Goal: Task Accomplishment & Management: Manage account settings

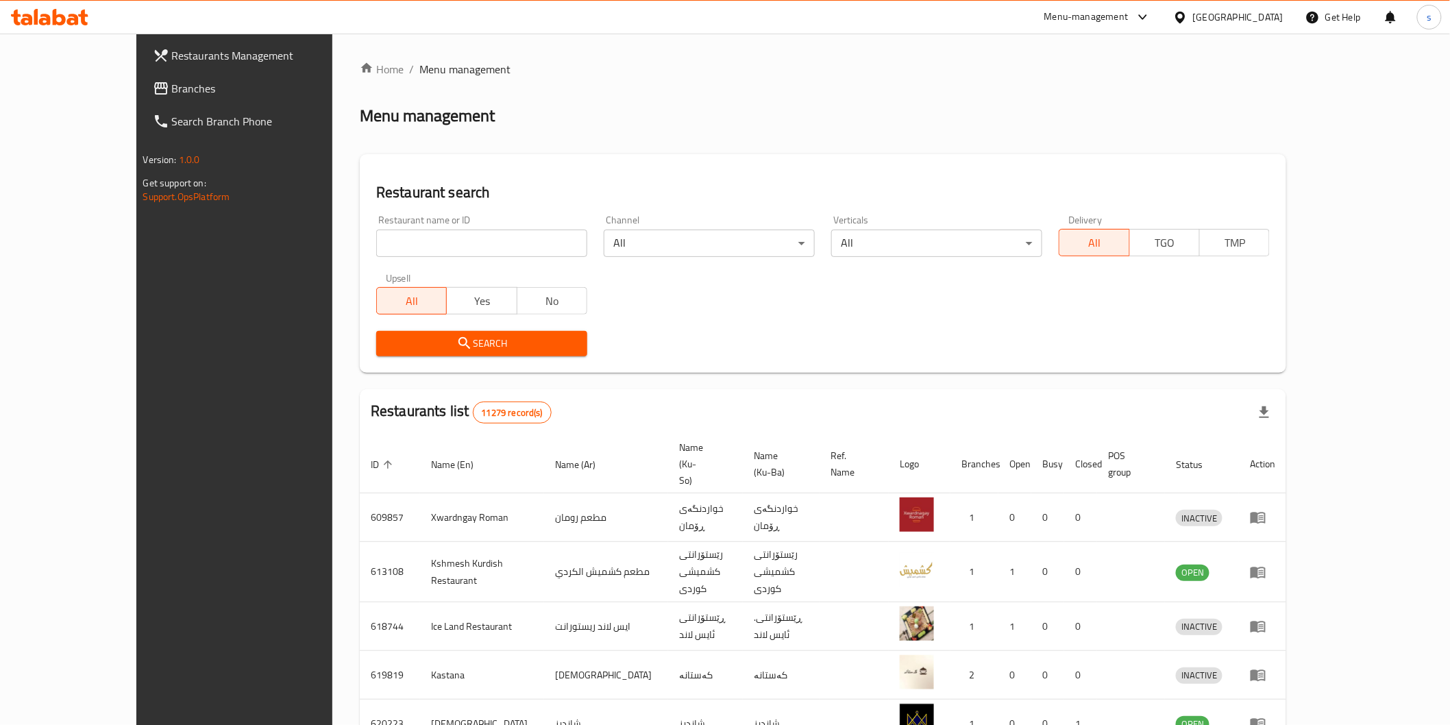
click at [488, 244] on input "search" at bounding box center [481, 243] width 211 height 27
paste input "Kebab [PERSON_NAME]"
type input "Kebab [PERSON_NAME]"
click button "Search" at bounding box center [481, 343] width 211 height 25
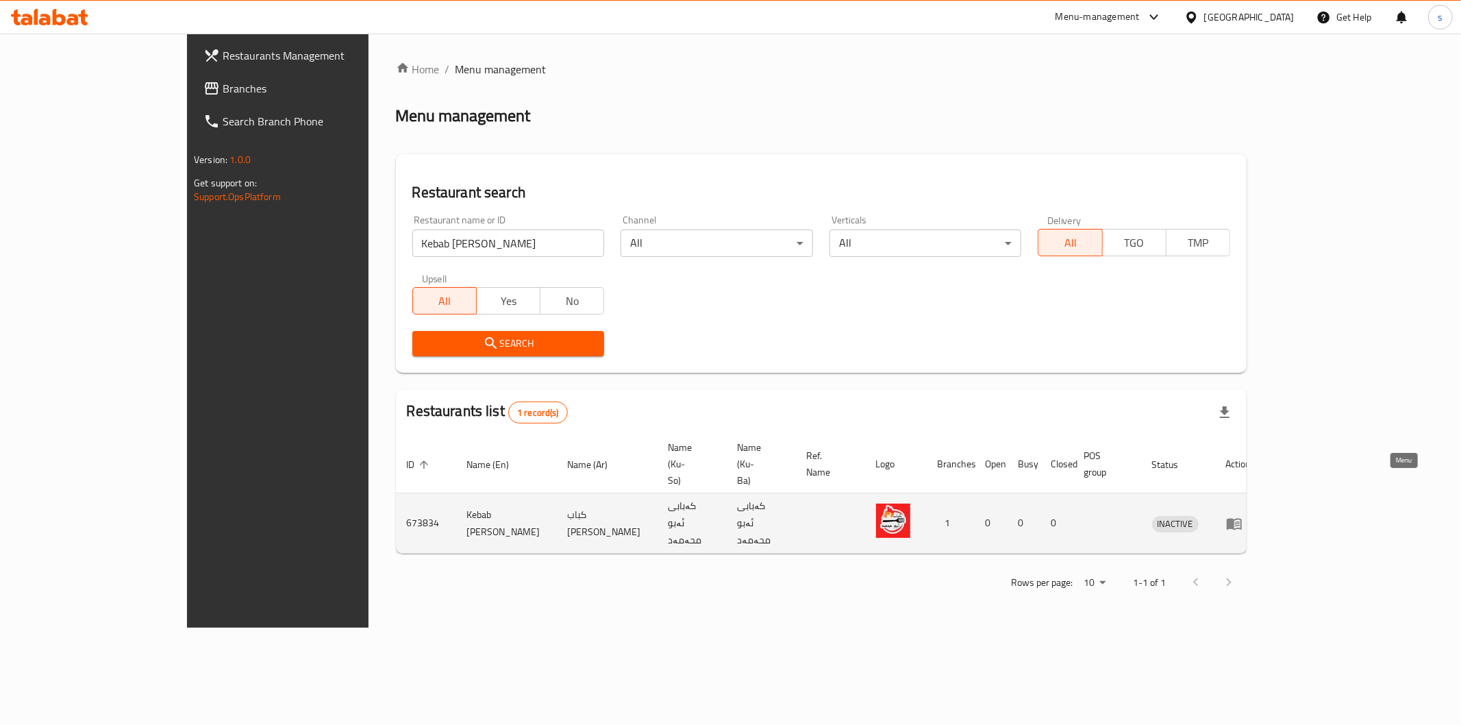
click at [1242, 518] on icon "enhanced table" at bounding box center [1234, 524] width 15 height 12
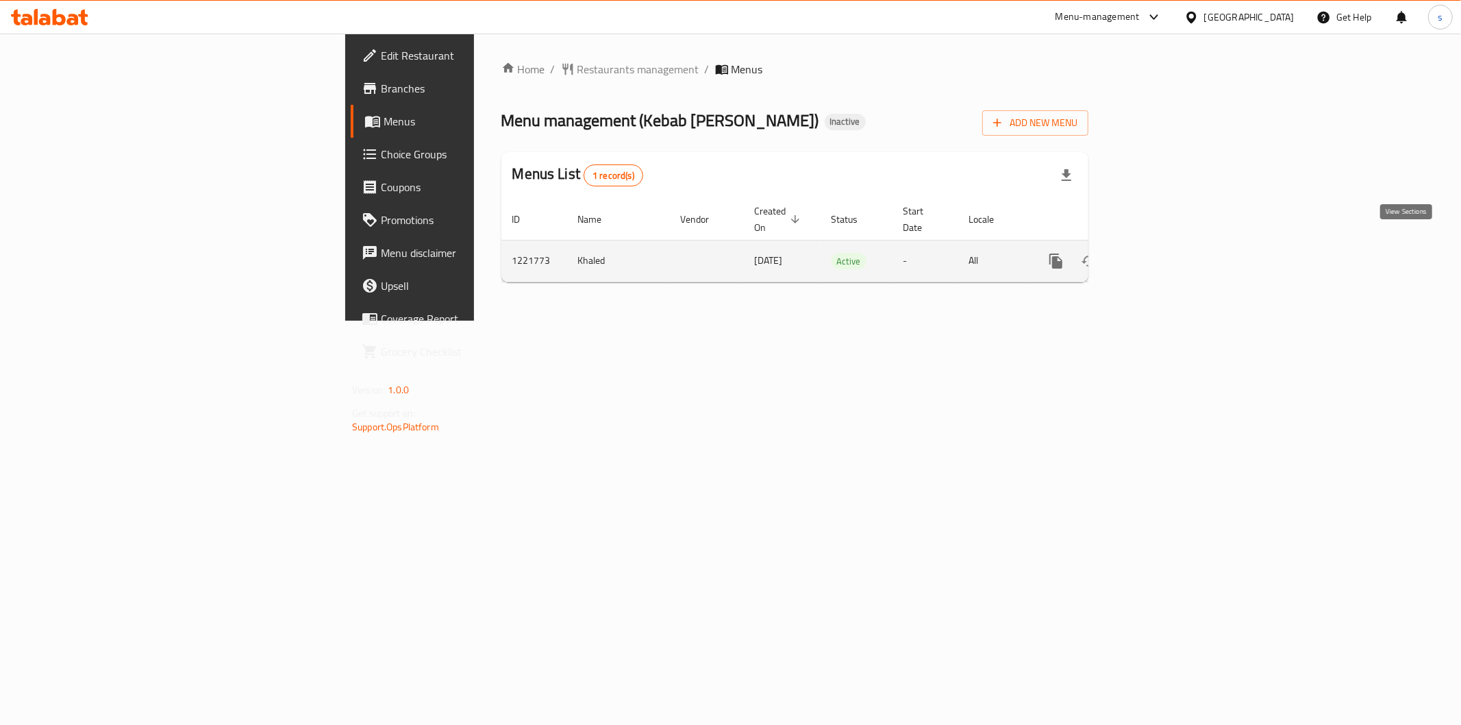
click at [1163, 253] on icon "enhanced table" at bounding box center [1155, 261] width 16 height 16
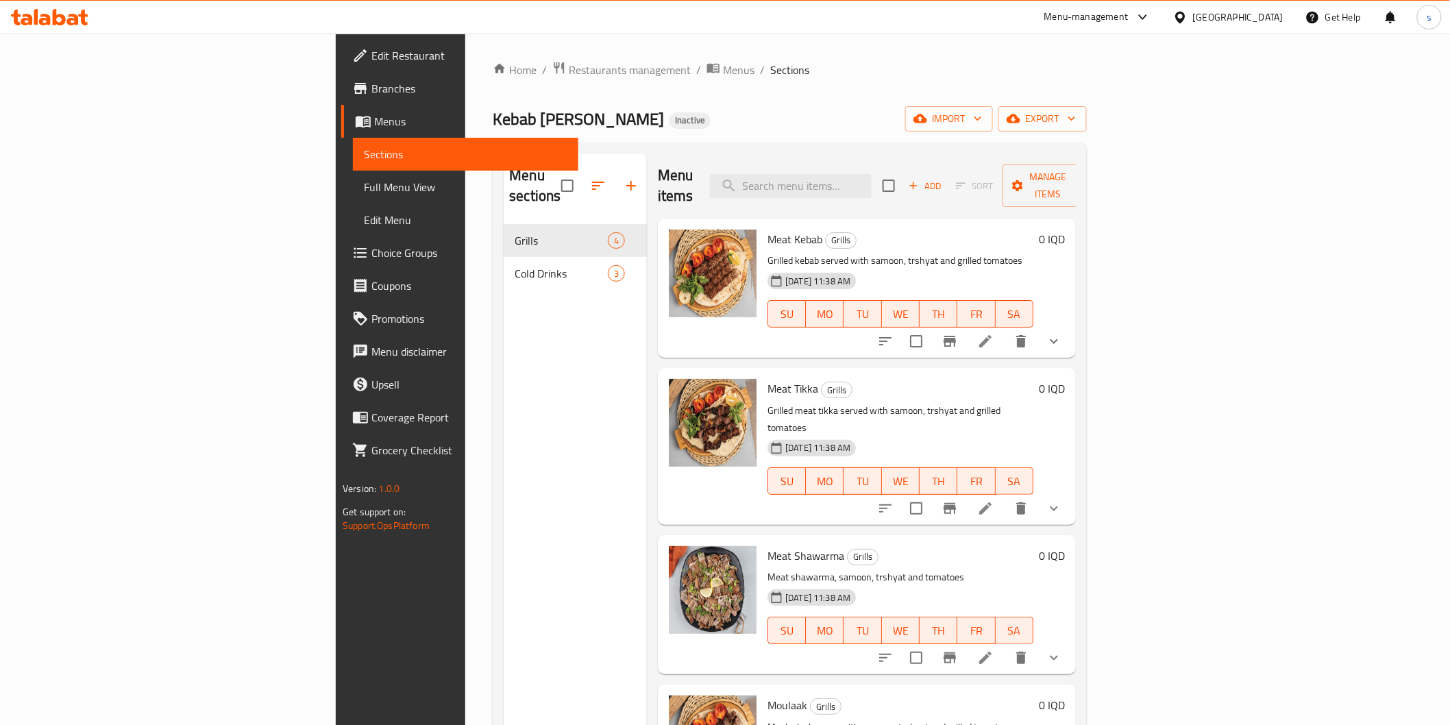
click at [364, 190] on span "Full Menu View" at bounding box center [465, 187] width 203 height 16
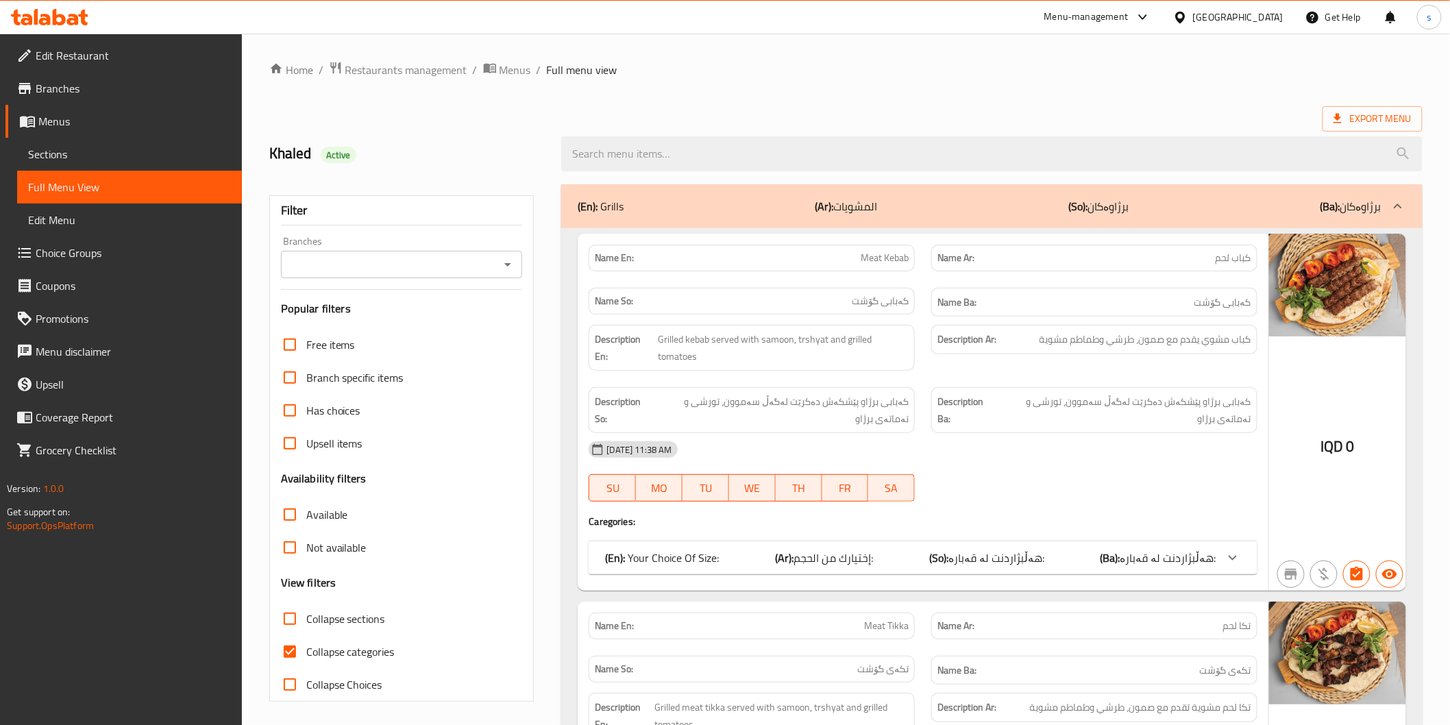
click at [476, 255] on input "Branches" at bounding box center [390, 264] width 211 height 19
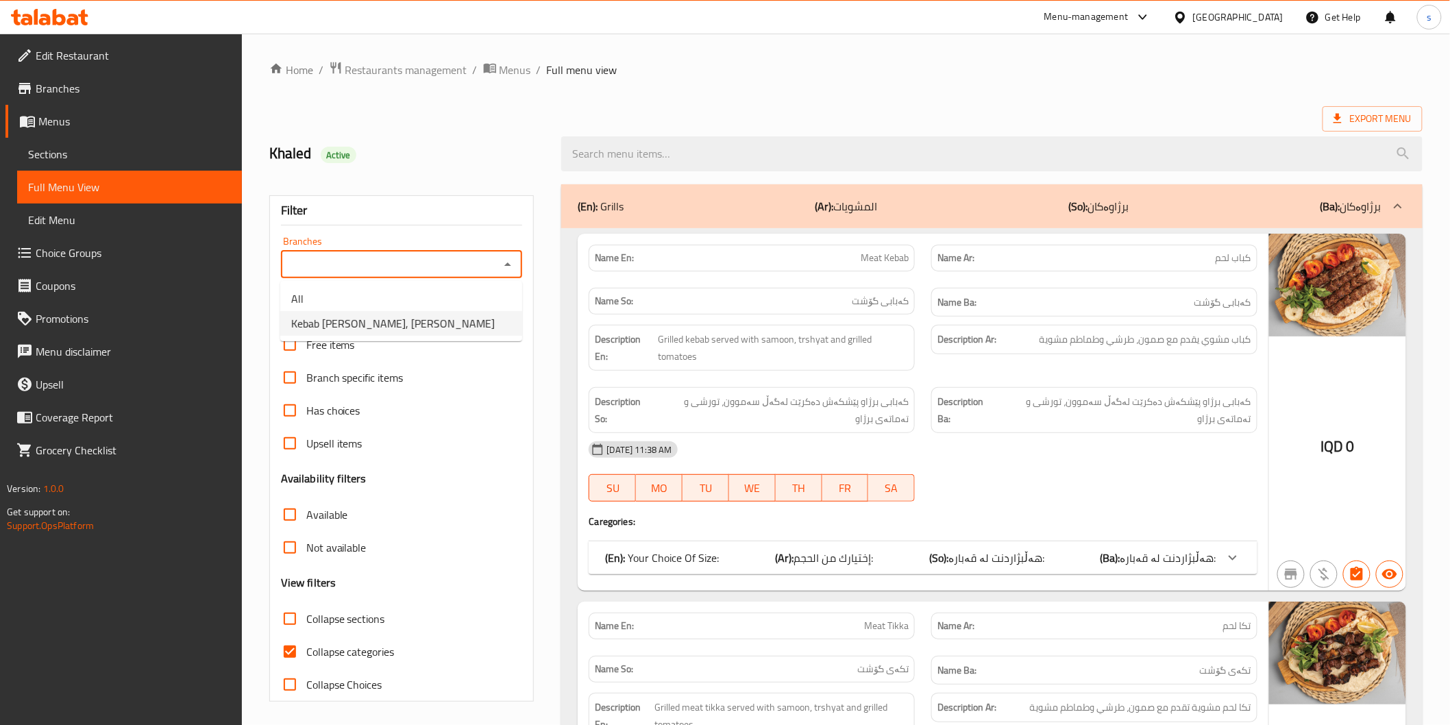
click at [478, 322] on li "Kebab Abo Mohammed, Al Ashar" at bounding box center [401, 323] width 242 height 25
type input "Kebab Abo Mohammed, Al Ashar"
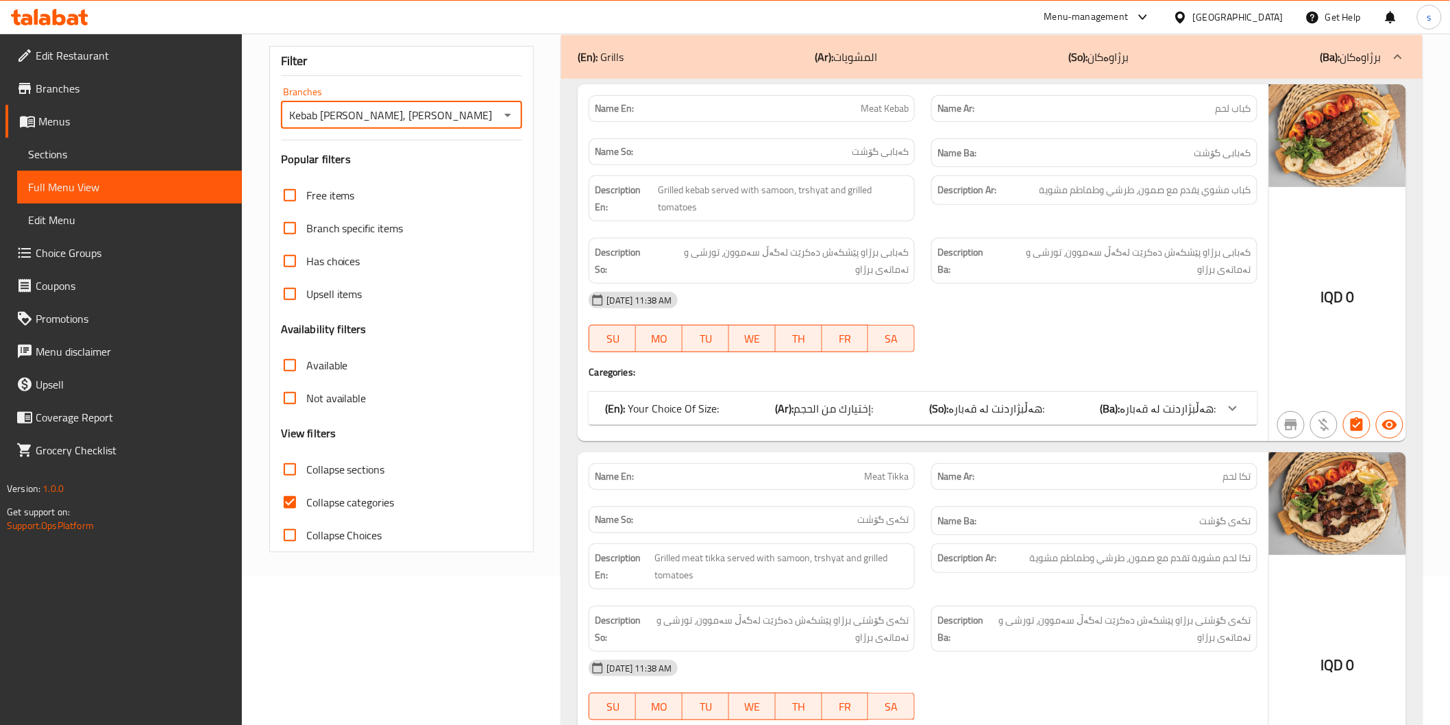
scroll to position [156, 0]
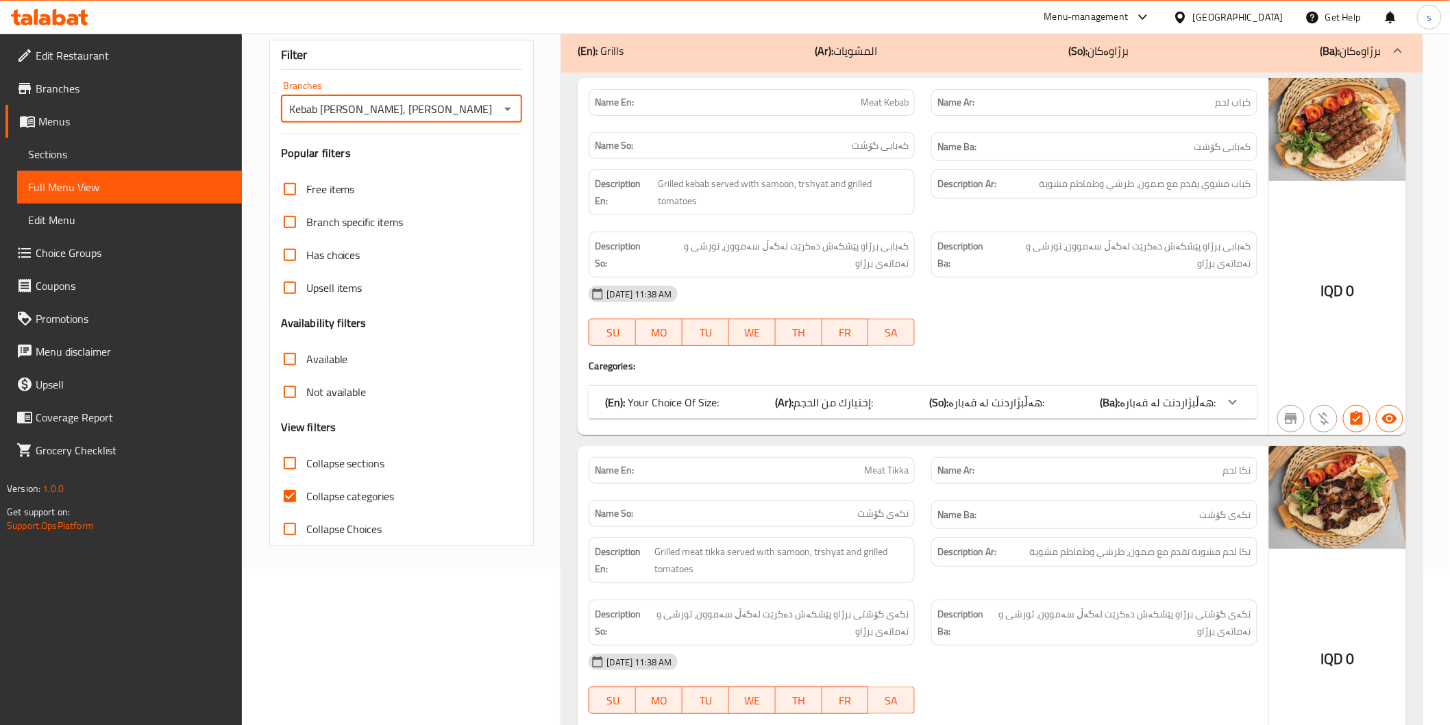
click at [384, 507] on label "Collapse categories" at bounding box center [333, 496] width 121 height 33
click at [306, 507] on input "Collapse categories" at bounding box center [289, 496] width 33 height 33
checkbox input "false"
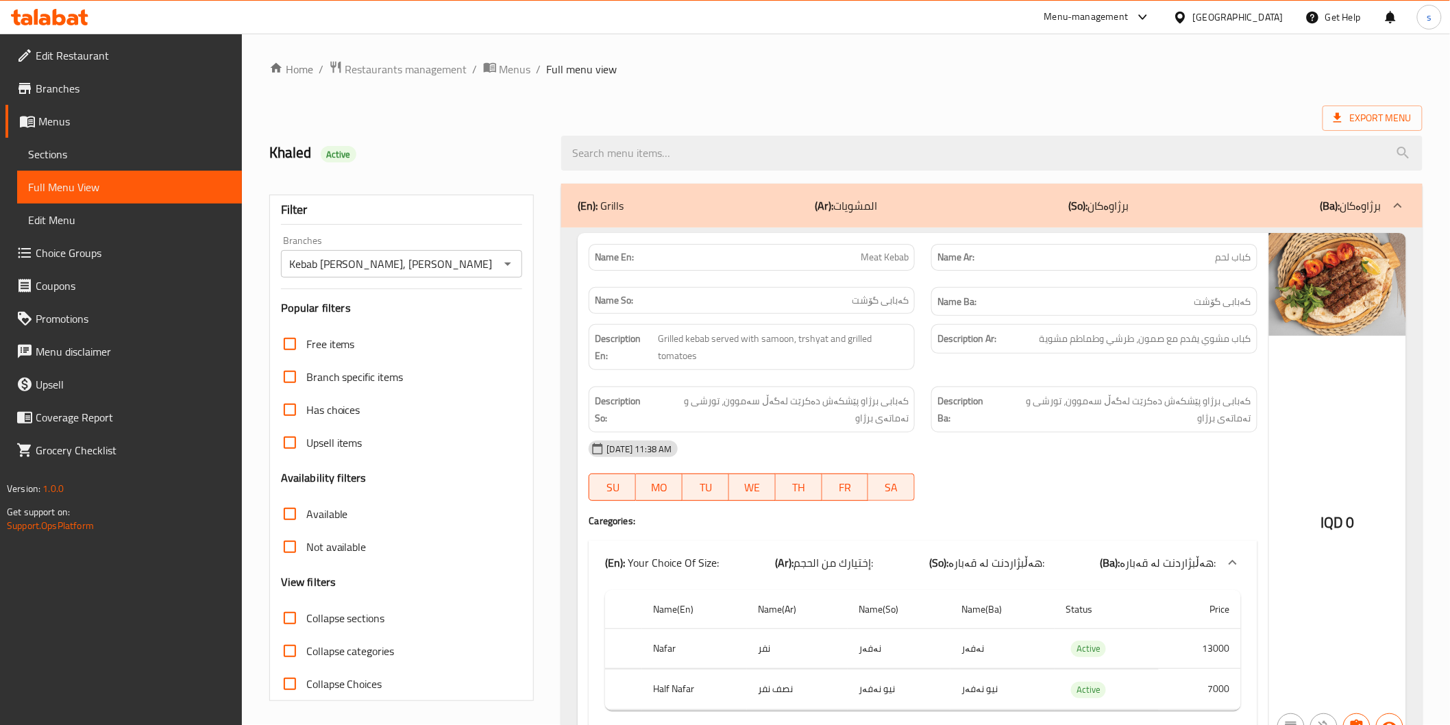
scroll to position [0, 0]
click at [421, 71] on span "Restaurants management" at bounding box center [406, 70] width 122 height 16
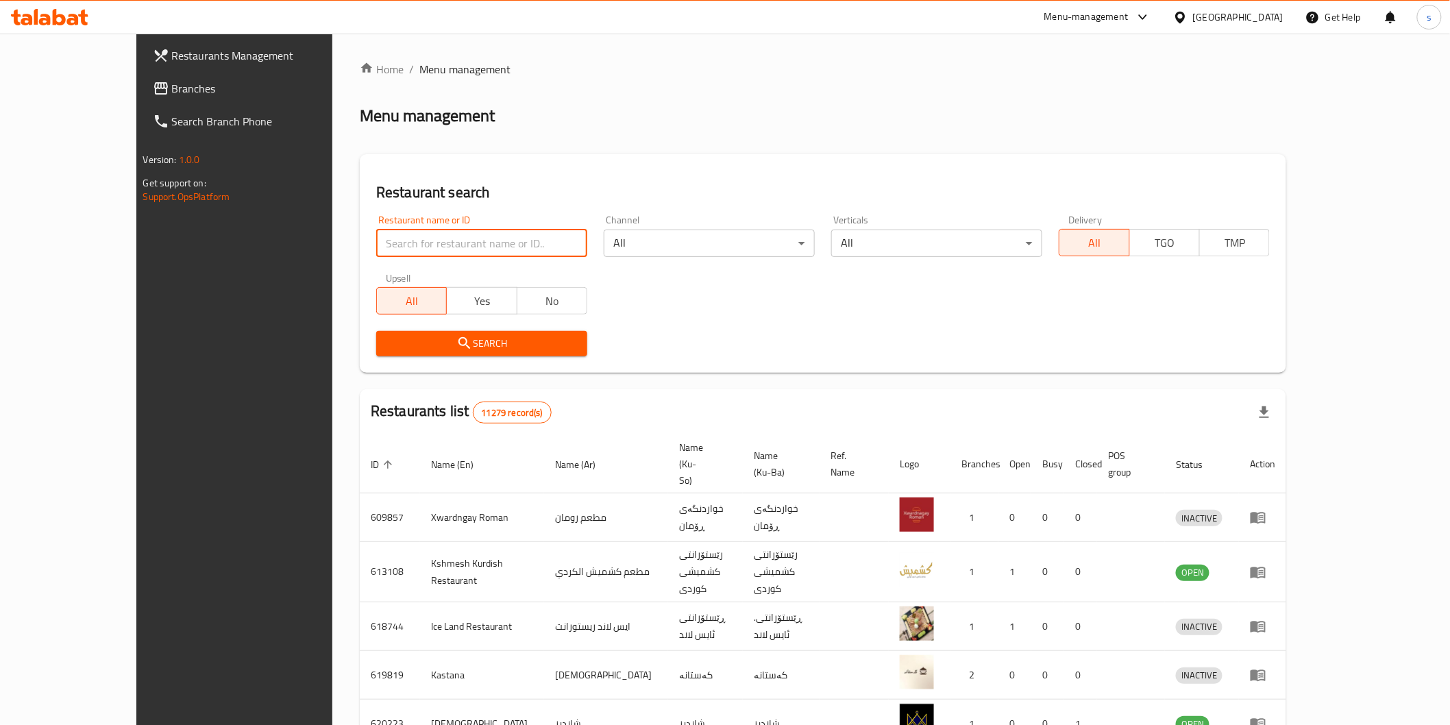
click at [419, 240] on input "search" at bounding box center [481, 243] width 211 height 27
paste input "Shawerma Al chef Serwan"
type input "Shawerma Al chef Serwa"
click button "Search" at bounding box center [481, 343] width 211 height 25
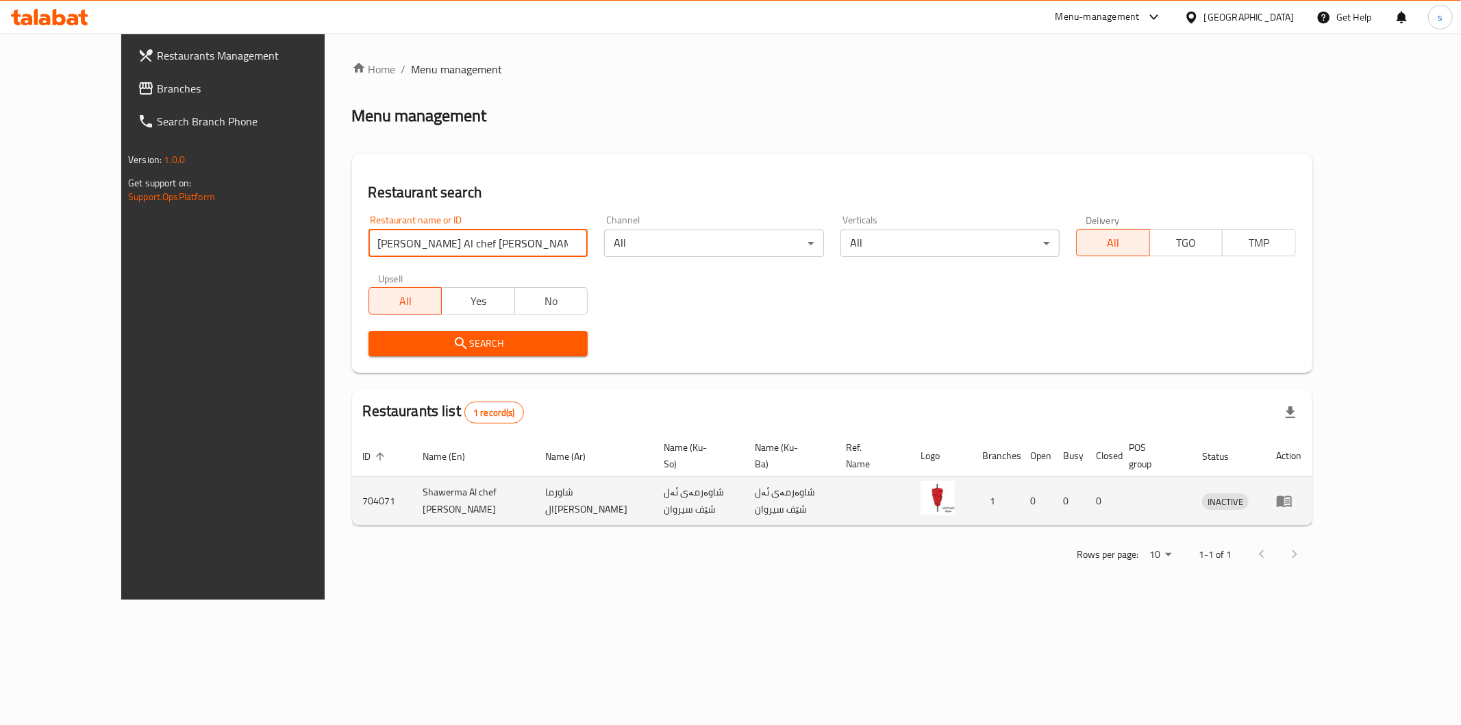
click at [1293, 493] on icon "enhanced table" at bounding box center [1284, 501] width 16 height 16
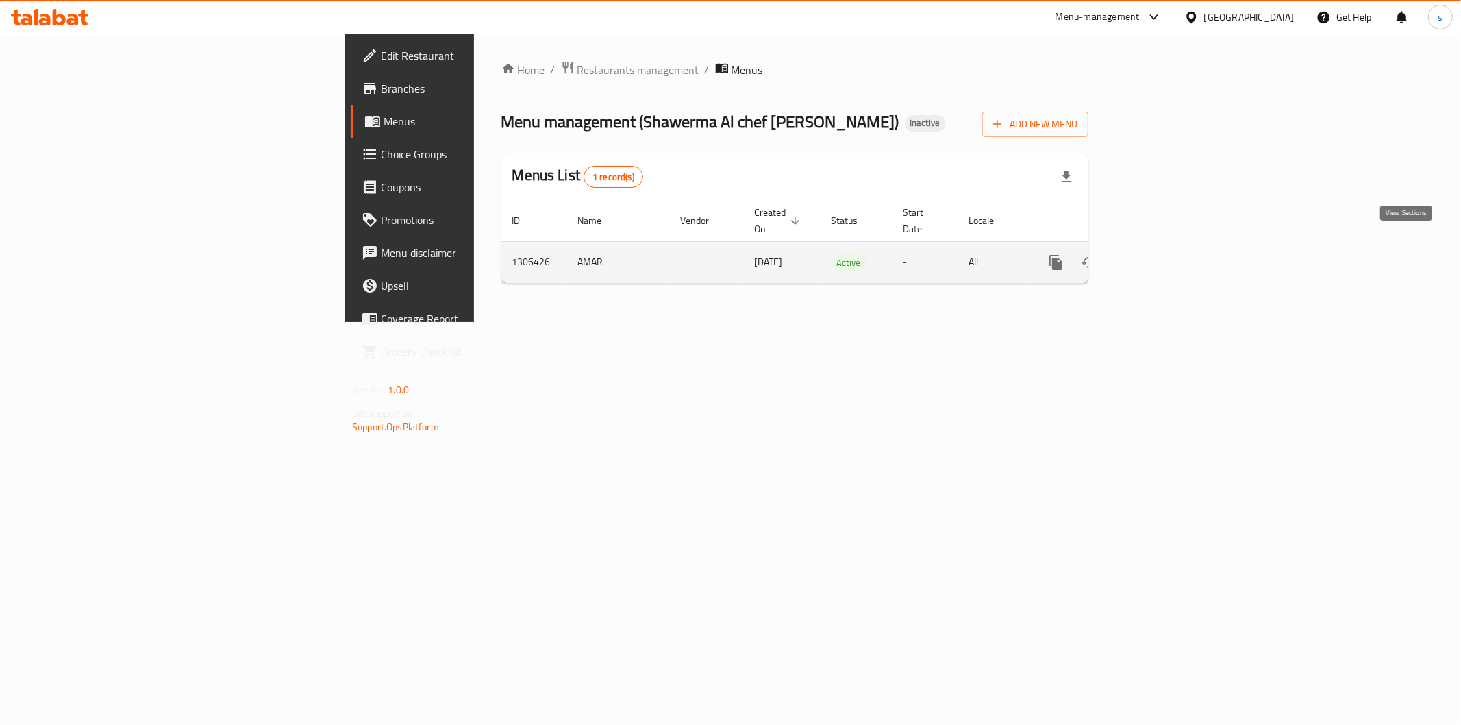
click at [1172, 253] on link "enhanced table" at bounding box center [1155, 262] width 33 height 33
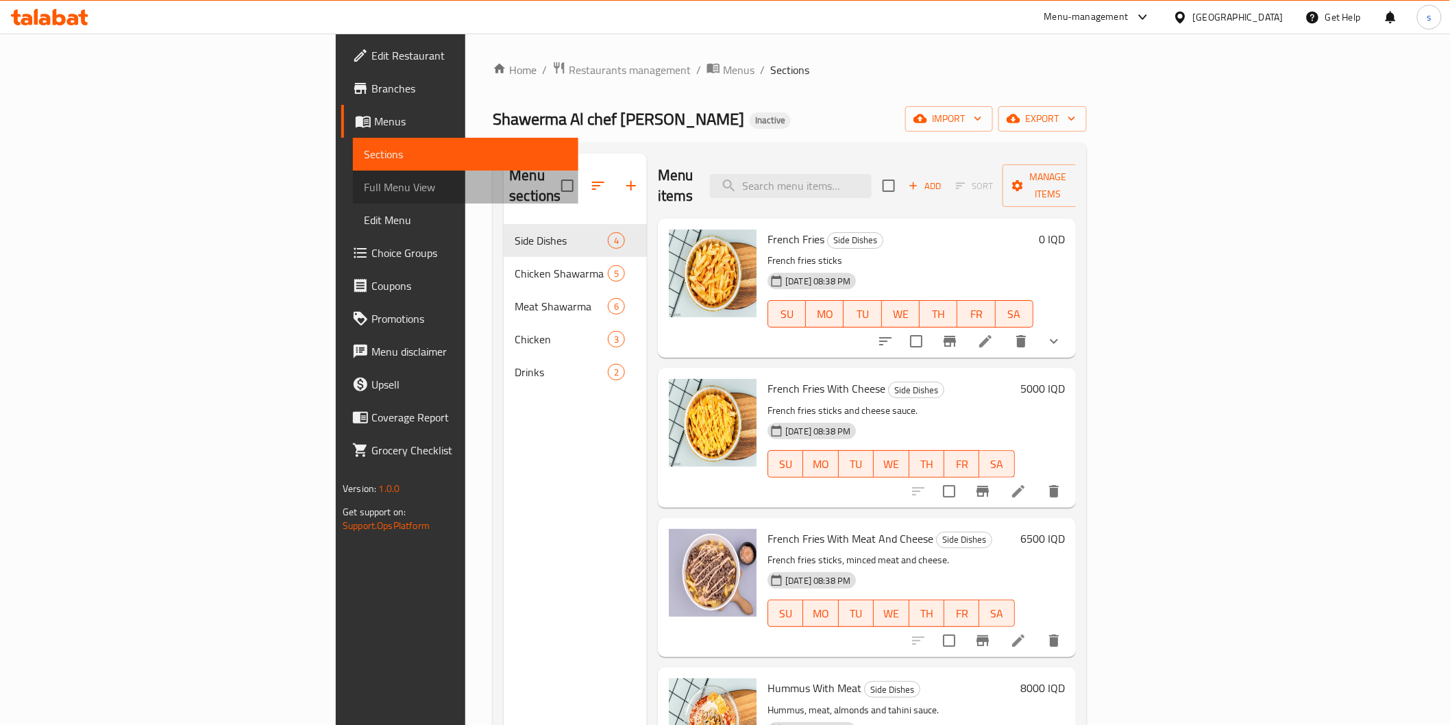
click at [364, 186] on span "Full Menu View" at bounding box center [465, 187] width 203 height 16
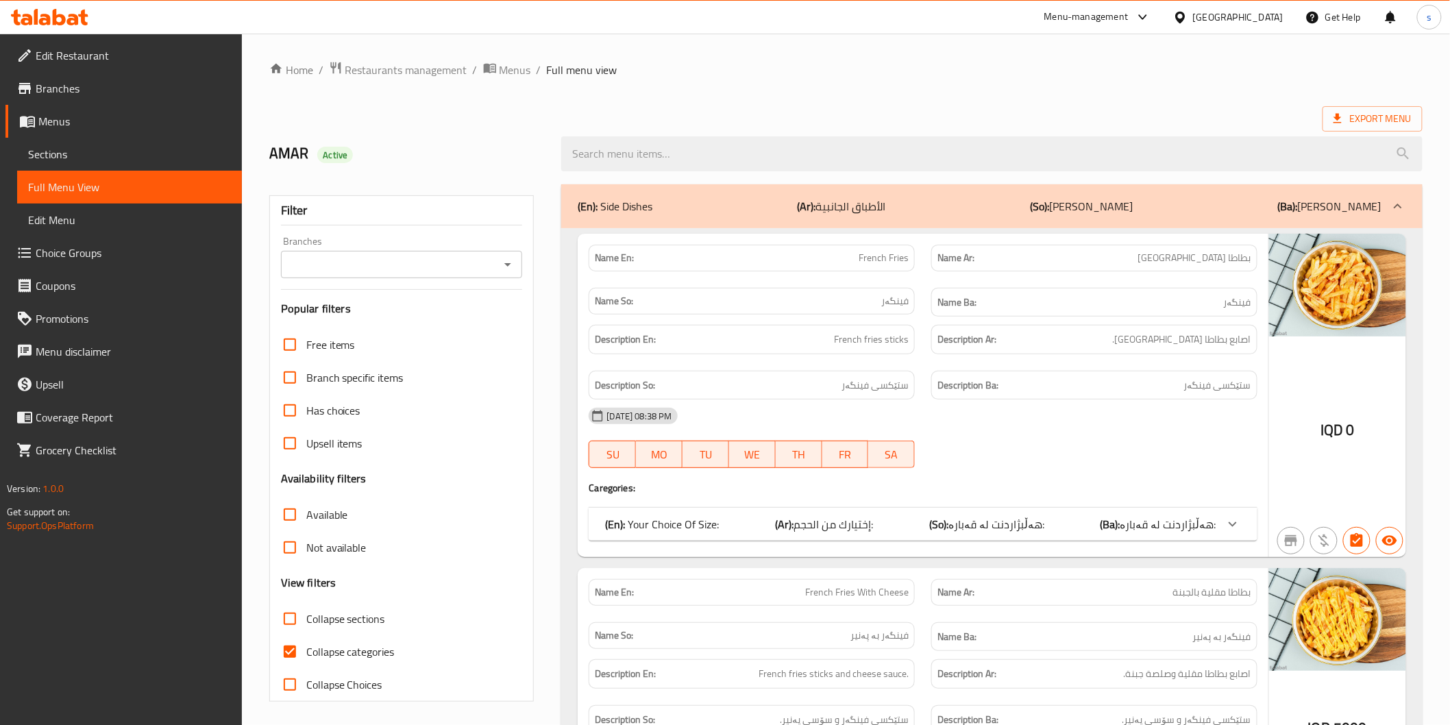
click at [283, 251] on div "Branches" at bounding box center [402, 264] width 242 height 27
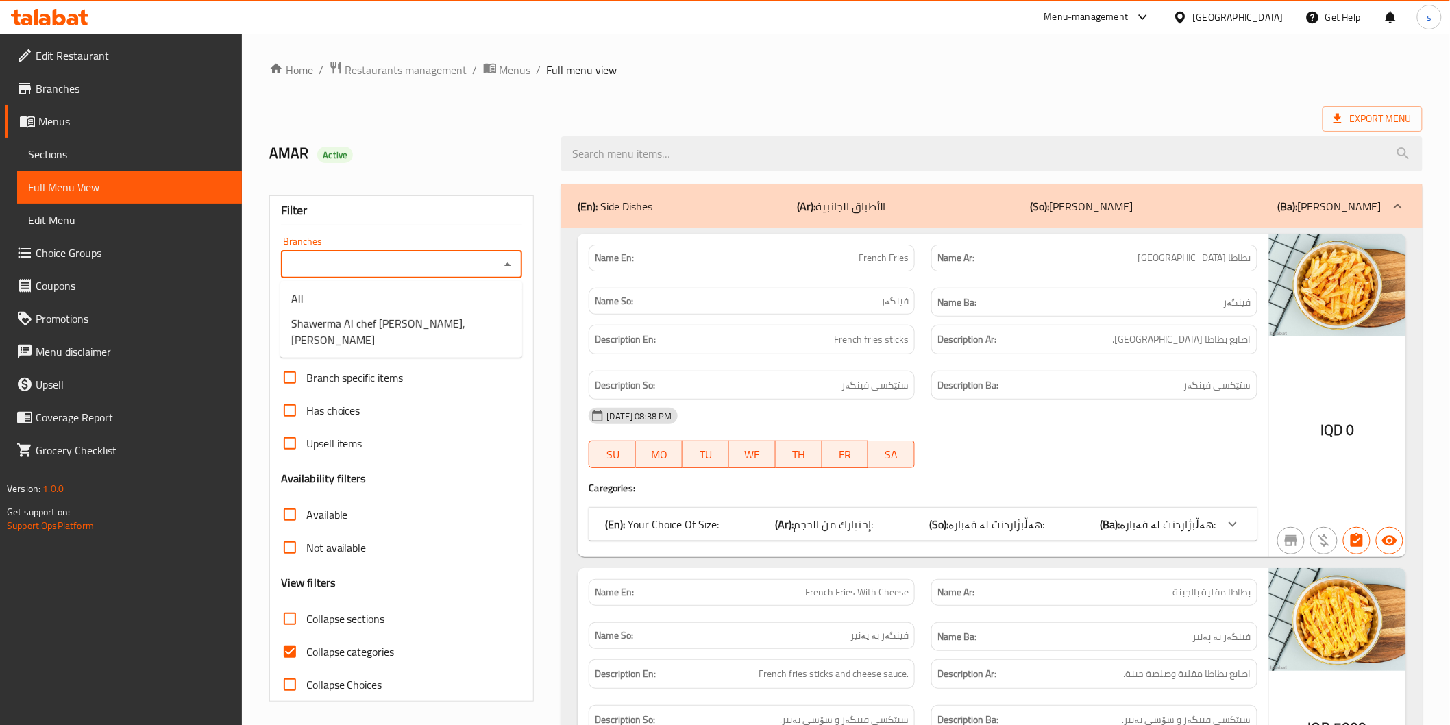
click at [310, 269] on input "Branches" at bounding box center [390, 264] width 211 height 19
click at [413, 323] on span "Shawerma Al chef Serwan, Karadah Kharij" at bounding box center [401, 331] width 220 height 33
type input "Shawerma Al chef Serwan, Karadah Kharij"
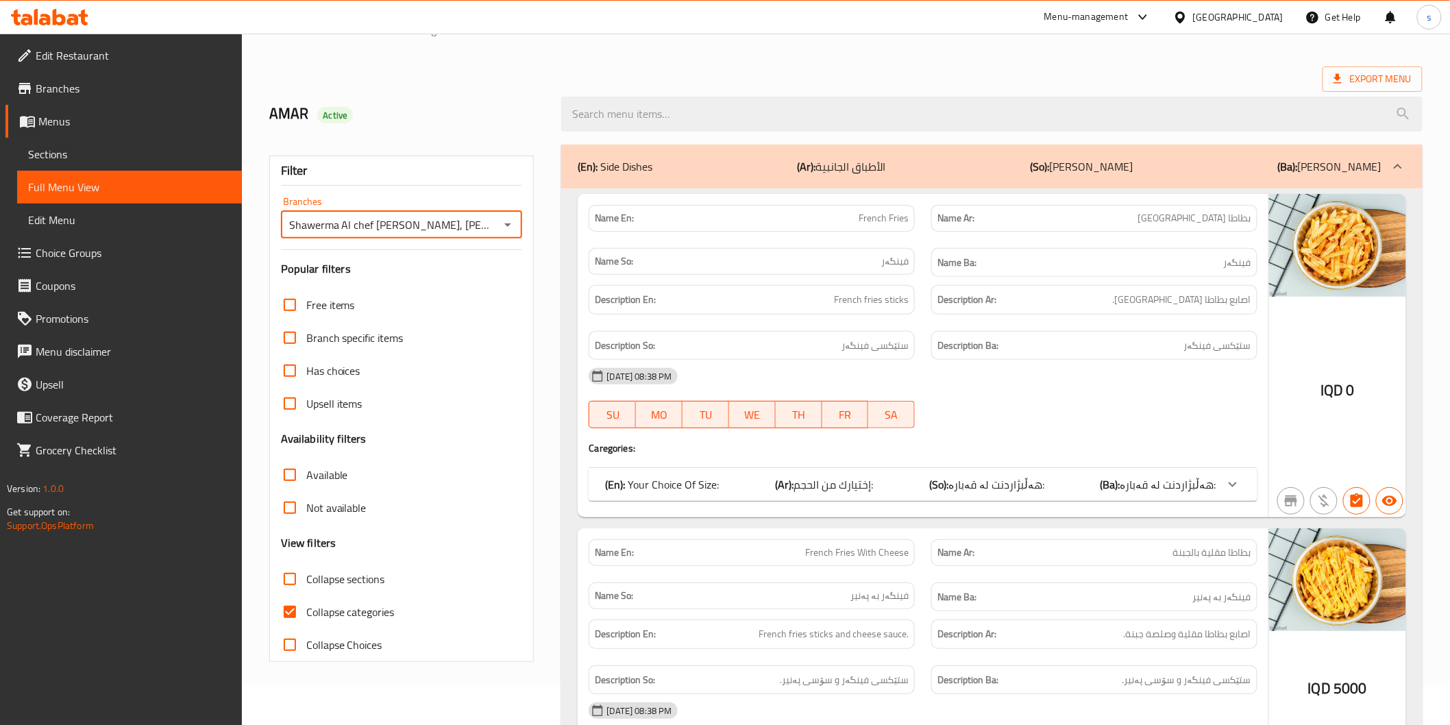
scroll to position [76, 0]
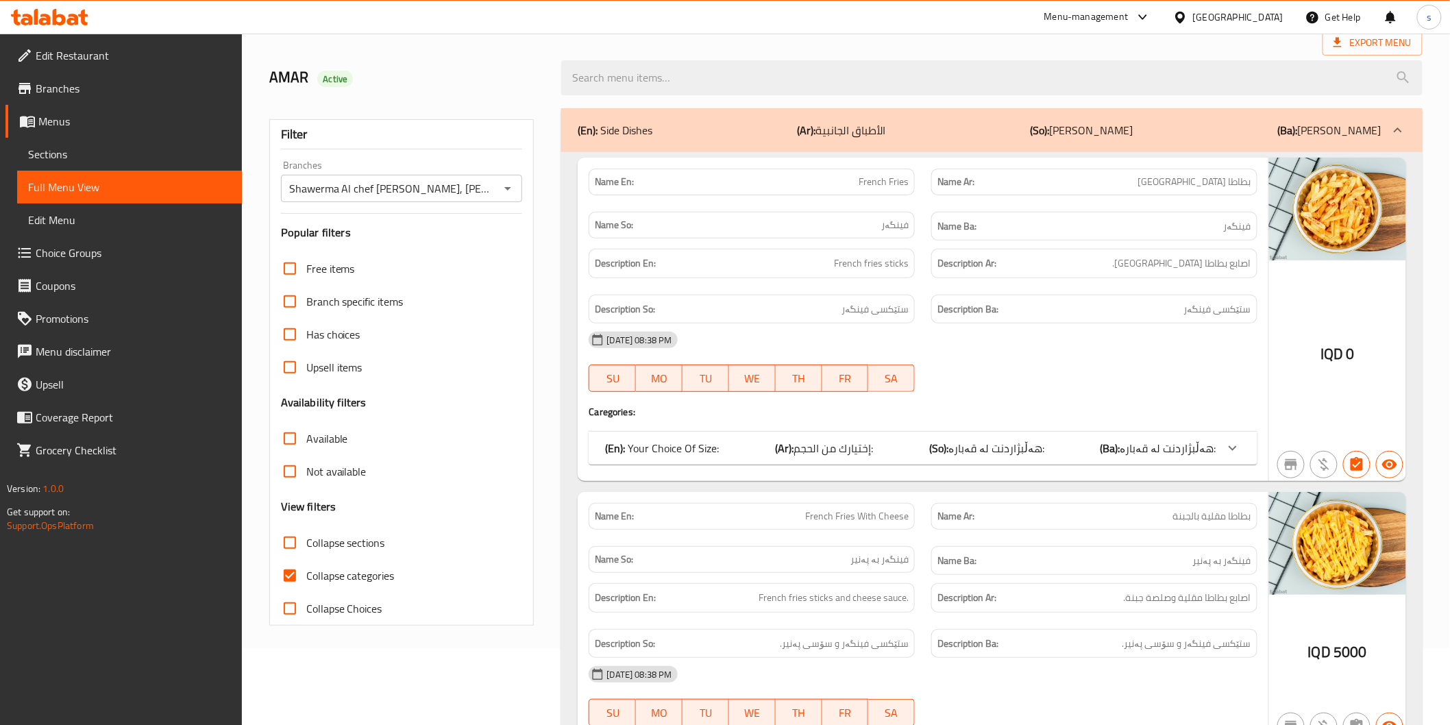
click at [355, 570] on span "Collapse categories" at bounding box center [350, 575] width 88 height 16
click at [306, 570] on input "Collapse categories" at bounding box center [289, 575] width 33 height 33
checkbox input "false"
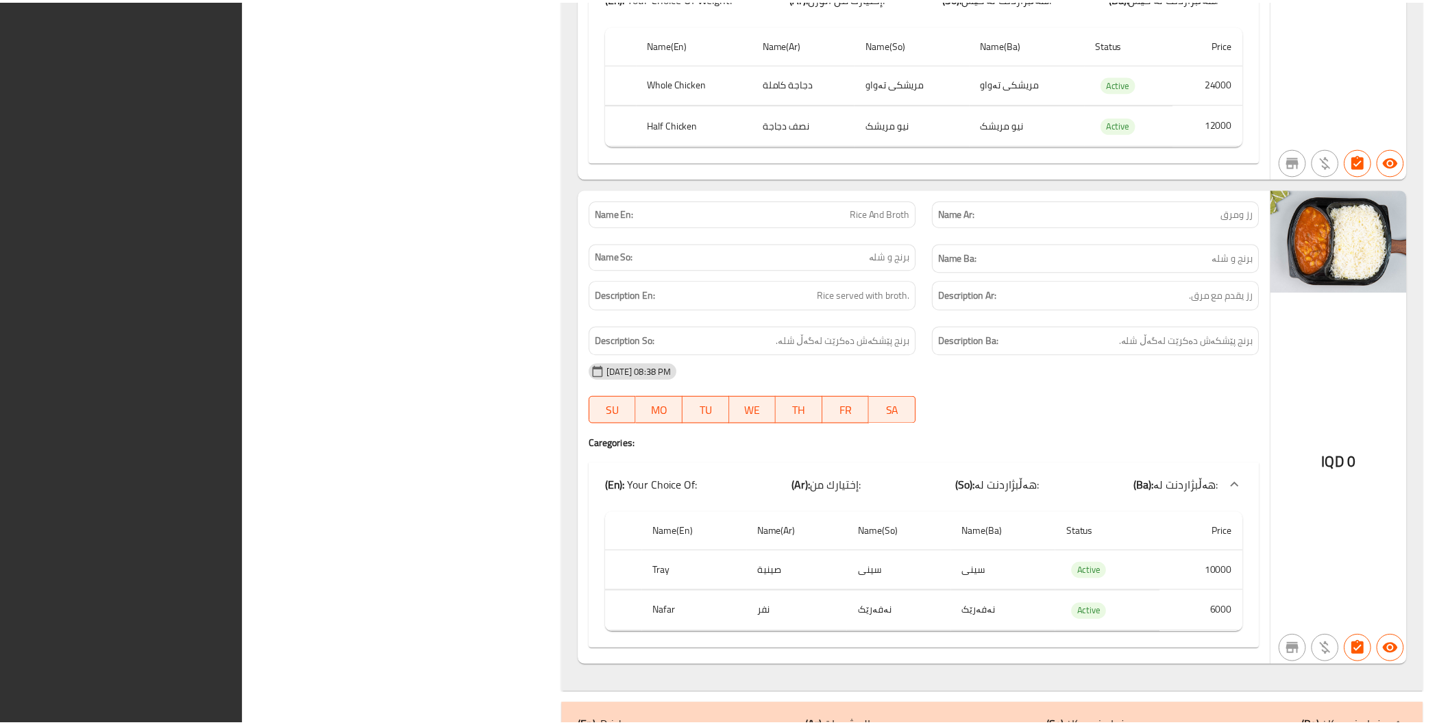
scroll to position [6434, 0]
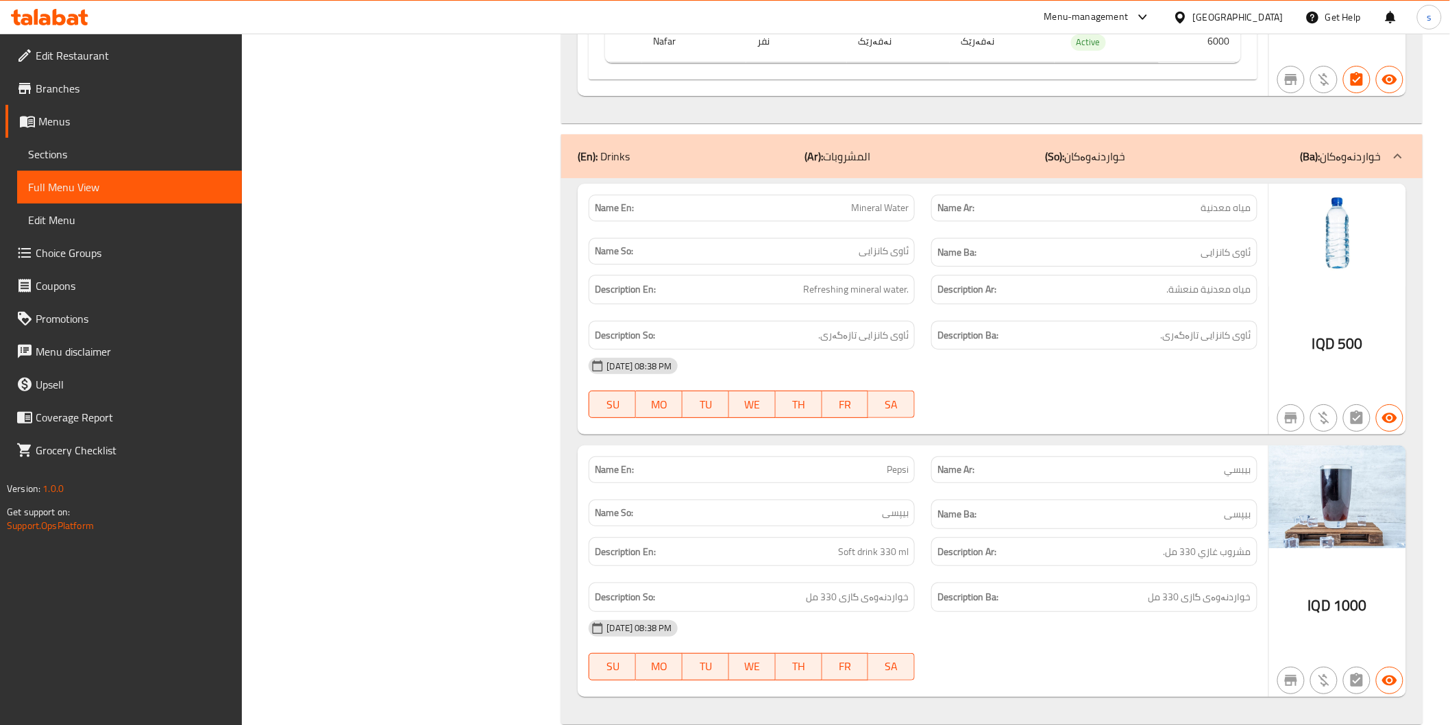
click at [137, 59] on span "Edit Restaurant" at bounding box center [133, 55] width 195 height 16
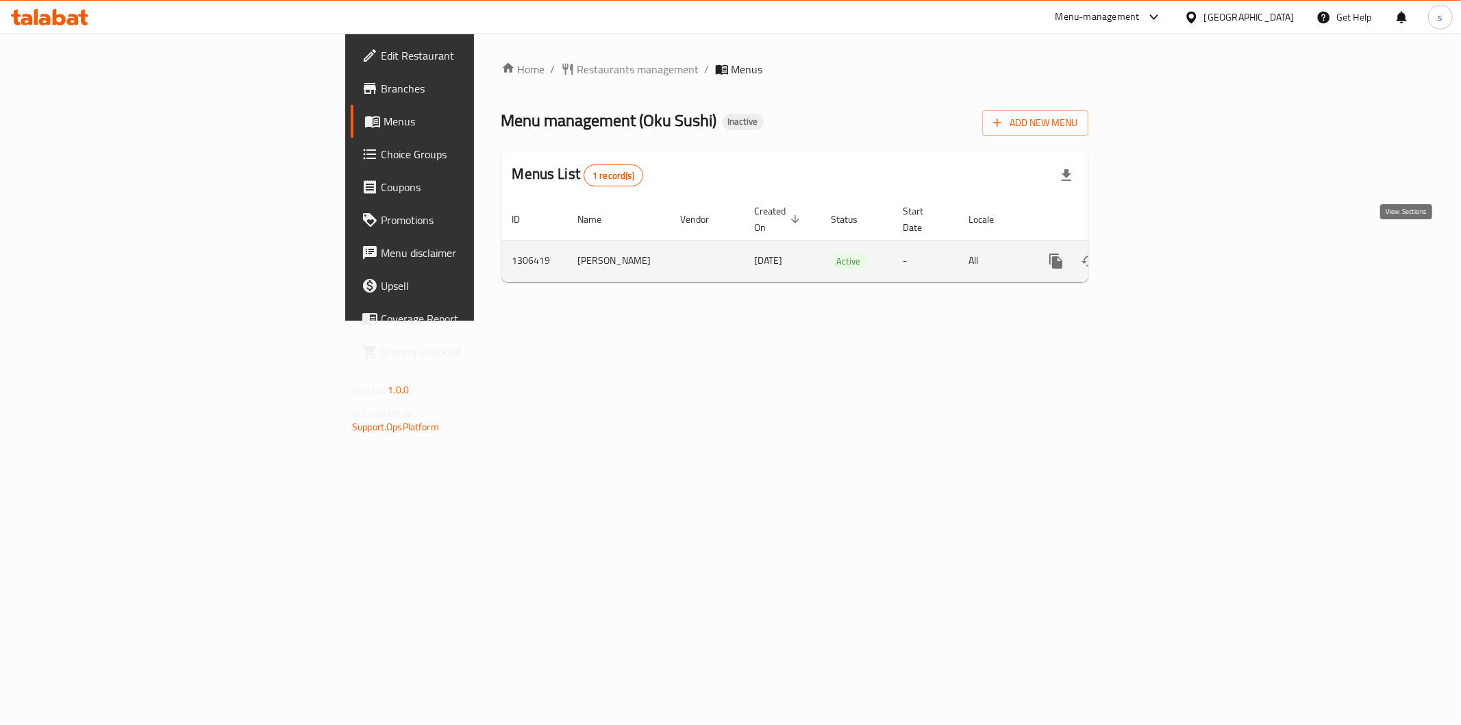
click at [1172, 245] on link "enhanced table" at bounding box center [1155, 261] width 33 height 33
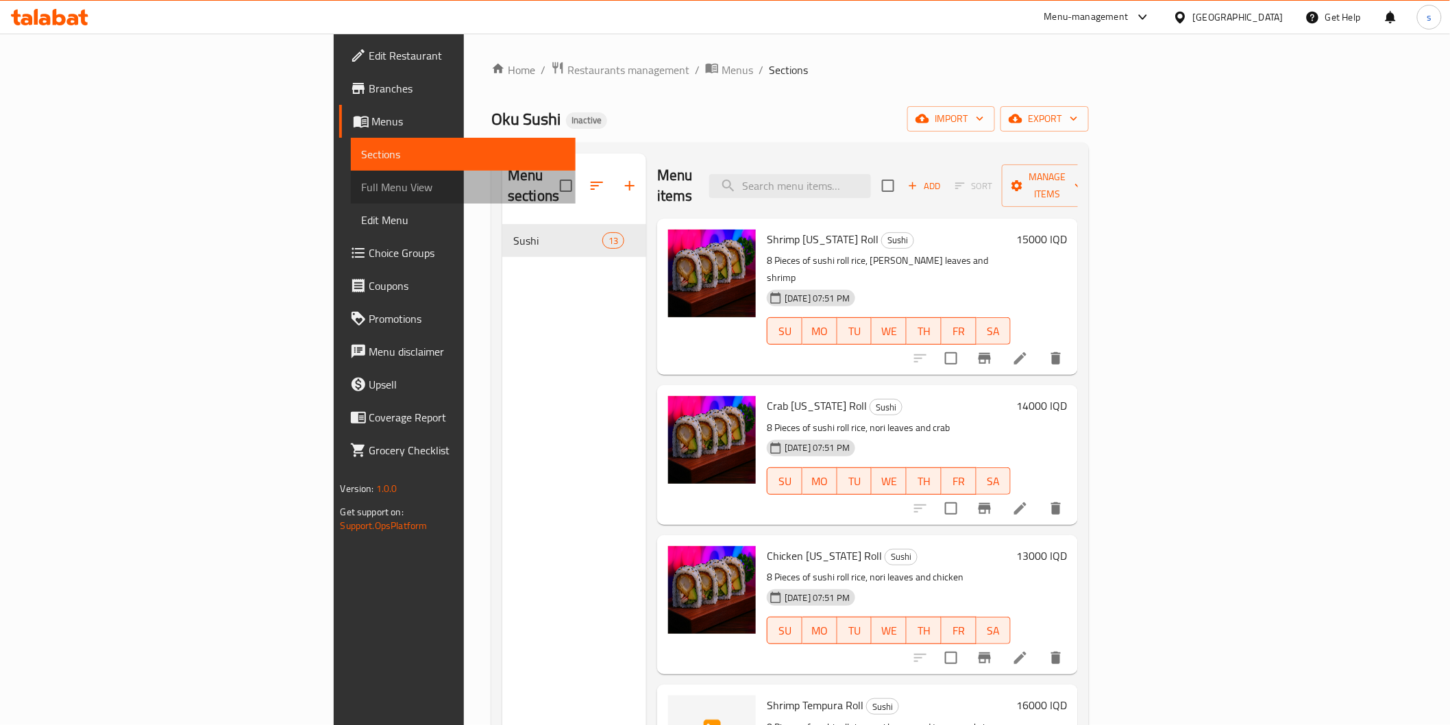
click at [362, 186] on span "Full Menu View" at bounding box center [463, 187] width 203 height 16
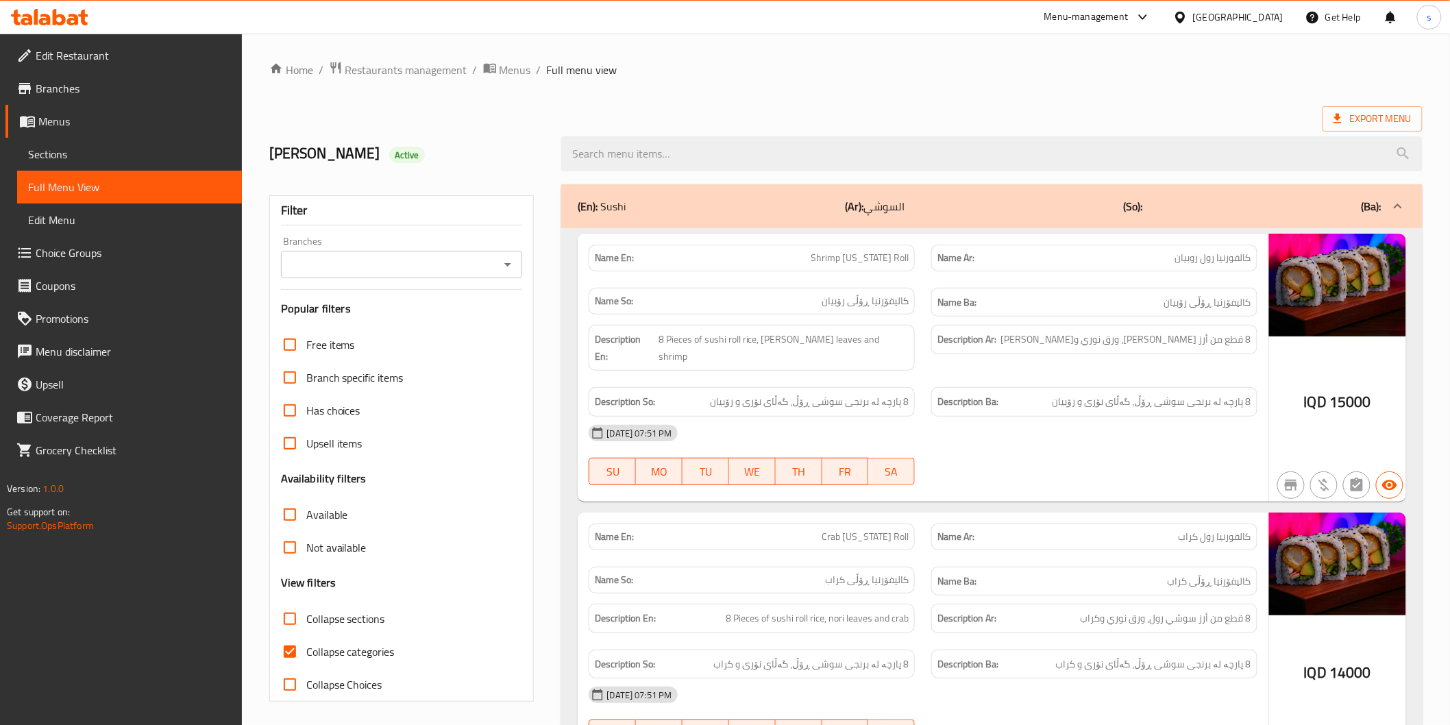
click at [409, 262] on input "Branches" at bounding box center [390, 264] width 211 height 19
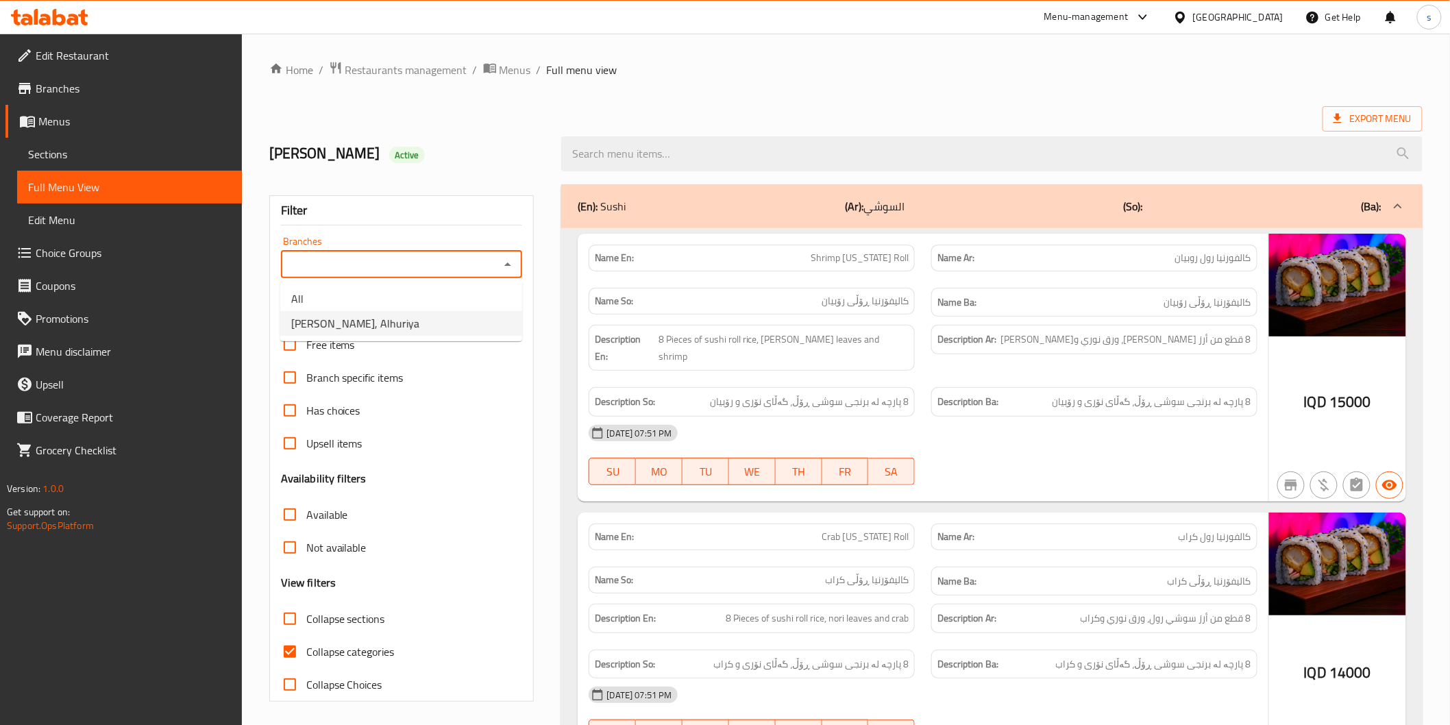
click at [414, 323] on li "Oku Sushi, Alhuriya" at bounding box center [401, 323] width 242 height 25
type input "Oku Sushi, Alhuriya"
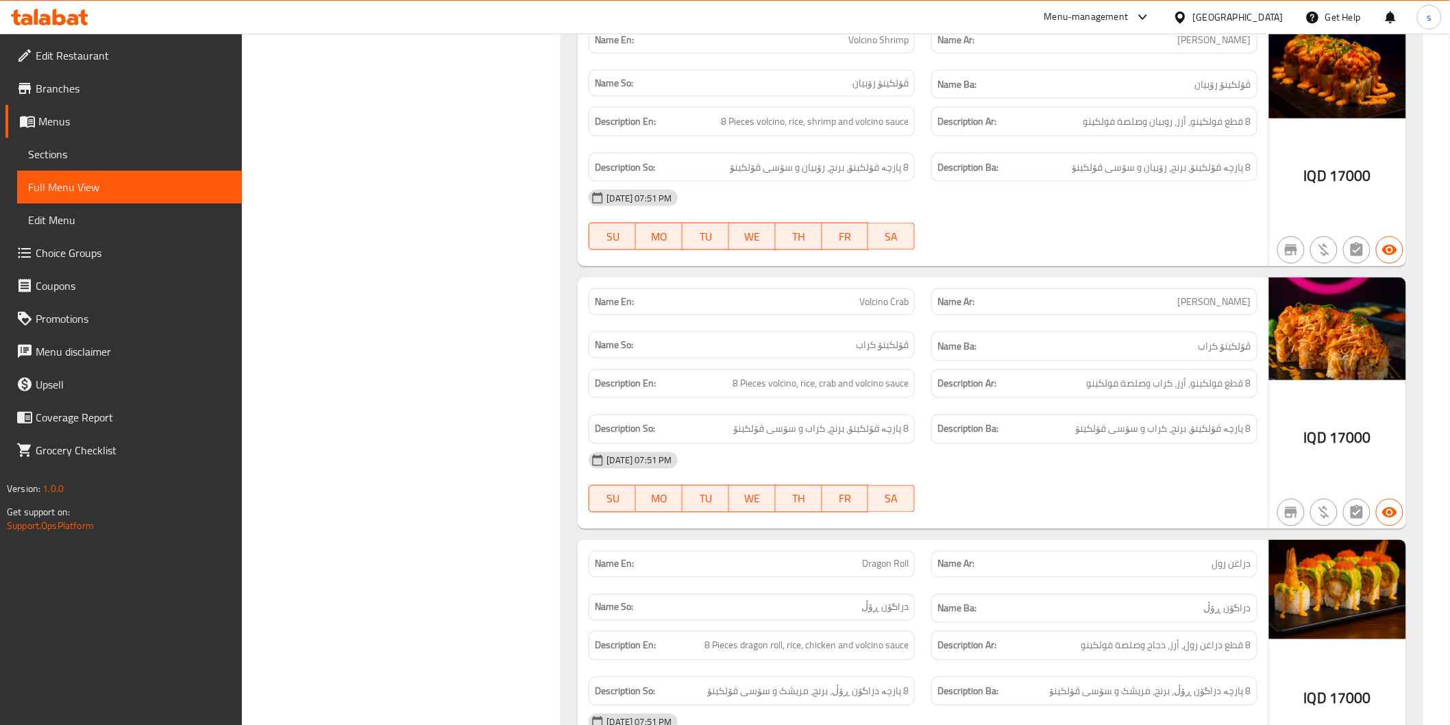
scroll to position [2982, 0]
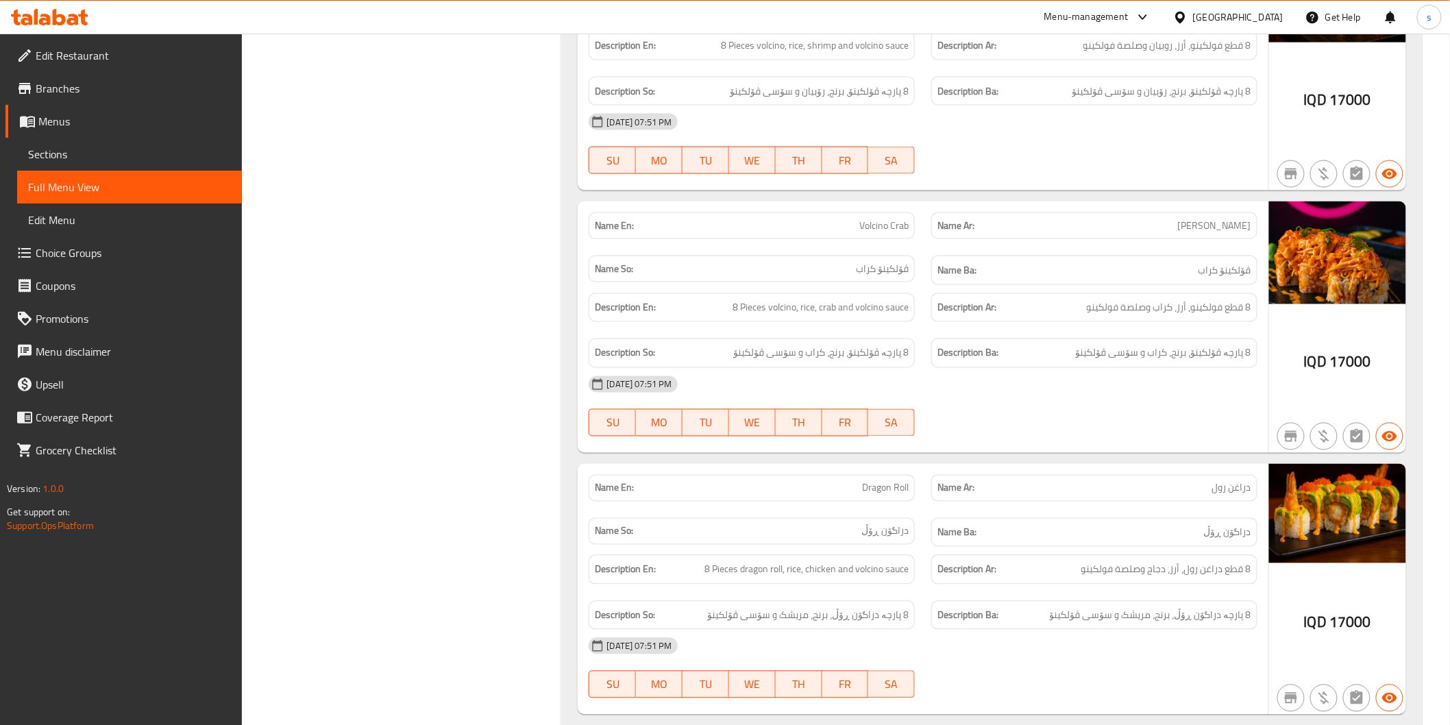
click at [81, 145] on link "Sections" at bounding box center [129, 154] width 225 height 33
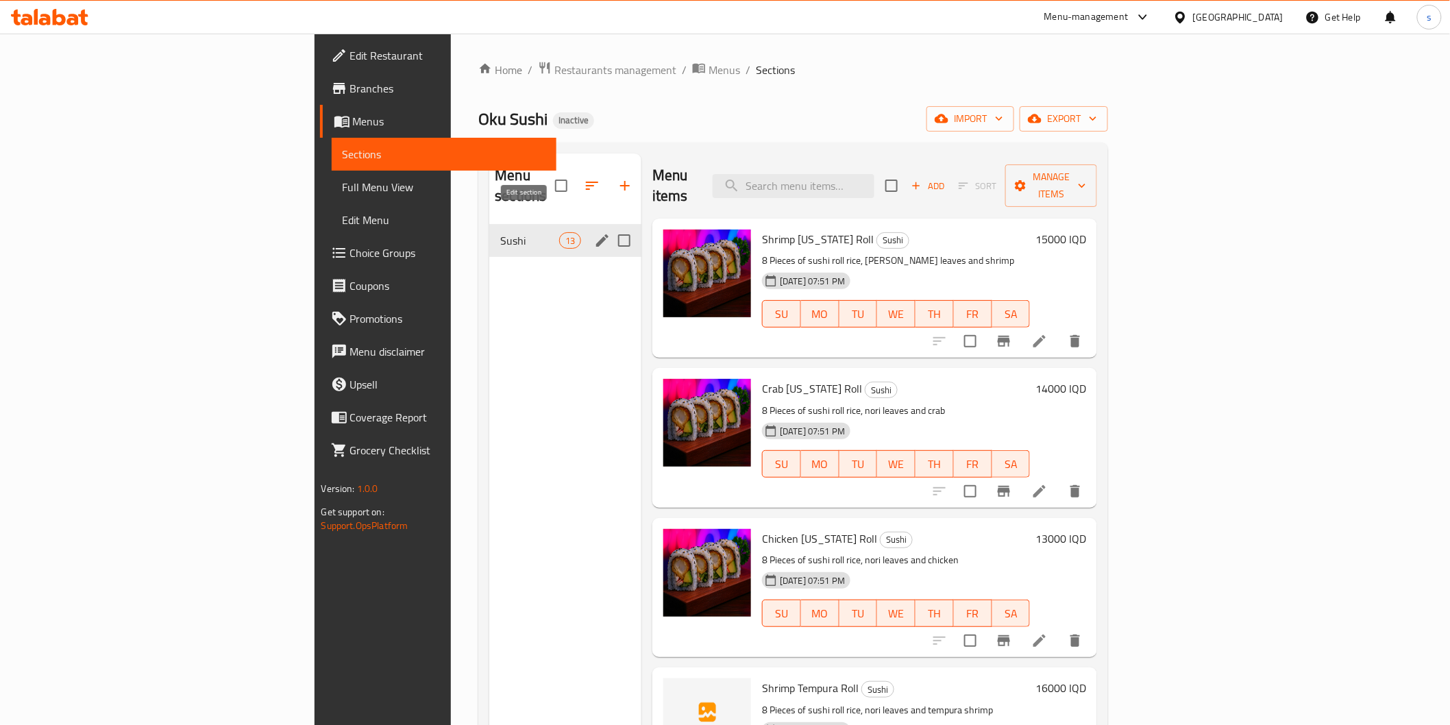
click at [594, 232] on icon "edit" at bounding box center [602, 240] width 16 height 16
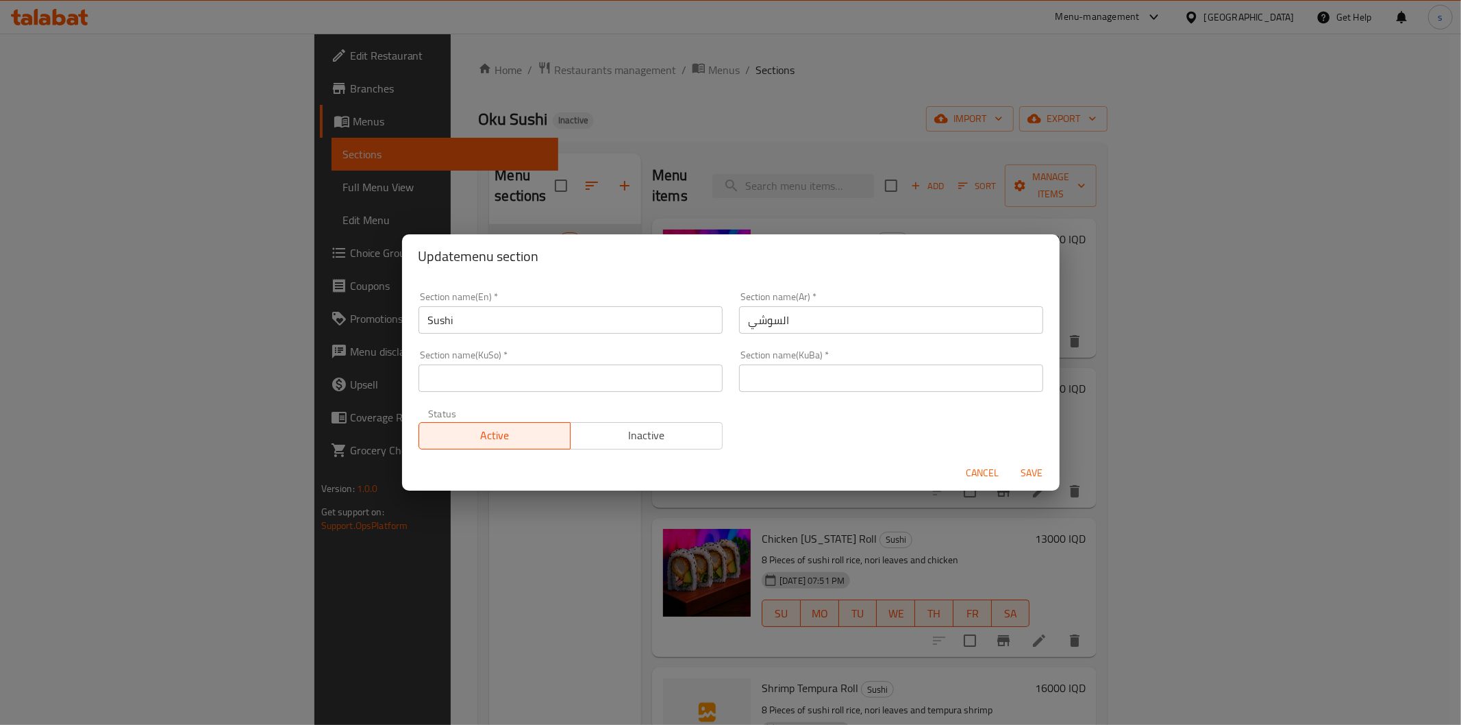
click at [982, 480] on span "Cancel" at bounding box center [983, 472] width 33 height 17
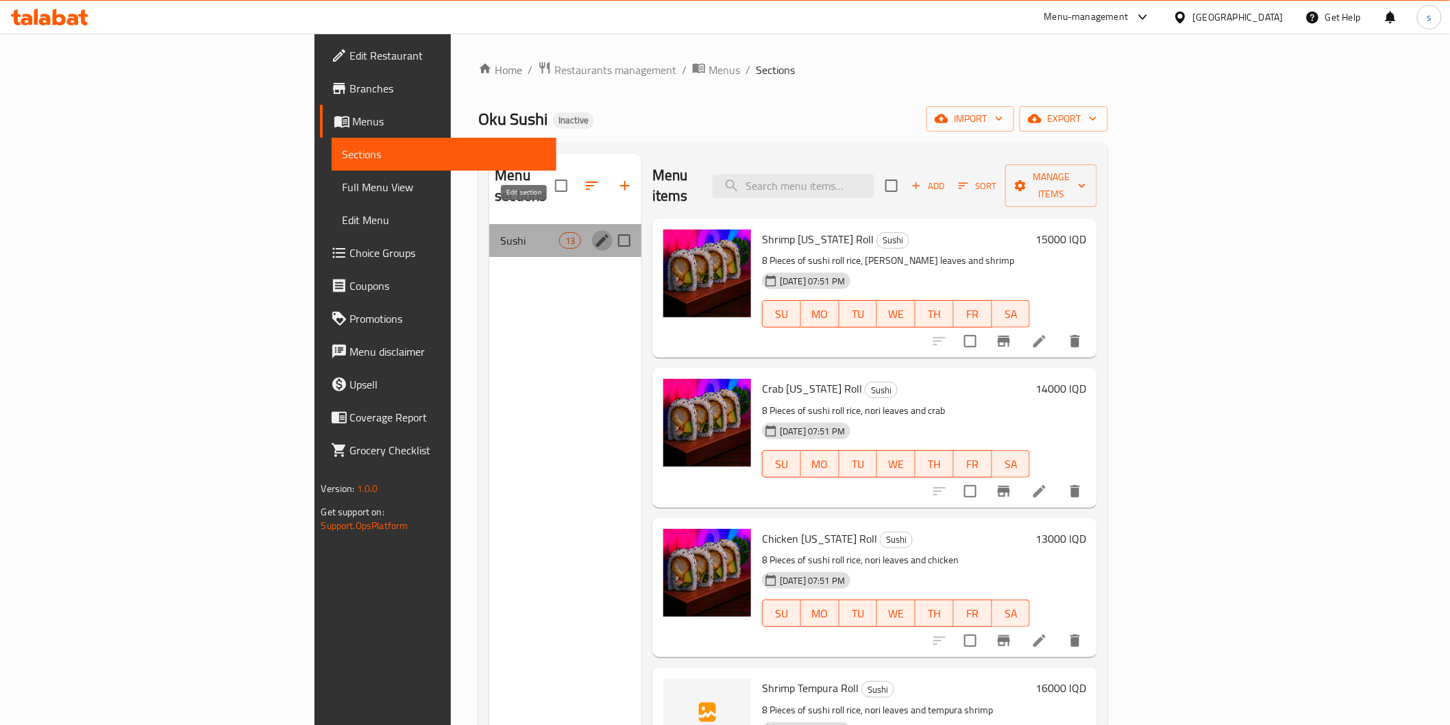
click at [596, 234] on icon "edit" at bounding box center [602, 240] width 12 height 12
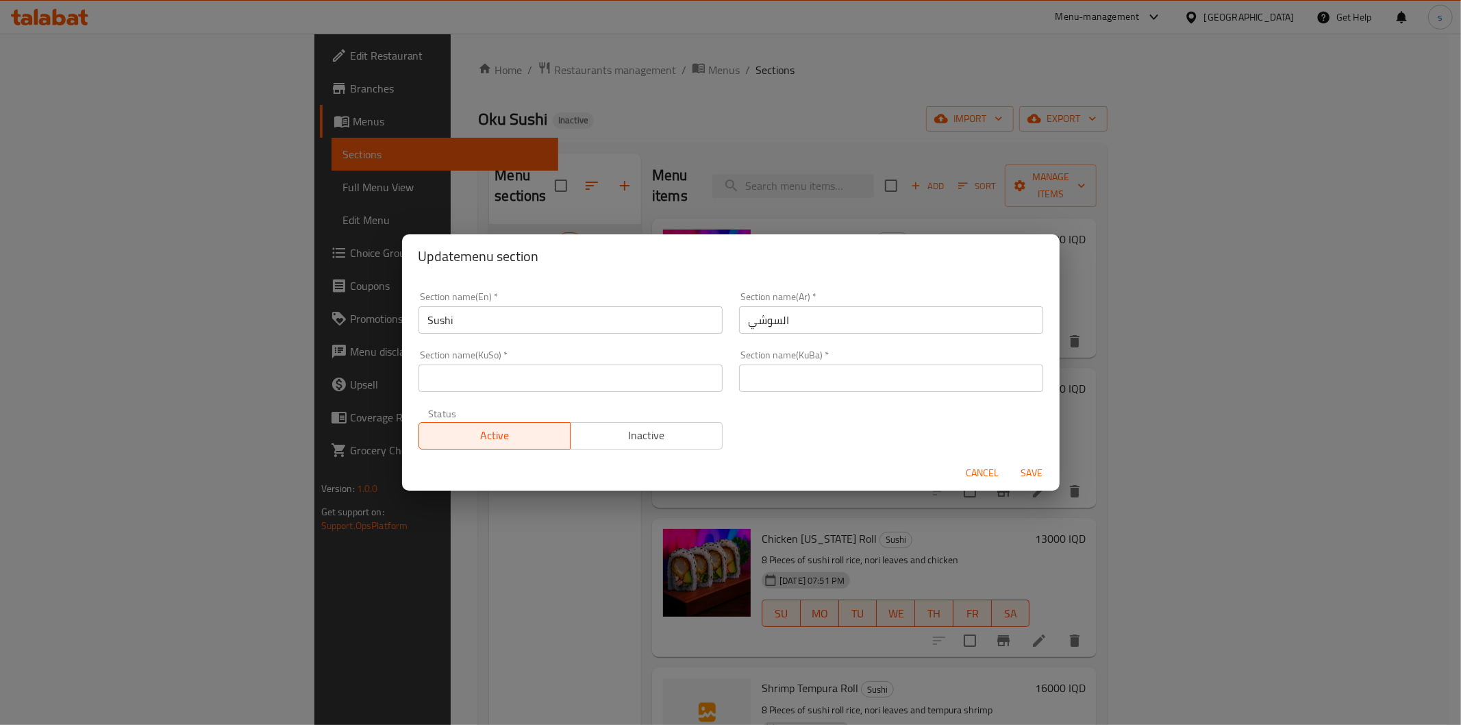
click at [985, 464] on span "Cancel" at bounding box center [983, 472] width 33 height 17
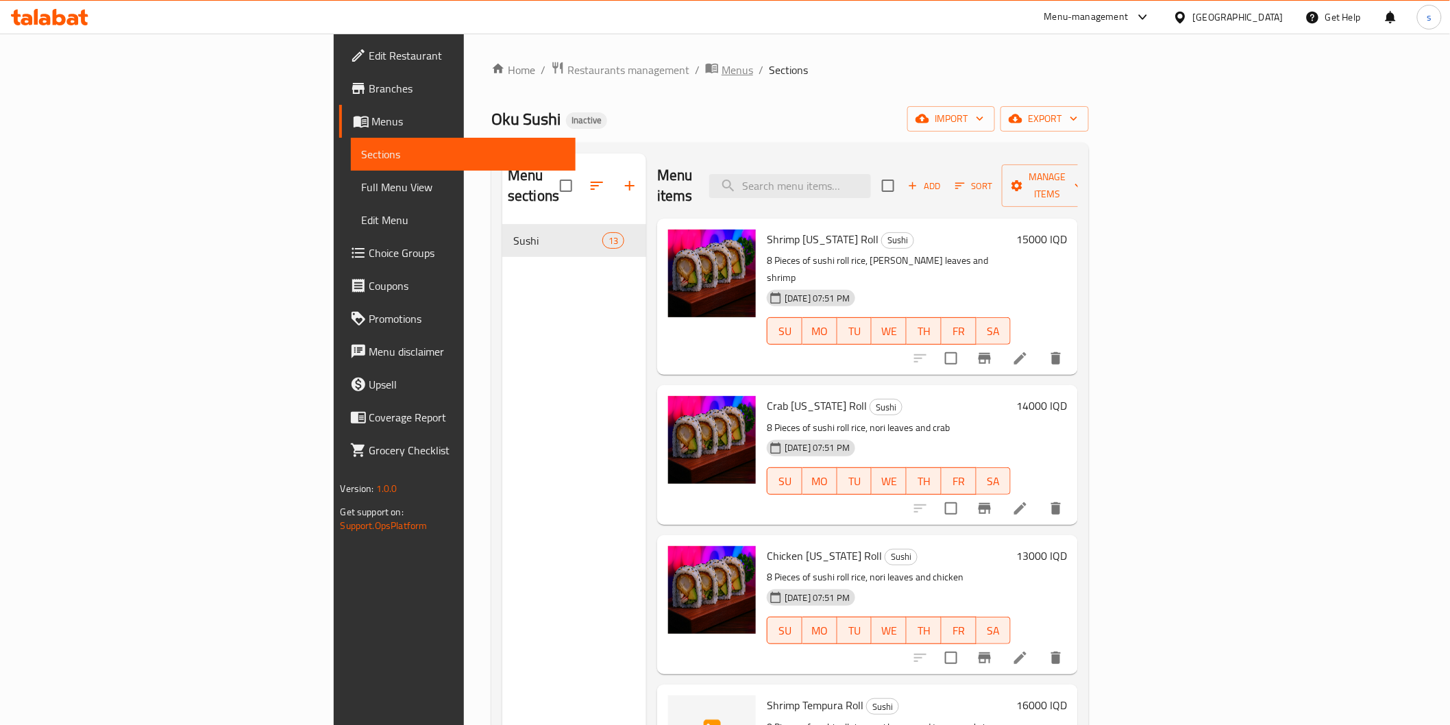
click at [721, 62] on span "Menus" at bounding box center [737, 70] width 32 height 16
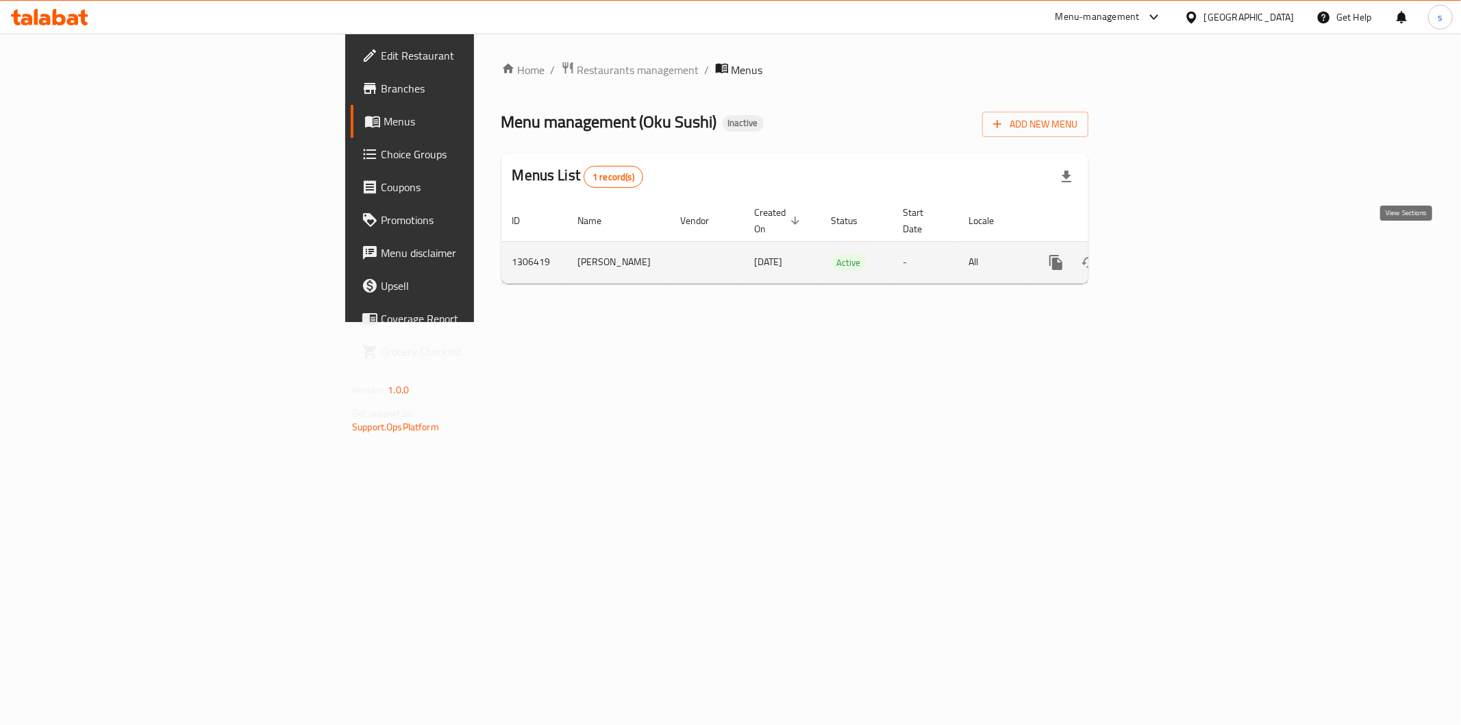
click at [1163, 254] on icon "enhanced table" at bounding box center [1155, 262] width 16 height 16
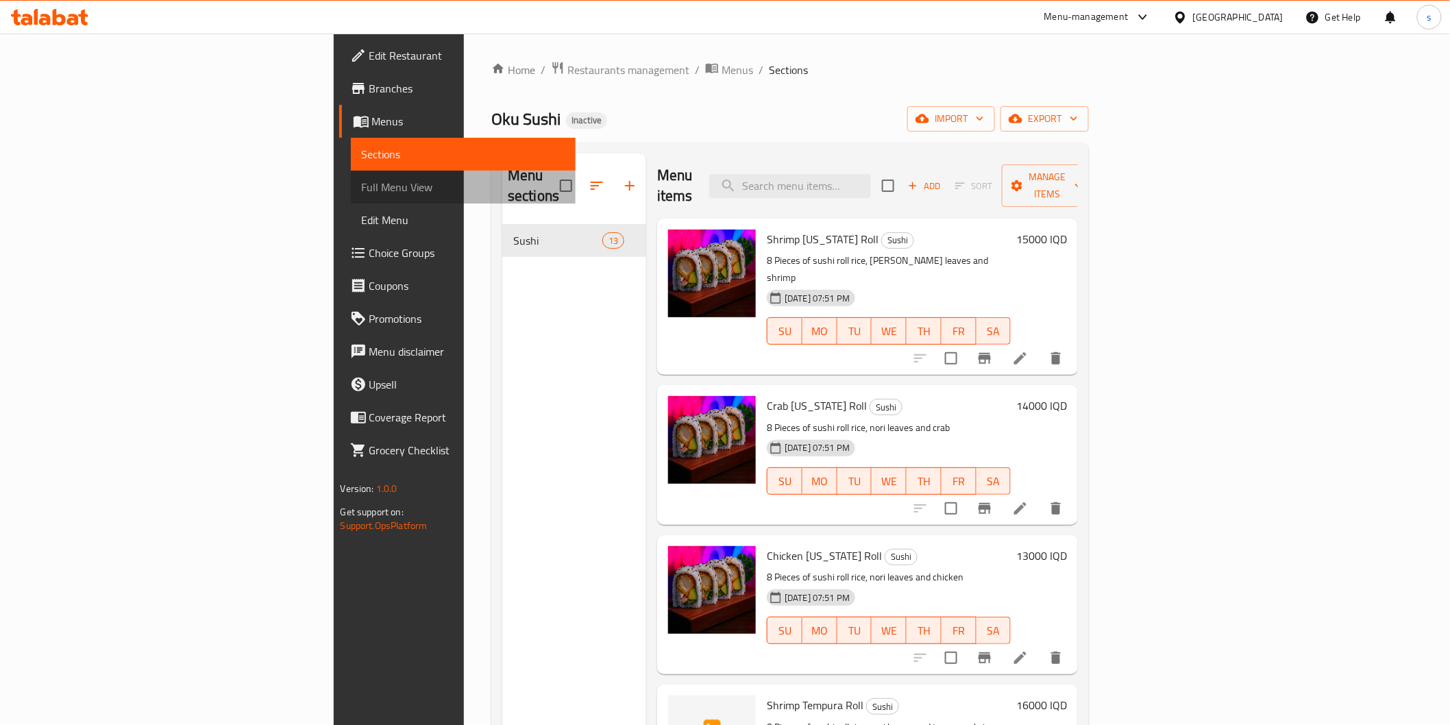
click at [362, 186] on span "Full Menu View" at bounding box center [463, 187] width 203 height 16
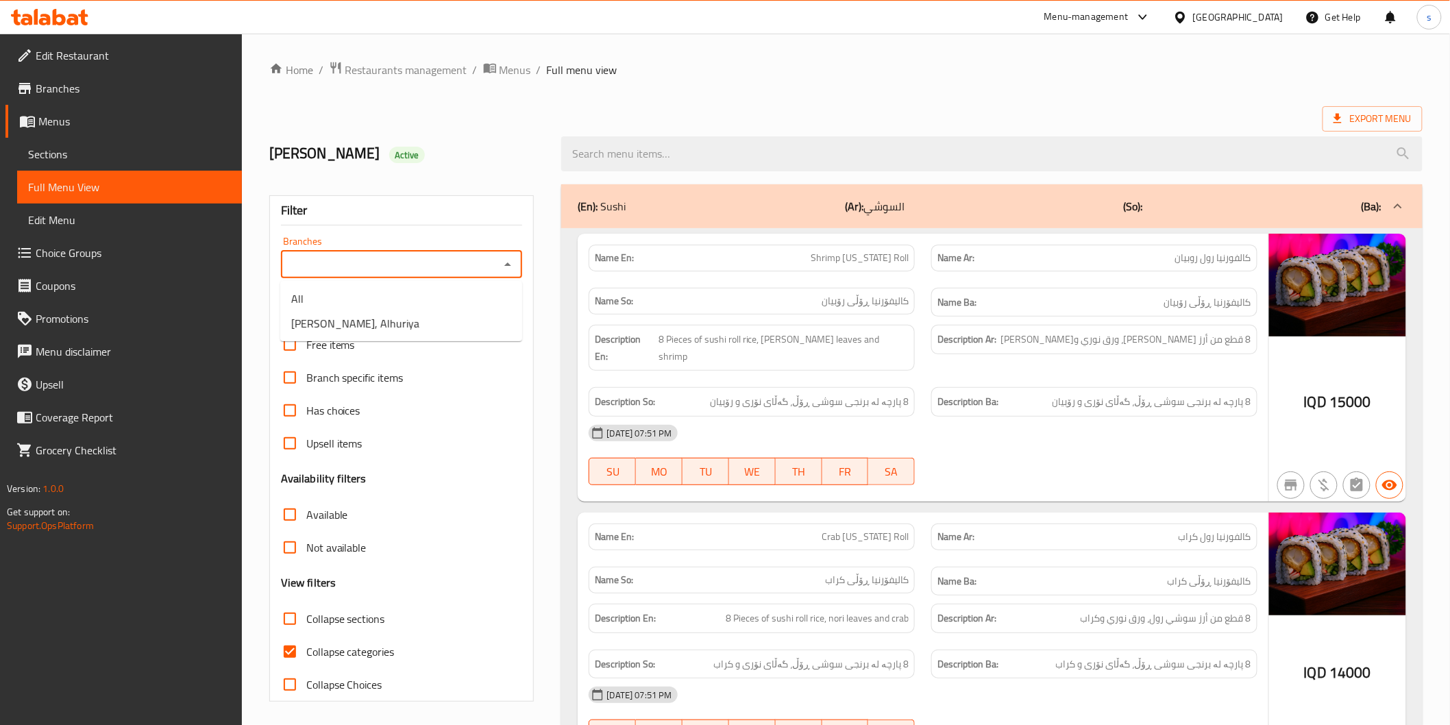
click at [456, 271] on input "Branches" at bounding box center [390, 264] width 211 height 19
click at [447, 327] on li "Oku Sushi, Alhuriya" at bounding box center [401, 323] width 242 height 25
type input "Oku Sushi, Alhuriya"
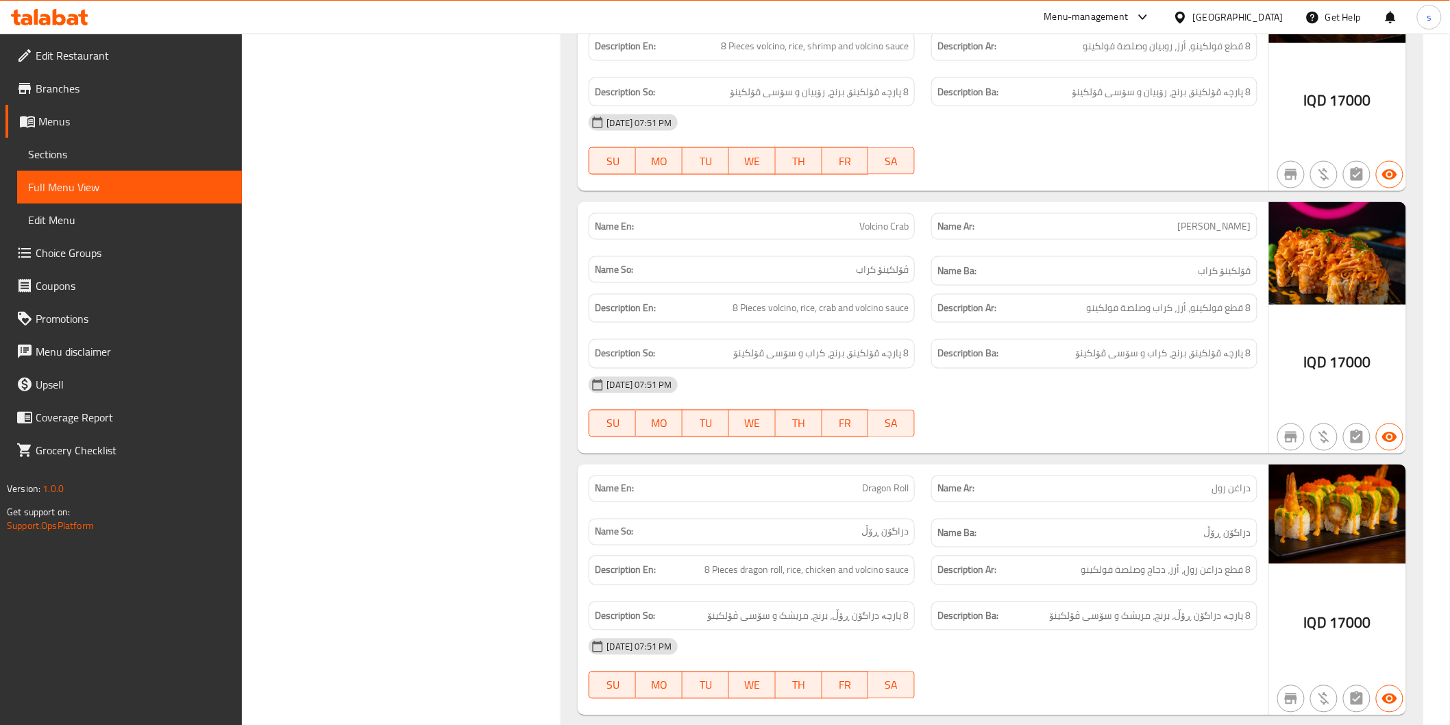
scroll to position [2982, 0]
click at [1080, 338] on div "Description Ba: 8 پارچە ڤۆلکینۆ، برنج، کراب و سۆسی ڤۆلکینۆ" at bounding box center [1094, 352] width 326 height 29
click at [60, 140] on link "Sections" at bounding box center [129, 154] width 225 height 33
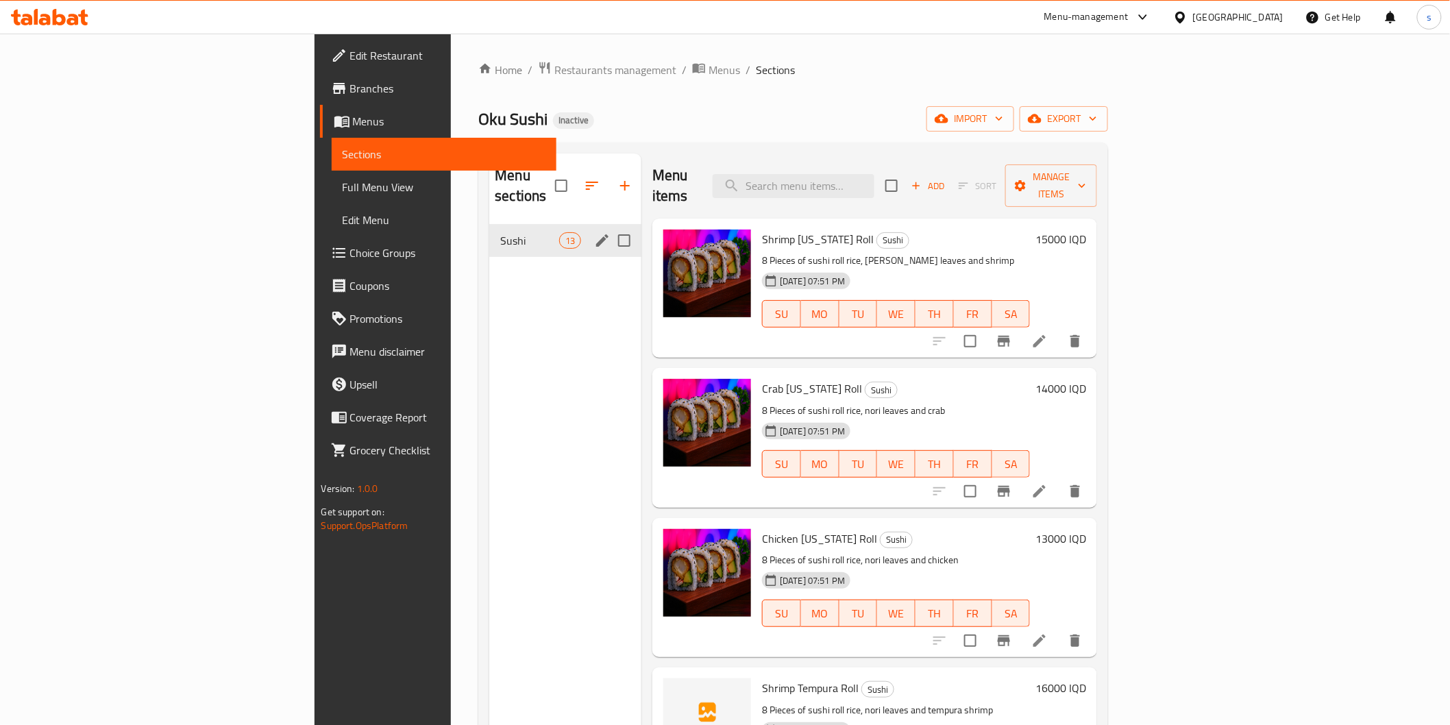
click at [610, 226] on input "Menu sections" at bounding box center [624, 240] width 29 height 29
checkbox input "true"
click at [610, 226] on input "Menu sections" at bounding box center [624, 240] width 29 height 29
checkbox input "false"
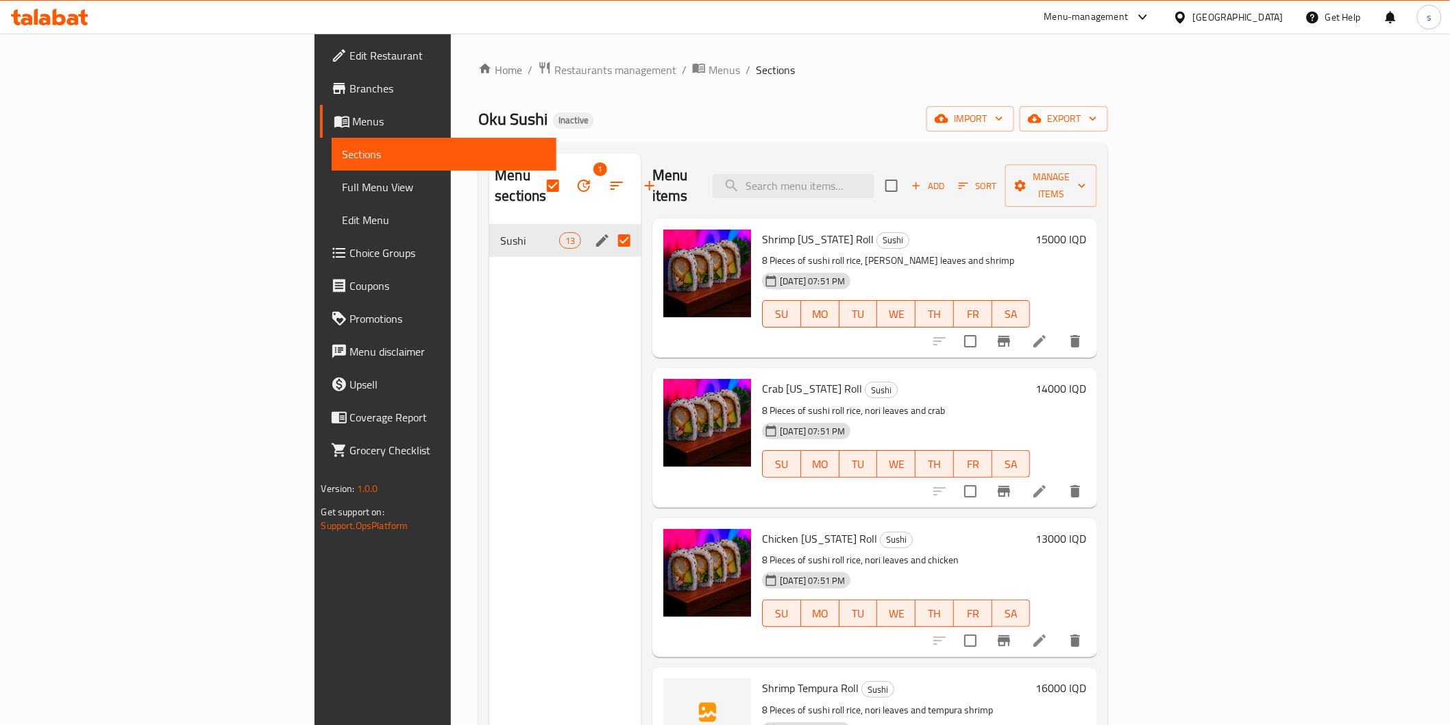
checkbox input "false"
click at [596, 234] on icon "edit" at bounding box center [602, 240] width 12 height 12
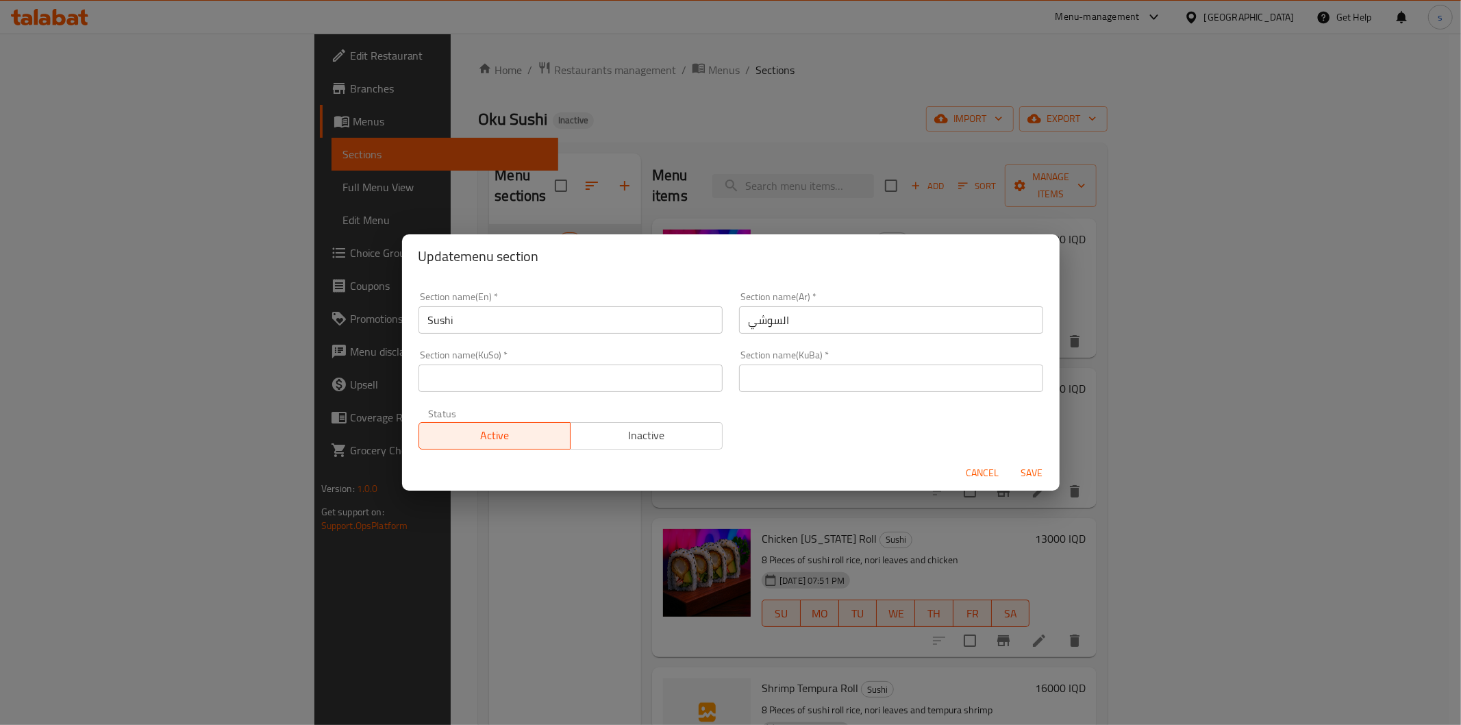
click at [571, 382] on input "text" at bounding box center [571, 377] width 304 height 27
type input "سوشی"
click at [1011, 460] on button "Save" at bounding box center [1033, 472] width 44 height 25
type input "سوشی"
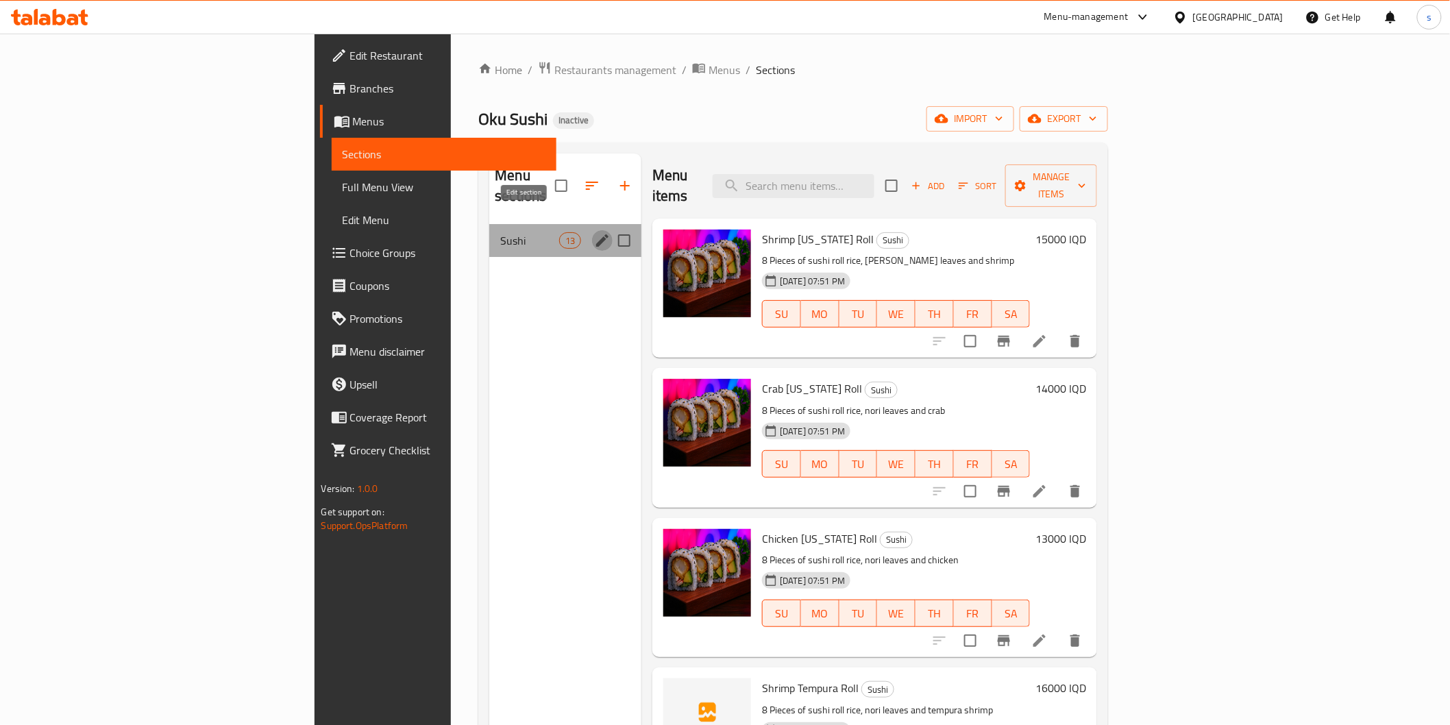
click at [594, 232] on icon "edit" at bounding box center [602, 240] width 16 height 16
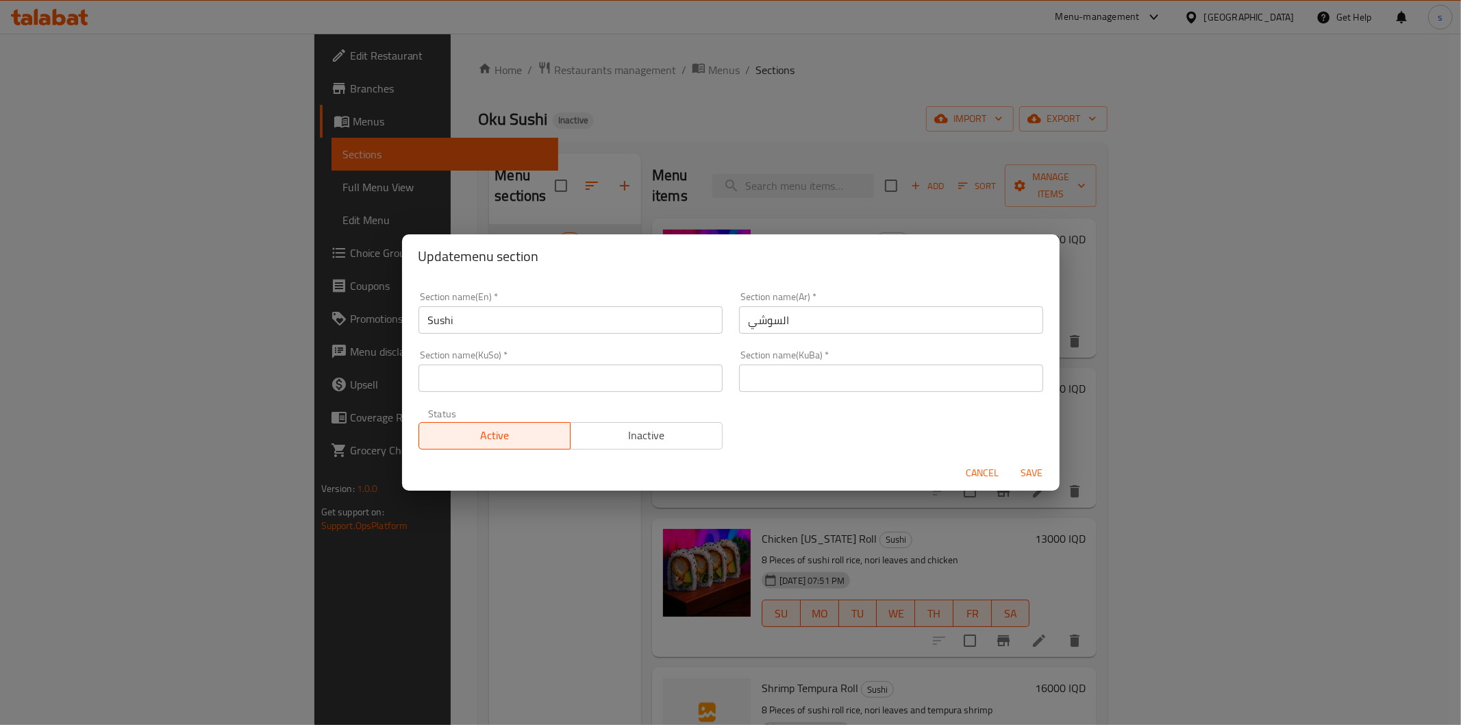
click at [696, 377] on input "text" at bounding box center [571, 377] width 304 height 27
type input "سوشی"
click at [810, 375] on input "text" at bounding box center [891, 377] width 304 height 27
type input "سوشی"
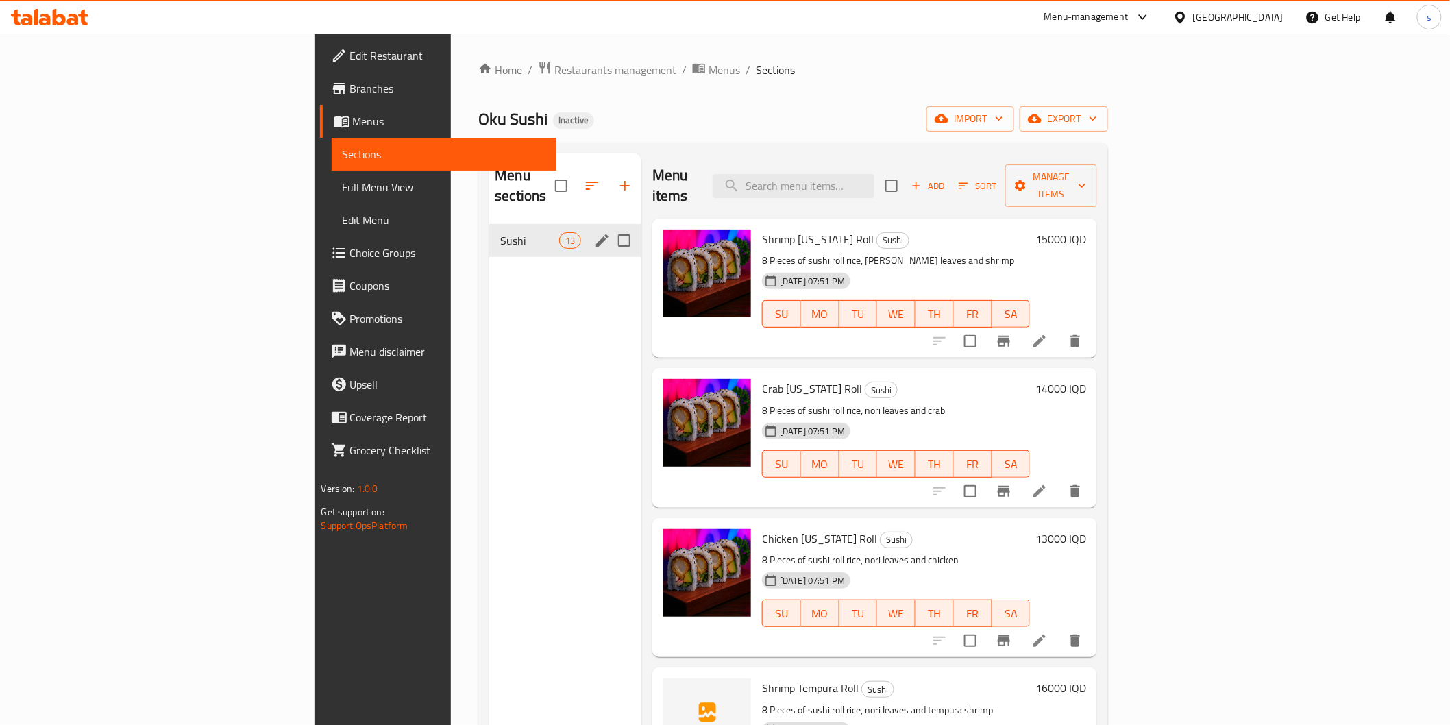
click at [596, 234] on icon "edit" at bounding box center [602, 240] width 12 height 12
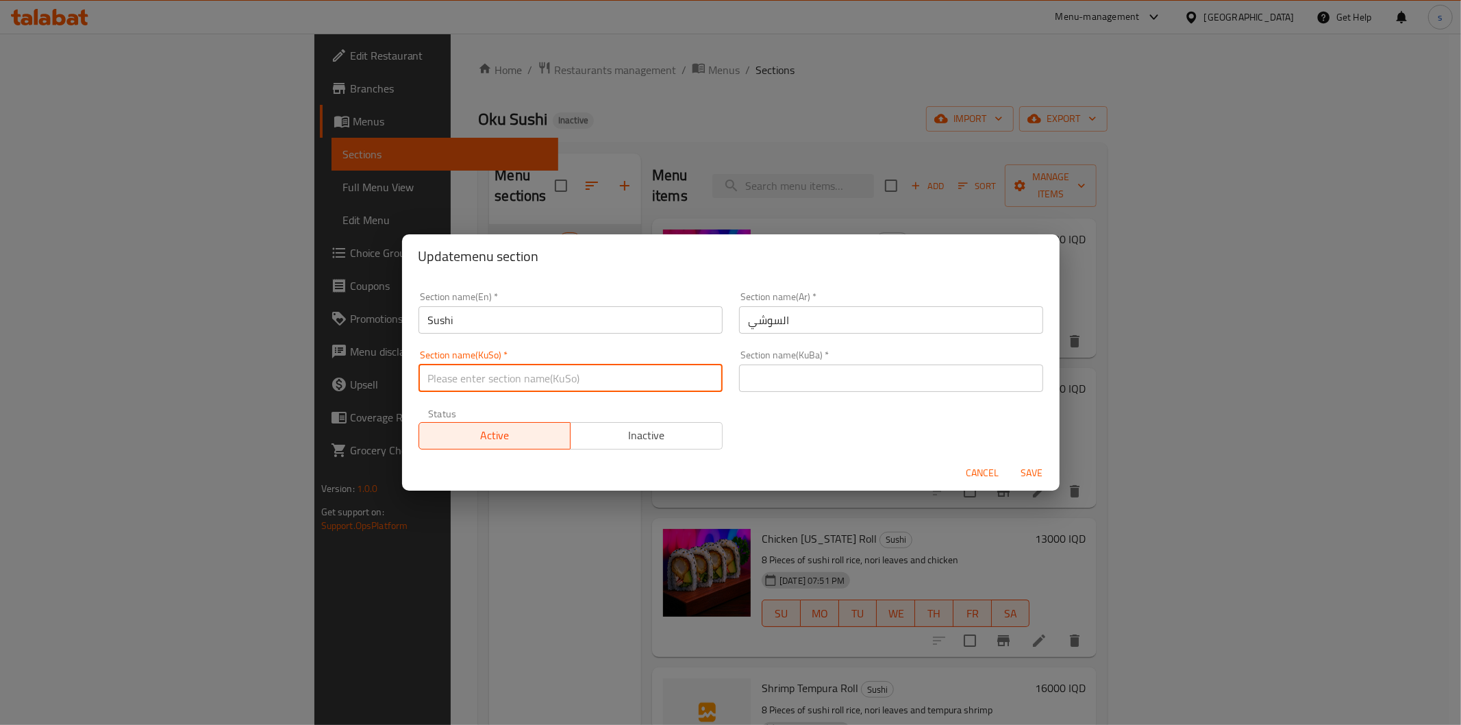
click at [519, 373] on input "text" at bounding box center [571, 377] width 304 height 27
type input "سوشی"
click at [1030, 480] on span "Save" at bounding box center [1032, 472] width 33 height 17
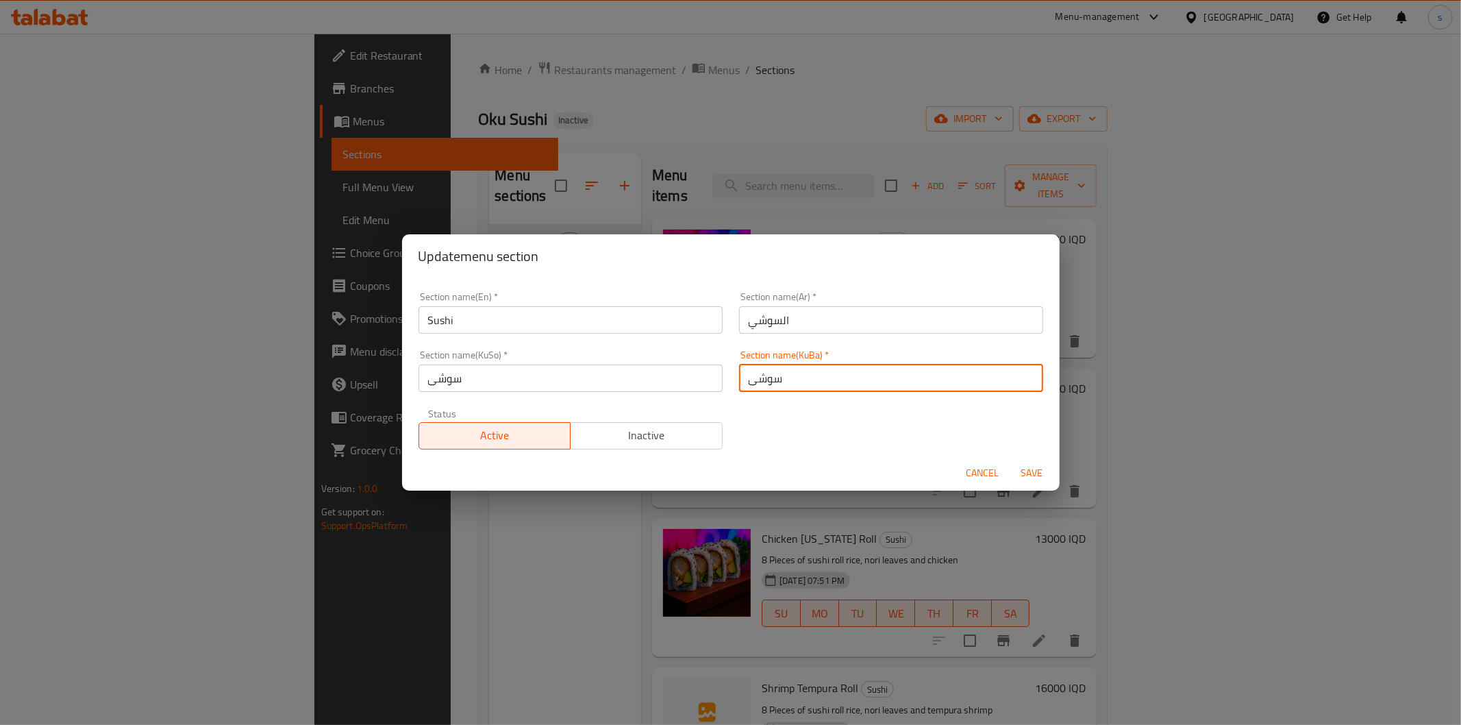
type input "سوشی"
click at [1030, 480] on span "Save" at bounding box center [1032, 472] width 33 height 17
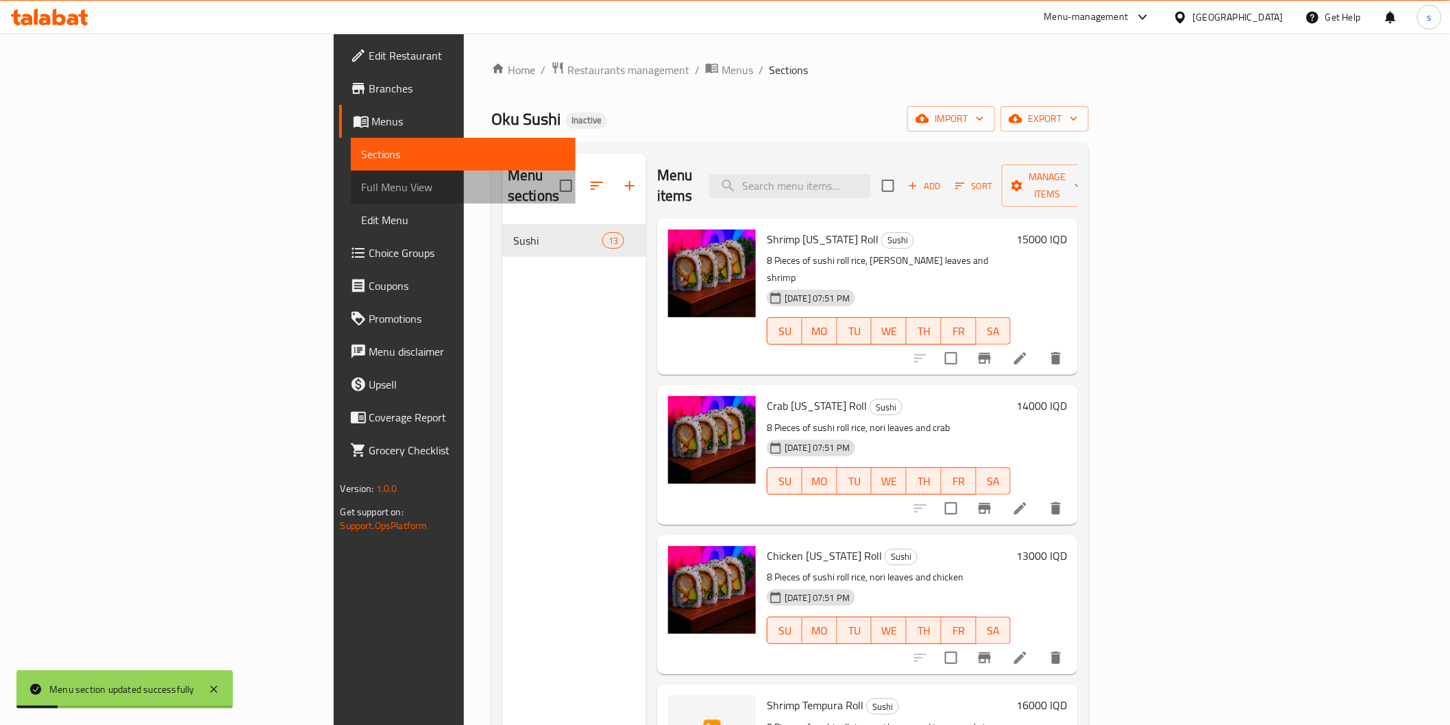
click at [362, 179] on span "Full Menu View" at bounding box center [463, 187] width 203 height 16
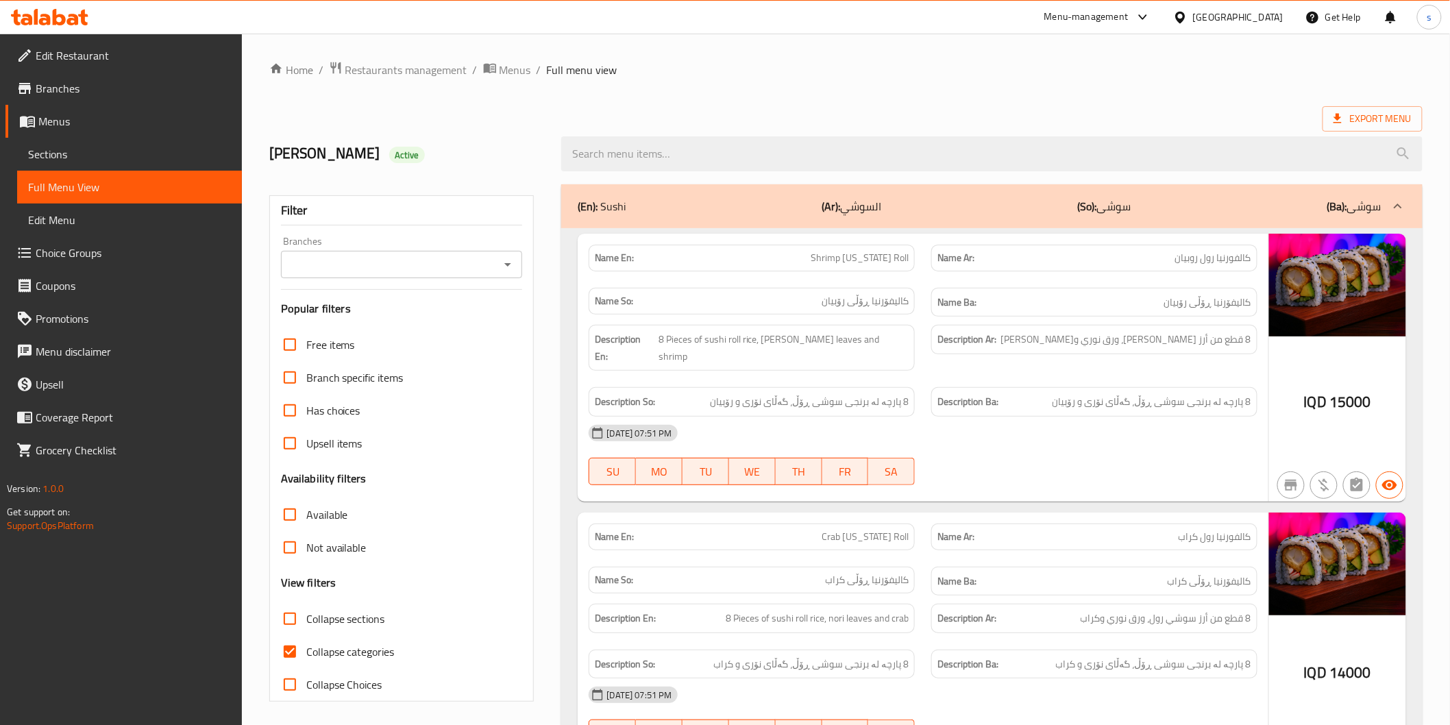
click at [467, 262] on input "Branches" at bounding box center [390, 264] width 211 height 19
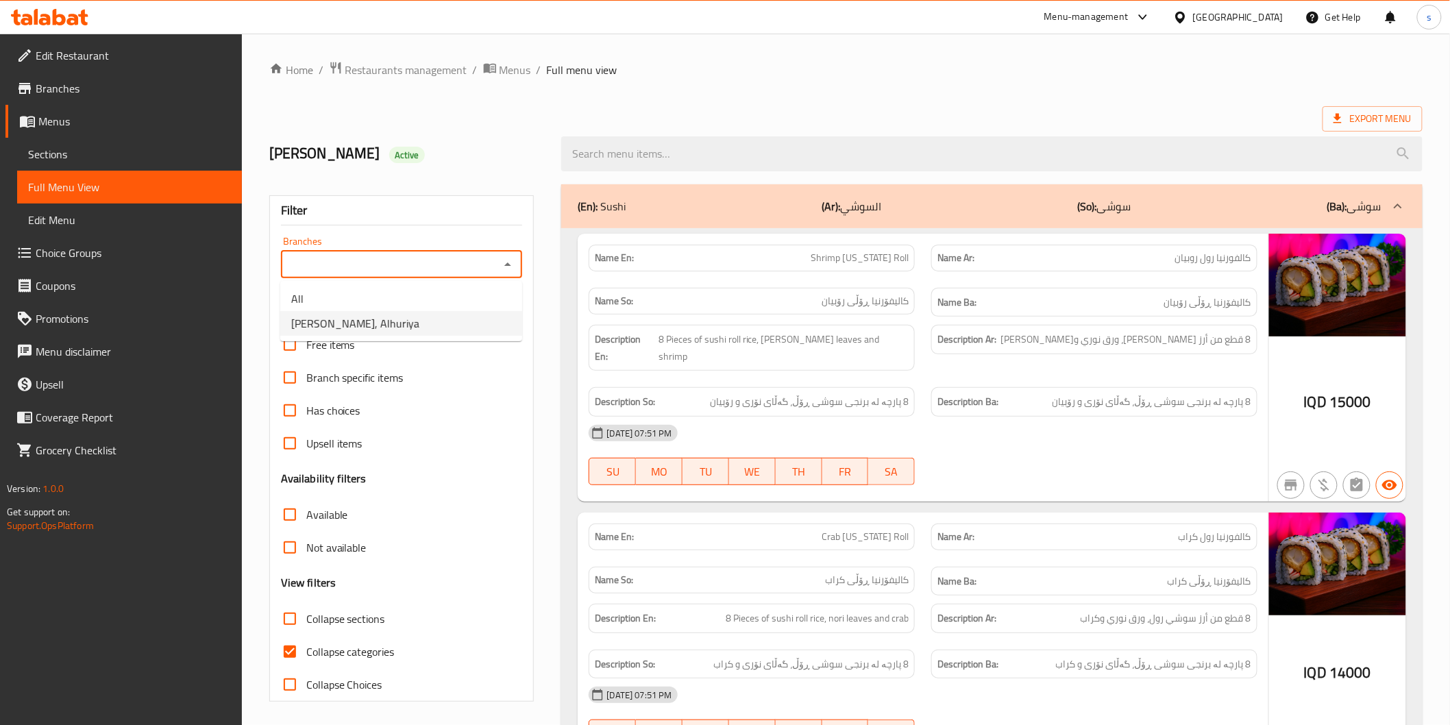
click at [469, 312] on li "Oku Sushi, Alhuriya" at bounding box center [401, 323] width 242 height 25
type input "Oku Sushi, Alhuriya"
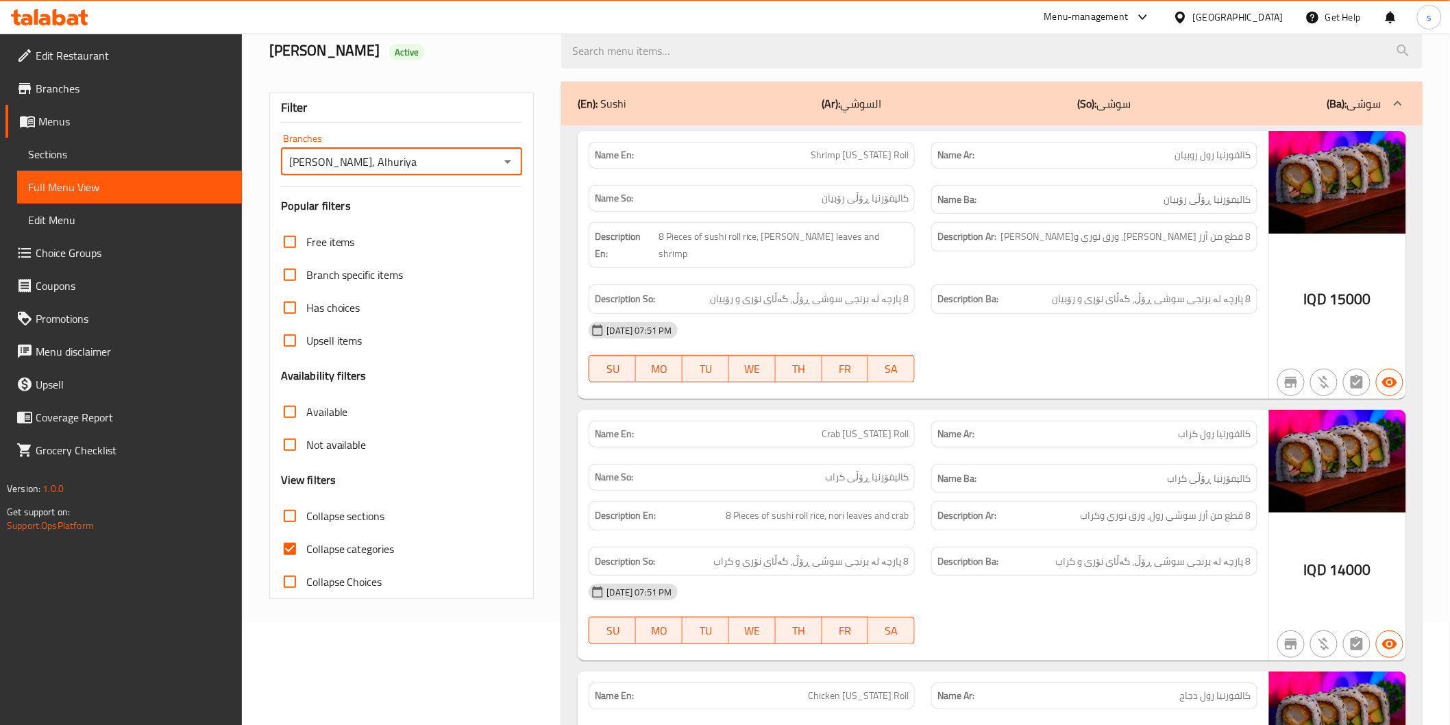
scroll to position [308, 0]
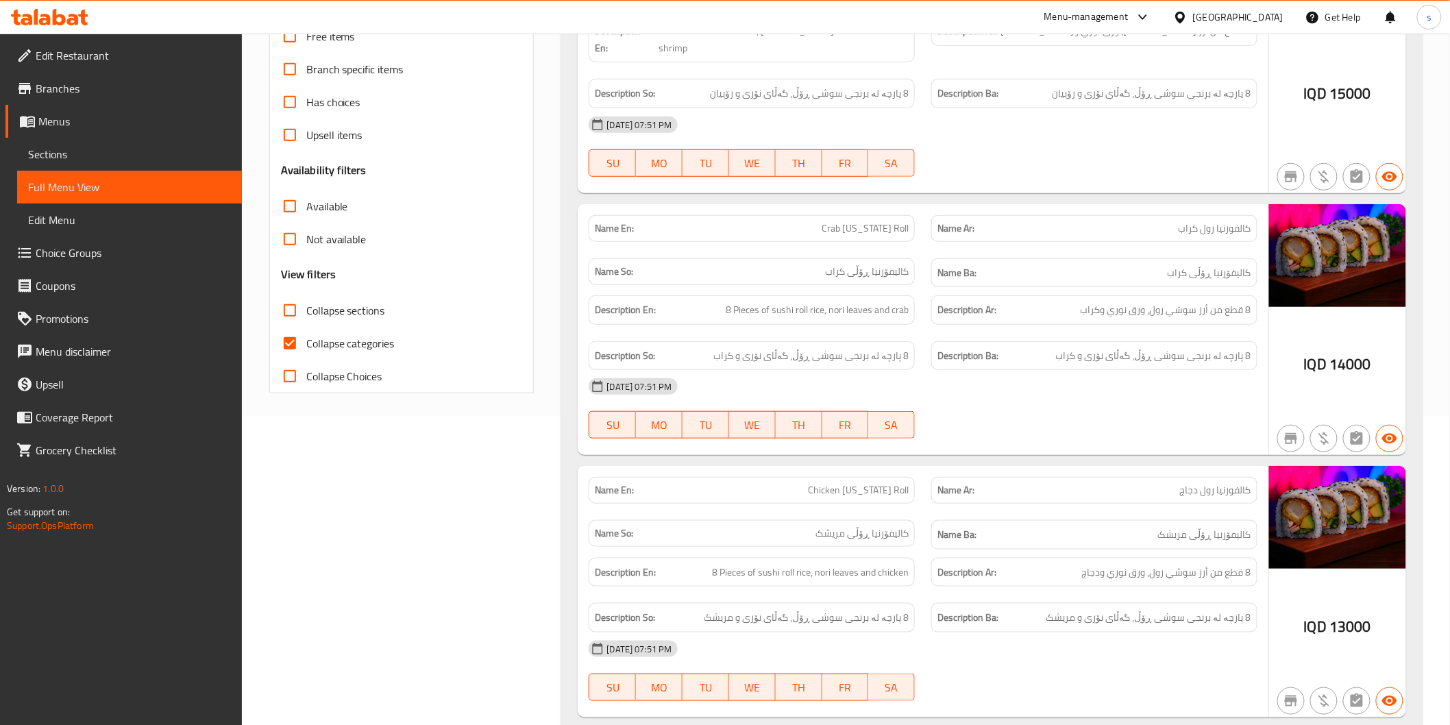
click at [375, 344] on span "Collapse categories" at bounding box center [350, 343] width 88 height 16
click at [306, 344] on input "Collapse categories" at bounding box center [289, 343] width 33 height 33
checkbox input "false"
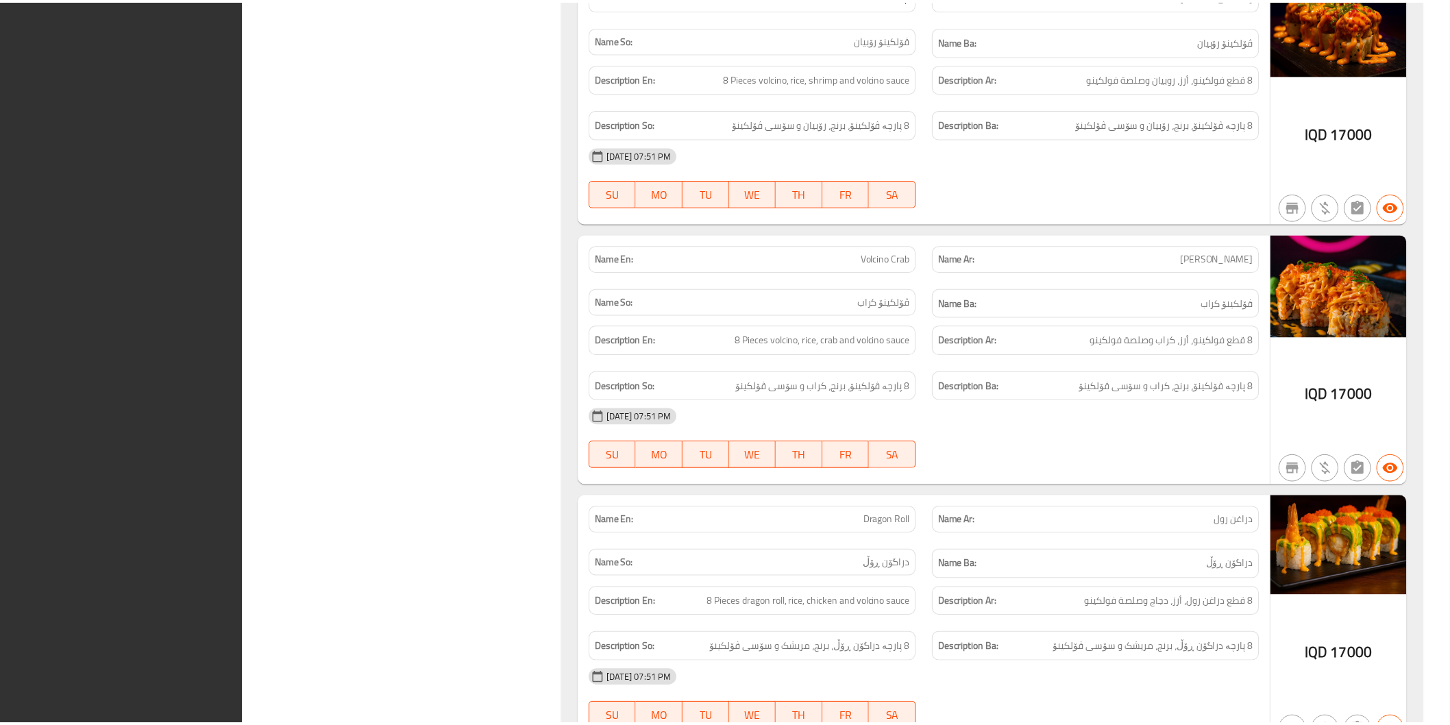
scroll to position [2982, 0]
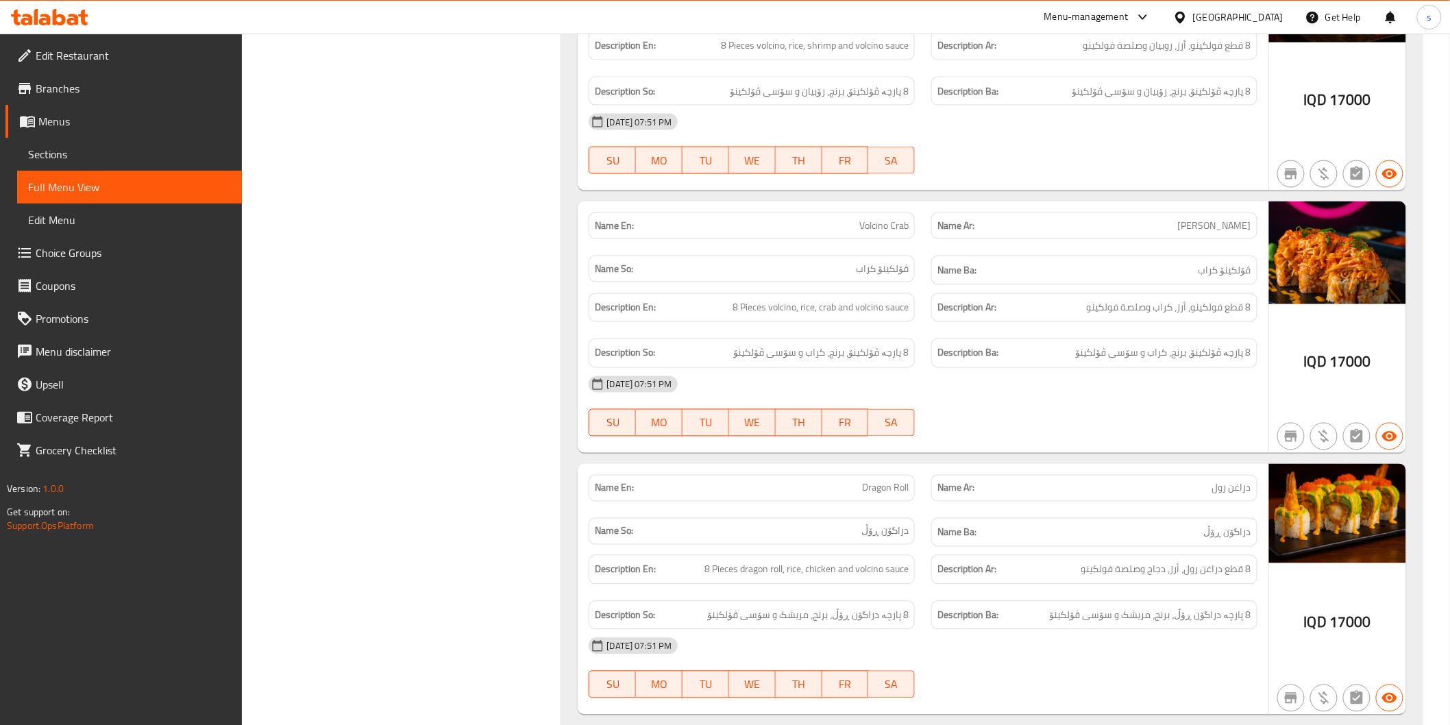
click at [160, 148] on span "Sections" at bounding box center [129, 154] width 203 height 16
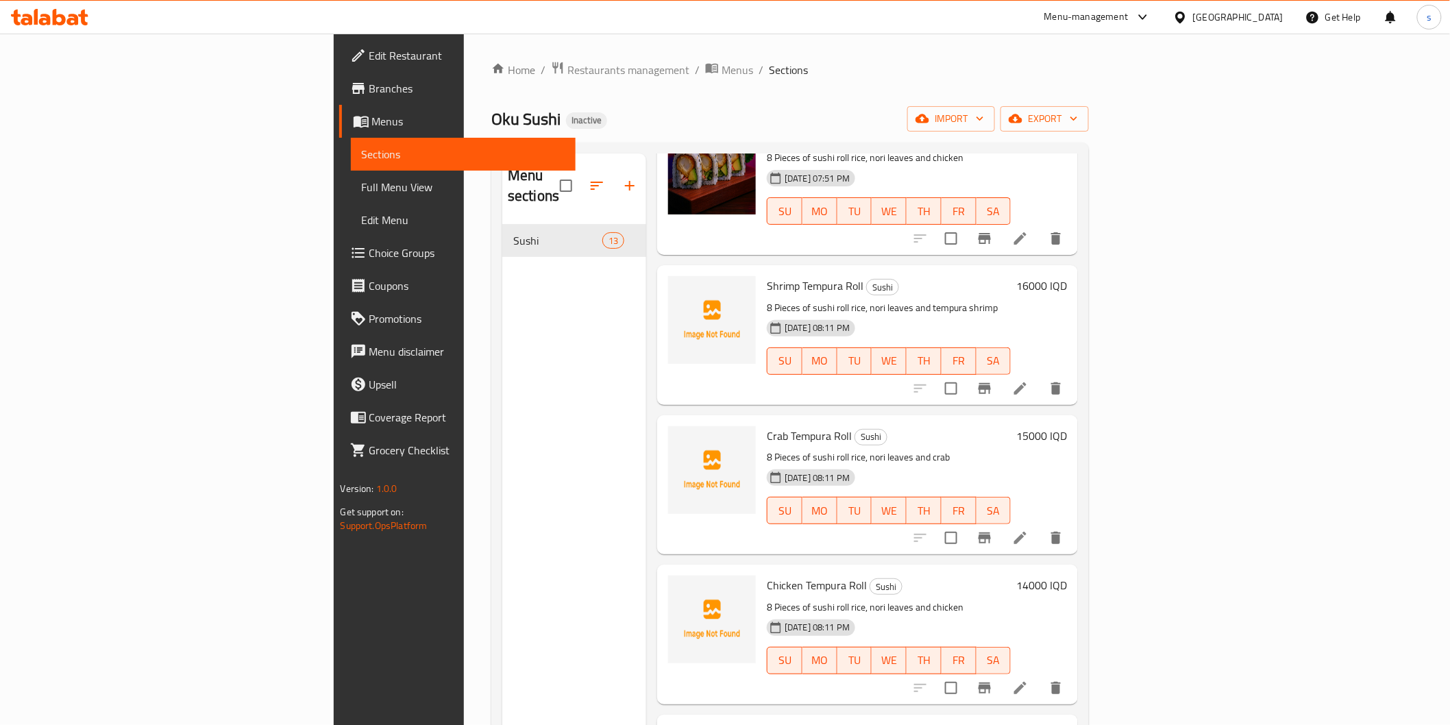
scroll to position [456, 0]
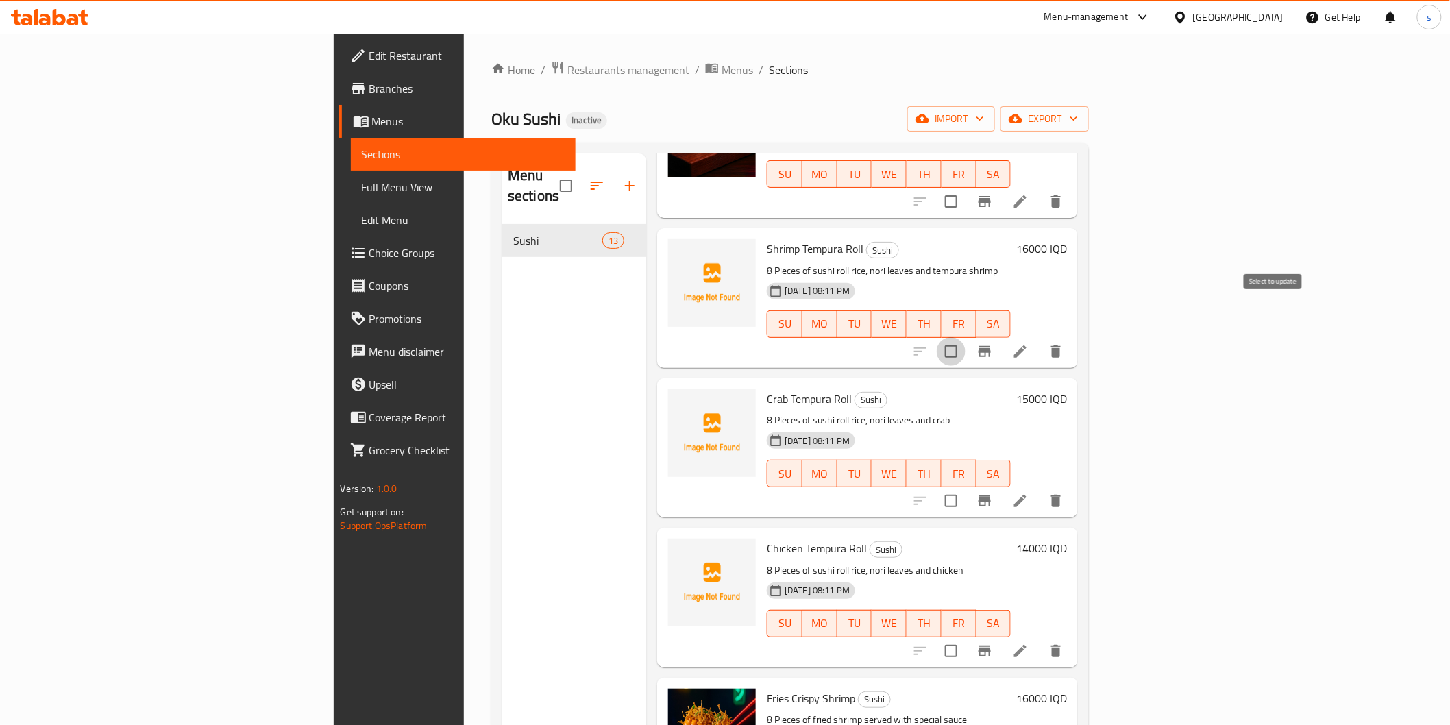
click at [965, 337] on input "checkbox" at bounding box center [951, 351] width 29 height 29
checkbox input "true"
click at [965, 486] on input "checkbox" at bounding box center [951, 500] width 29 height 29
checkbox input "true"
click at [965, 636] on input "checkbox" at bounding box center [951, 650] width 29 height 29
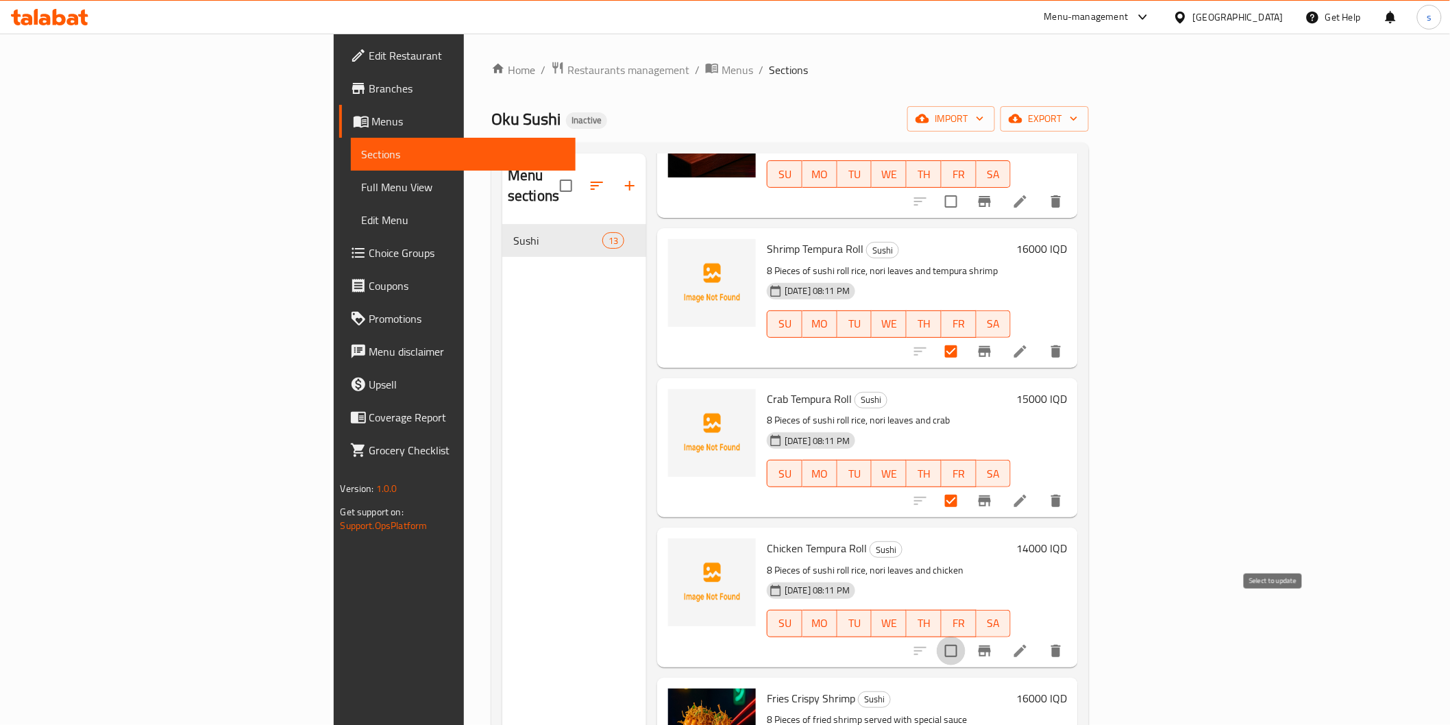
checkbox input "true"
click at [1072, 634] on button "delete" at bounding box center [1055, 650] width 33 height 33
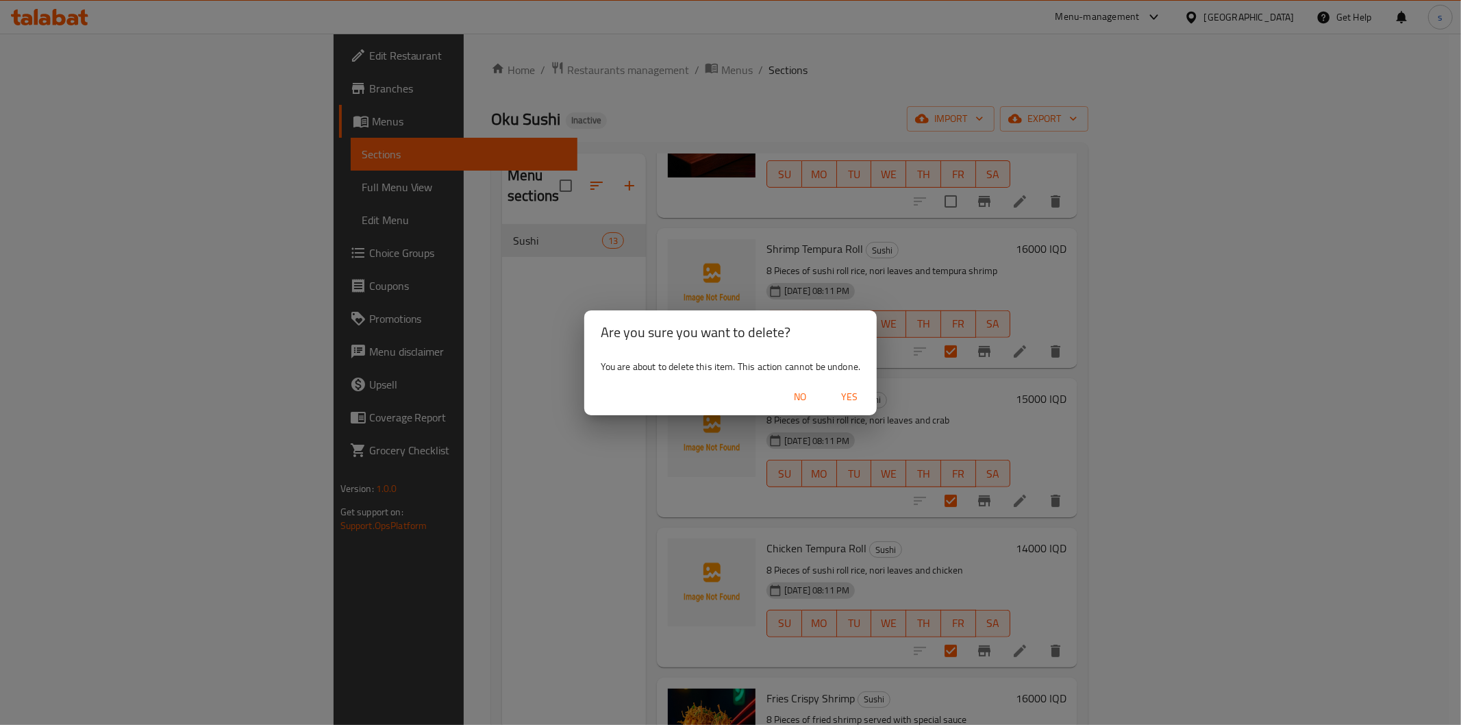
click at [856, 401] on span "Yes" at bounding box center [849, 396] width 33 height 17
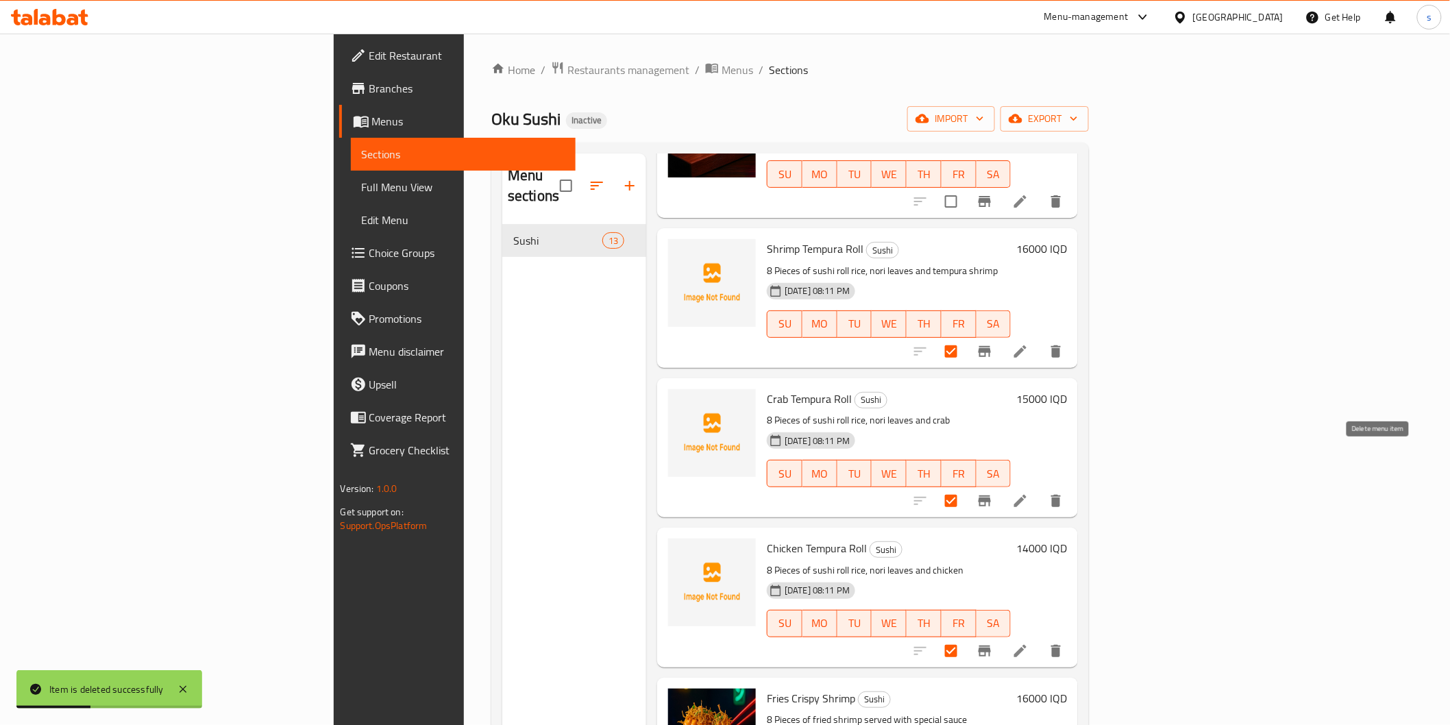
click at [1061, 495] on icon "delete" at bounding box center [1056, 501] width 10 height 12
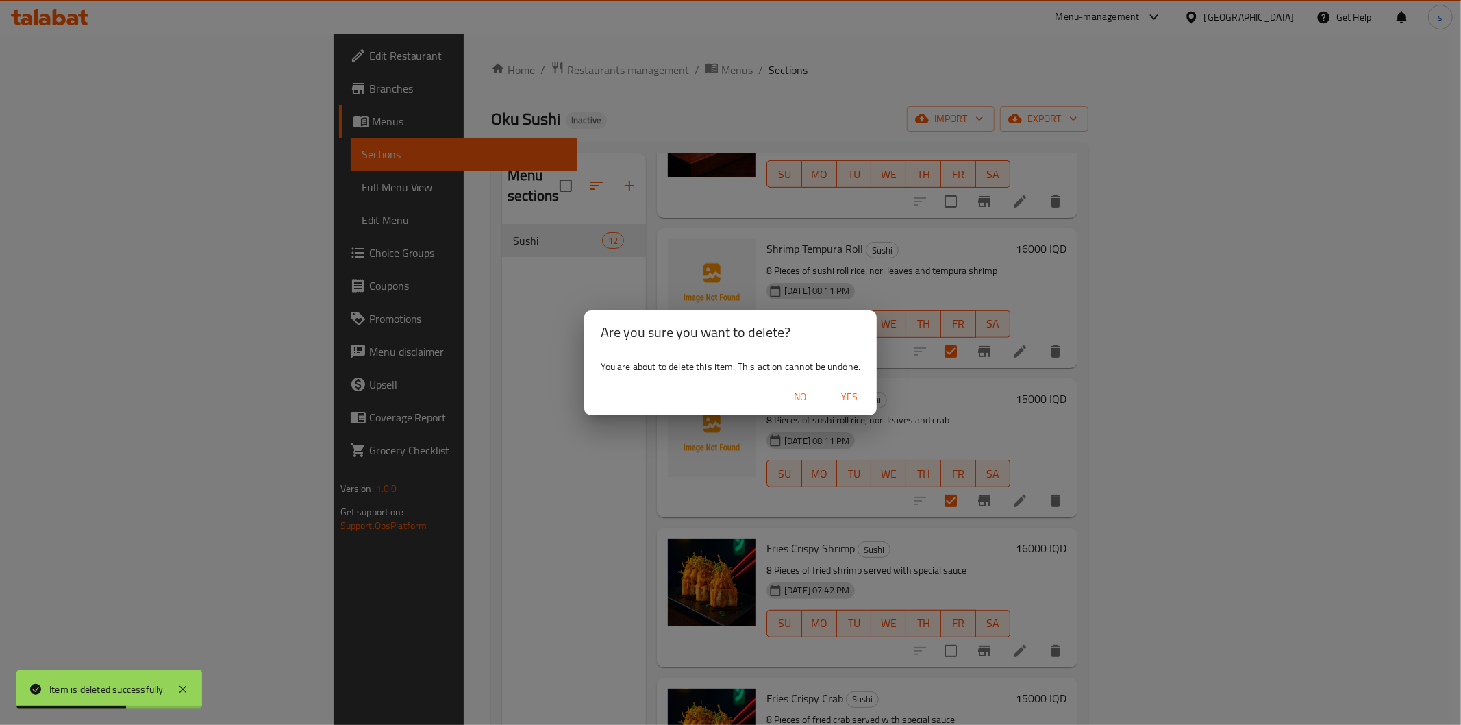
click at [1326, 495] on div "Are you sure you want to delete? You are about to delete this item. This action…" at bounding box center [730, 362] width 1461 height 725
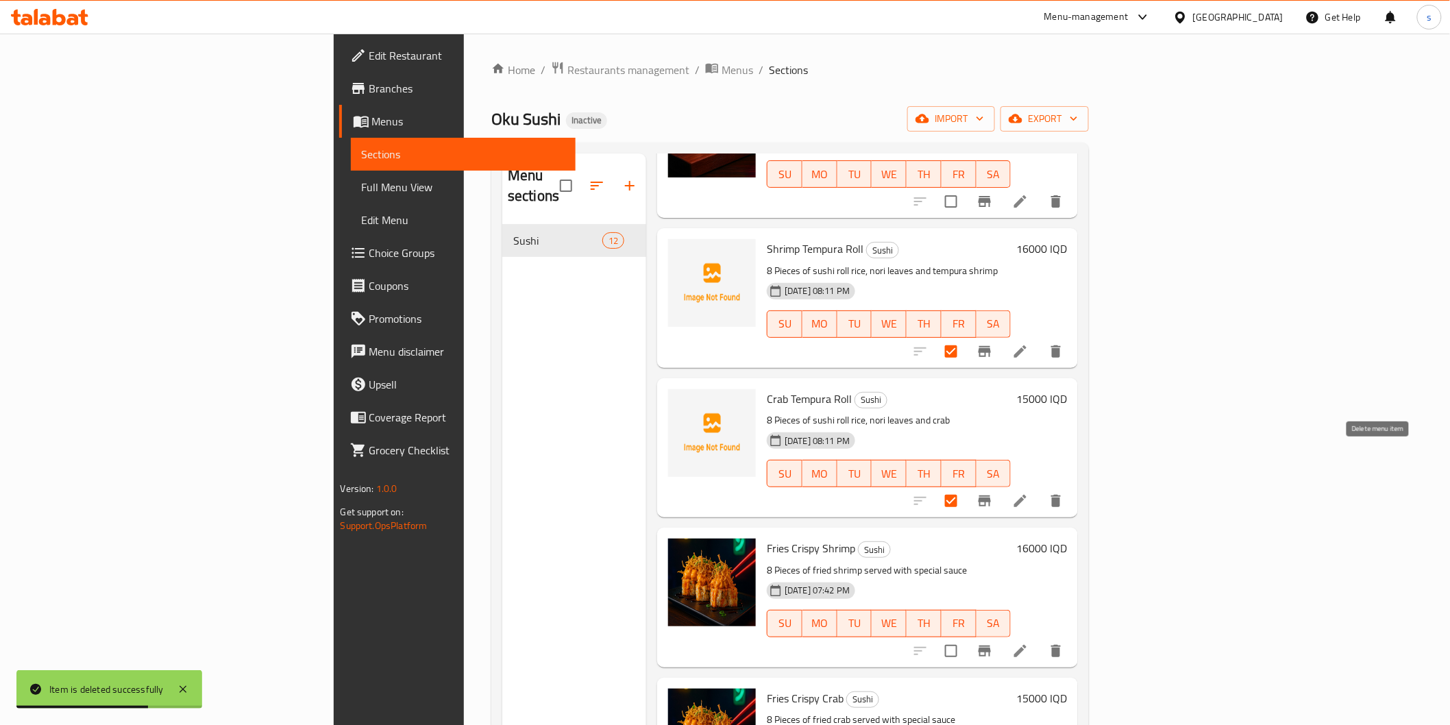
click at [1061, 495] on icon "delete" at bounding box center [1056, 501] width 10 height 12
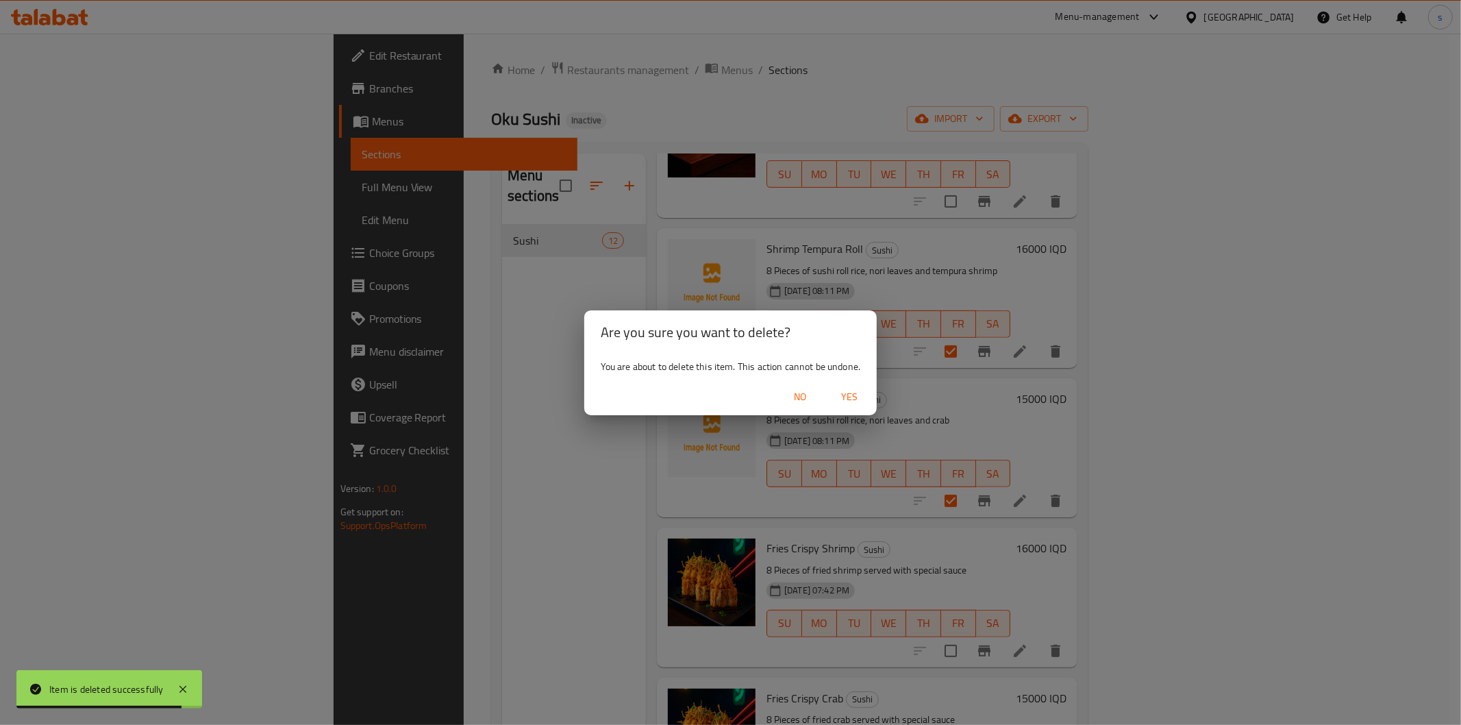
click at [860, 395] on span "Yes" at bounding box center [849, 396] width 33 height 17
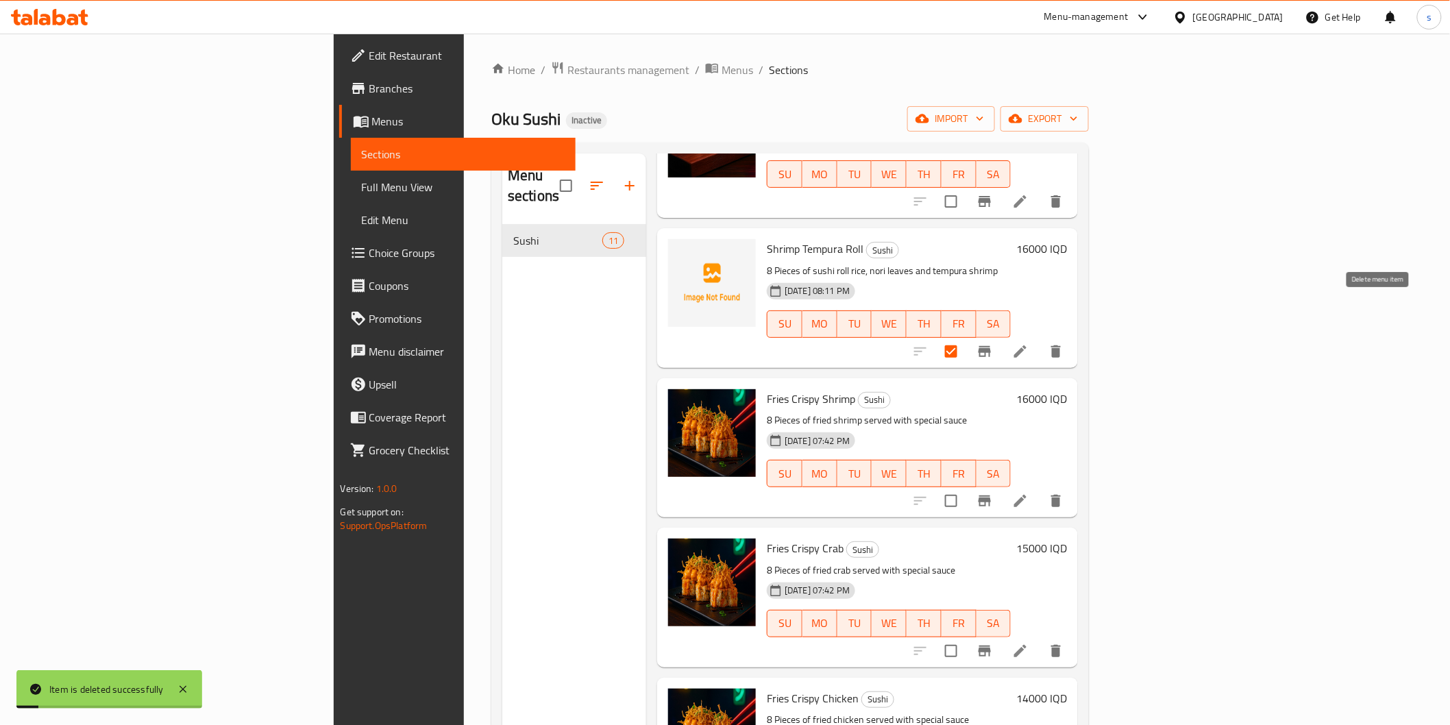
click at [1061, 345] on icon "delete" at bounding box center [1056, 351] width 10 height 12
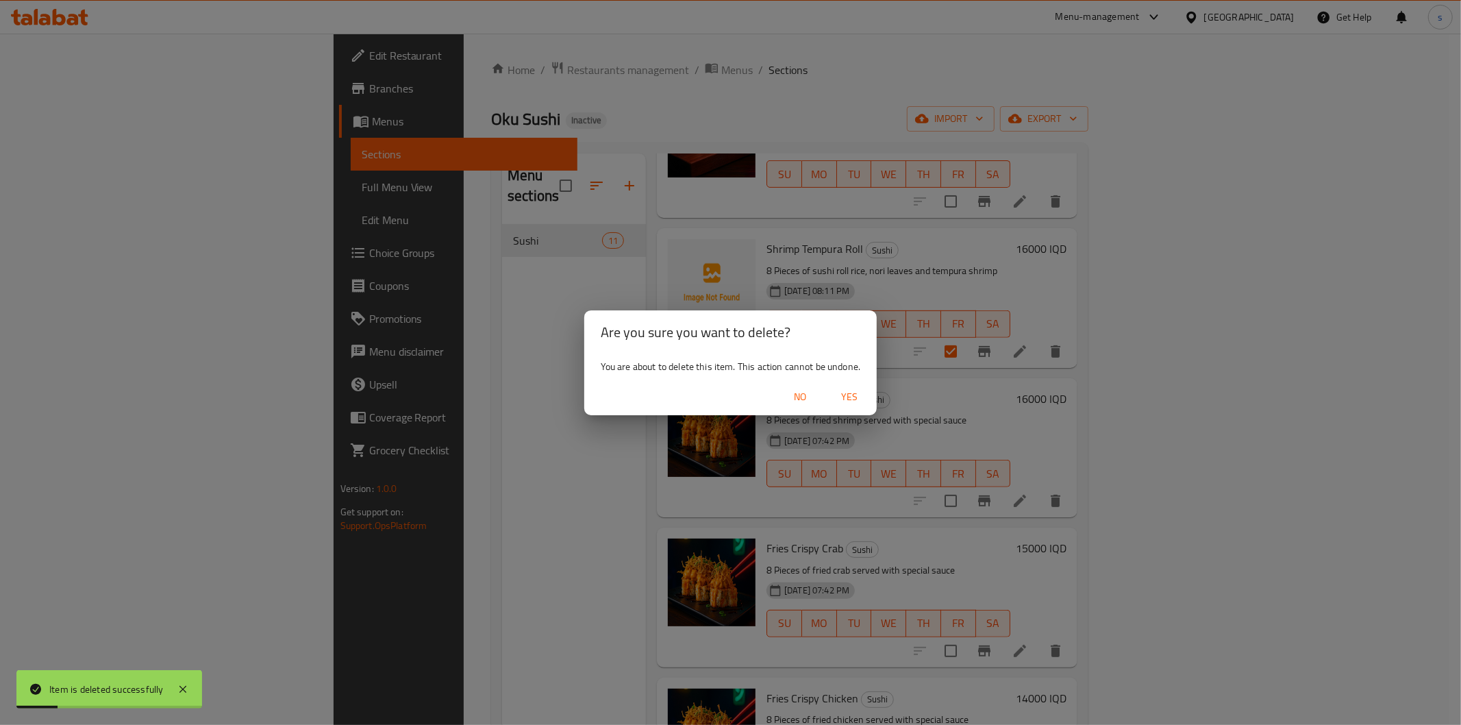
click at [860, 387] on button "Yes" at bounding box center [850, 396] width 44 height 25
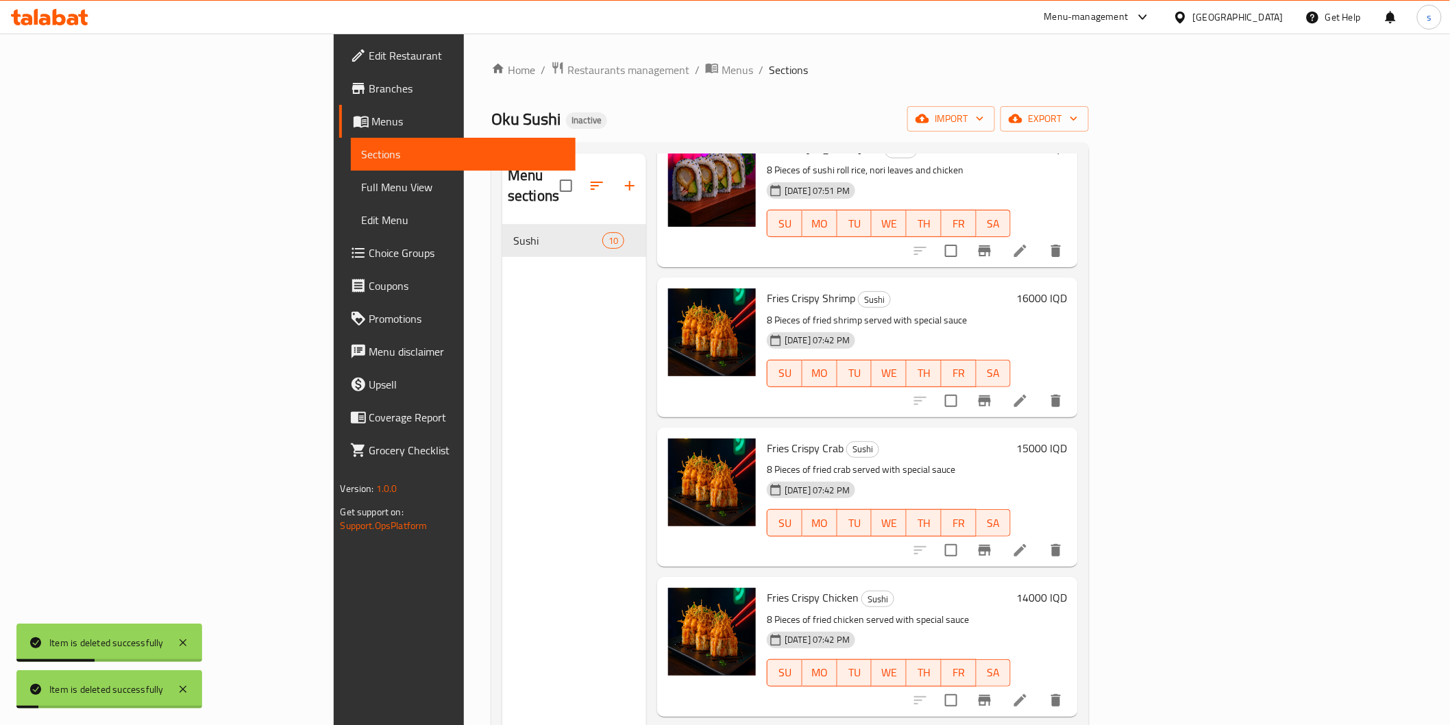
scroll to position [380, 0]
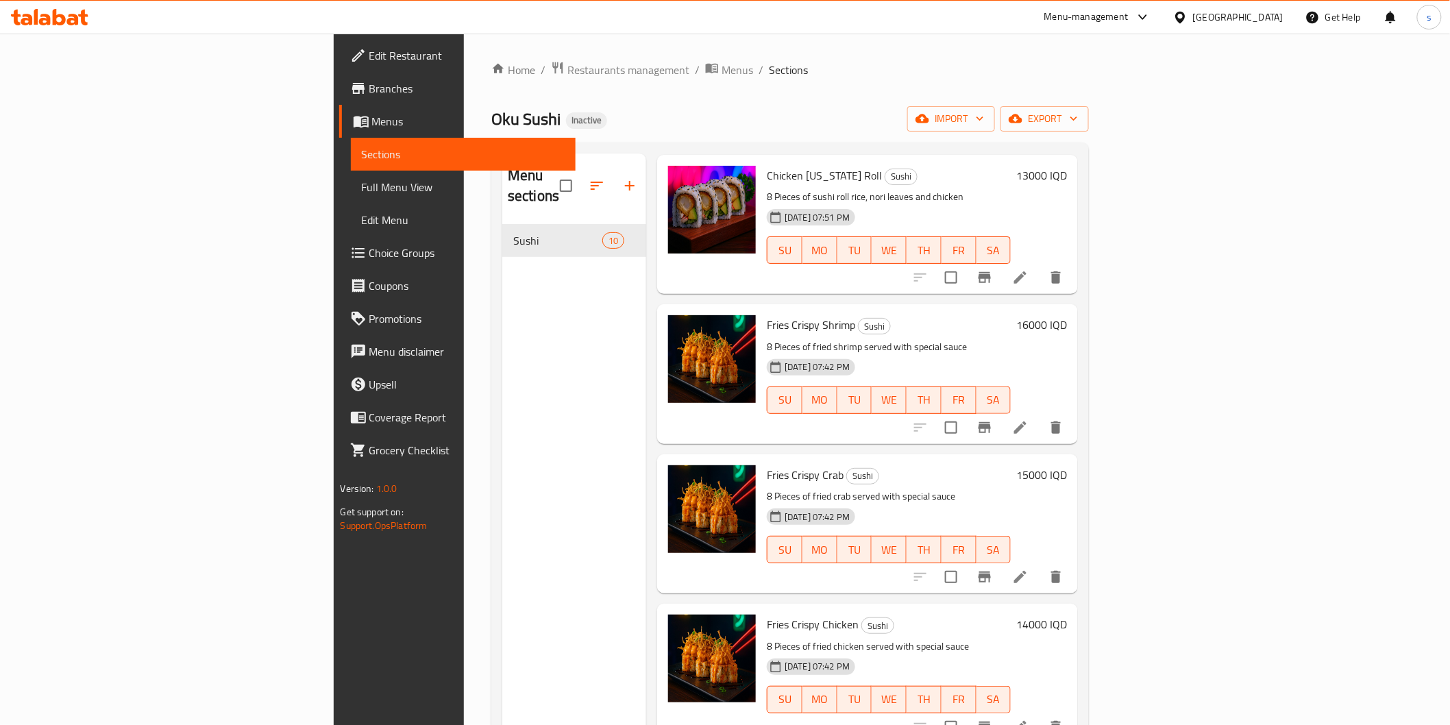
click at [362, 190] on span "Full Menu View" at bounding box center [463, 187] width 203 height 16
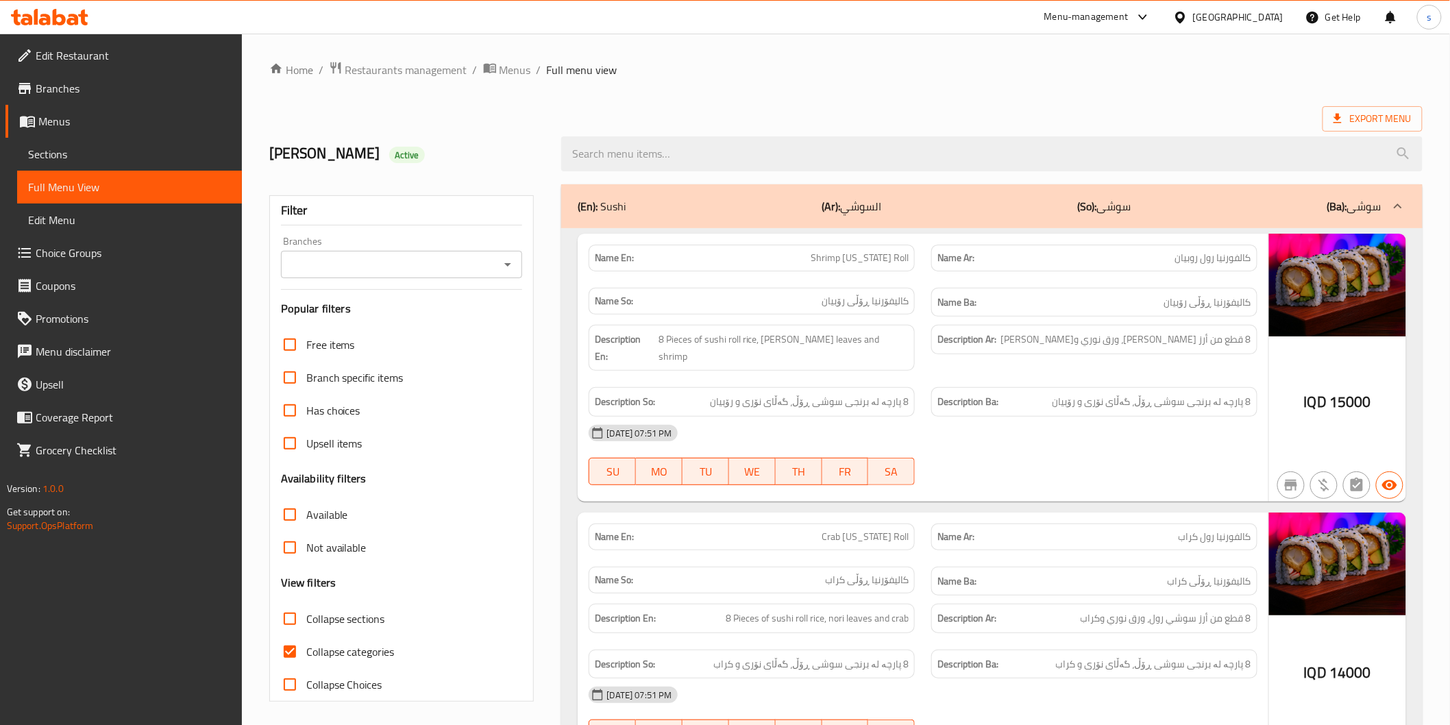
click at [386, 262] on input "Branches" at bounding box center [390, 264] width 211 height 19
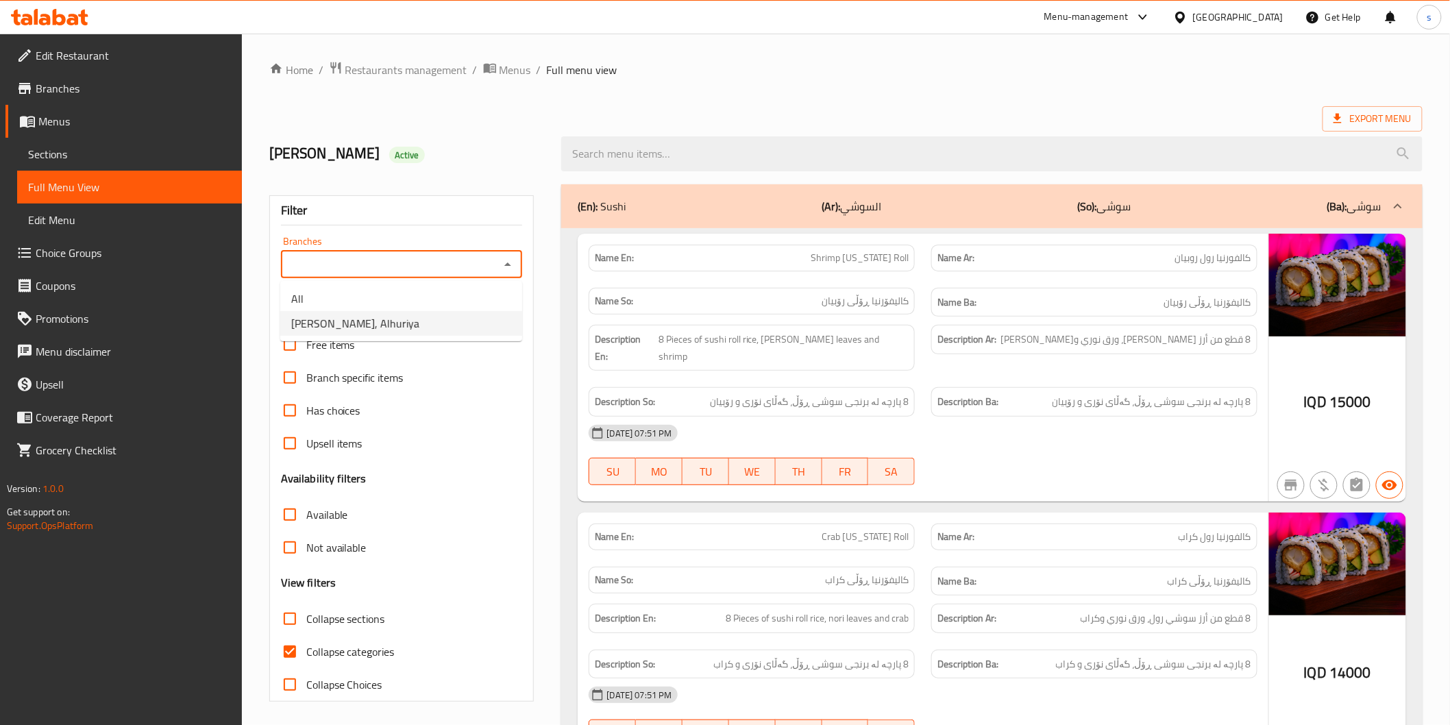
click at [373, 334] on li "Oku Sushi, Alhuriya" at bounding box center [401, 323] width 242 height 25
type input "Oku Sushi, Alhuriya"
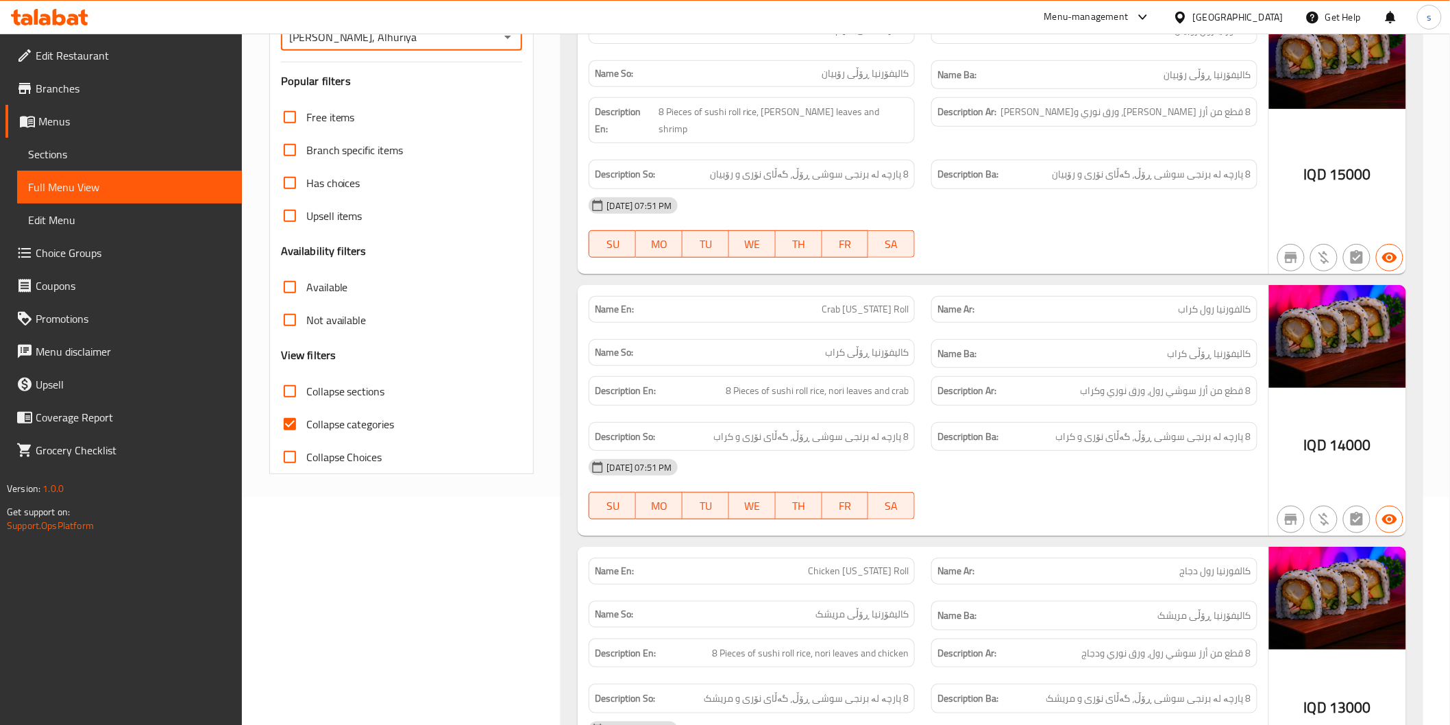
scroll to position [228, 0]
click at [368, 432] on span "Collapse categories" at bounding box center [350, 423] width 88 height 16
click at [306, 432] on input "Collapse categories" at bounding box center [289, 423] width 33 height 33
checkbox input "false"
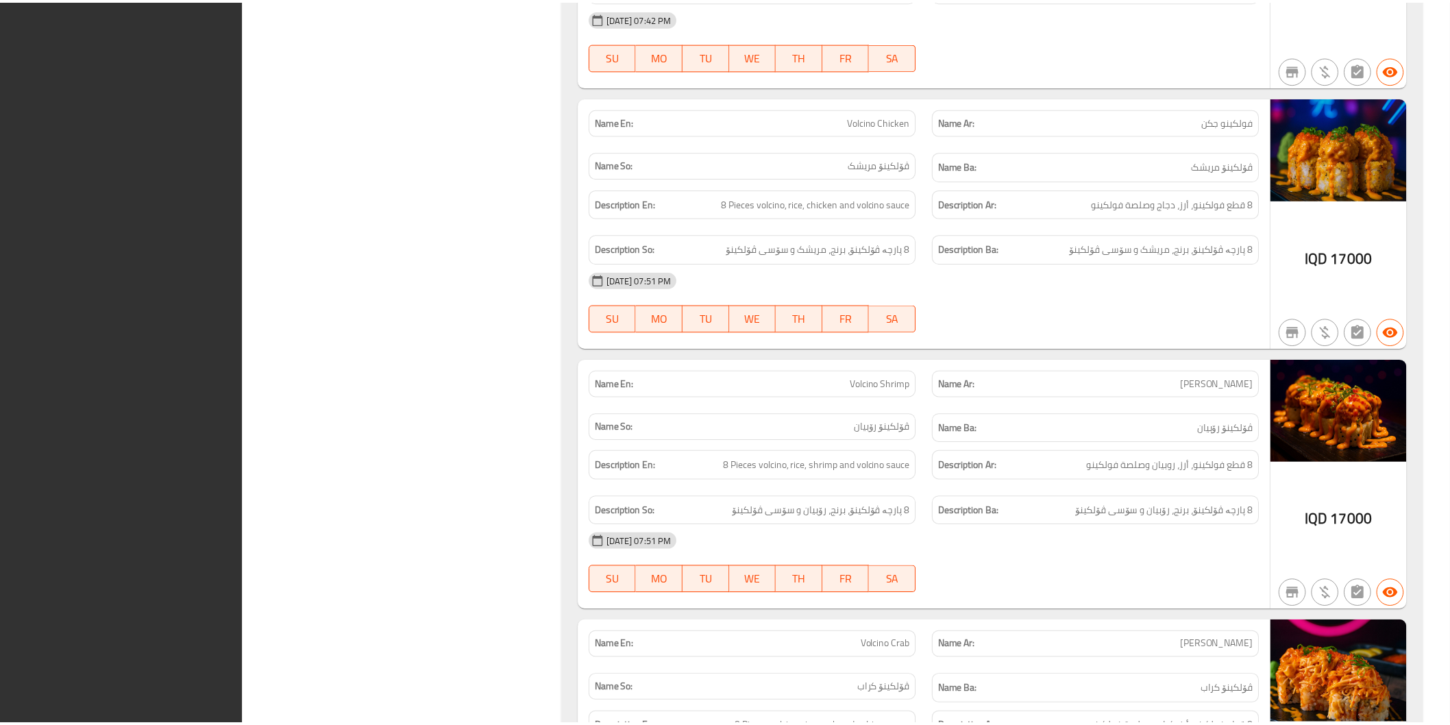
scroll to position [2194, 0]
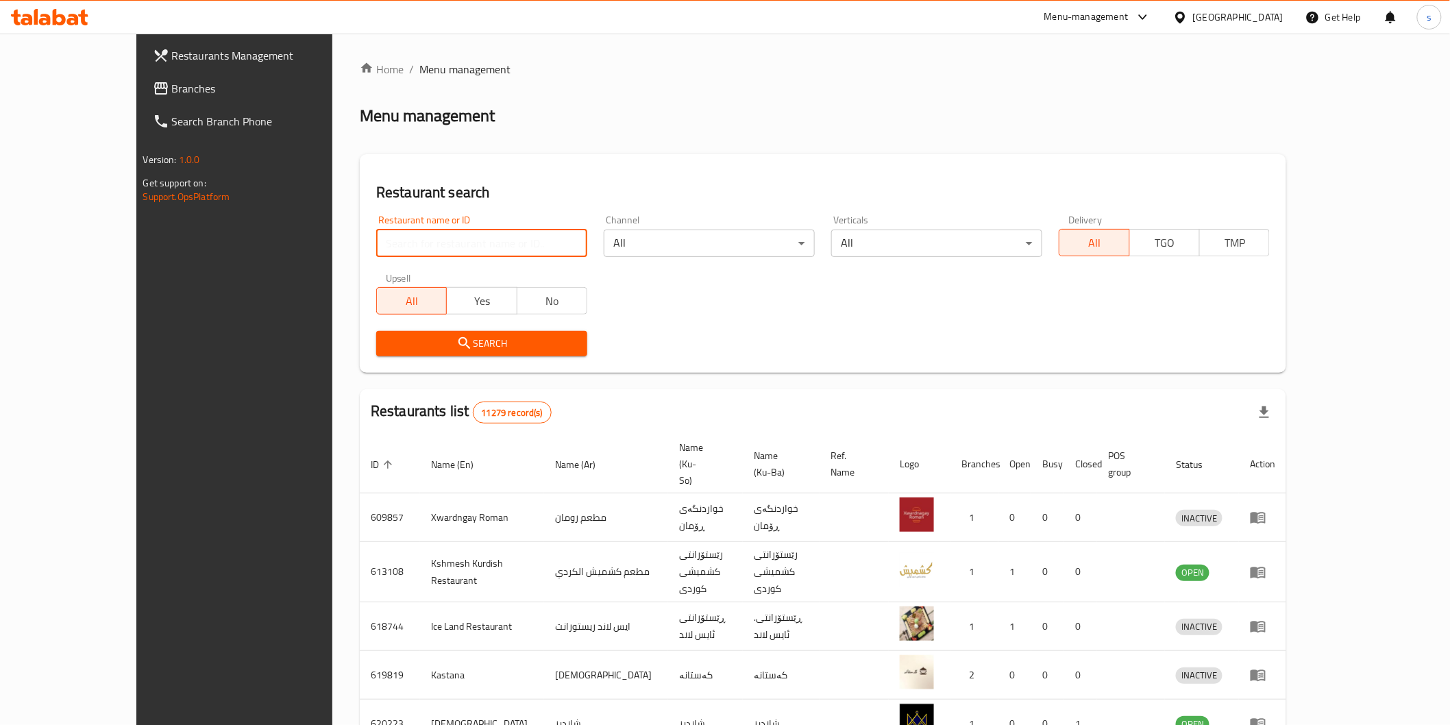
drag, startPoint x: 0, startPoint y: 0, endPoint x: 515, endPoint y: 244, distance: 570.0
click at [515, 244] on input "search" at bounding box center [481, 243] width 211 height 27
paste input "Reva Cafe"
type input "Reva Cafe"
click button "Search" at bounding box center [481, 343] width 211 height 25
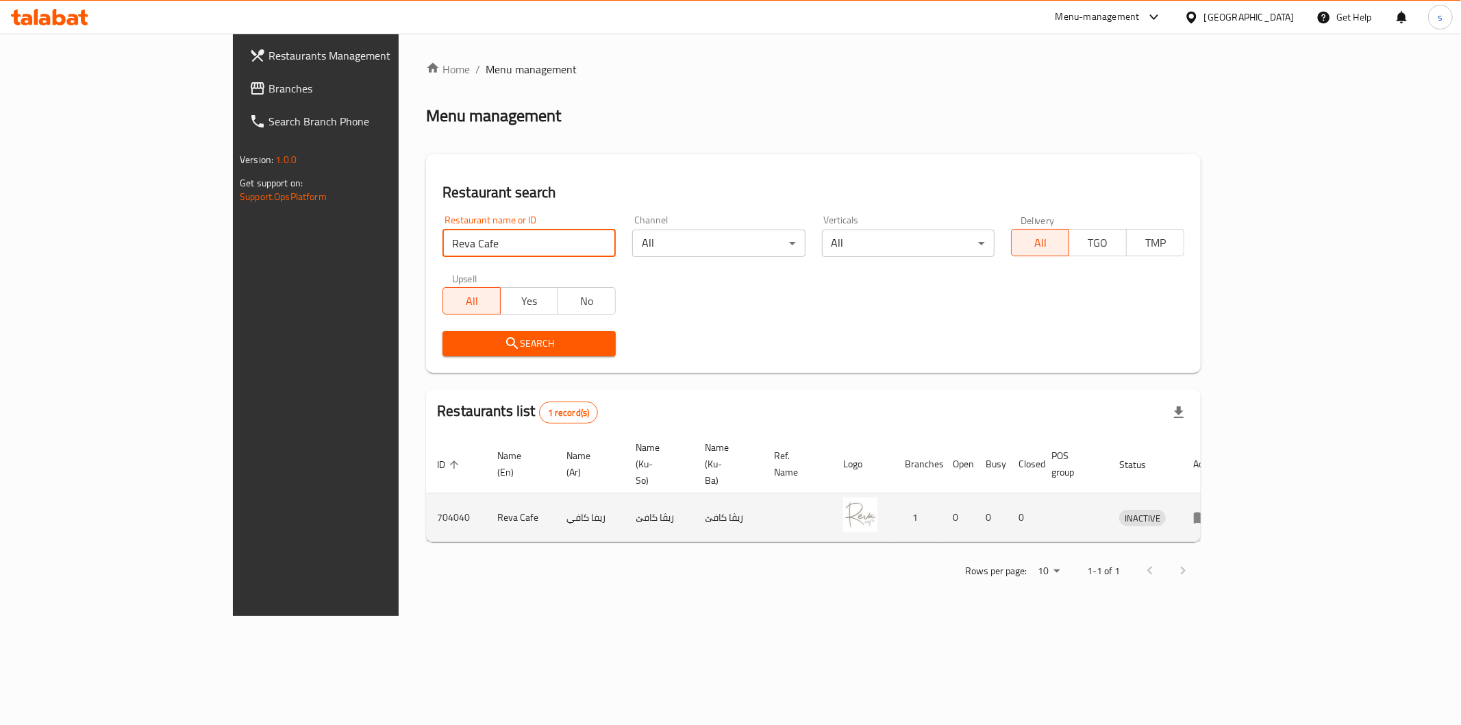
click at [1230, 493] on td "enhanced table" at bounding box center [1205, 517] width 47 height 49
click at [1210, 509] on icon "enhanced table" at bounding box center [1201, 517] width 16 height 16
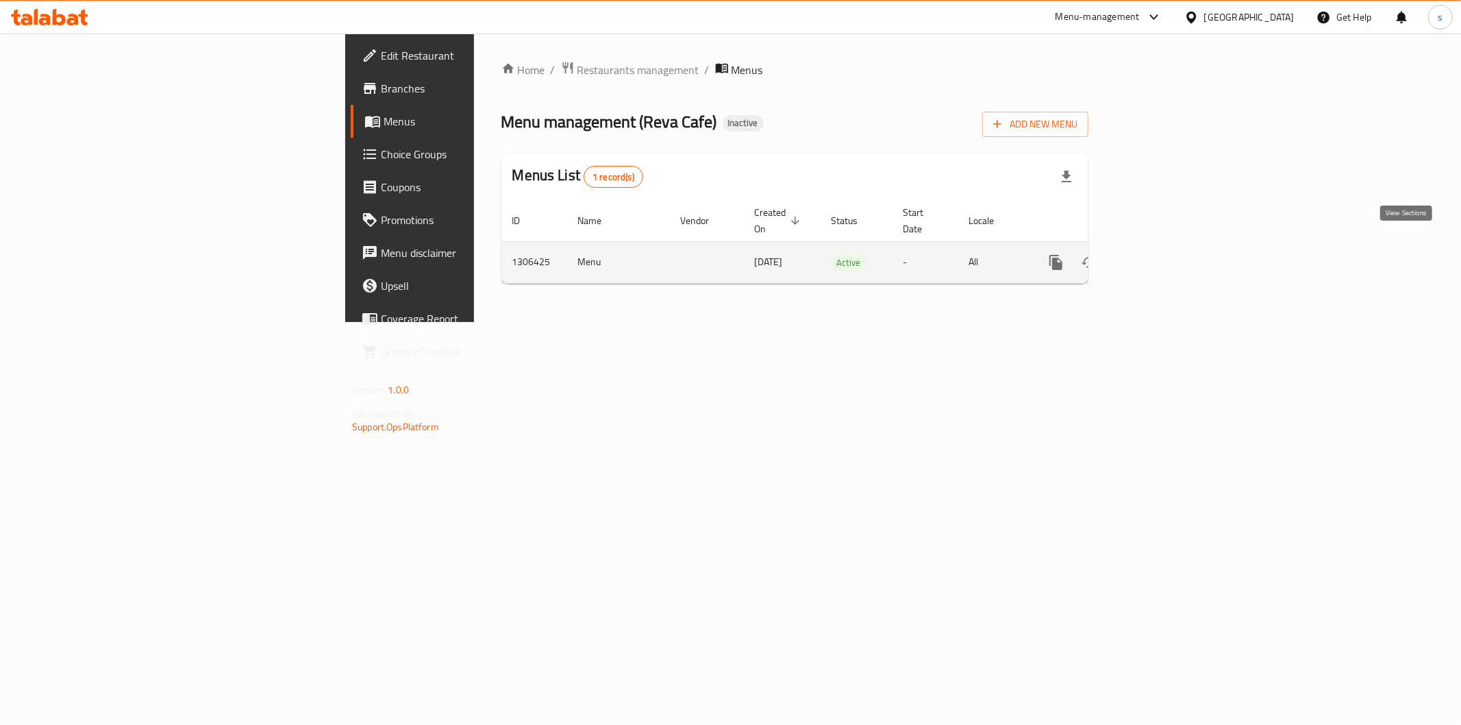
click at [1163, 254] on icon "enhanced table" at bounding box center [1155, 262] width 16 height 16
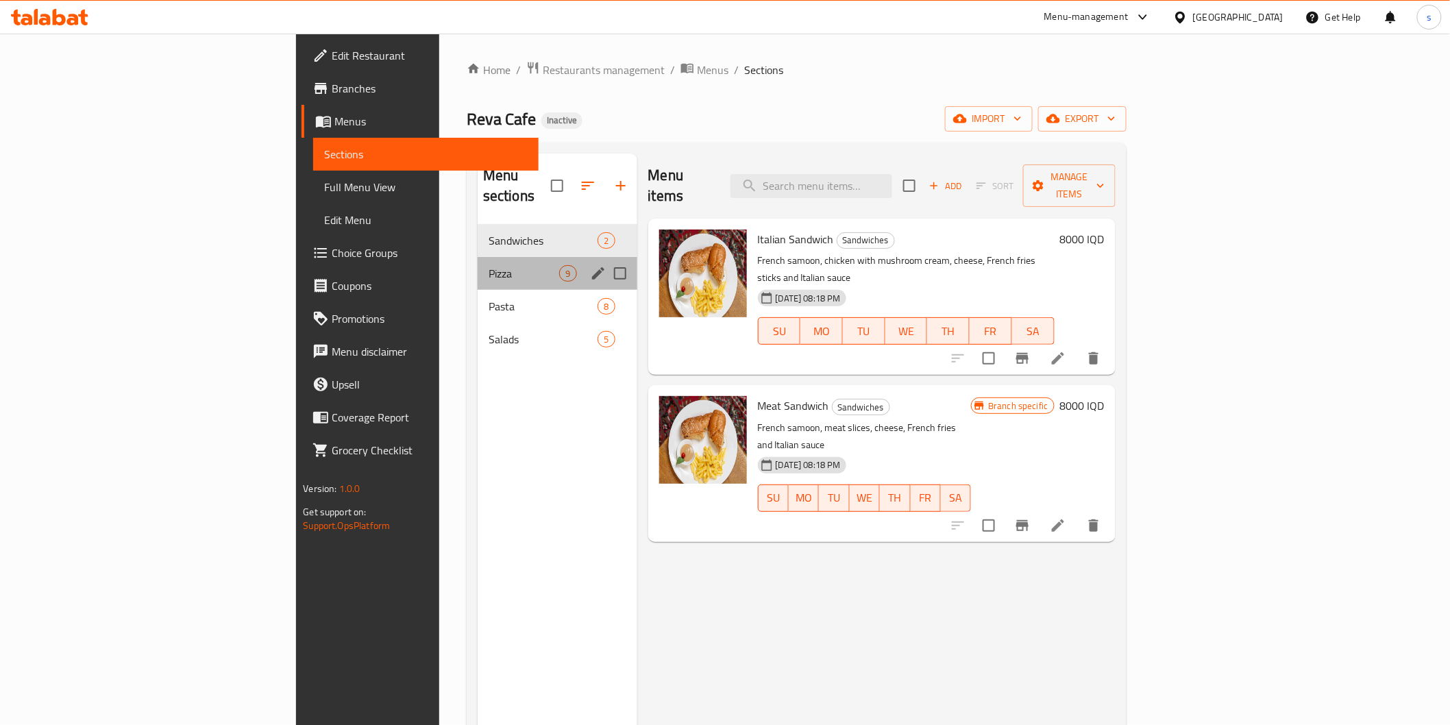
click at [478, 257] on div "Pizza 9" at bounding box center [558, 273] width 160 height 33
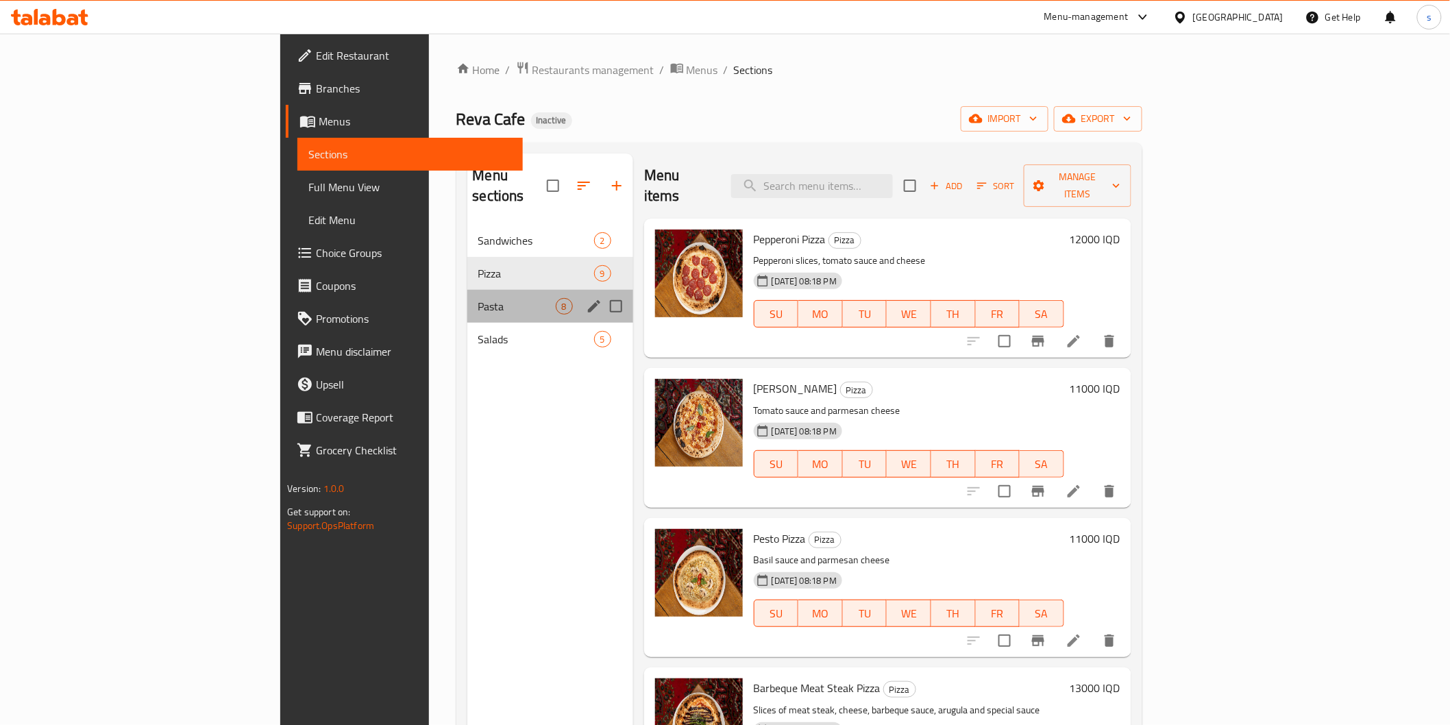
click at [467, 290] on div "Pasta 8" at bounding box center [550, 306] width 166 height 33
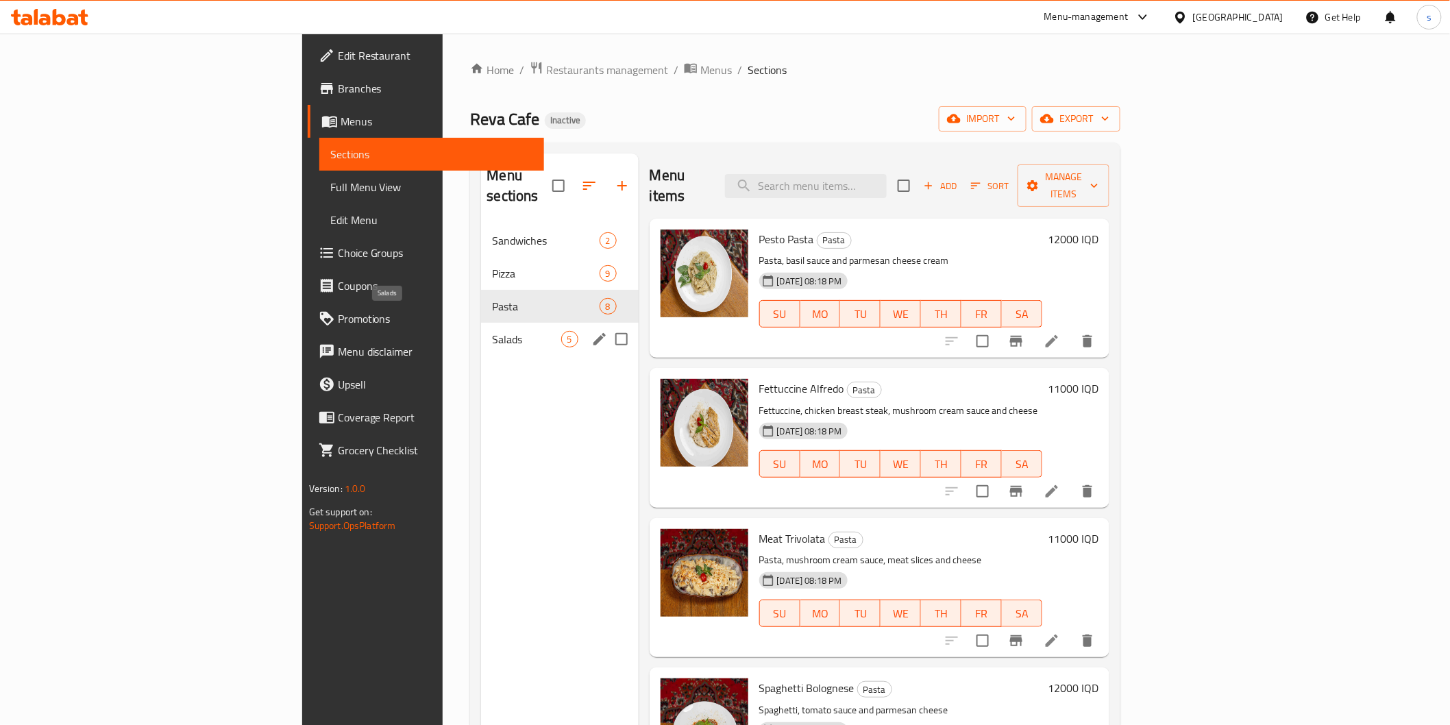
click at [492, 331] on span "Salads" at bounding box center [526, 339] width 69 height 16
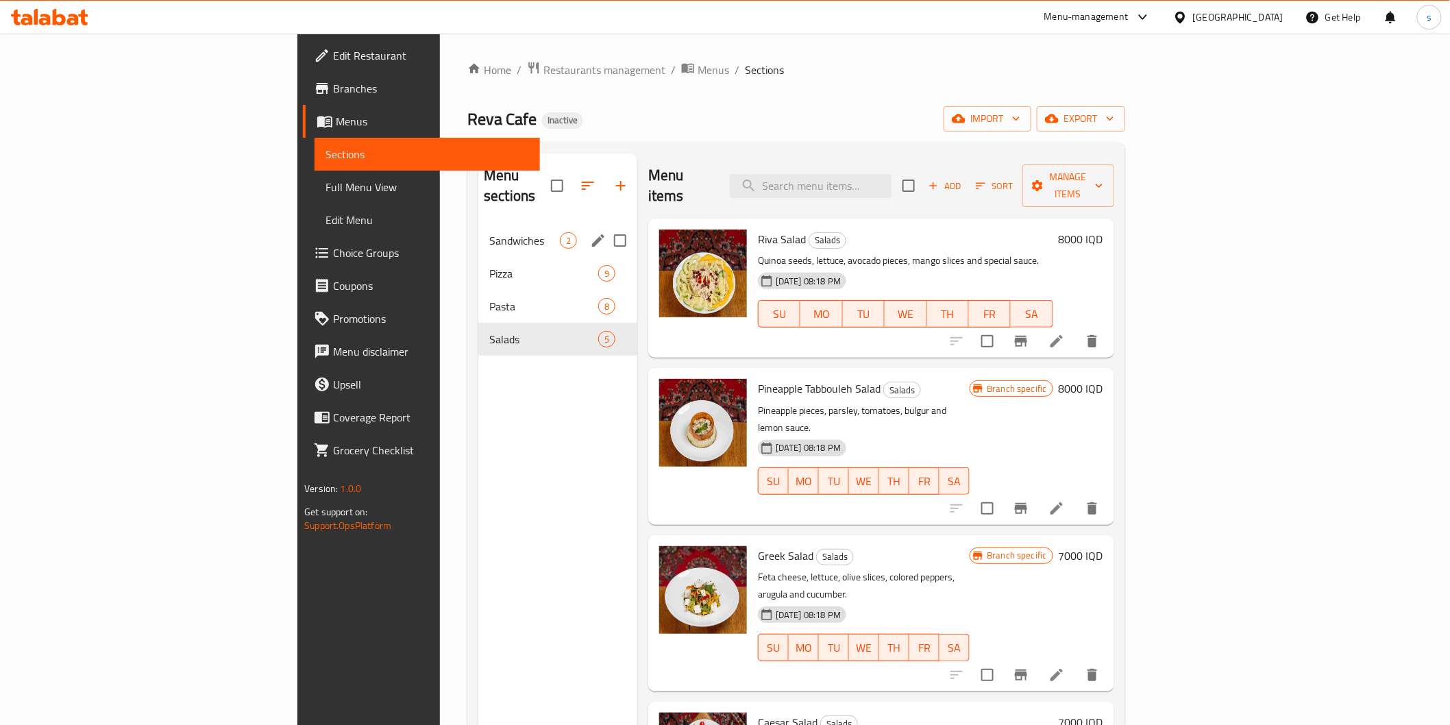
click at [478, 224] on div "Sandwiches 2" at bounding box center [557, 240] width 159 height 33
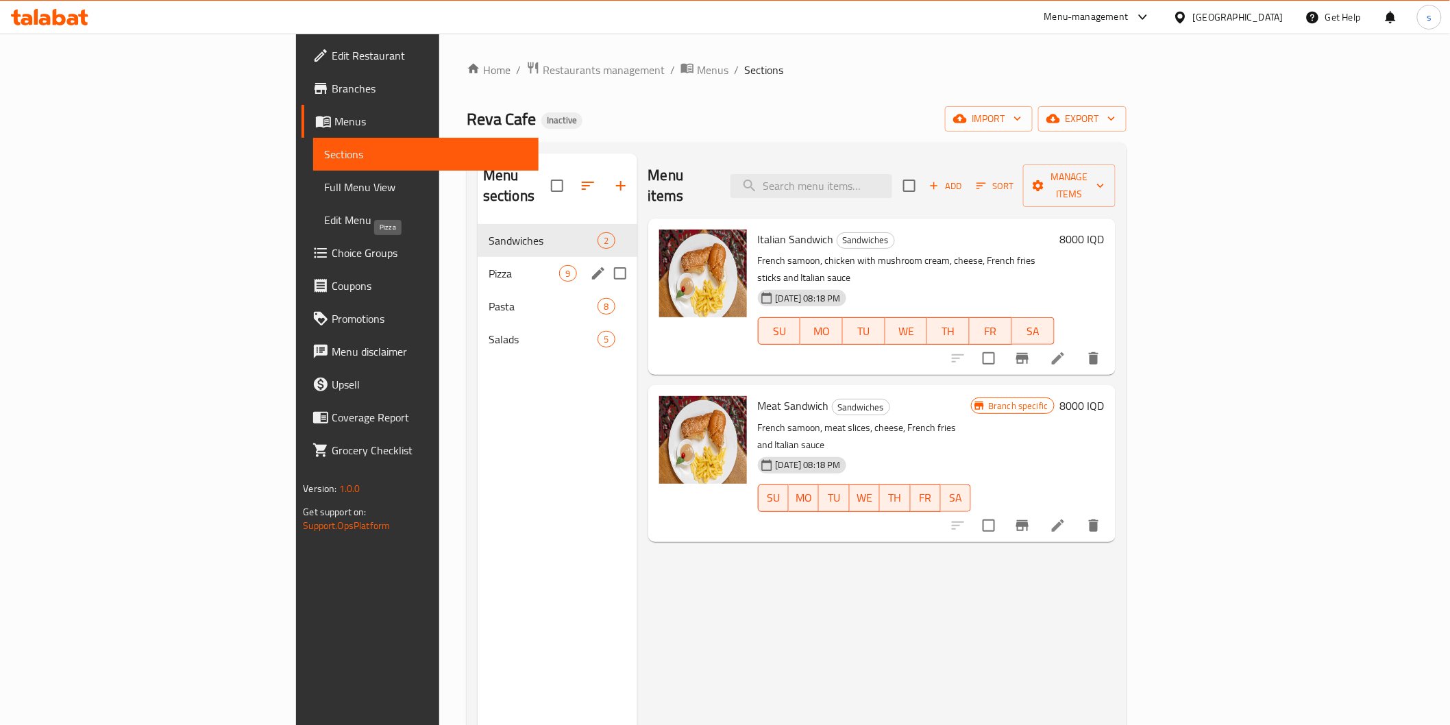
click at [488, 265] on span "Pizza" at bounding box center [523, 273] width 71 height 16
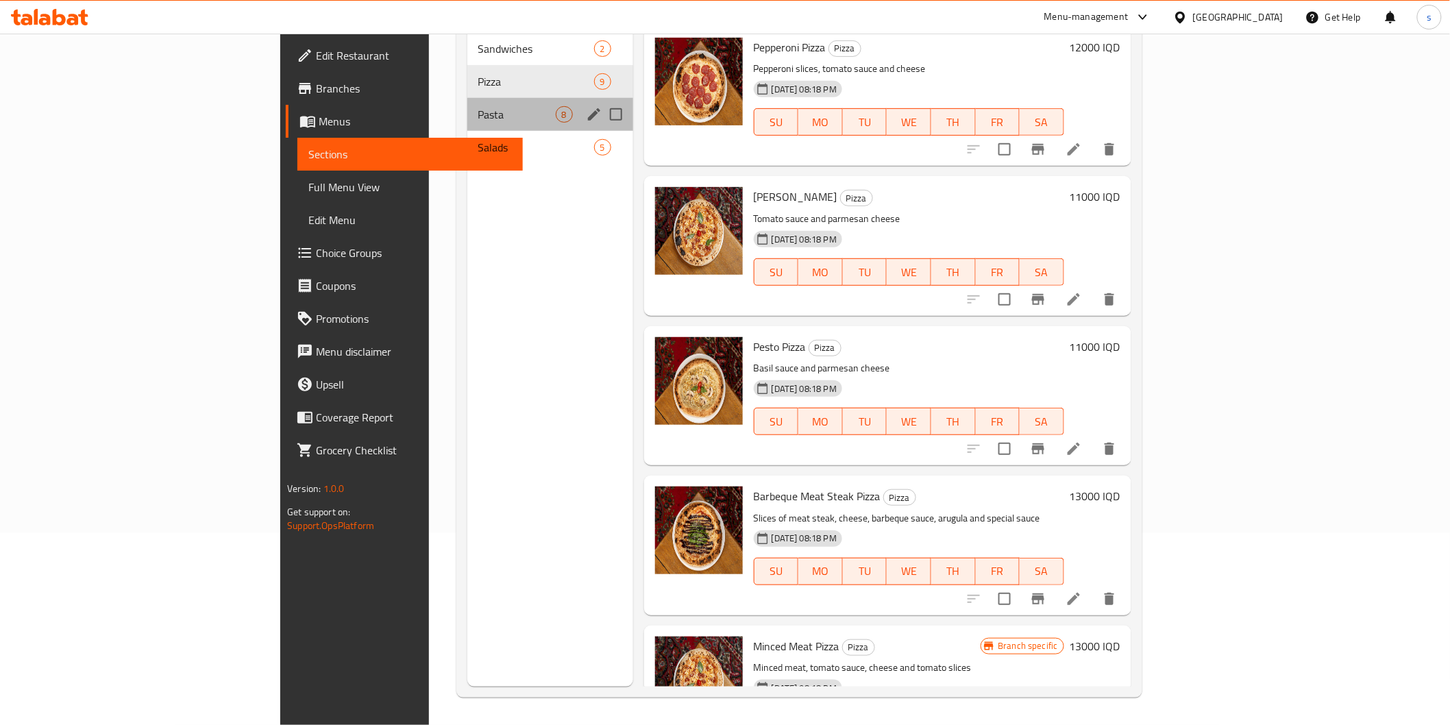
click at [467, 98] on div "Pasta 8" at bounding box center [550, 114] width 166 height 33
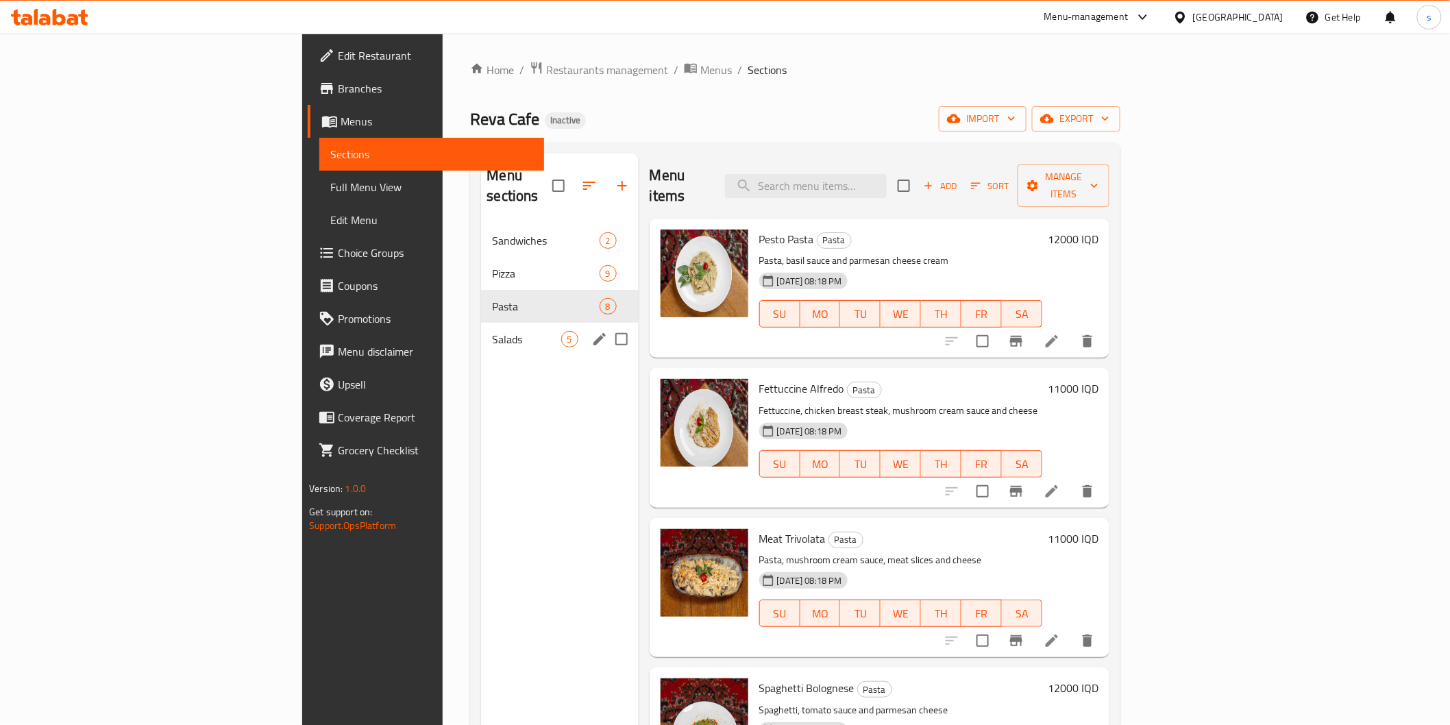
click at [481, 323] on div "Salads 5" at bounding box center [559, 339] width 157 height 33
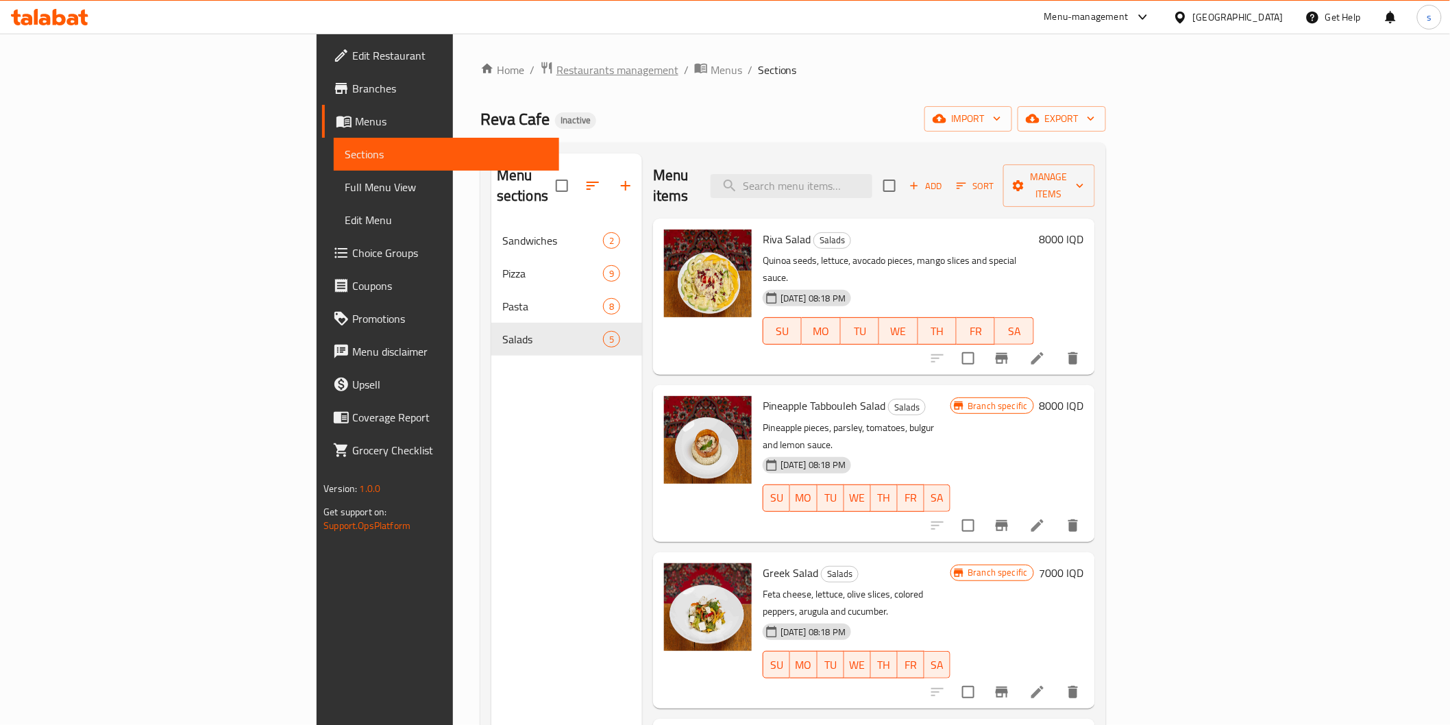
click at [556, 76] on span "Restaurants management" at bounding box center [617, 70] width 122 height 16
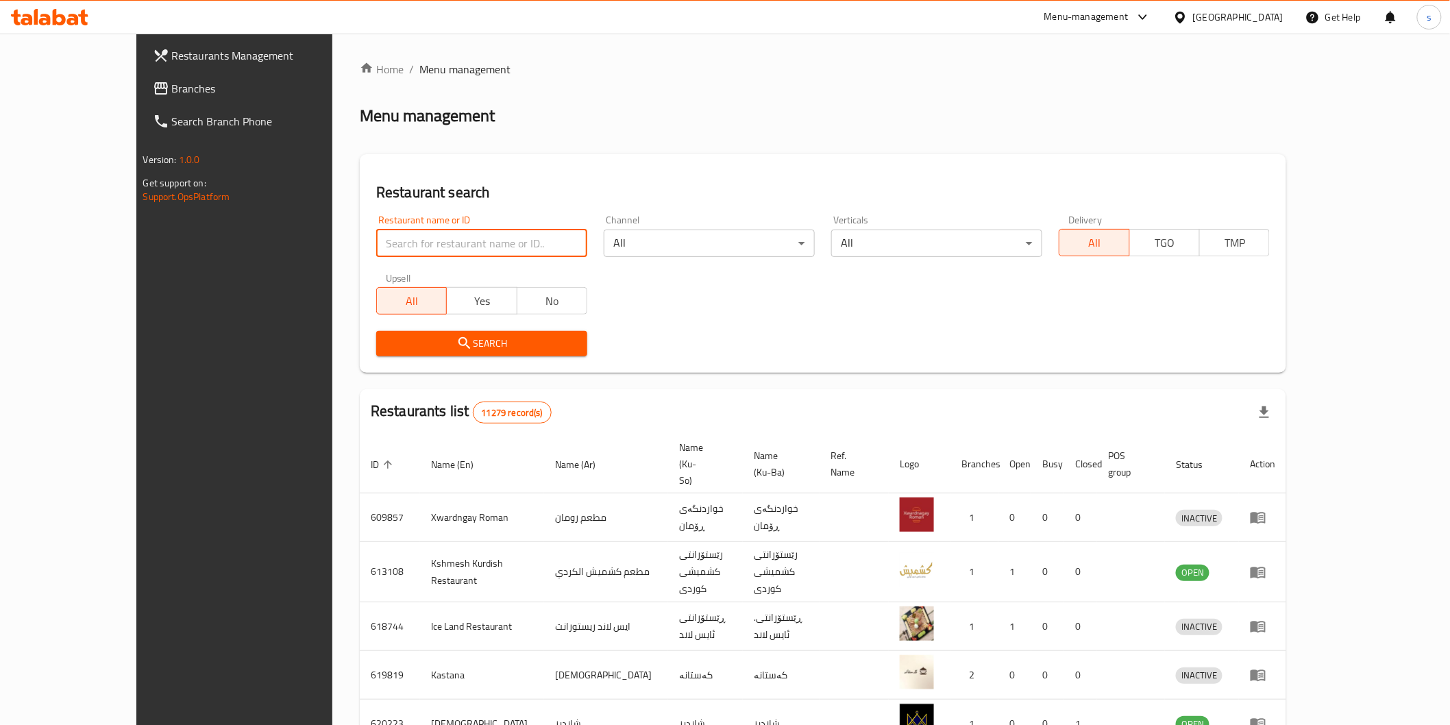
click at [428, 234] on input "search" at bounding box center [481, 243] width 211 height 27
paste input "Kebab Abo Mohammed"
type input "Kebab Abo Mohammed"
click button "Search" at bounding box center [481, 343] width 211 height 25
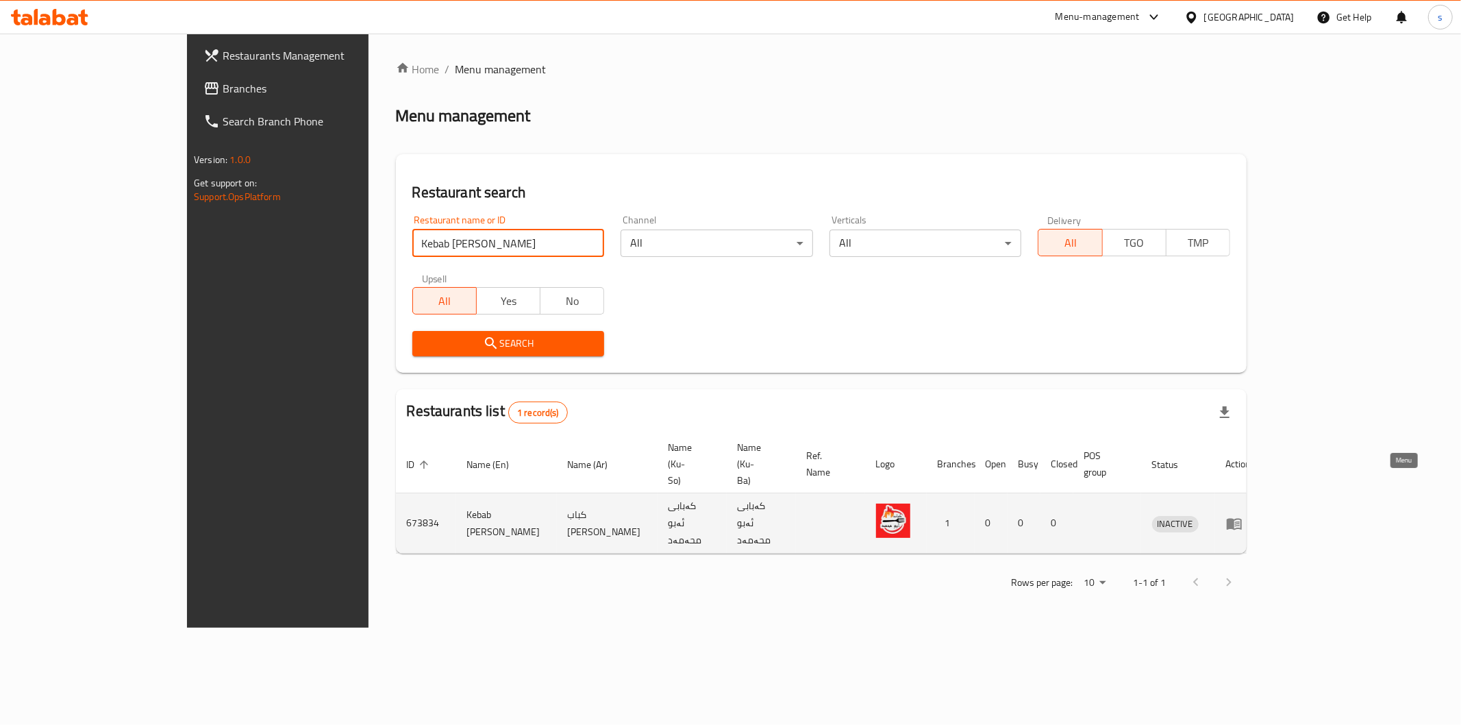
click at [1252, 515] on link "enhanced table" at bounding box center [1238, 523] width 25 height 16
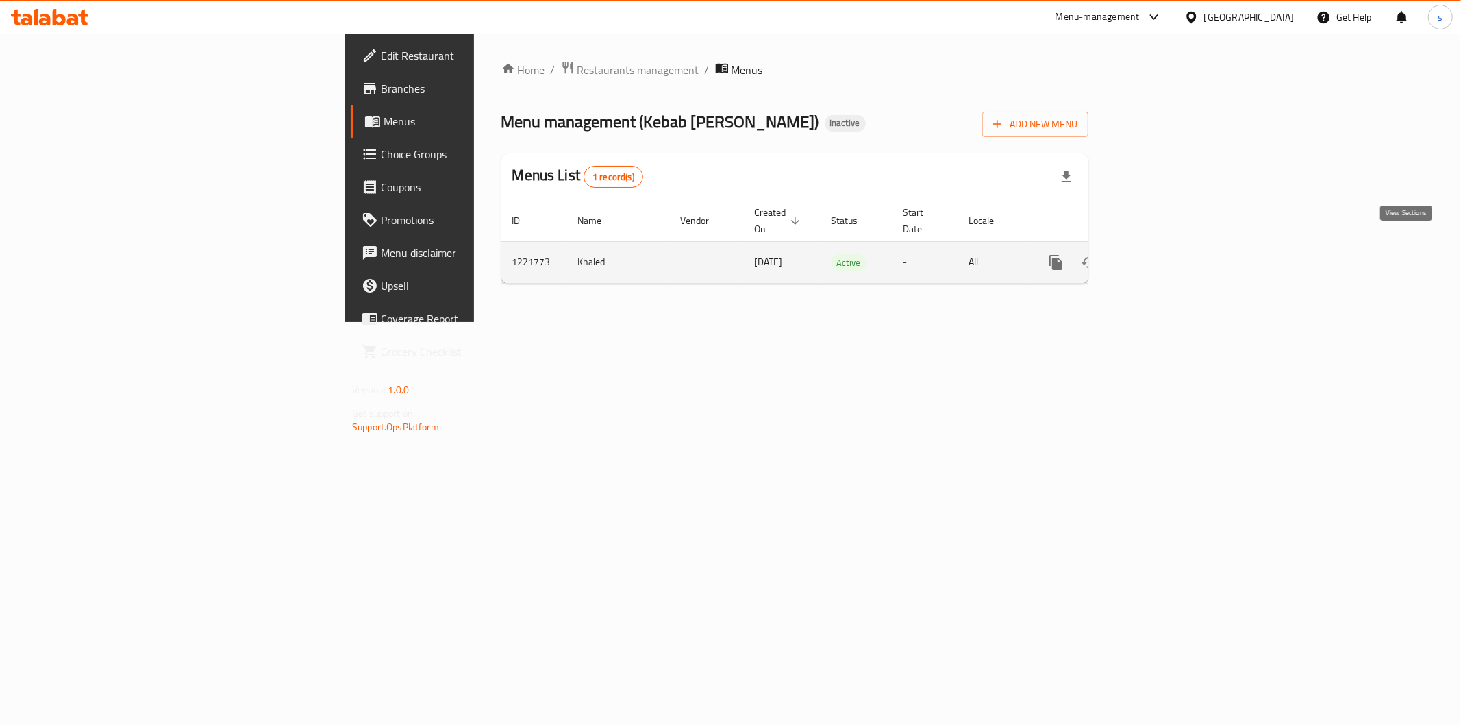
click at [1163, 254] on icon "enhanced table" at bounding box center [1155, 262] width 16 height 16
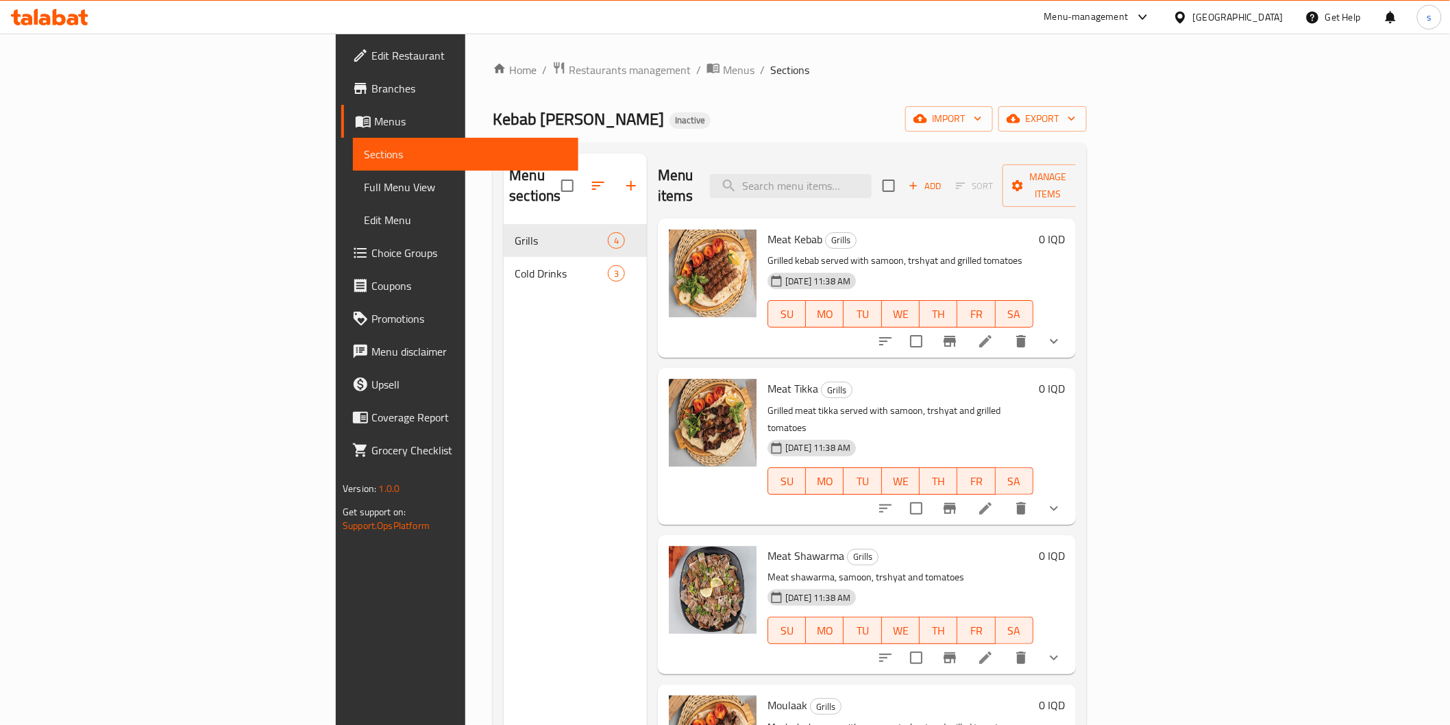
click at [364, 193] on span "Full Menu View" at bounding box center [465, 187] width 203 height 16
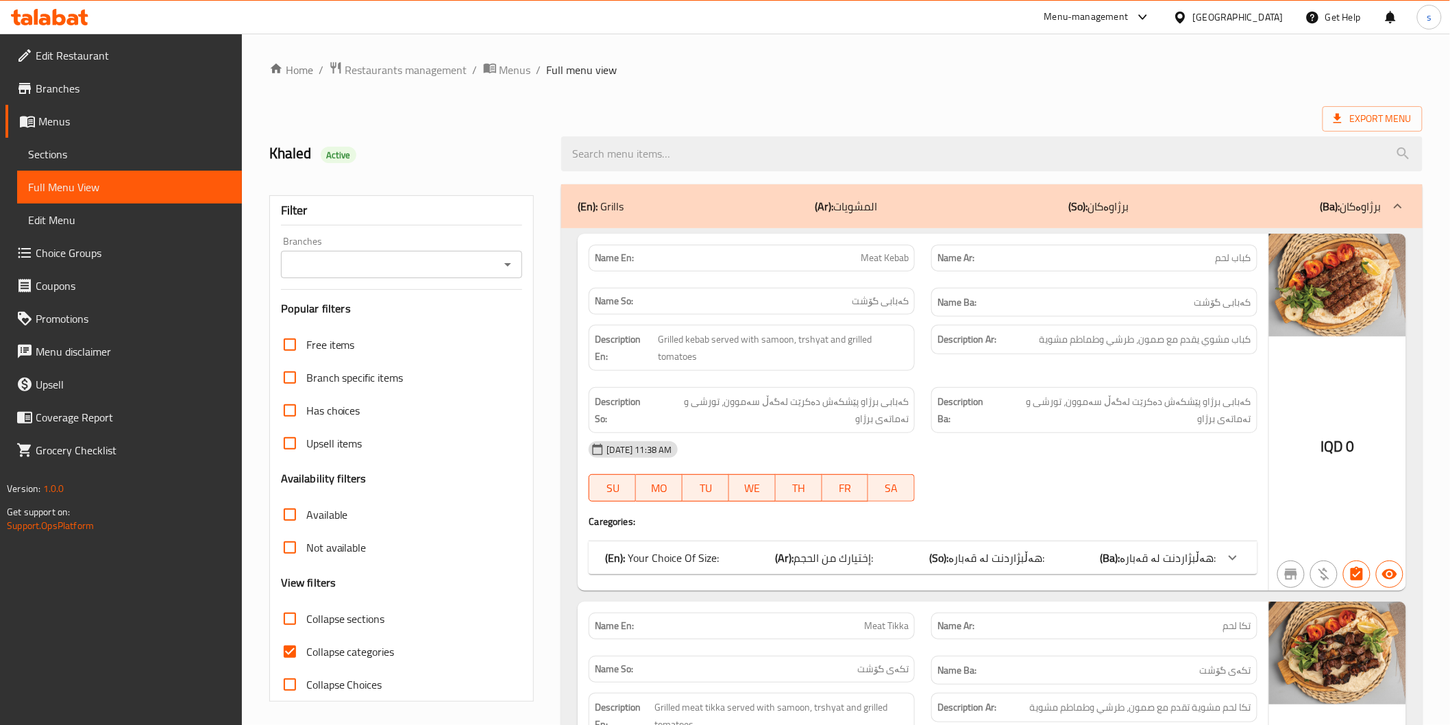
click at [324, 257] on input "Branches" at bounding box center [390, 264] width 211 height 19
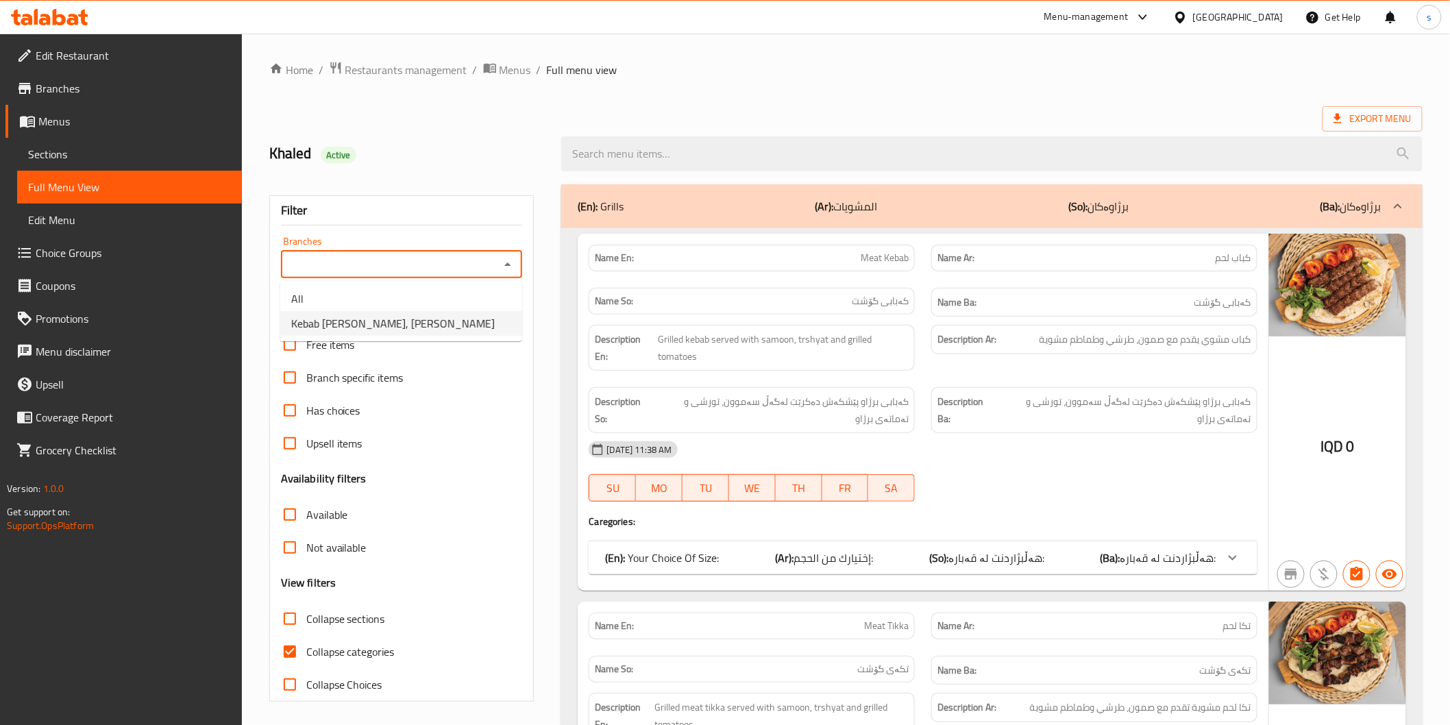
click at [334, 321] on span "Kebab Abo Mohammed, Al Ashar" at bounding box center [392, 323] width 203 height 16
type input "Kebab Abo Mohammed, Al Ashar"
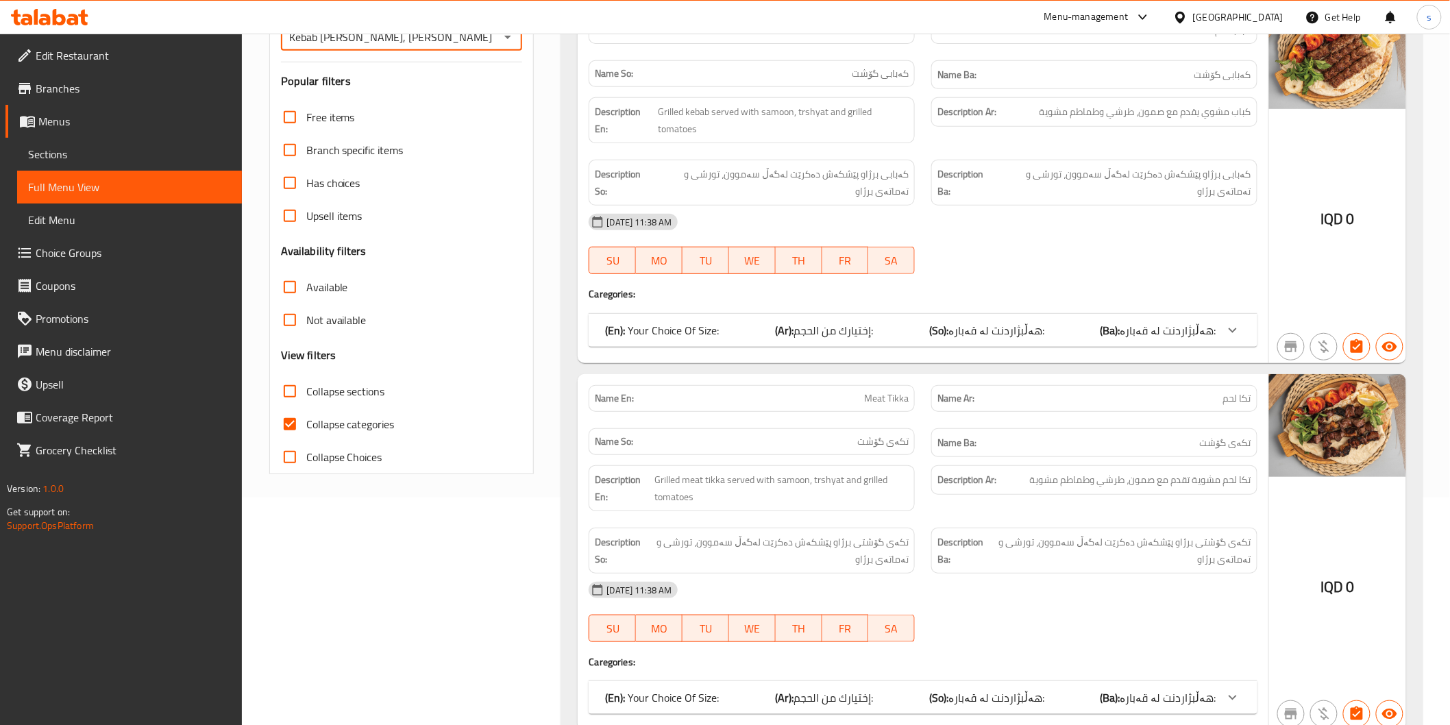
scroll to position [232, 0]
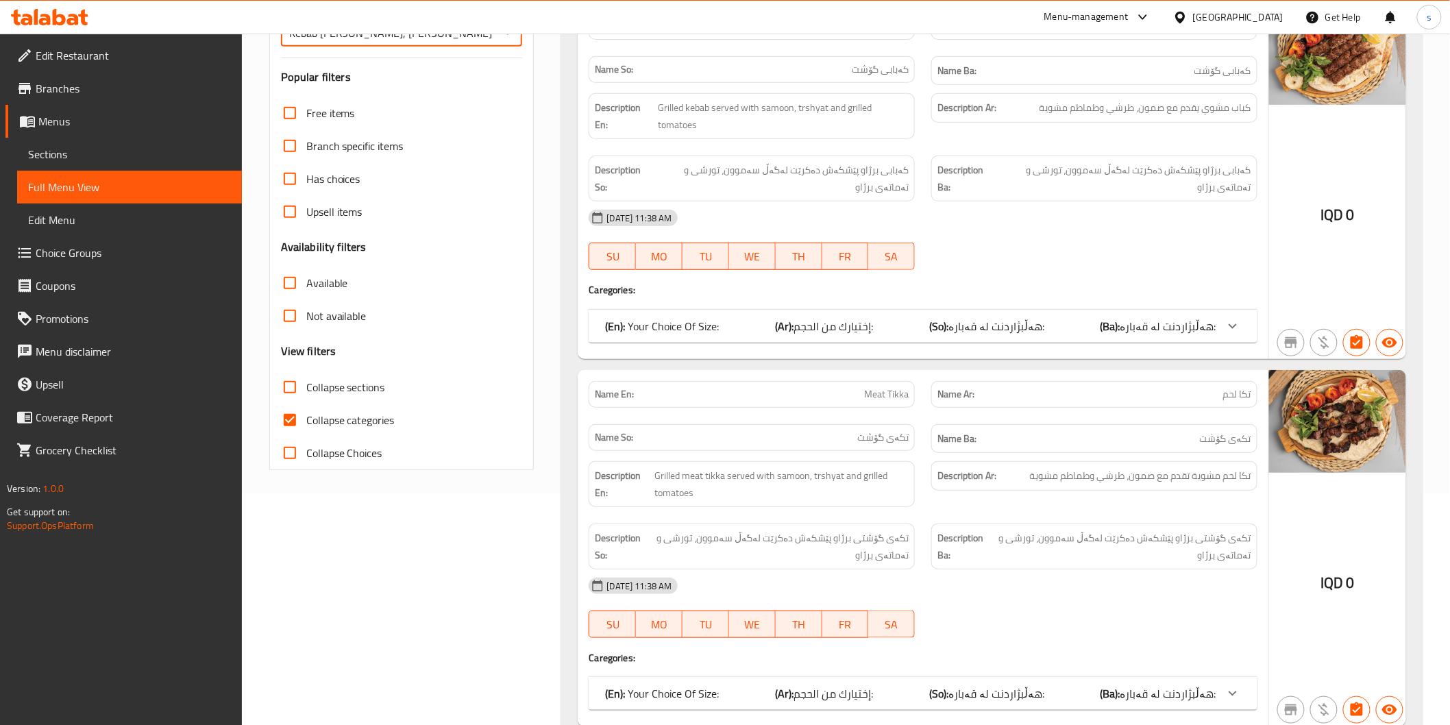
click at [333, 412] on span "Collapse categories" at bounding box center [350, 420] width 88 height 16
click at [306, 411] on input "Collapse categories" at bounding box center [289, 420] width 33 height 33
checkbox input "false"
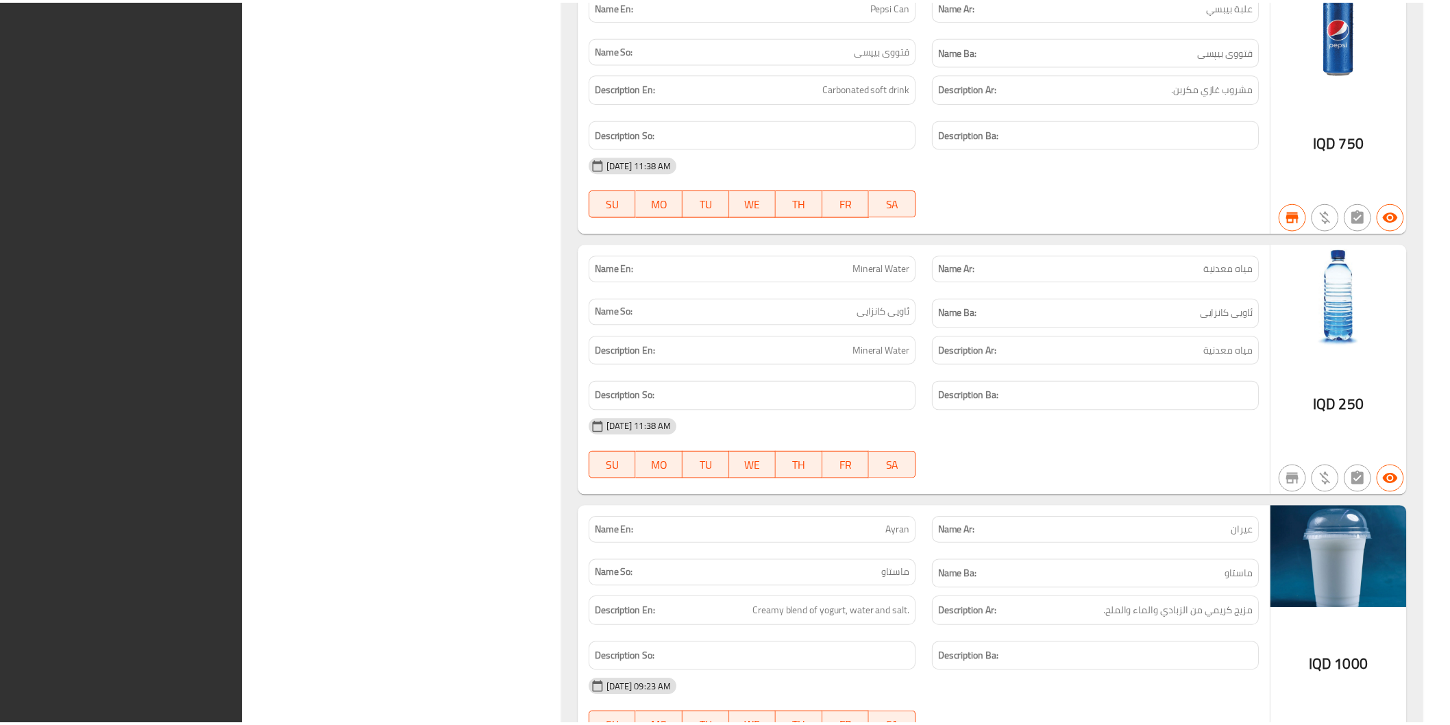
scroll to position [2418, 0]
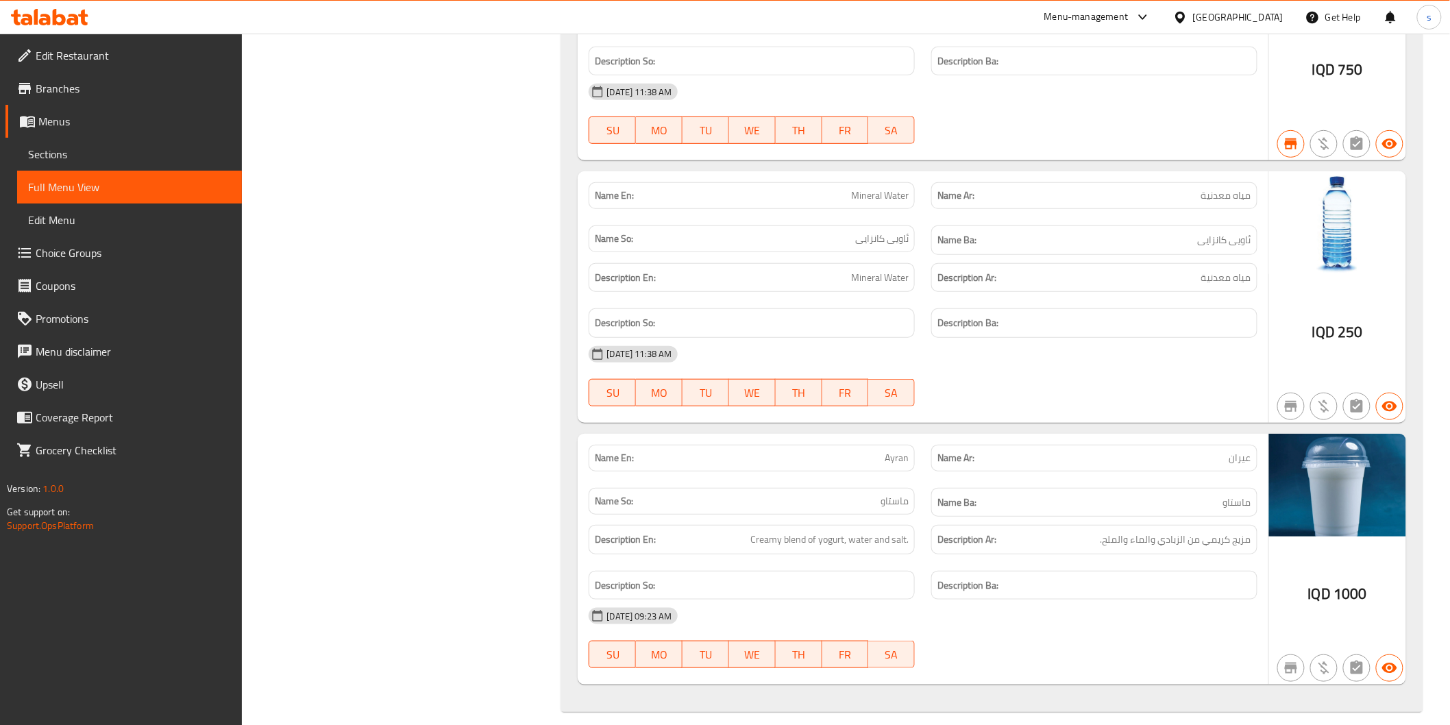
click at [123, 64] on link "Edit Restaurant" at bounding box center [123, 55] width 236 height 33
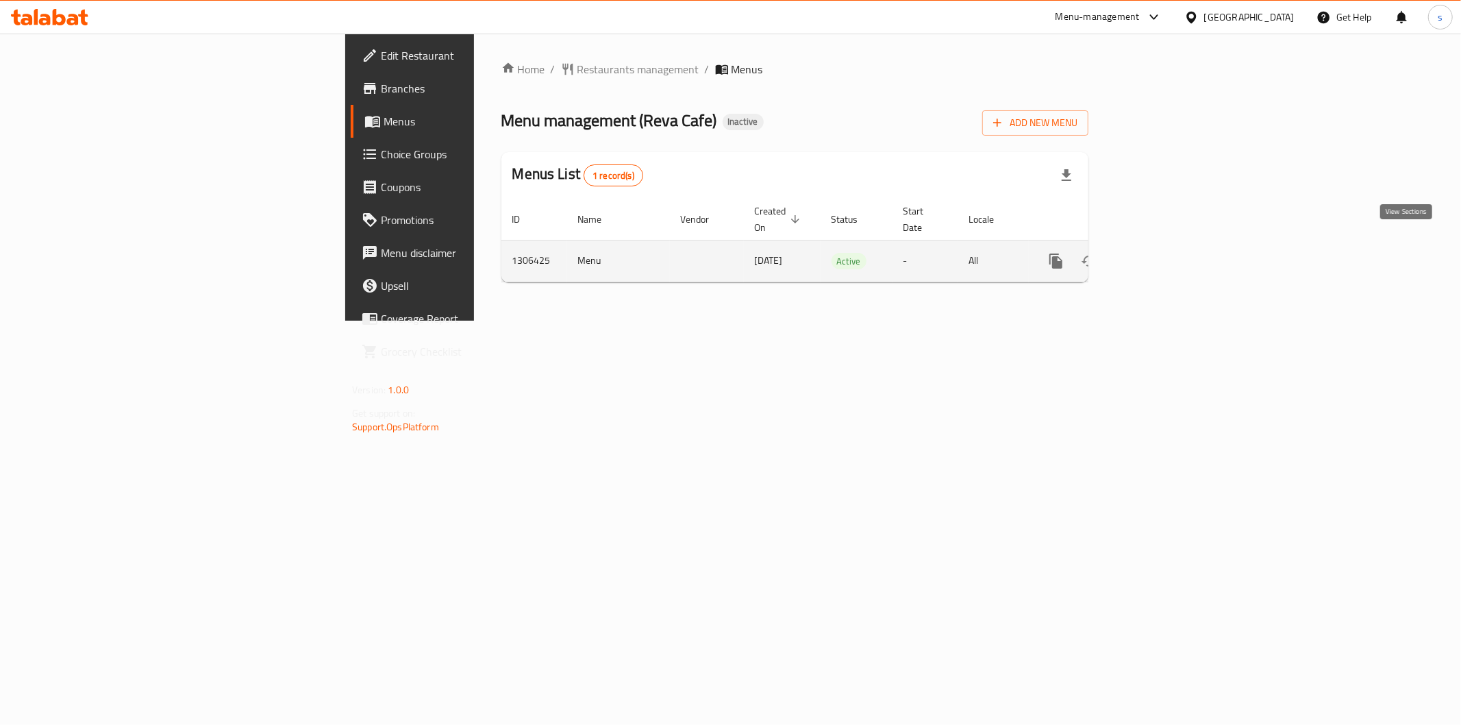
click at [1172, 245] on link "enhanced table" at bounding box center [1155, 261] width 33 height 33
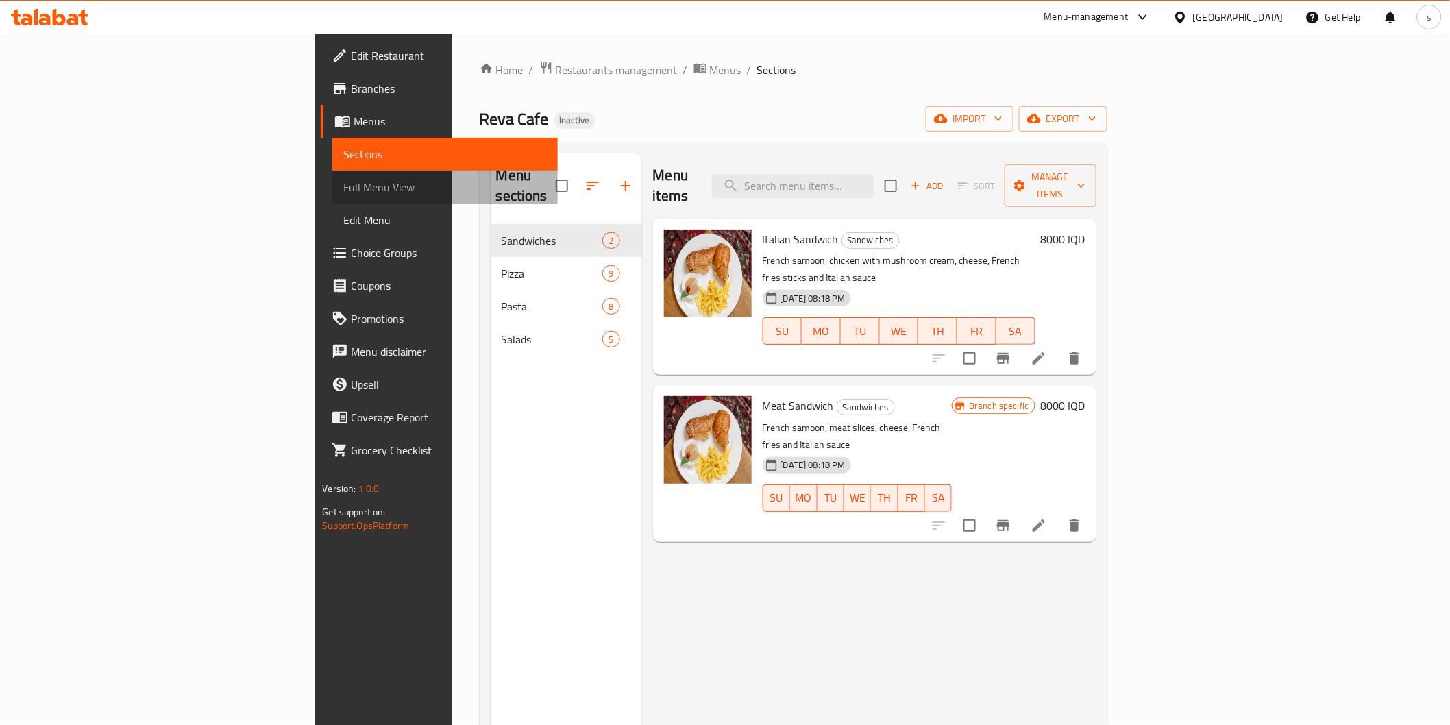
click at [343, 179] on span "Full Menu View" at bounding box center [444, 187] width 203 height 16
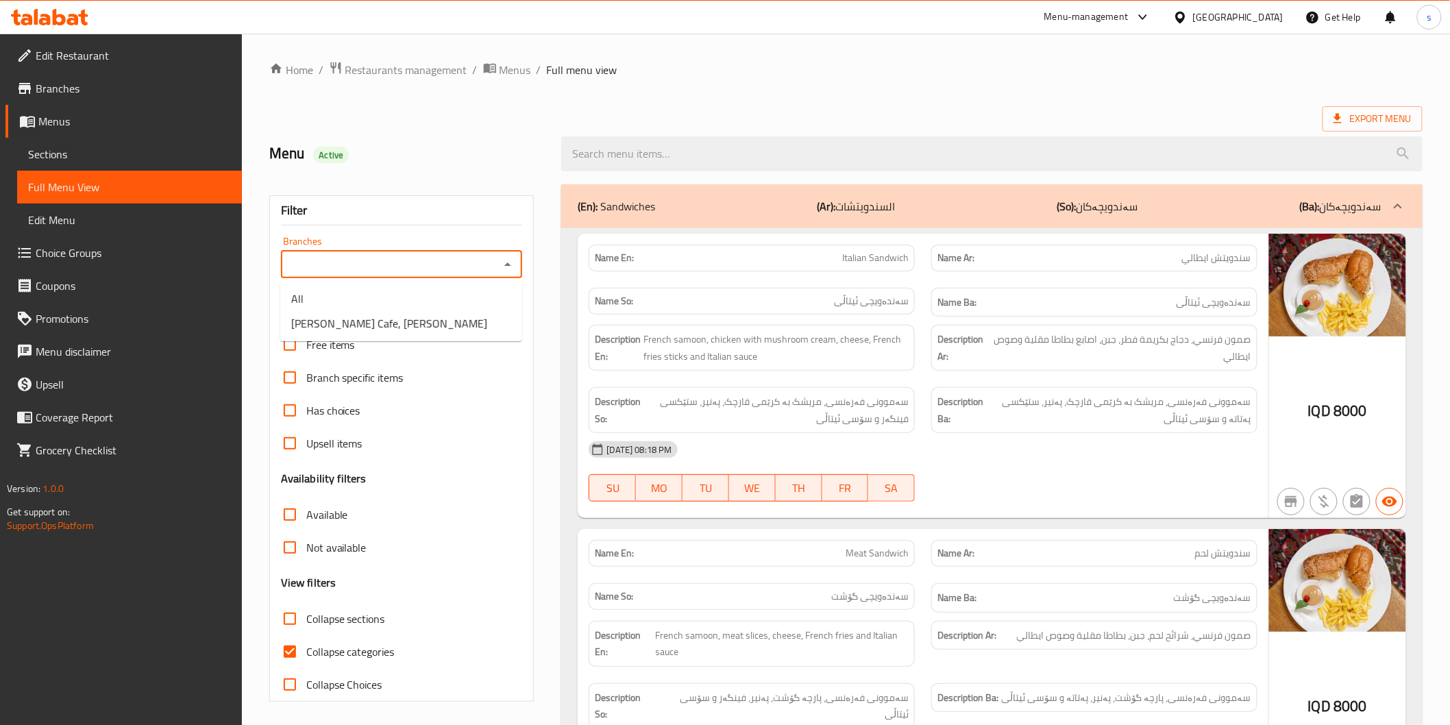
click at [412, 265] on input "Branches" at bounding box center [390, 264] width 211 height 19
click at [405, 331] on li "[PERSON_NAME] Cafe, [PERSON_NAME]" at bounding box center [401, 323] width 242 height 25
type input "[PERSON_NAME] Cafe, [PERSON_NAME]"
click at [345, 643] on span "Collapse categories" at bounding box center [350, 651] width 88 height 16
click at [306, 641] on input "Collapse categories" at bounding box center [289, 651] width 33 height 33
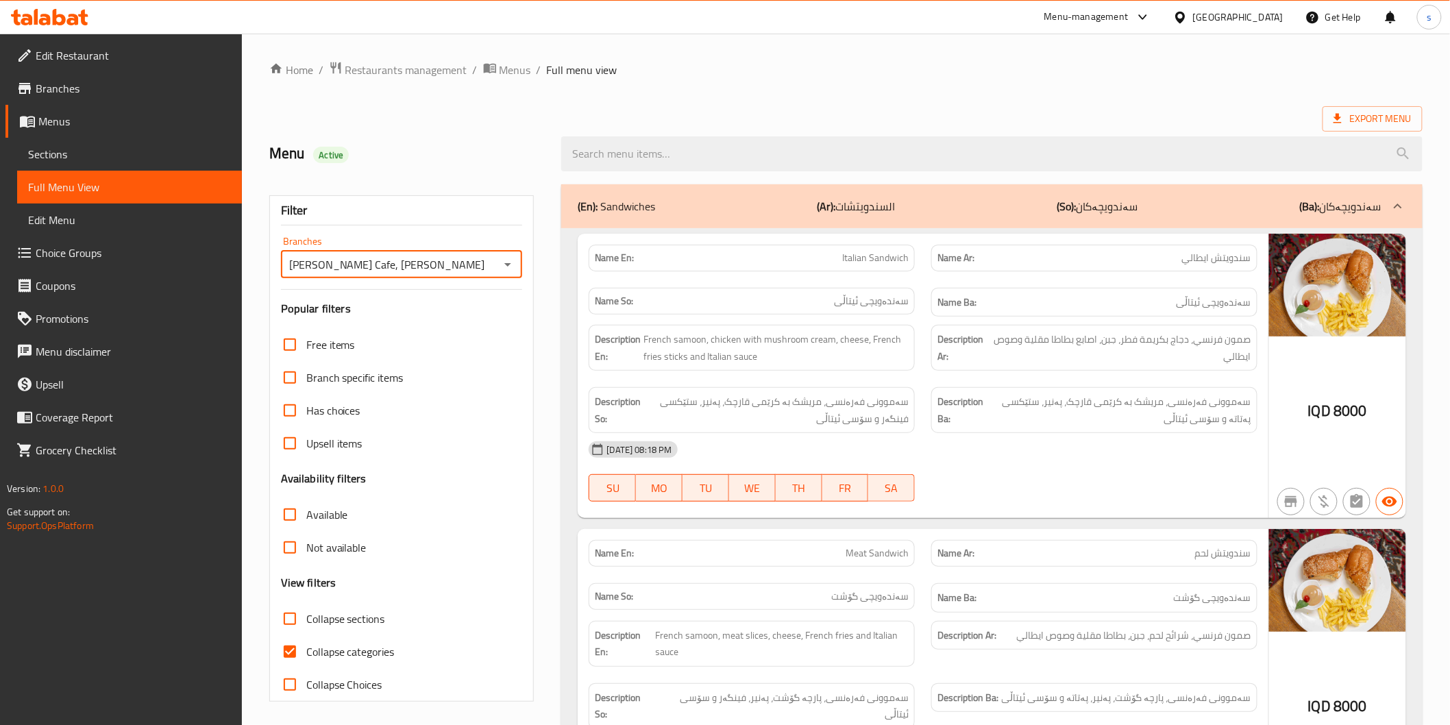
checkbox input "false"
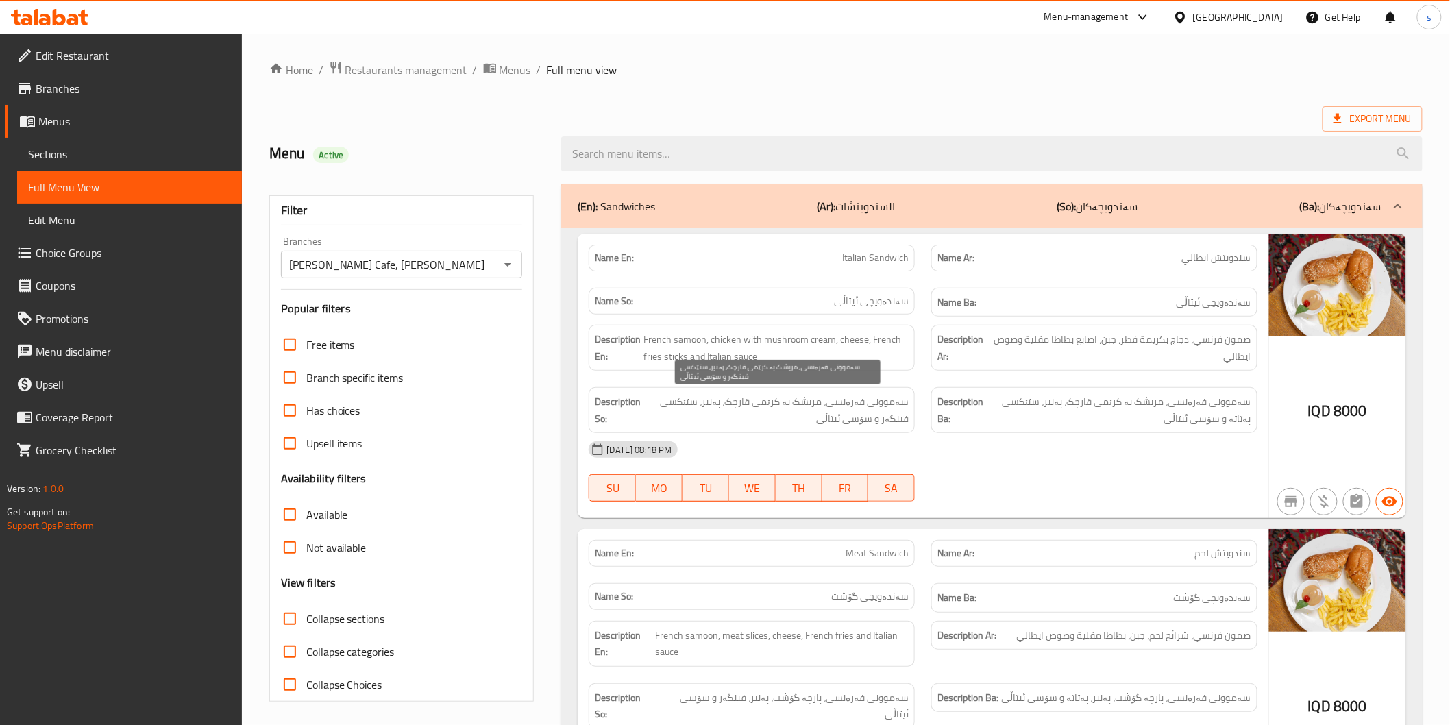
click at [795, 426] on span "سەموونی فەرەنسی، مریشک بە کرێمی قارچک، پەنیر، ستێکسی فینگەر و سۆسی ئیتاڵی" at bounding box center [776, 410] width 264 height 34
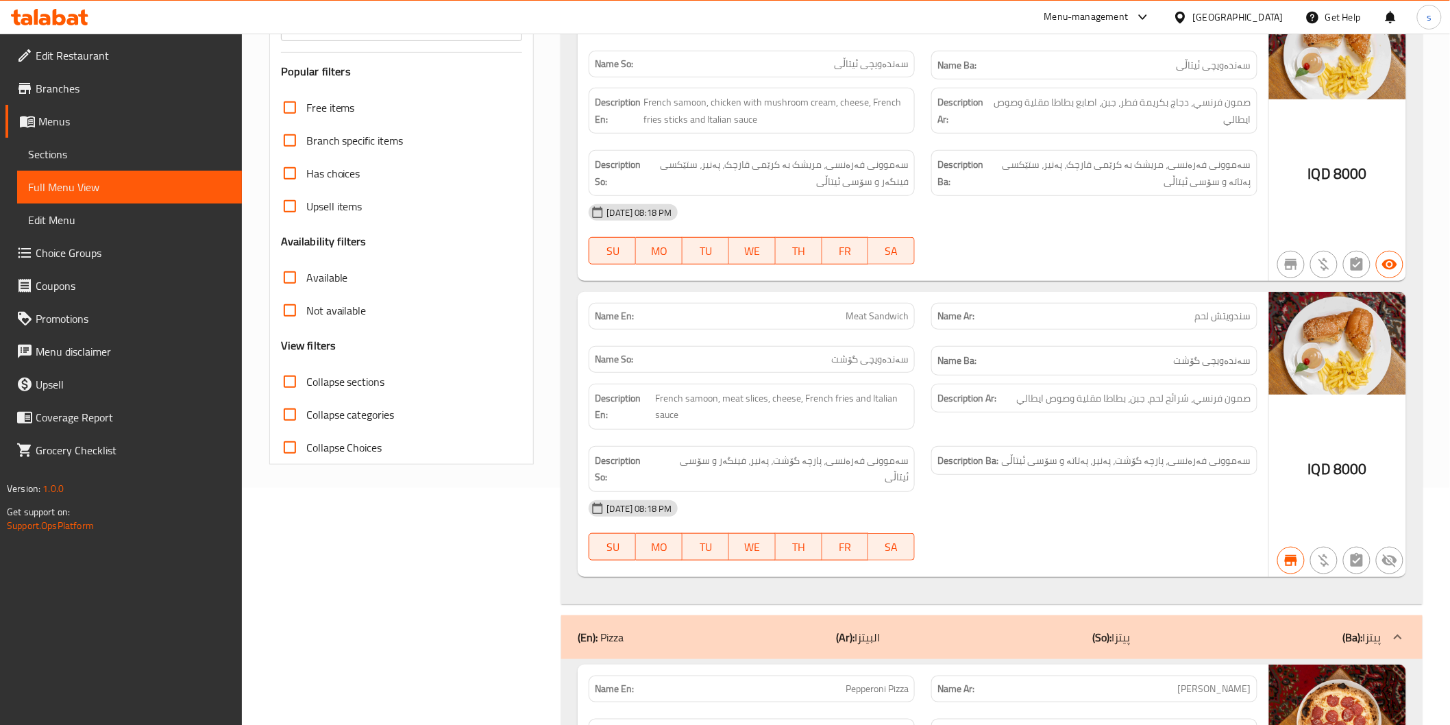
scroll to position [228, 0]
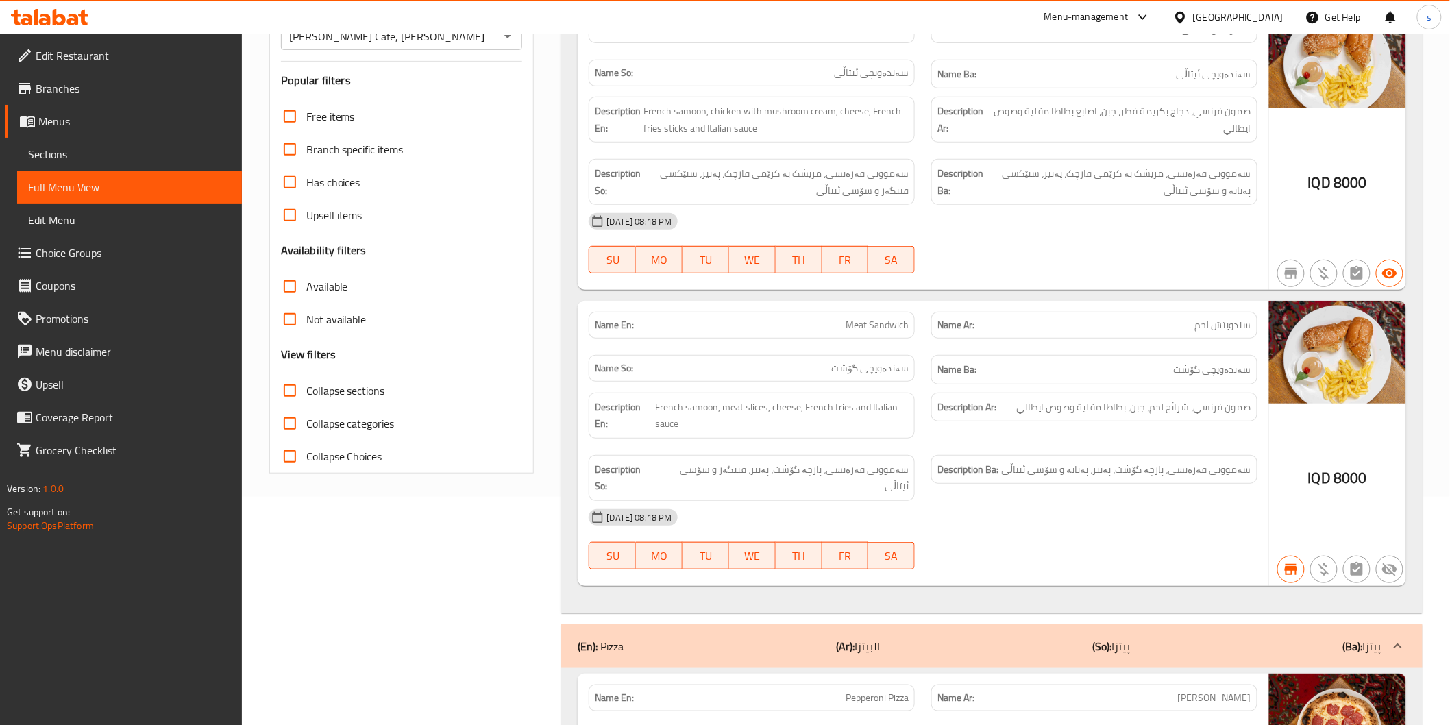
click at [1093, 391] on div "Description Ar: صمون فرنسي، شرائح لحم، جبن، بطاطا مقلية وصوص ايطالي" at bounding box center [1094, 415] width 343 height 62
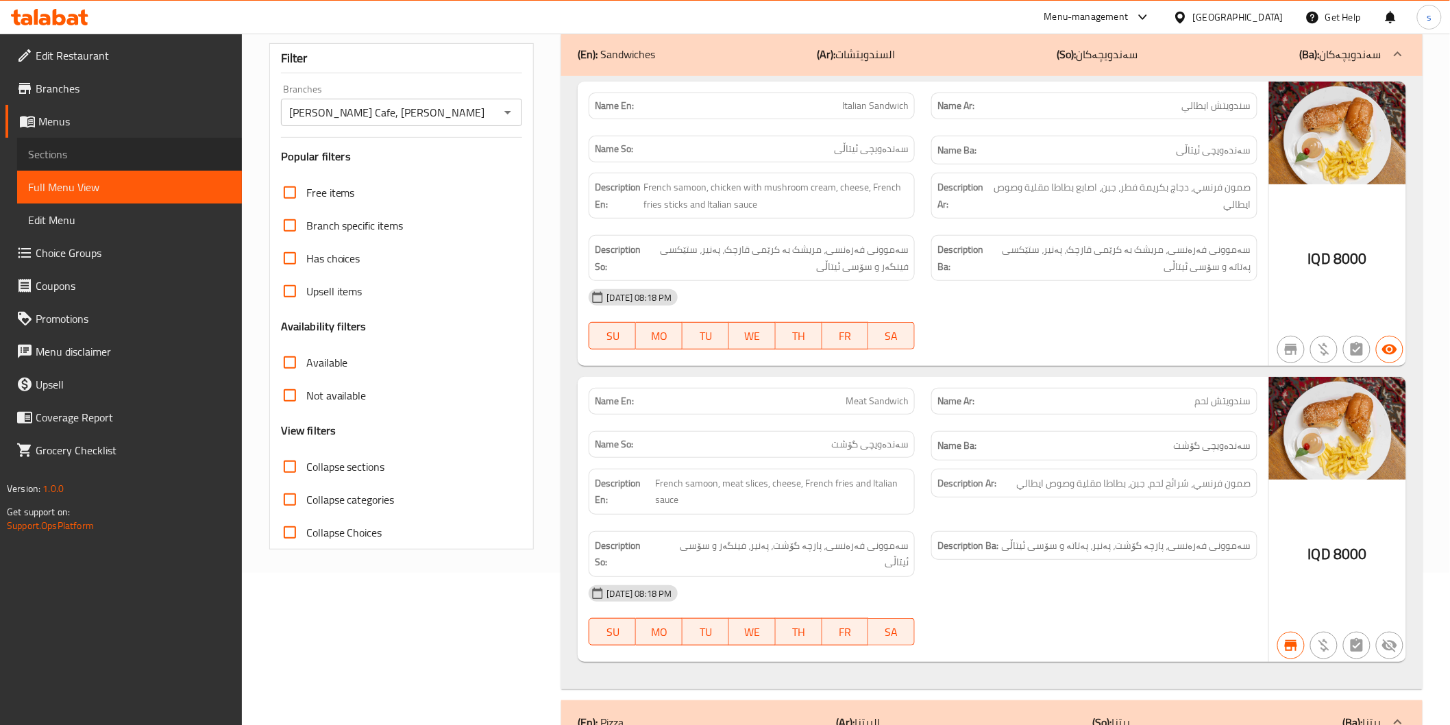
click at [106, 142] on link "Sections" at bounding box center [129, 154] width 225 height 33
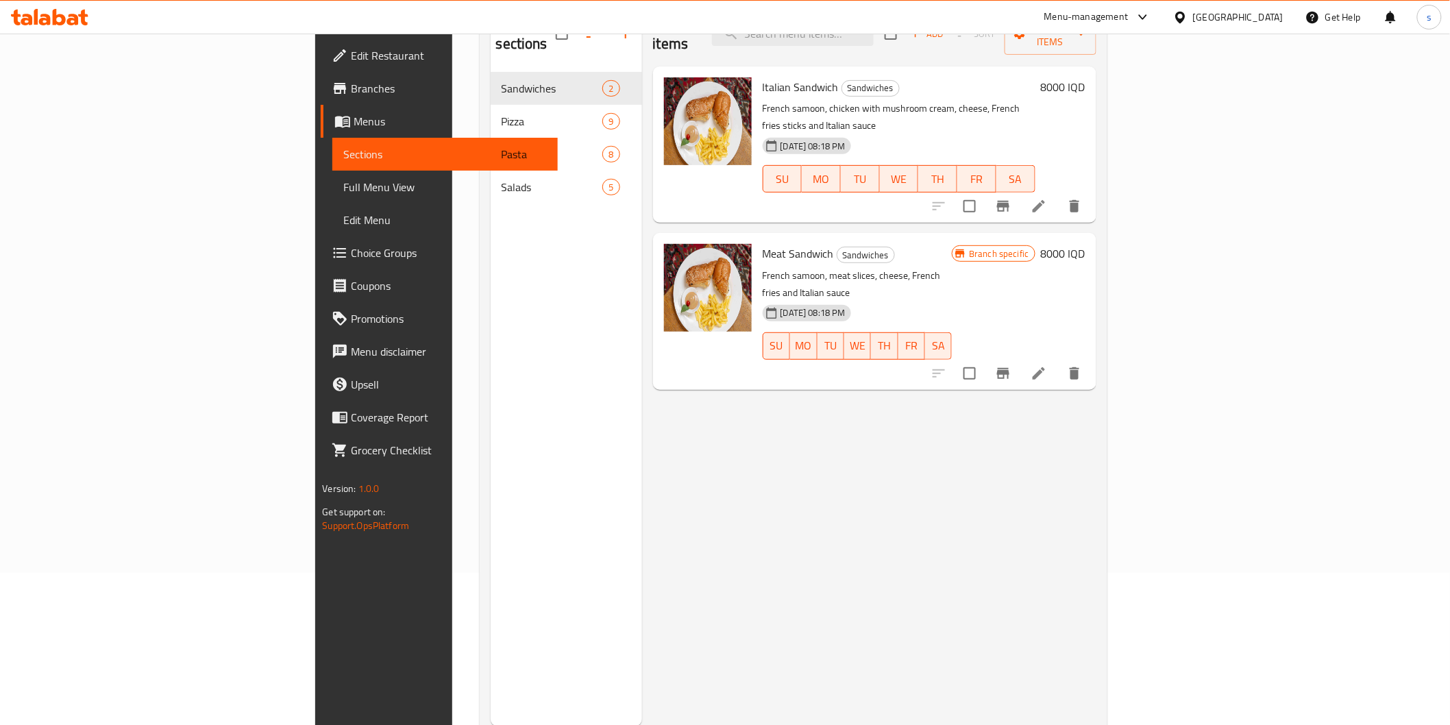
click at [1047, 198] on icon at bounding box center [1038, 206] width 16 height 16
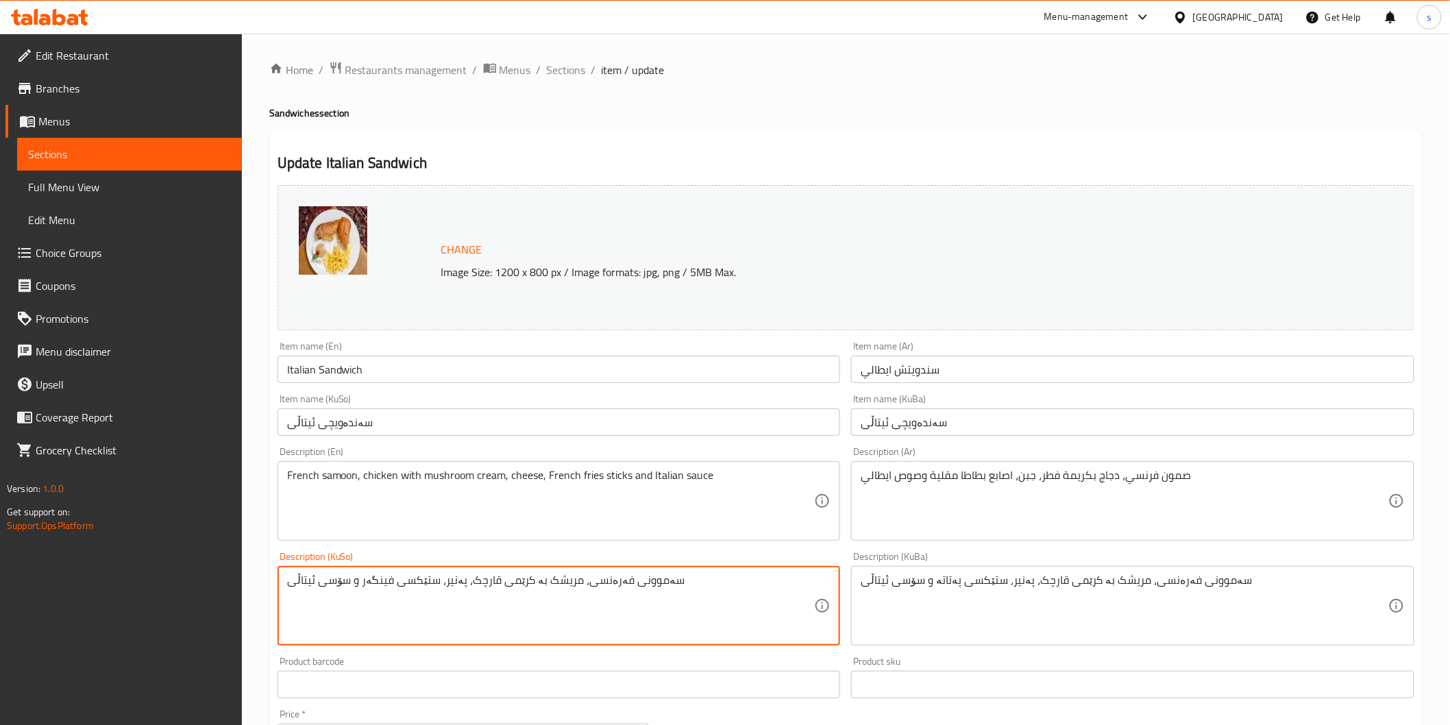
click at [375, 578] on textarea "سەموونی فەرەنسی، مریشک بە کرێمی قارچک، پەنیر، ستێکسی فینگەر و سۆسی ئیتاڵی" at bounding box center [551, 605] width 528 height 65
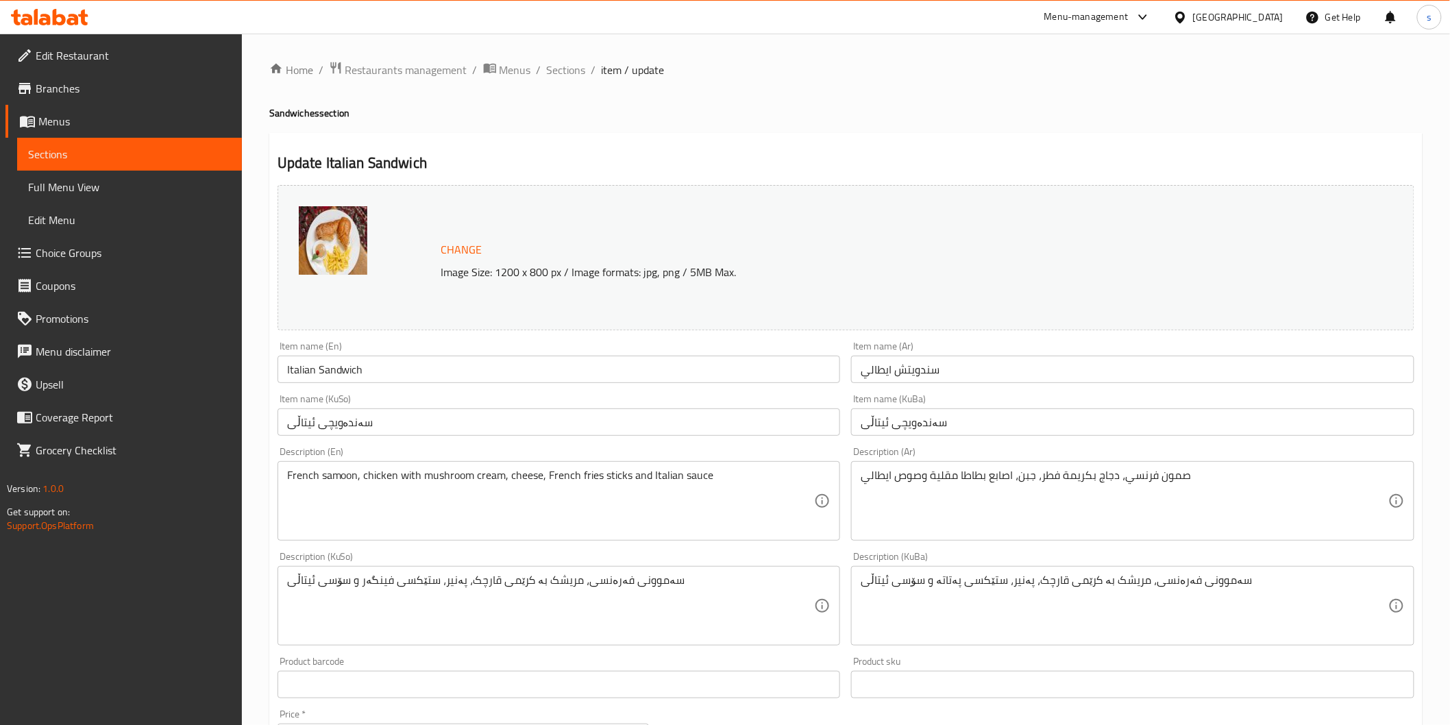
click at [569, 80] on div "Home / Restaurants management / Menus / Sections / item / update Sandwiches sec…" at bounding box center [845, 589] width 1153 height 1057
click at [583, 71] on span "Sections" at bounding box center [566, 70] width 39 height 16
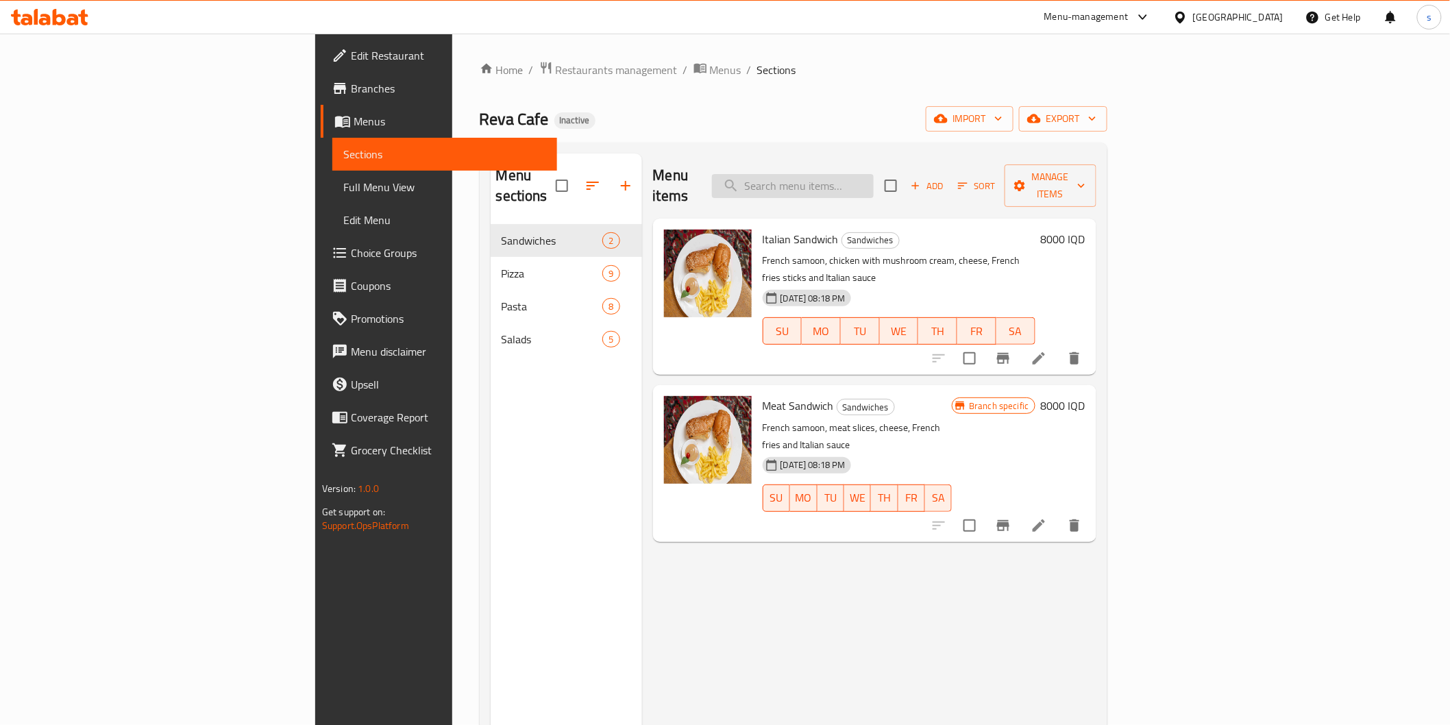
click at [873, 187] on input "search" at bounding box center [793, 186] width 162 height 24
paste input "Salami Pizza"
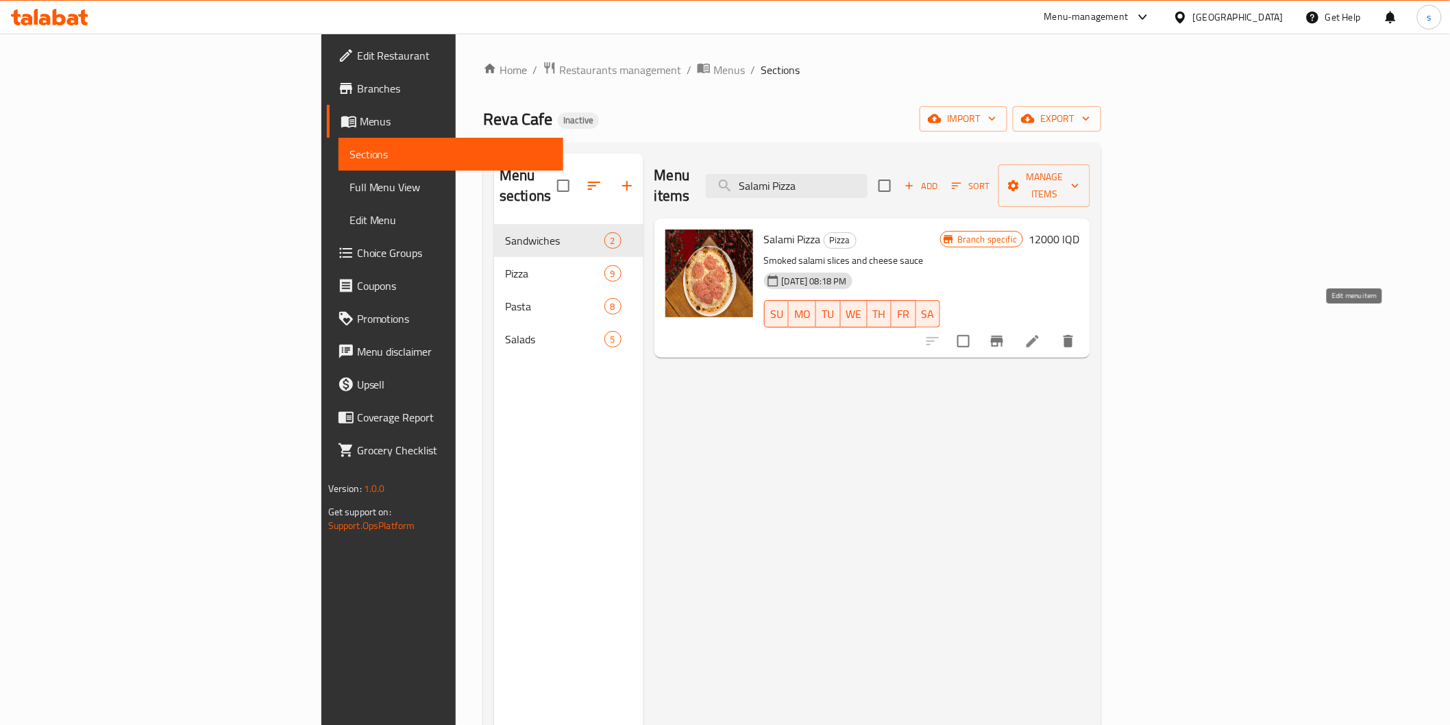
type input "Salami Pizza"
click at [1052, 329] on li at bounding box center [1032, 341] width 38 height 25
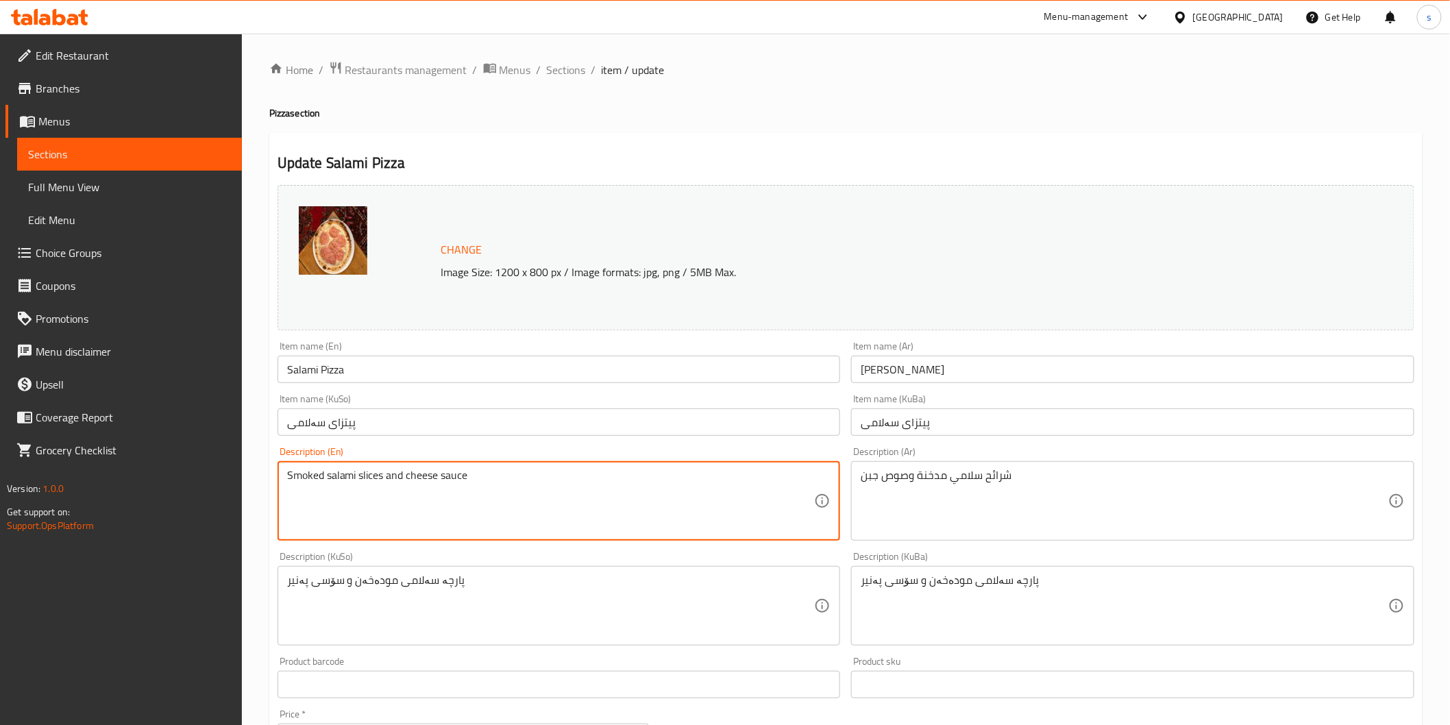
click at [397, 474] on textarea "Smoked salami slices and cheese sauce" at bounding box center [551, 501] width 528 height 65
click at [423, 481] on textarea "Smoked salami slices, cheese sauce" at bounding box center [551, 501] width 528 height 65
type textarea "Smoked salami slices, cheese and sauce"
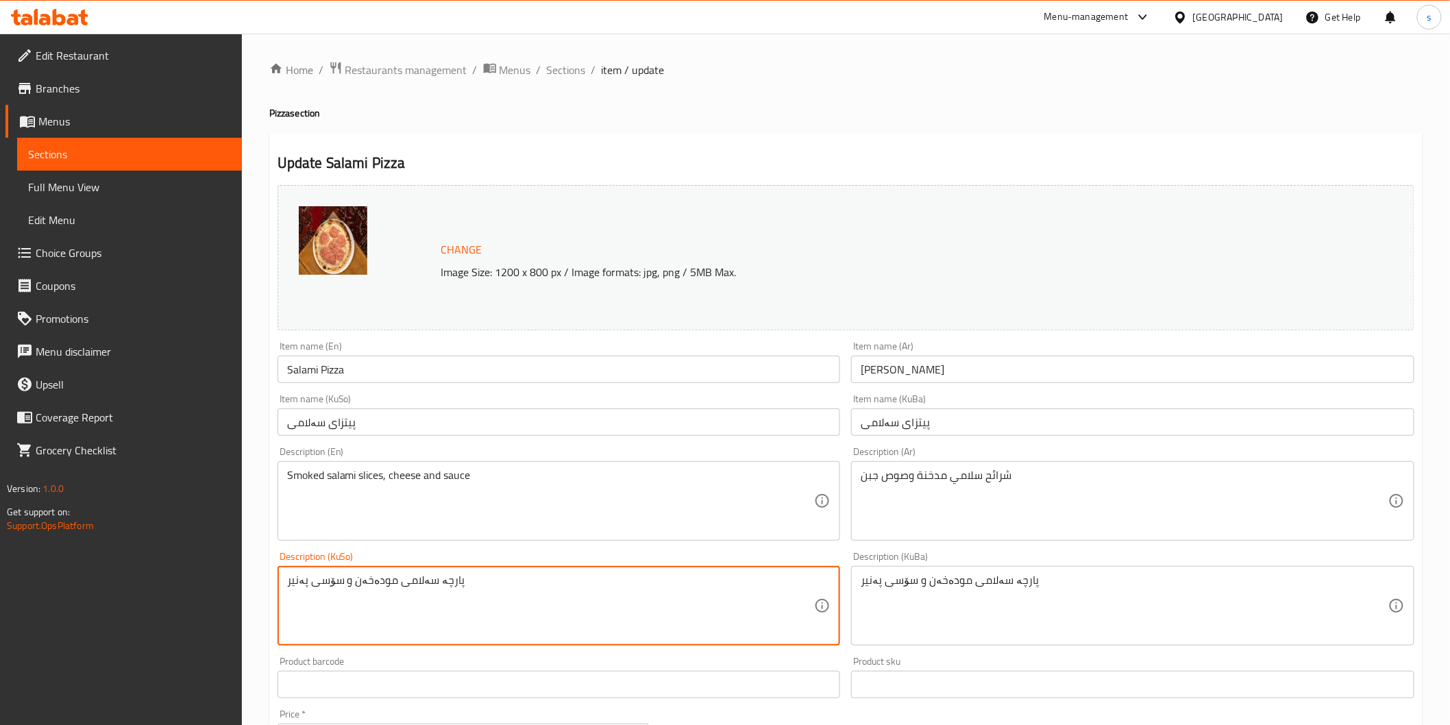
drag, startPoint x: 343, startPoint y: 580, endPoint x: 354, endPoint y: 576, distance: 11.7
click at [354, 576] on textarea "پارچە سەلامی مودەخەن و سۆسی پەنیر" at bounding box center [551, 605] width 528 height 65
click at [287, 573] on textarea "پارچە سەلامی مودەخەن، سۆسی پەنیر" at bounding box center [551, 605] width 528 height 65
click at [320, 575] on textarea "،پارچە سەلامی مودەخەن، سۆسی پەنیر" at bounding box center [551, 605] width 528 height 65
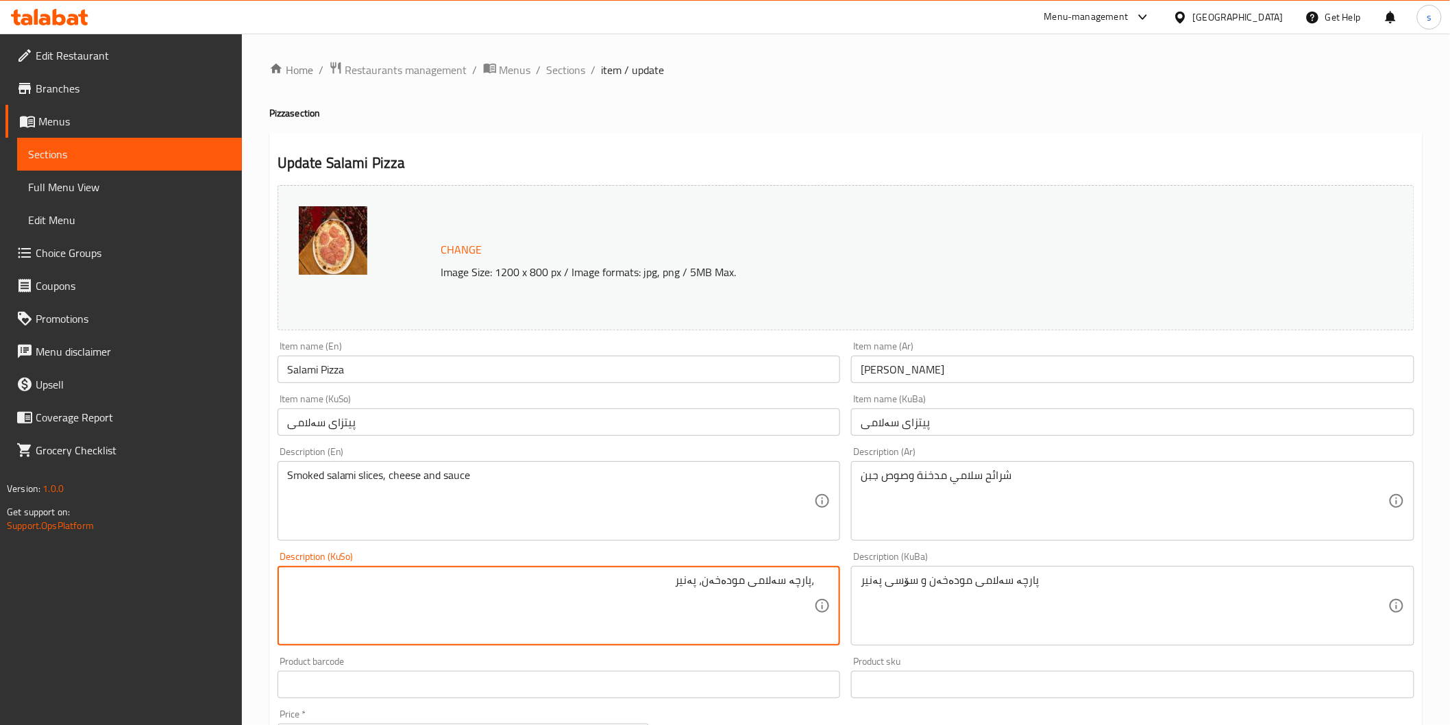
click at [304, 581] on textarea "،پارچە سەلامی مودەخەن، پەنیر" at bounding box center [551, 605] width 528 height 65
click at [289, 591] on textarea "،پارچە سەلامی مودەخەن، پەنیر و سۆس" at bounding box center [551, 605] width 528 height 65
drag, startPoint x: 810, startPoint y: 577, endPoint x: 822, endPoint y: 573, distance: 12.8
click at [822, 573] on div "،پارچە سەلامی مودەخەن، پەنیر و سۆس Description (KuSo)" at bounding box center [558, 605] width 563 height 79
click at [765, 588] on textarea "پارچە سەلامی مودەخەن، پەنیر و سۆس" at bounding box center [551, 605] width 528 height 65
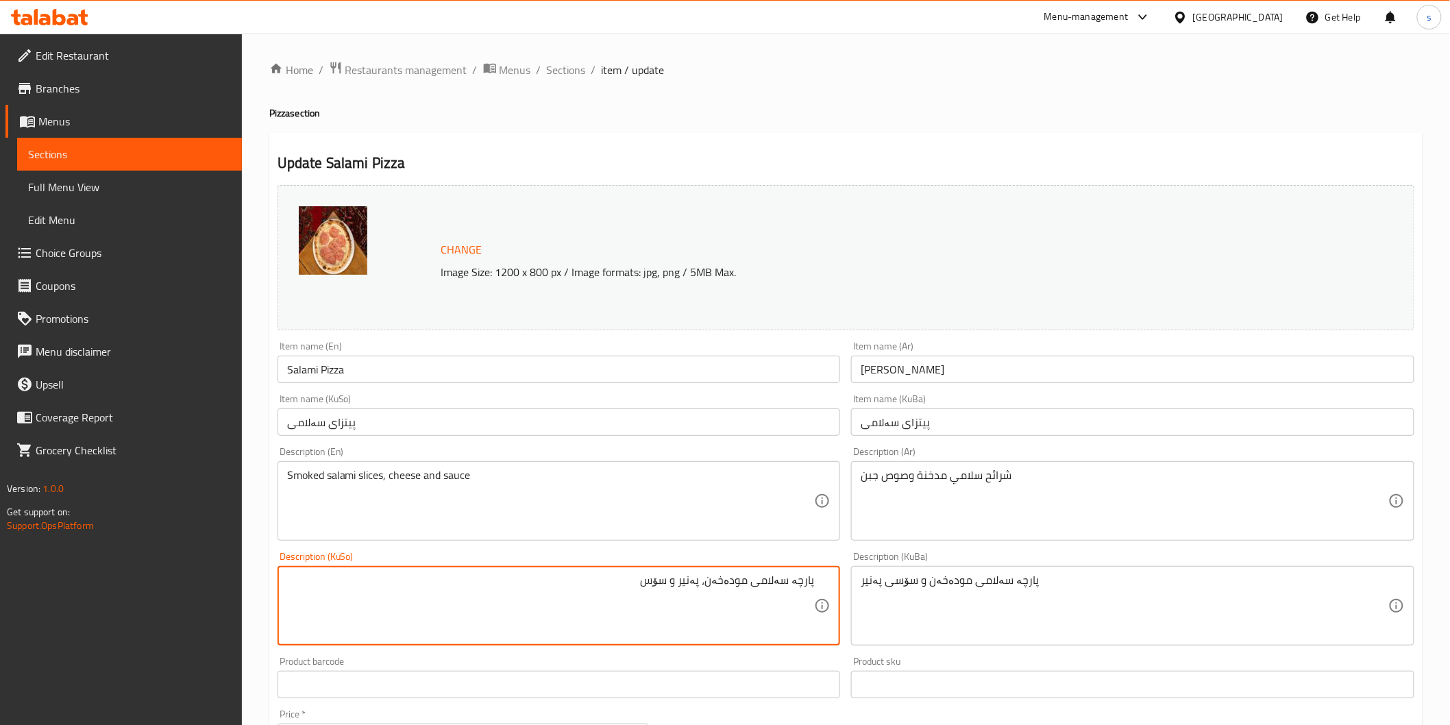
click at [718, 615] on textarea "پارچە سەلامی مودەخەن، پەنیر و سۆس" at bounding box center [551, 605] width 528 height 65
click at [589, 587] on textarea "پارچە سەلامی مودەخەن، پەنیر و سۆس" at bounding box center [551, 605] width 528 height 65
drag, startPoint x: 589, startPoint y: 587, endPoint x: 864, endPoint y: 584, distance: 274.7
click at [864, 584] on div "Change Image Size: 1200 x 800 px / Image formats: jpg, png / 5MB Max. Item name…" at bounding box center [846, 563] width 1148 height 768
type textarea "پارچە سەلامی مودەخەن، پەنیر و سۆس"
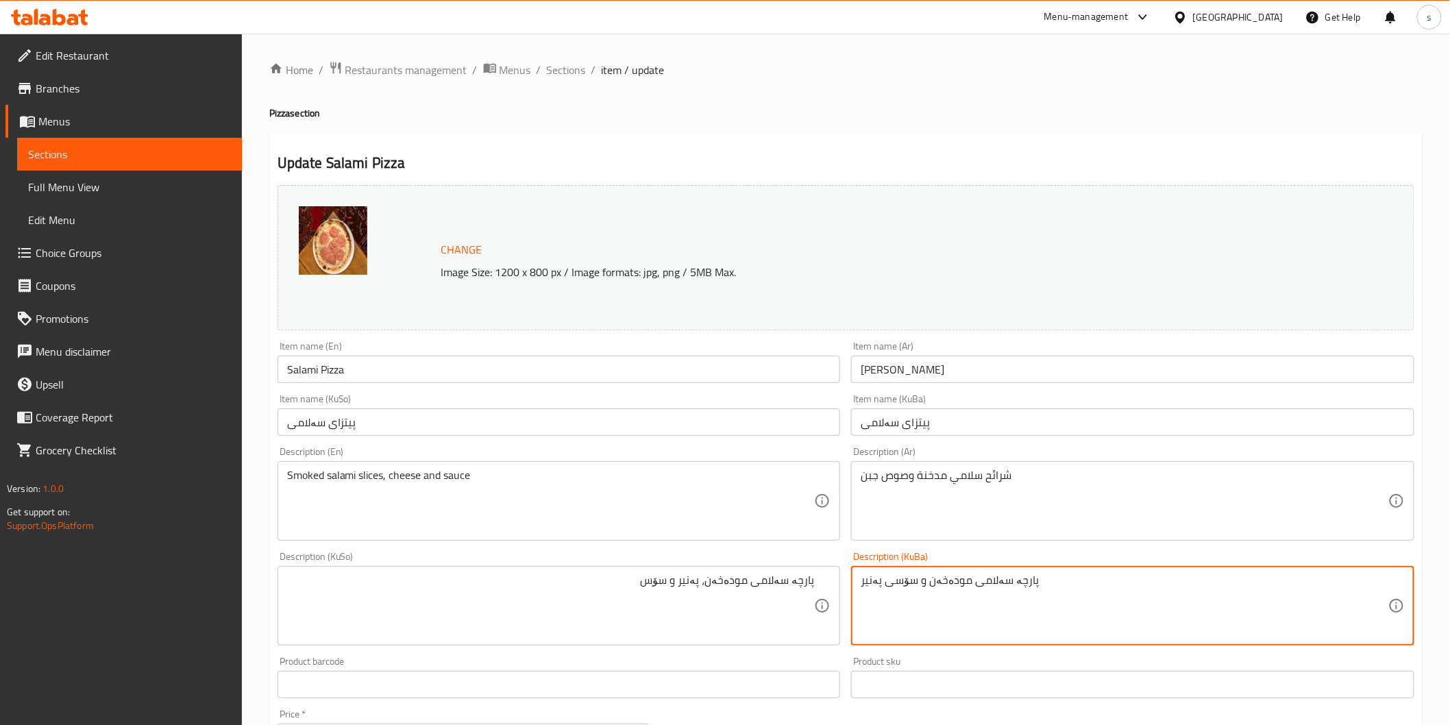
click at [880, 579] on textarea "پارچە سەلامی مودەخەن و سۆسی پەنیر" at bounding box center [1124, 605] width 528 height 65
paste textarea "، پەنیر و سۆس"
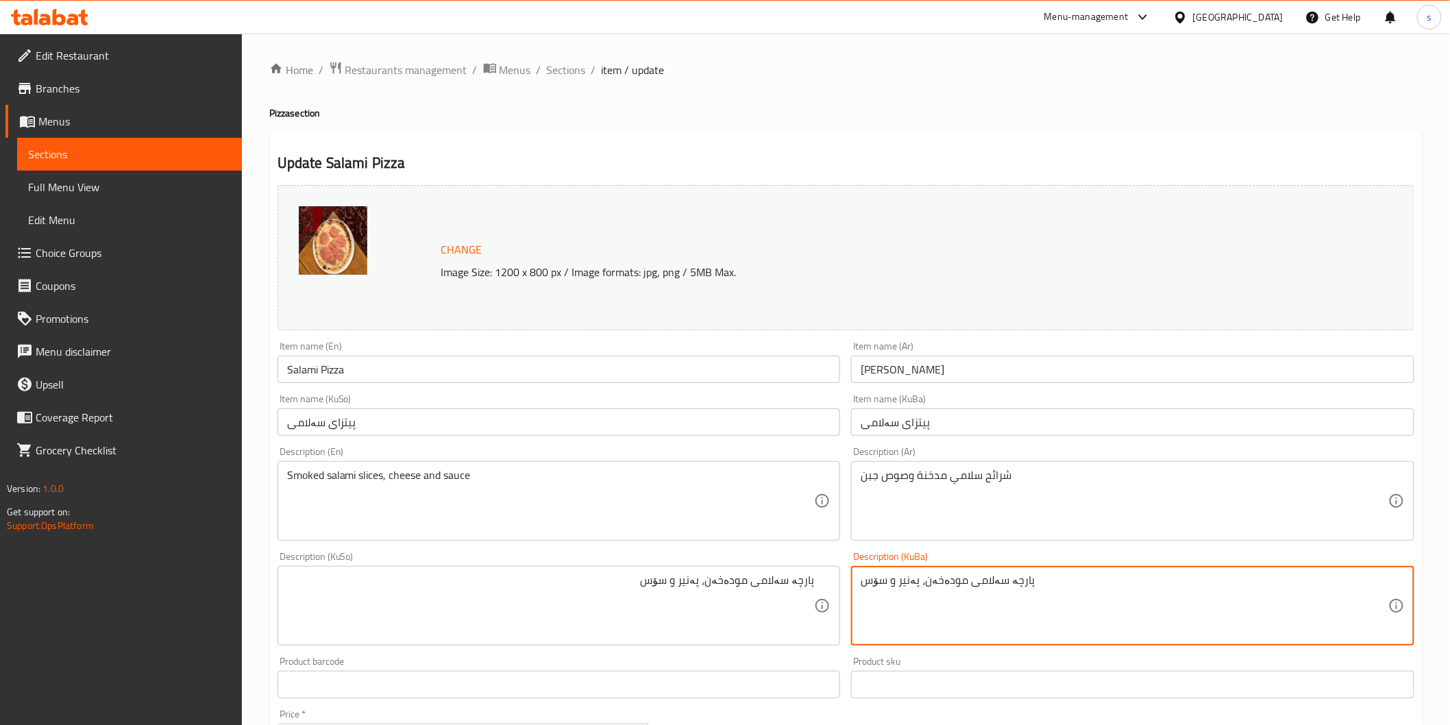
type textarea "پارچە سەلامی مودەخەن، پەنیر و سۆس"
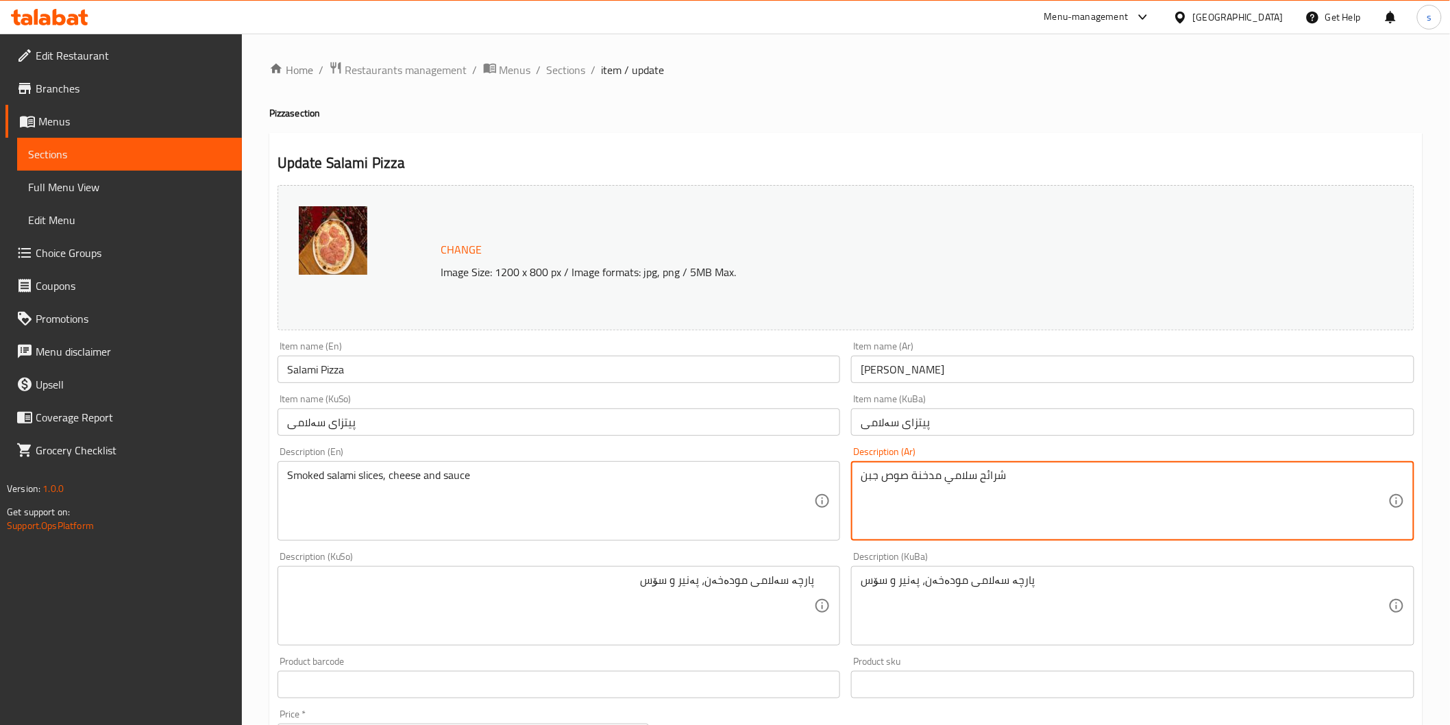
click at [874, 476] on textarea "شرائح سلامي مدخنة صوص جبن" at bounding box center [1124, 501] width 528 height 65
click at [889, 467] on div "شرائح سلامي مدخنة صوص Description (Ar)" at bounding box center [1132, 500] width 563 height 79
click at [892, 478] on textarea "شرائح سلامي مدخنة صوص" at bounding box center [1124, 501] width 528 height 65
paste textarea "جبن"
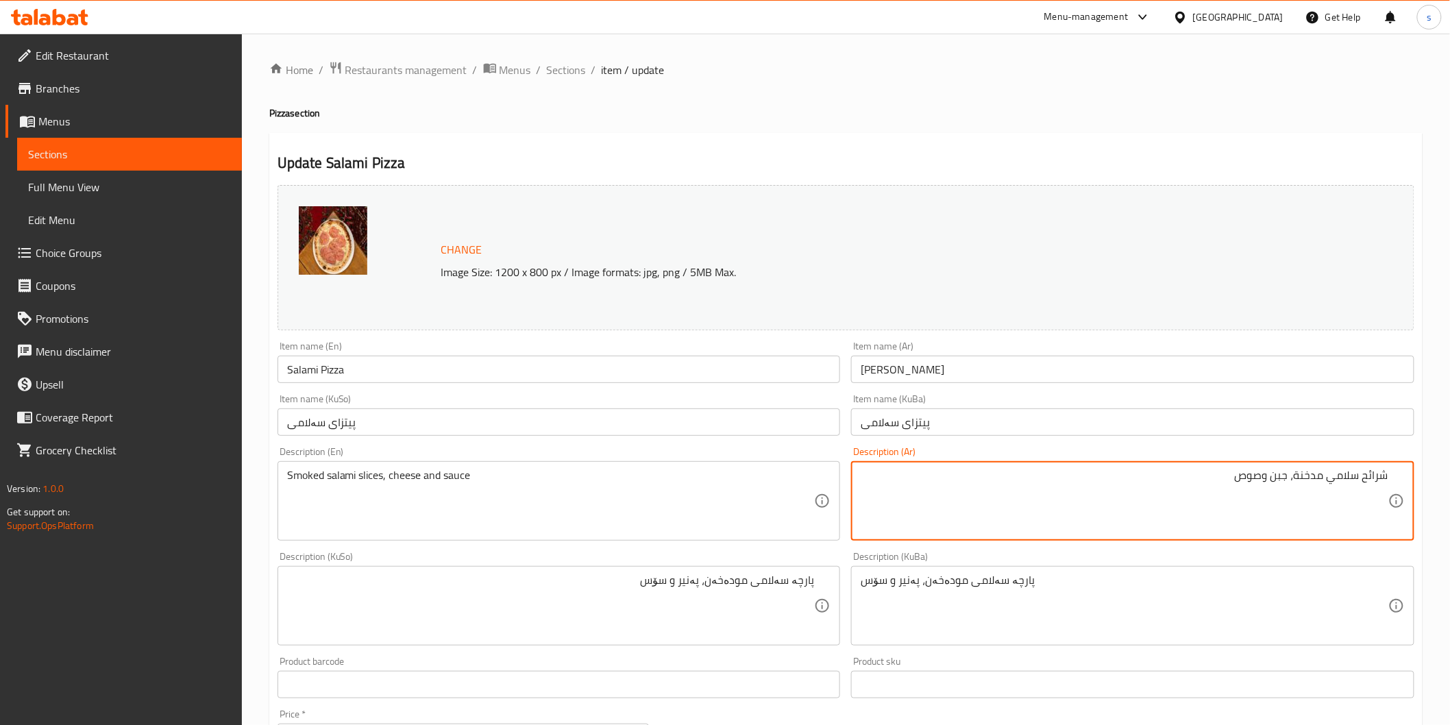
type textarea "شرائح سلامي مدخنة، جبن وصوص"
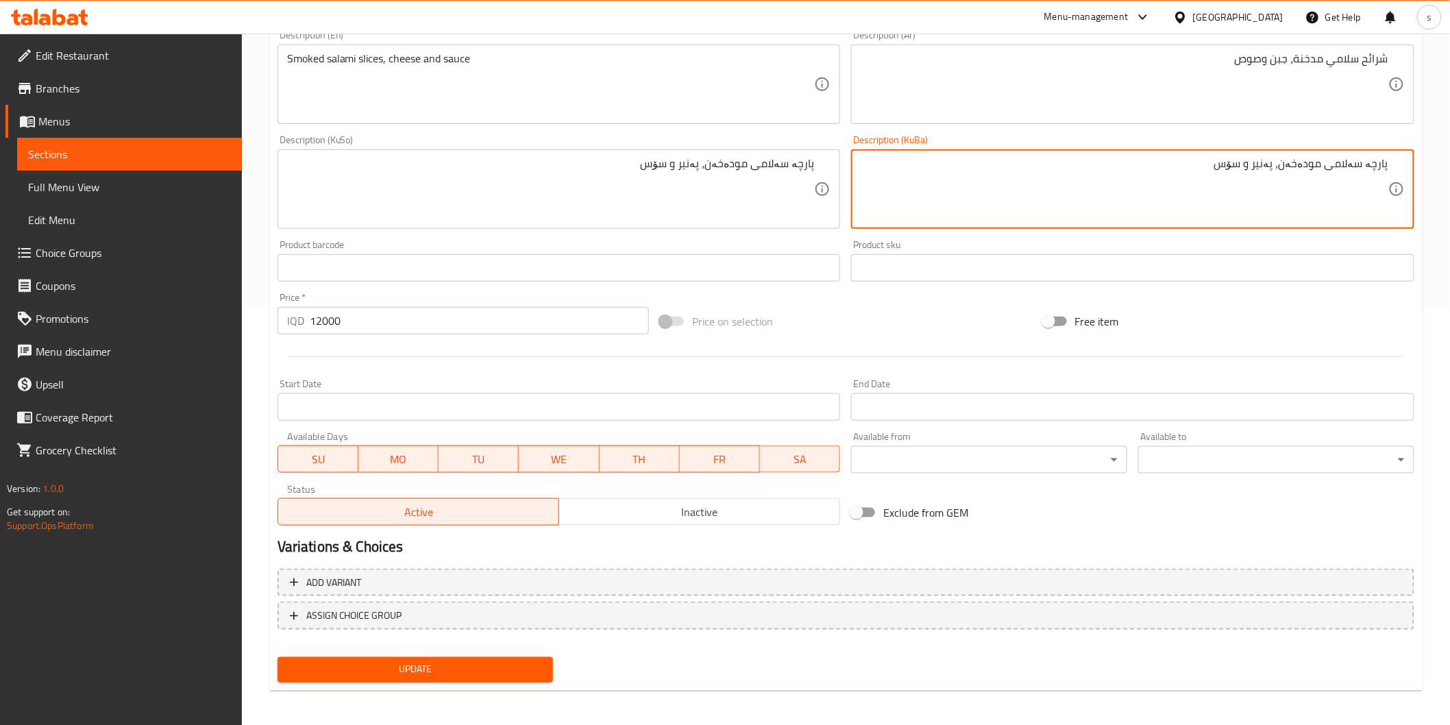
scroll to position [418, 0]
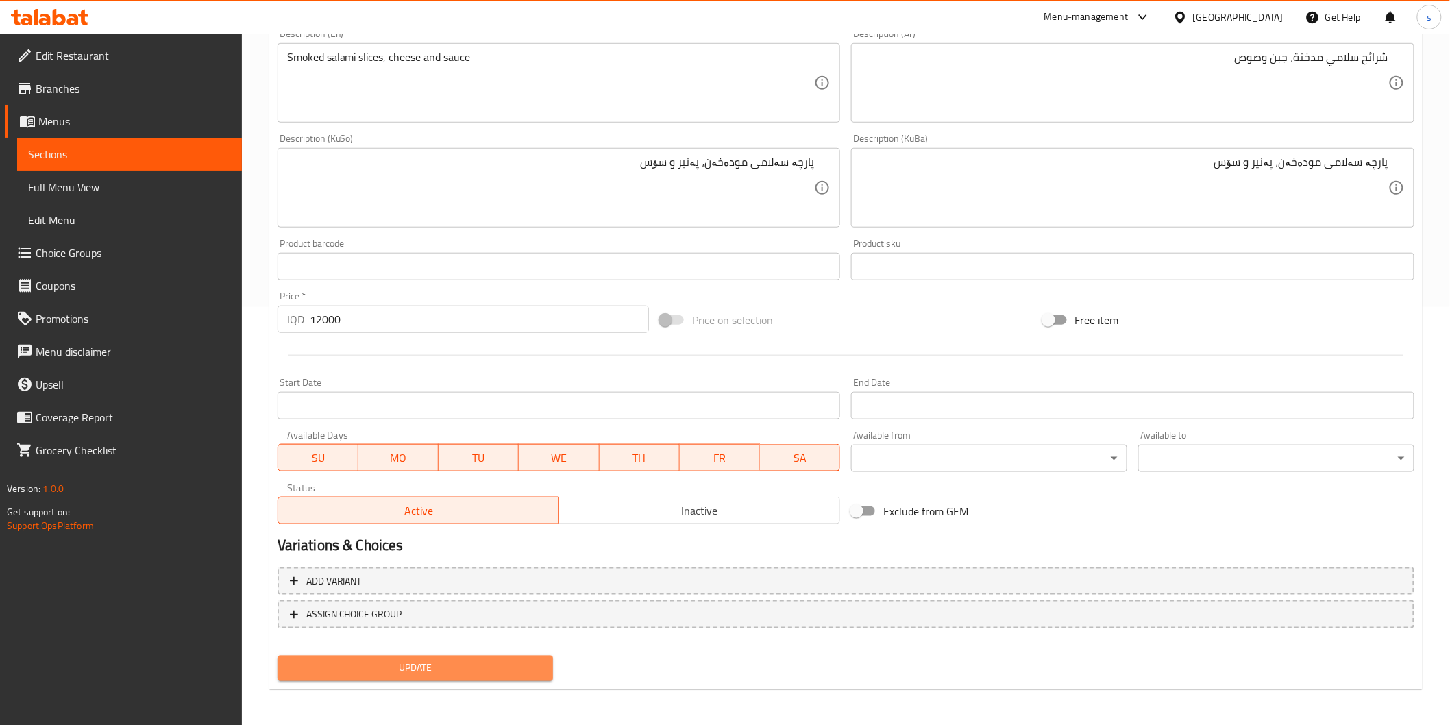
click at [471, 667] on span "Update" at bounding box center [415, 668] width 254 height 17
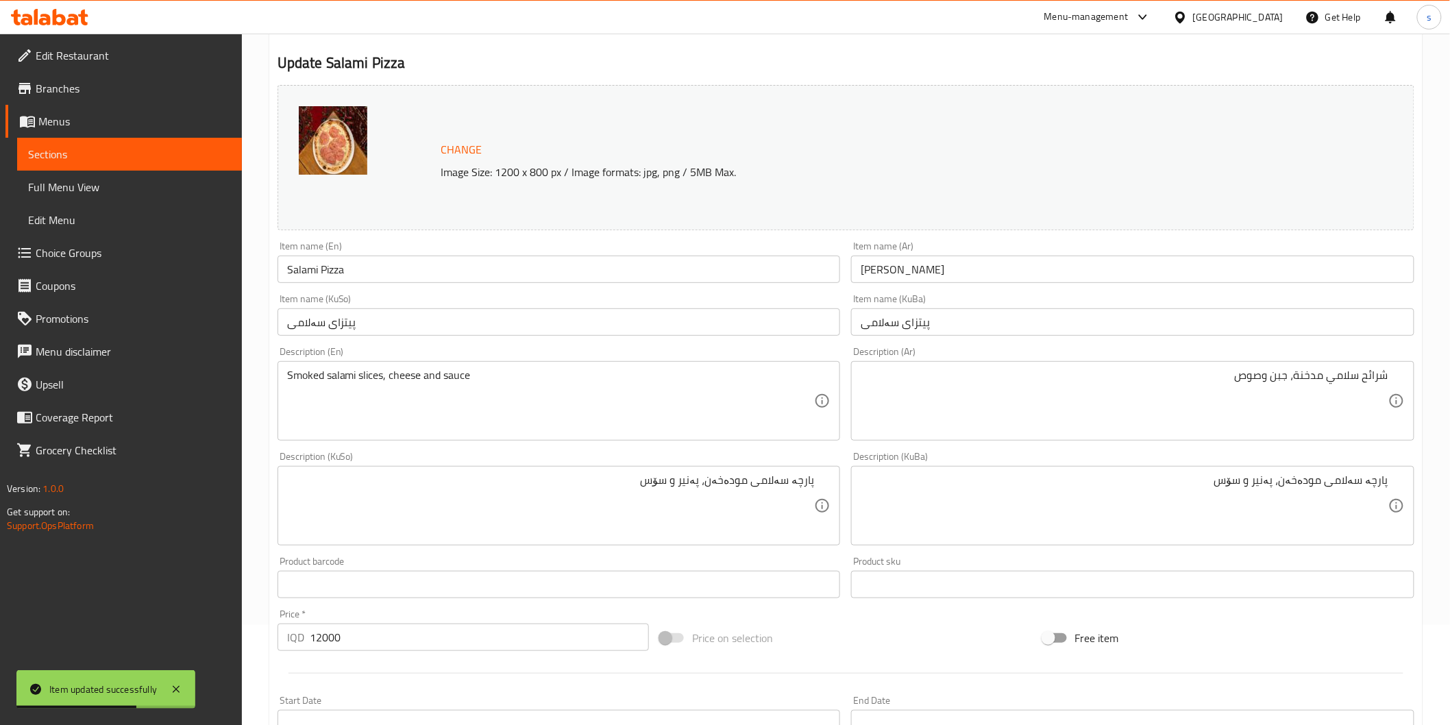
scroll to position [0, 0]
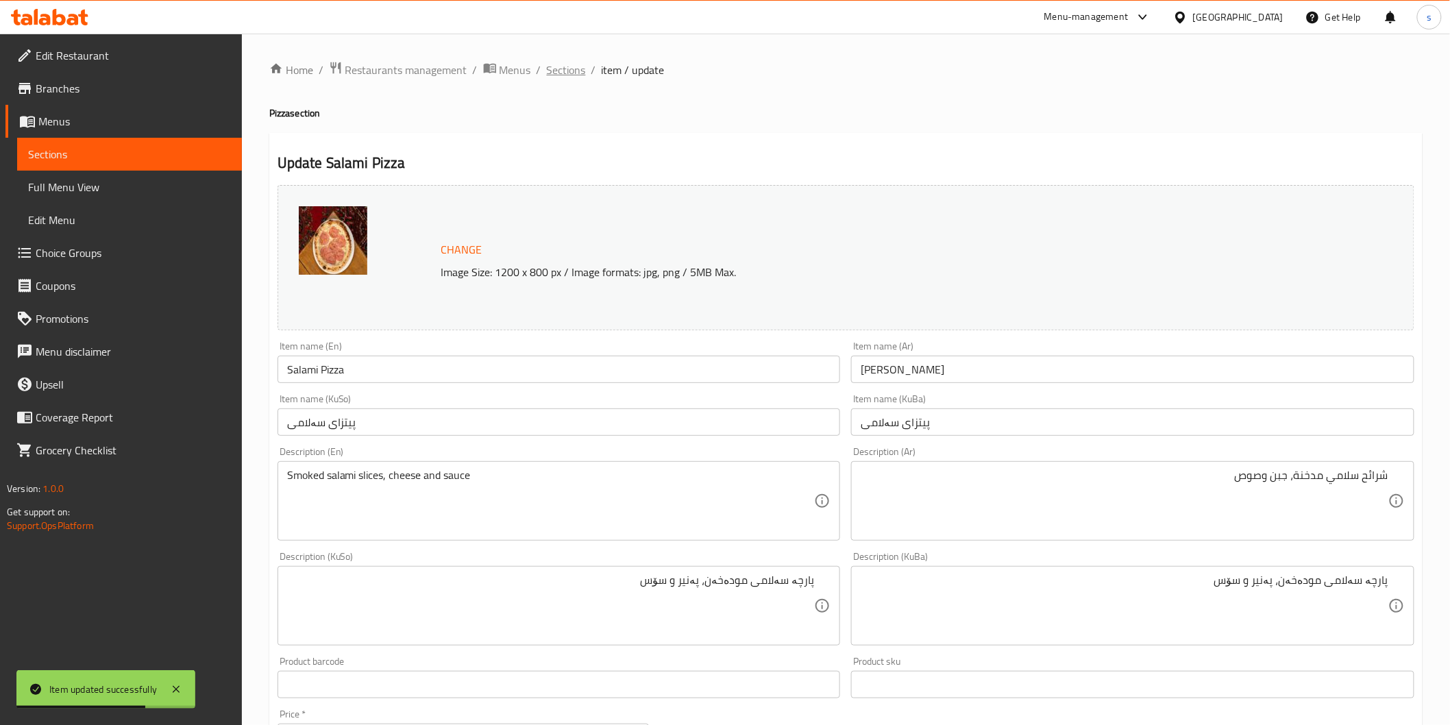
click at [562, 65] on span "Sections" at bounding box center [566, 70] width 39 height 16
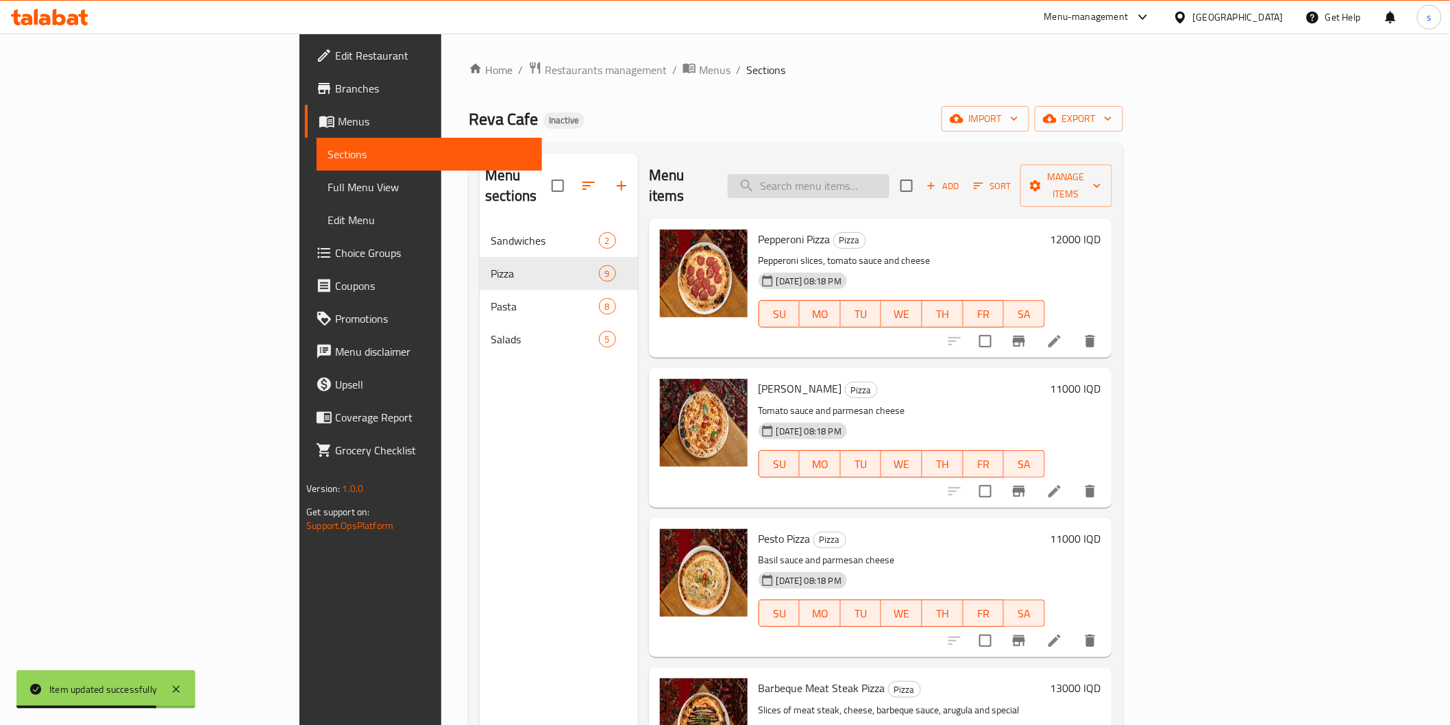
click at [889, 179] on input "search" at bounding box center [809, 186] width 162 height 24
paste input "Fresh Cheese Pizza"
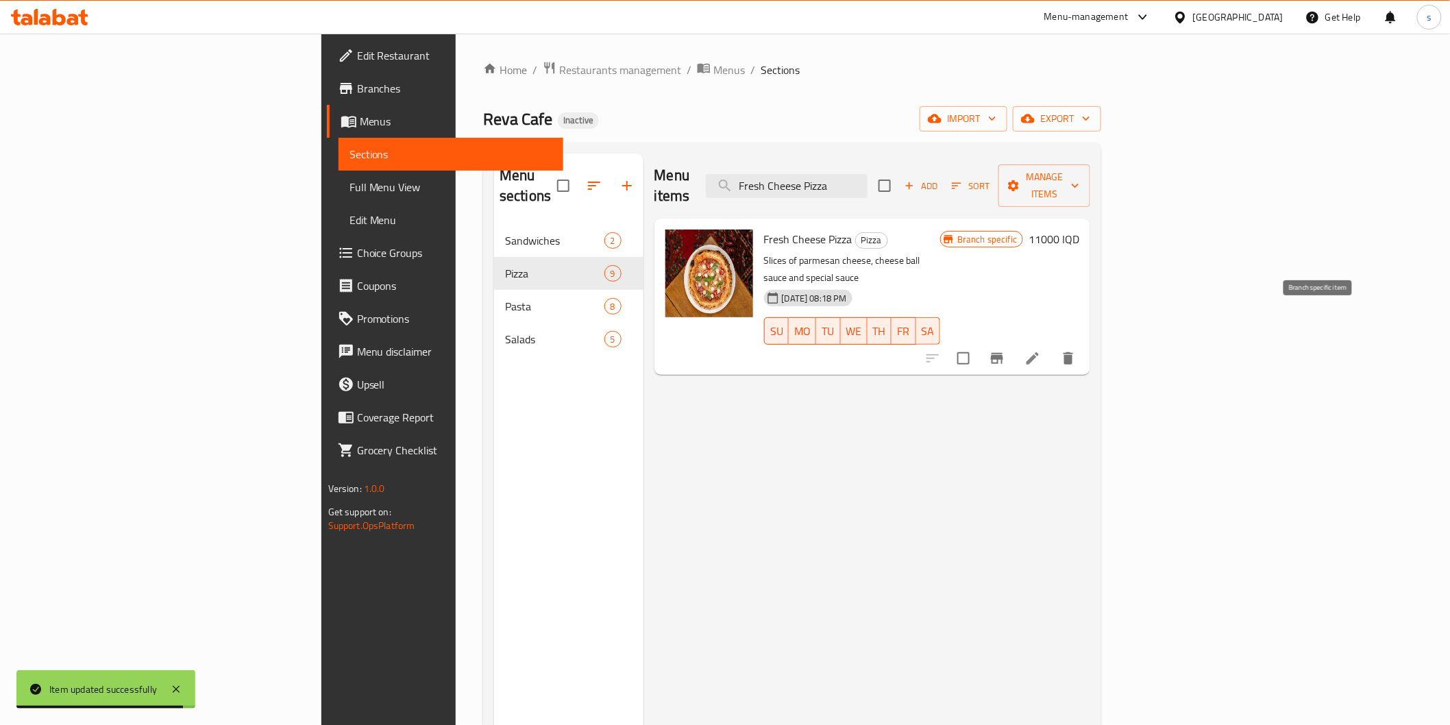
type input "Fresh Cheese Pizza"
click at [1041, 350] on icon at bounding box center [1032, 358] width 16 height 16
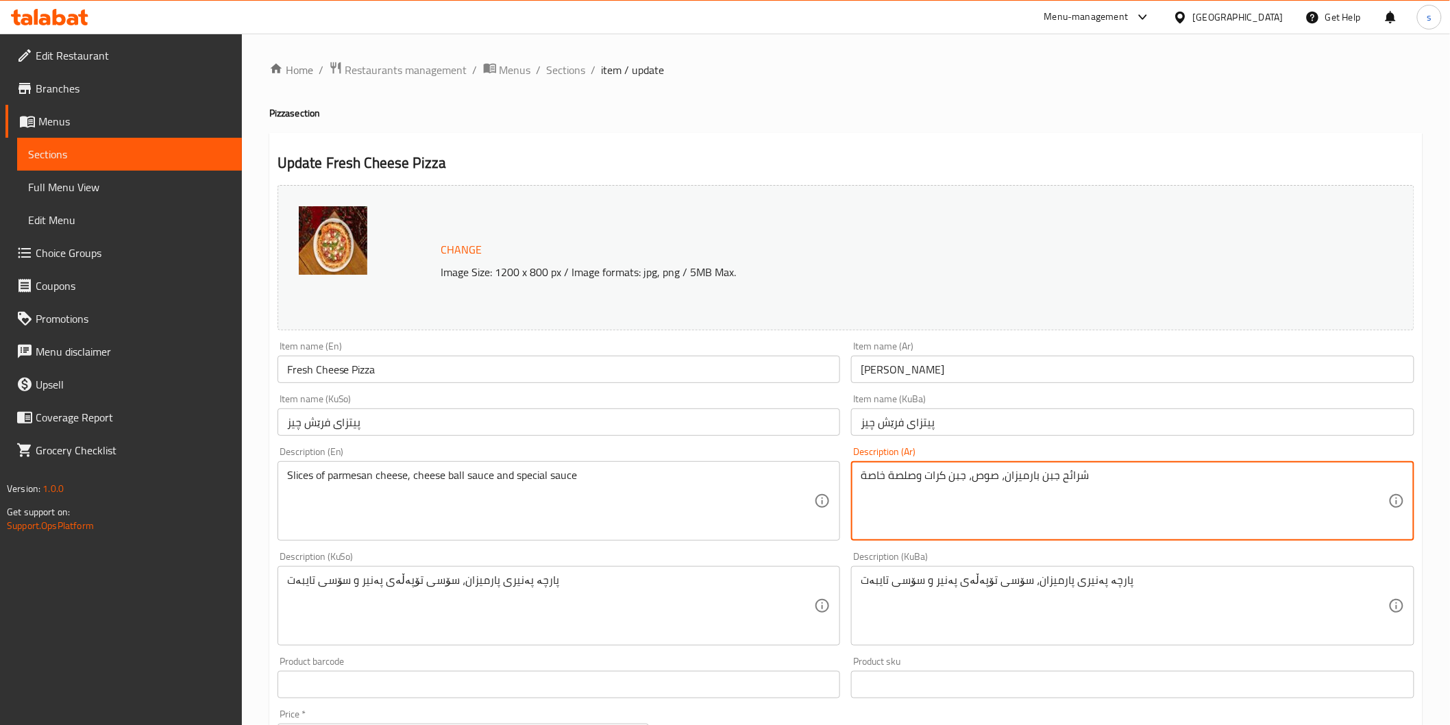
type textarea "شرائح جبن بارميزان، صوص، جبن كرات وصلصة خاصة"
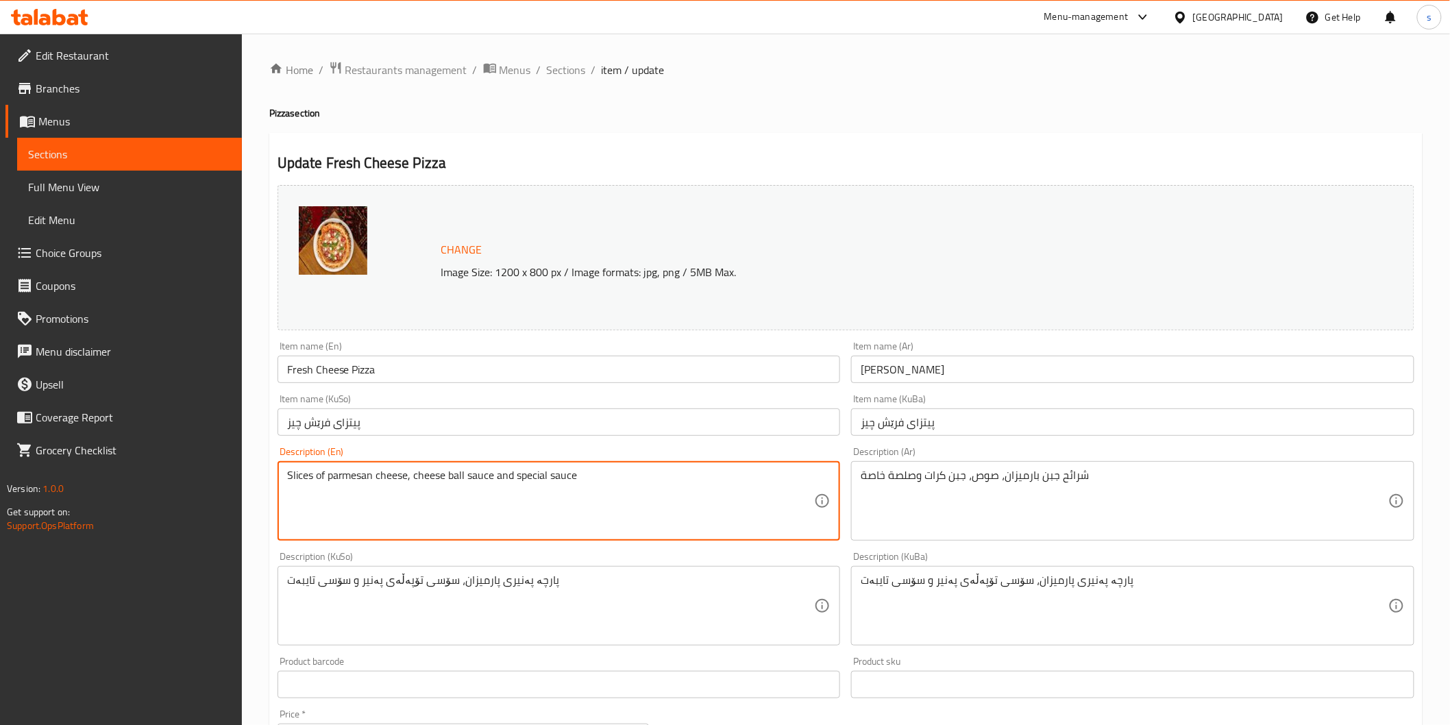
click at [482, 478] on textarea "Slices of parmesan cheese, cheese ball sauce and special sauce" at bounding box center [551, 501] width 528 height 65
click at [410, 477] on textarea "Slices of parmesan cheese, cheese ball and special sauce" at bounding box center [551, 501] width 528 height 65
paste textarea "sauce"
click at [409, 477] on textarea "Slices of parmesan cheese,sauce cheese ball and special sauce" at bounding box center [551, 501] width 528 height 65
click at [435, 476] on textarea "Slices of parmesan cheese, sauce cheese ball and special sauce" at bounding box center [551, 501] width 528 height 65
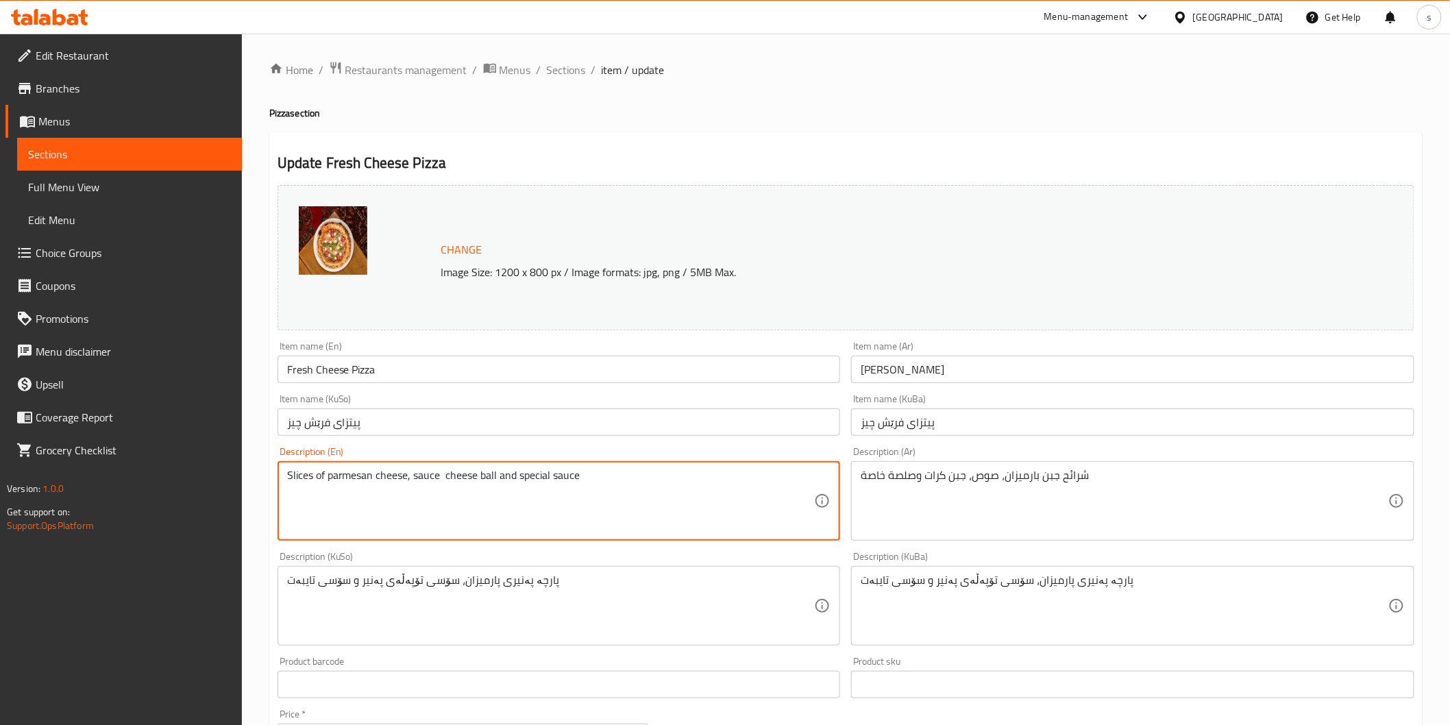
click at [441, 481] on textarea "Slices of parmesan cheese, sauce cheese ball and special sauce" at bounding box center [551, 501] width 528 height 65
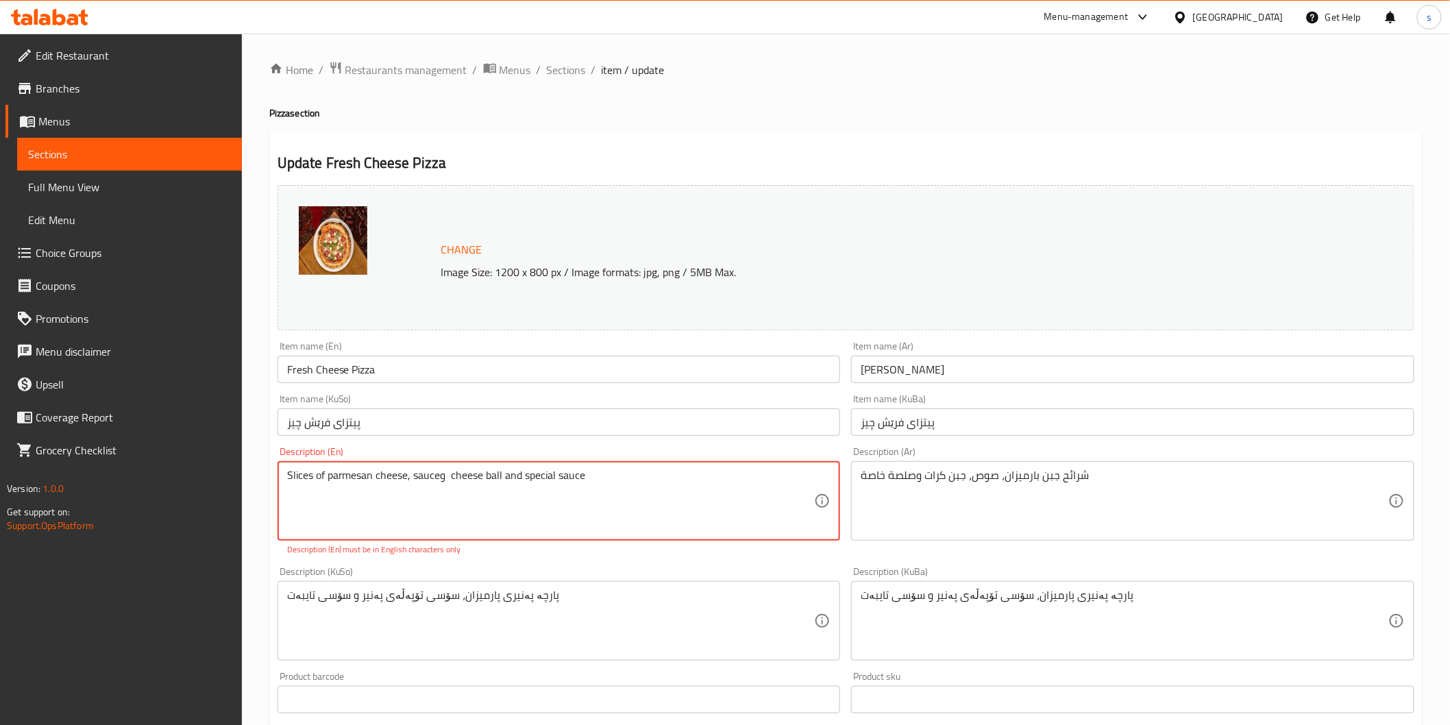
click at [446, 483] on textarea "Slices of parmesan cheese, sauceو cheese ball and special sauce" at bounding box center [551, 501] width 528 height 65
click at [446, 508] on textarea "Slices of parmesan cheese, sauce, cheese ball and special sauce" at bounding box center [551, 501] width 528 height 65
type textarea "Slices of parmesan cheese, sauce, cheese ball and special sauce"
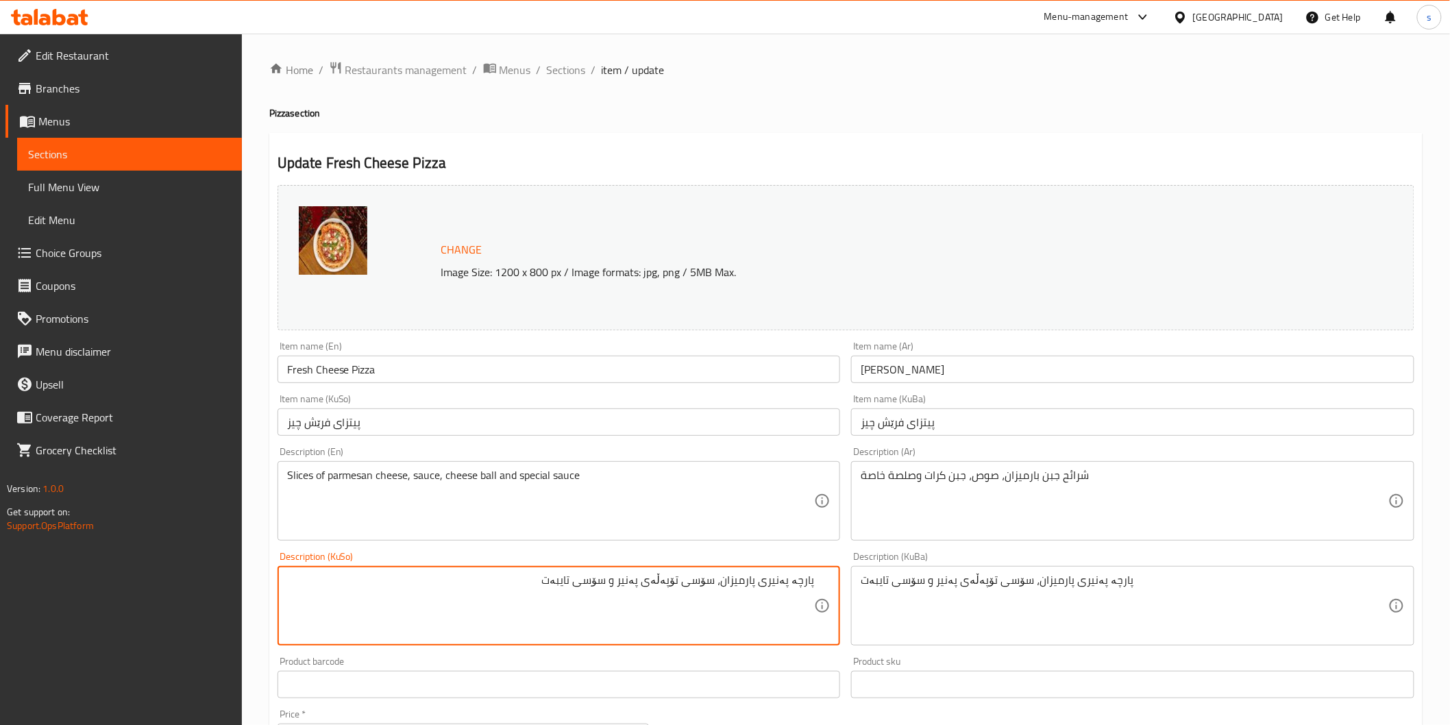
click at [691, 588] on textarea "پارچە پەنیری پارمیزان، سۆسی تۆپەڵەی پەنیر و سۆسی تایبەت" at bounding box center [551, 605] width 528 height 65
click at [685, 617] on textarea "پارچە پەنیری پارمیزان، سۆس، تۆپەڵەی پەنیر و سۆسی تایبەت" at bounding box center [551, 605] width 528 height 65
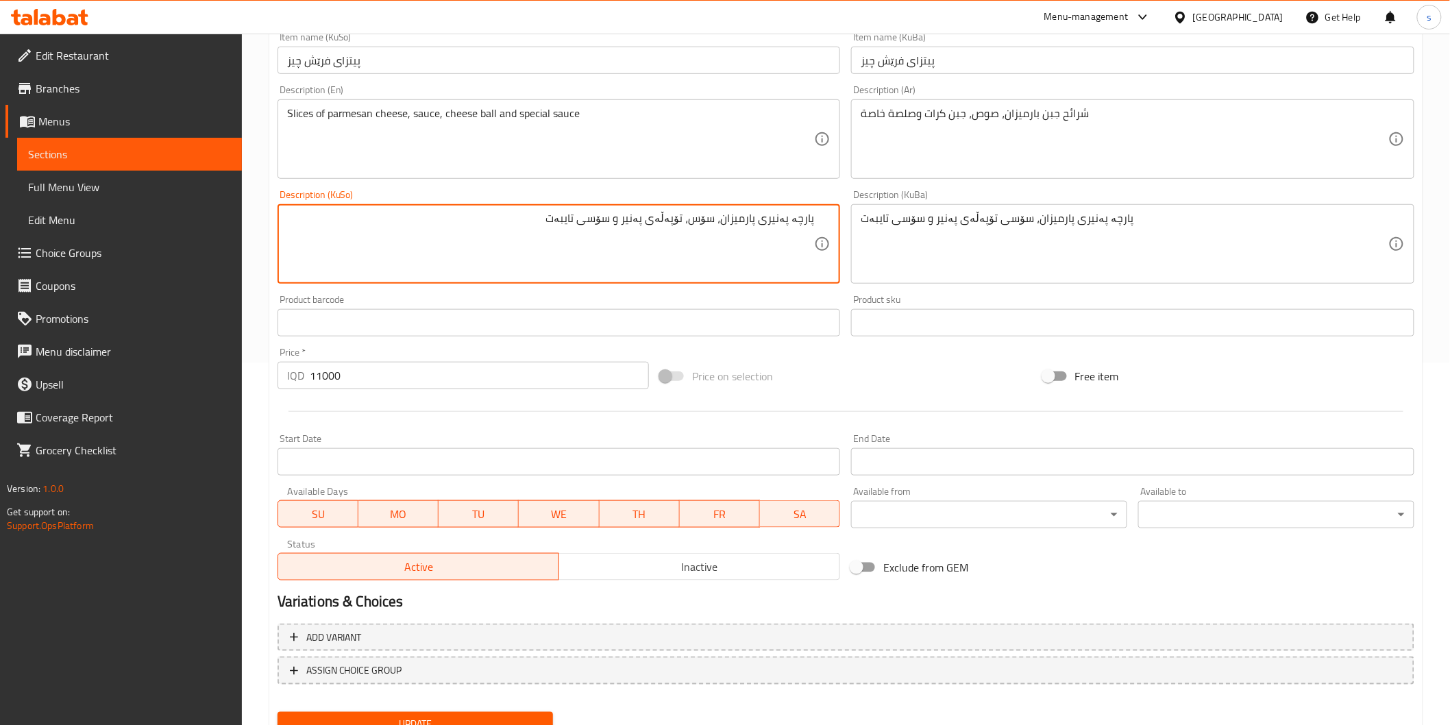
scroll to position [418, 0]
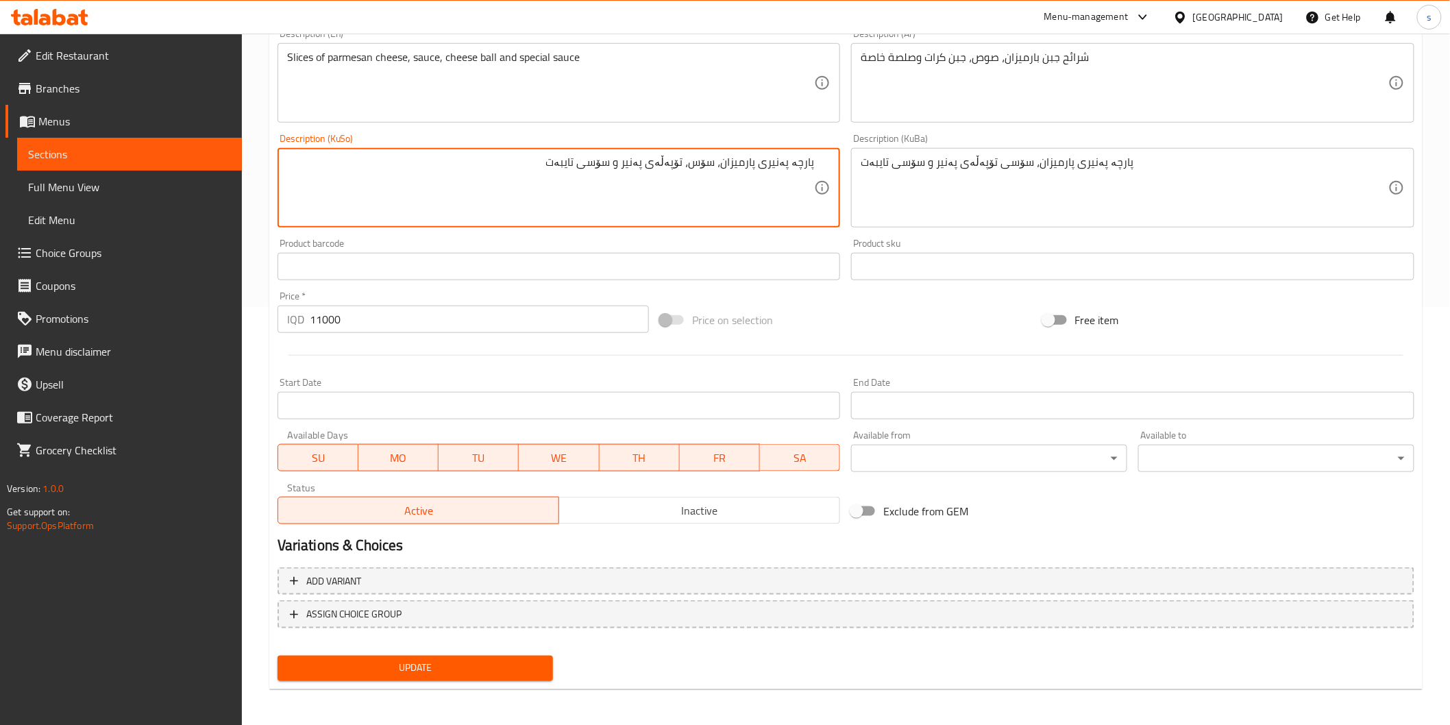
type textarea "پارچە پەنیری پارمیزان، سۆس، تۆپەڵەی پەنیر و سۆسی تایبەت"
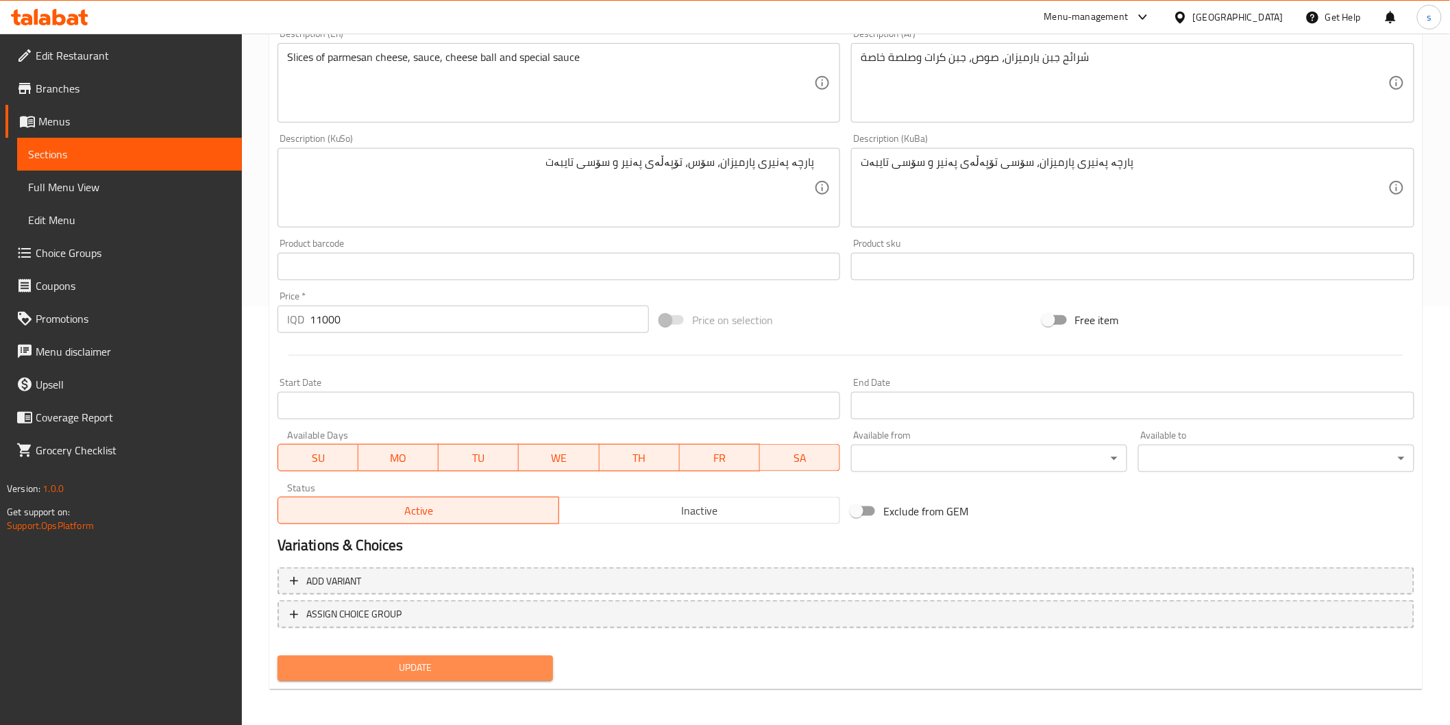
click at [432, 660] on span "Update" at bounding box center [415, 668] width 254 height 17
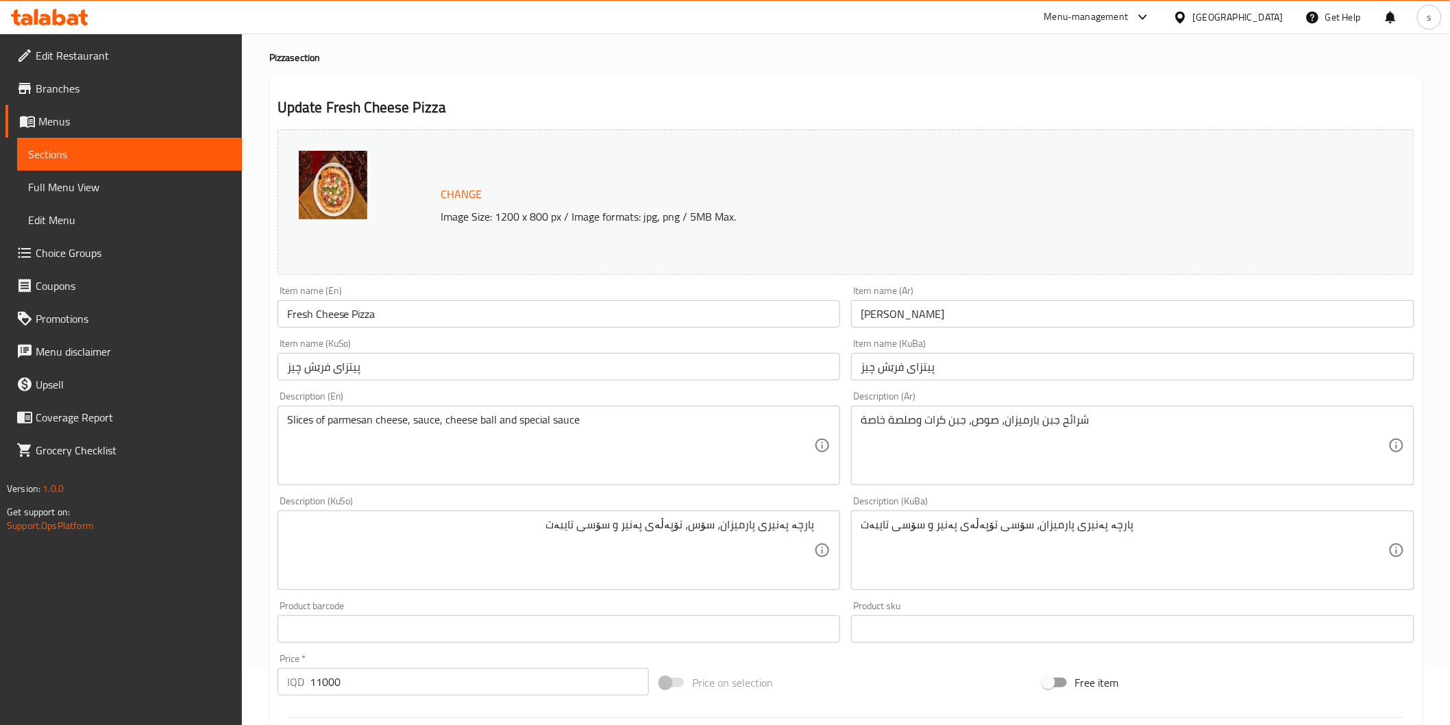
scroll to position [0, 0]
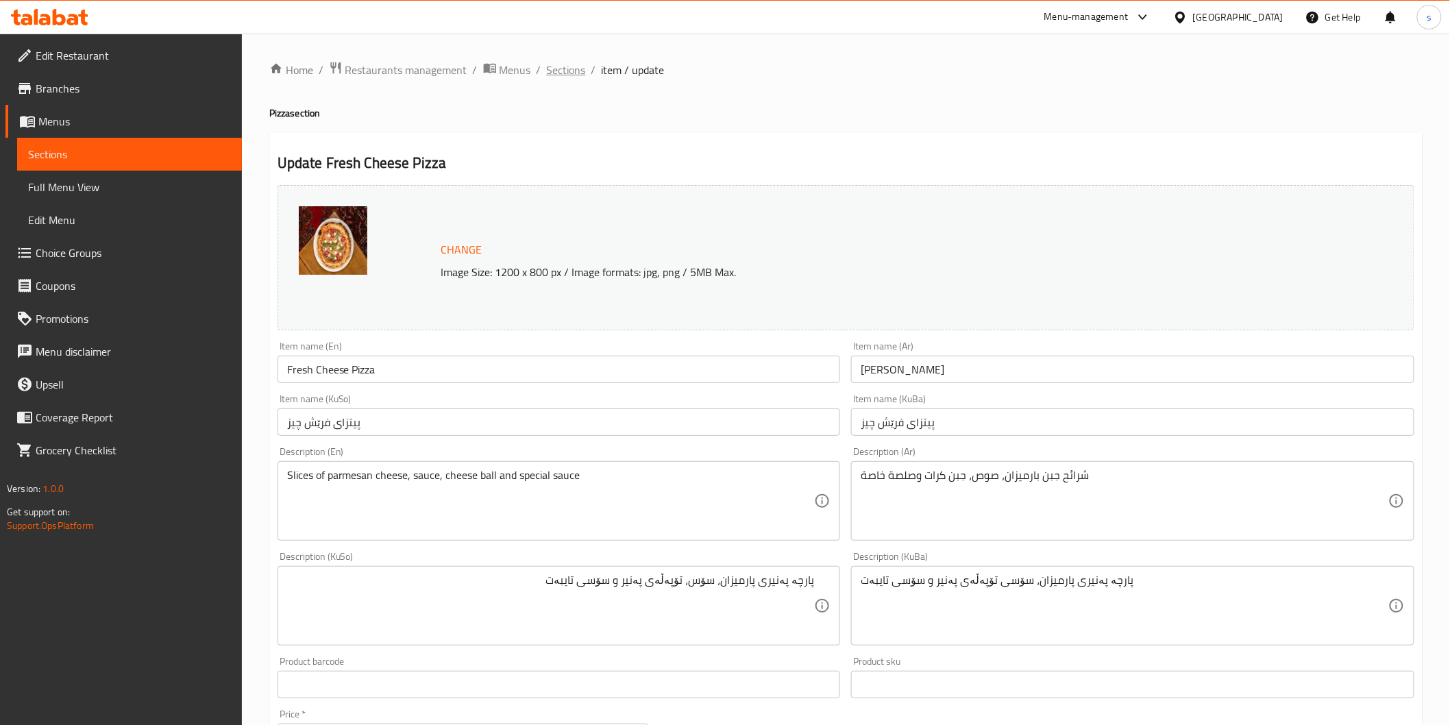
click at [571, 62] on span "Sections" at bounding box center [566, 70] width 39 height 16
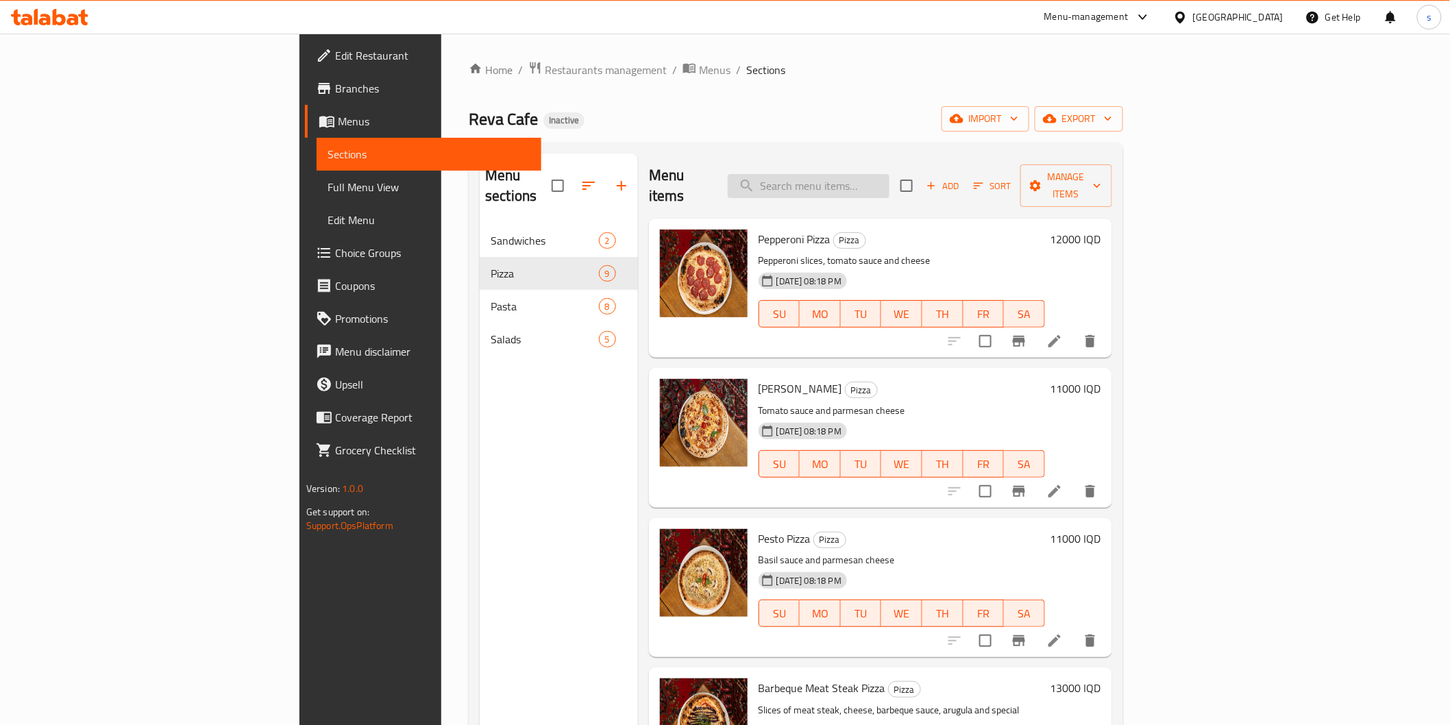
click at [889, 180] on input "search" at bounding box center [809, 186] width 162 height 24
paste input "Mushroom Pizza"
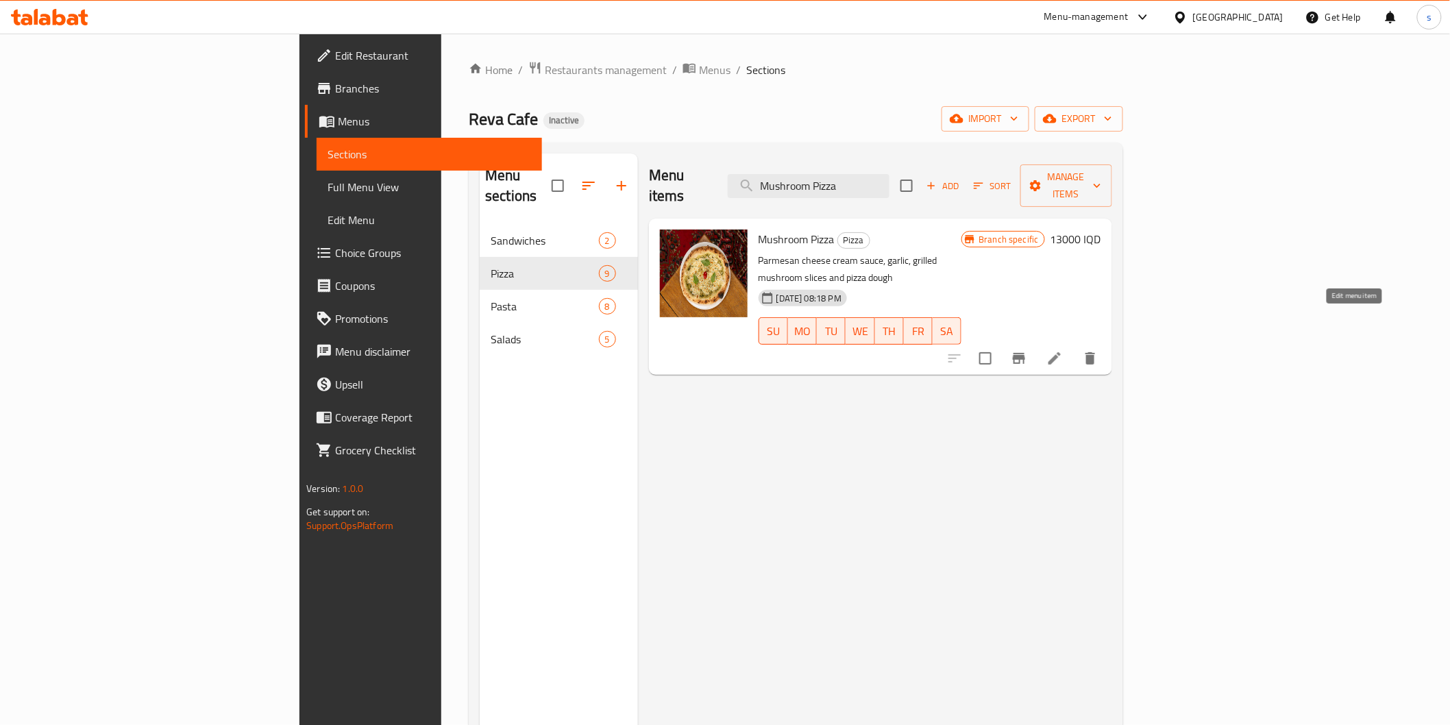
type input "Mushroom Pizza"
click at [1063, 350] on icon at bounding box center [1054, 358] width 16 height 16
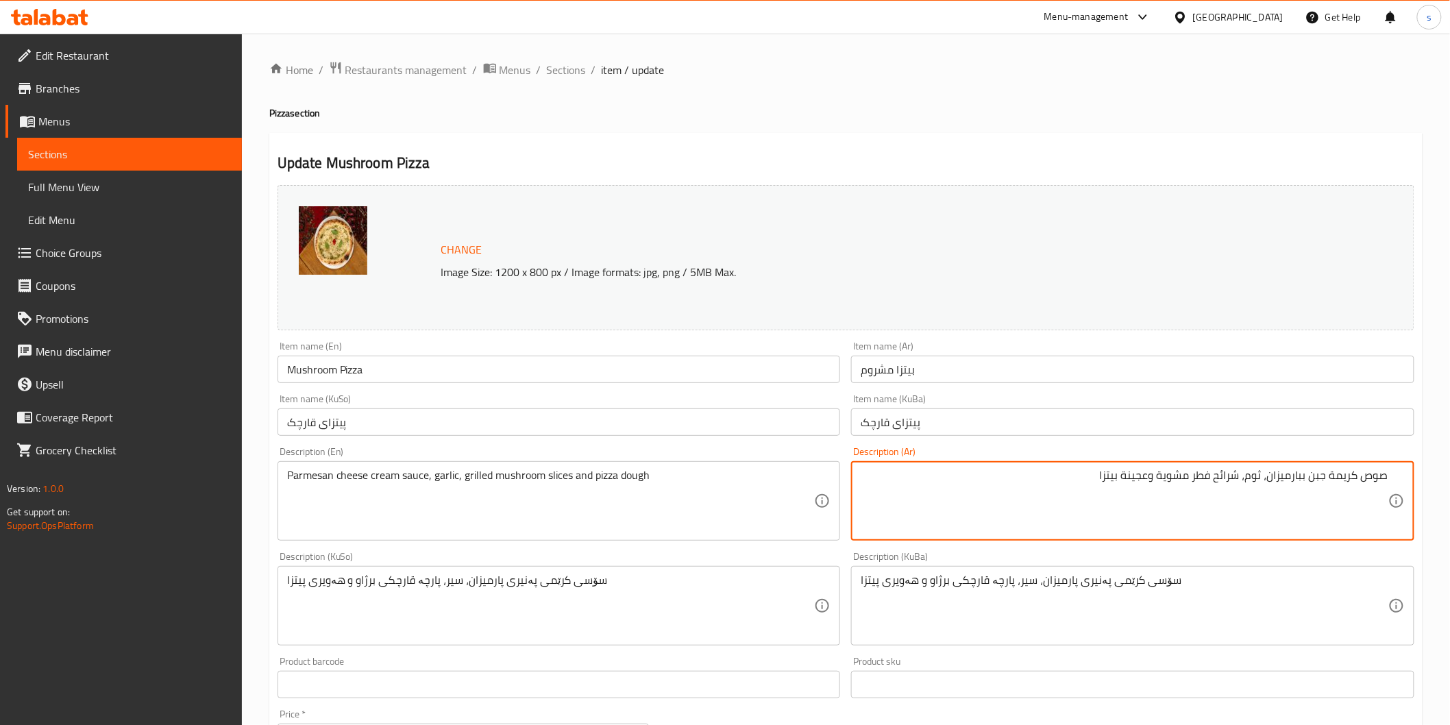
click at [1363, 478] on textarea "صوص كريمة جبن ببارميزان، ثوم، شرائح فطر مشوية وعجينة بيتزا" at bounding box center [1124, 501] width 528 height 65
click at [1330, 473] on textarea "صوص، كريمة جبن ببارميزان، ثوم، شرائح فطر مشوية وعجينة بيتزا" at bounding box center [1124, 501] width 528 height 65
click at [1296, 480] on textarea "صوص، كريمة، جبن ببارميزان، ثوم، شرائح فطر مشوية وعجينة بيتزا" at bounding box center [1124, 501] width 528 height 65
type textarea "صوص، كريمة، جبن بارميزان، ثوم، شرائح فطر مشوية وعجينة بيتزا"
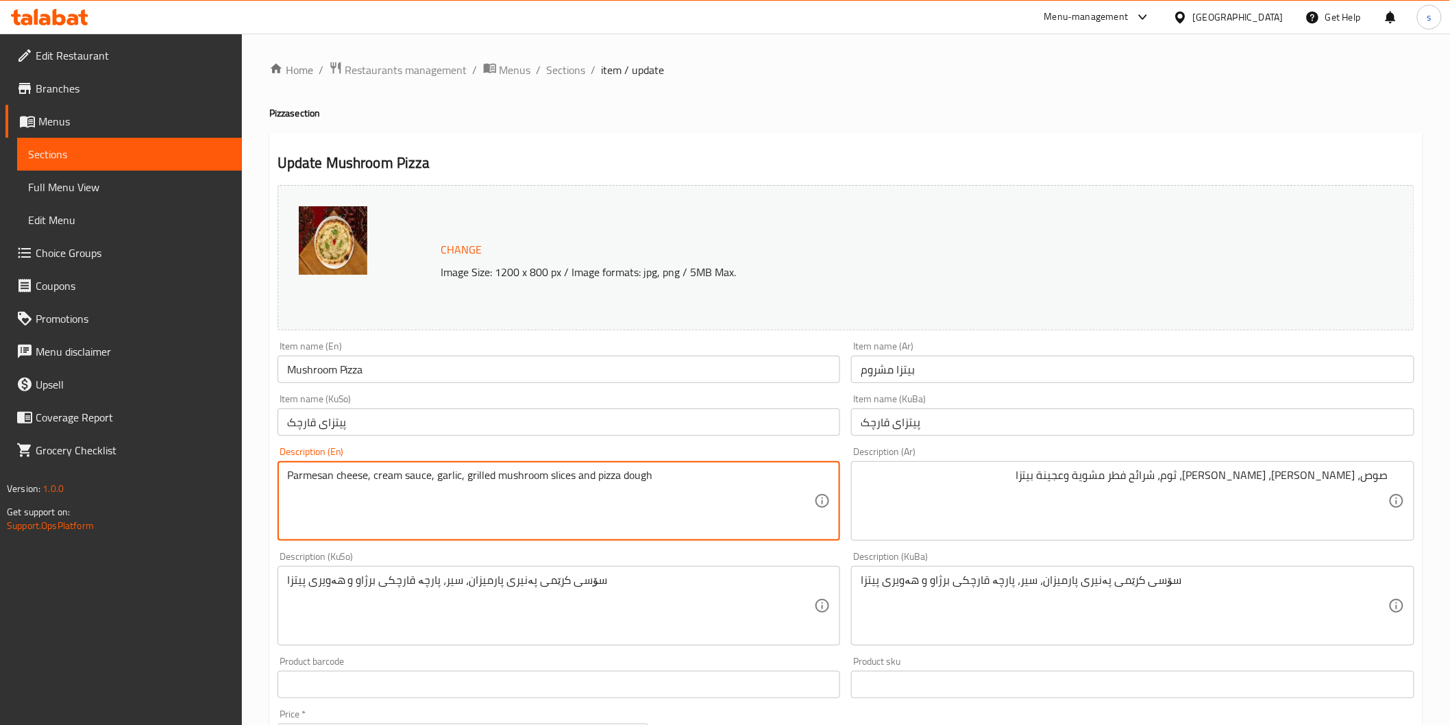
click at [400, 482] on textarea "Parmesan cheese, cream sauce, garlic, grilled mushroom slices and pizza dough" at bounding box center [551, 501] width 528 height 65
type textarea "Parmesan cheese, cream, sauce, garlic, grilled mushroom slices and pizza dough"
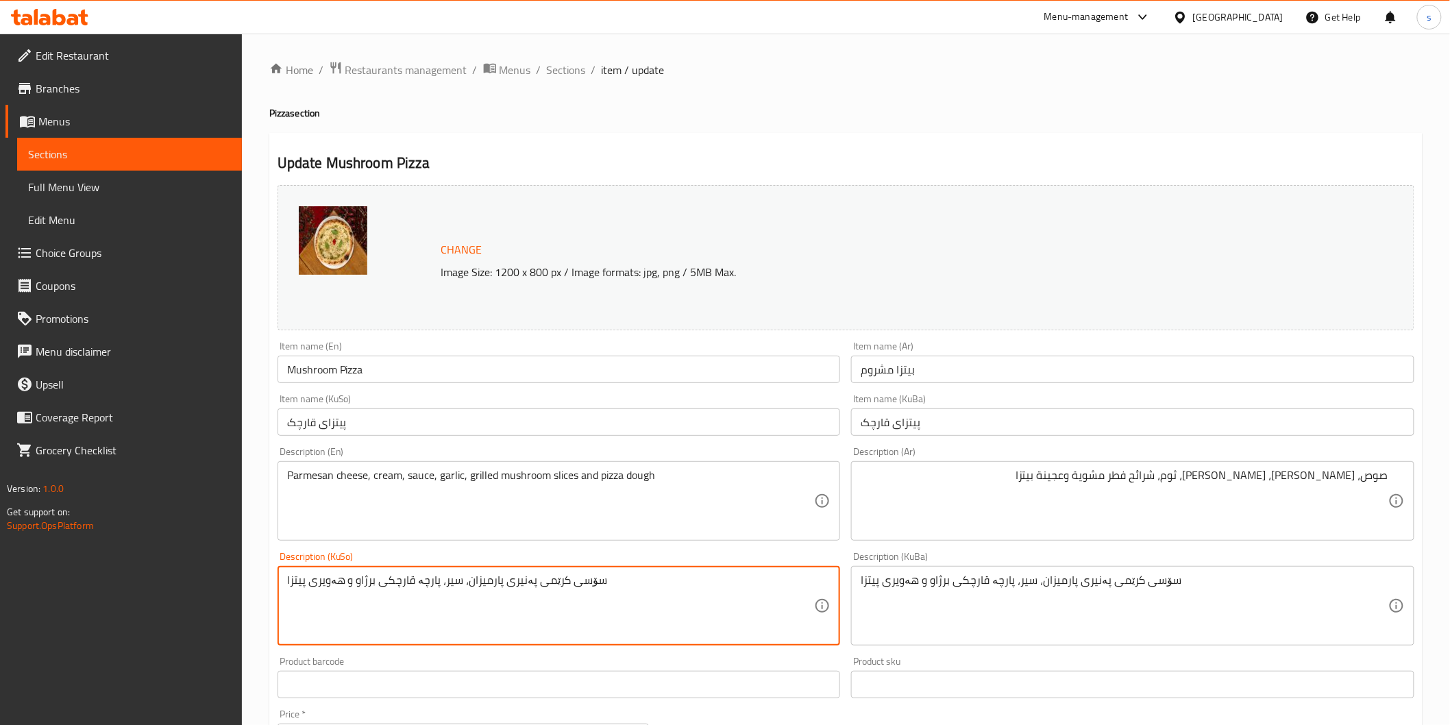
click at [586, 578] on textarea "سۆسی کرێمی پەنیری پارمیزان، سیر، پارچە قارچکی برژاو و هەویری پیتزا" at bounding box center [551, 605] width 528 height 65
click at [784, 589] on textarea "ۆسی کرێمی پەنیری پارمیزان، سیر، پارچە قارچکی برژاو و هەویری پیتزا" at bounding box center [551, 605] width 528 height 65
click at [784, 589] on textarea "سۆسی کرێمی پەنیری پارمیزان، سیر، پارچە قارچکی برژاو و هەویری پیتزا" at bounding box center [551, 605] width 528 height 65
click at [754, 586] on textarea "سۆس، کرێمی پەنیری پارمیزان، سیر، پارچە قارچکی برژاو و هەویری پیتزا" at bounding box center [551, 605] width 528 height 65
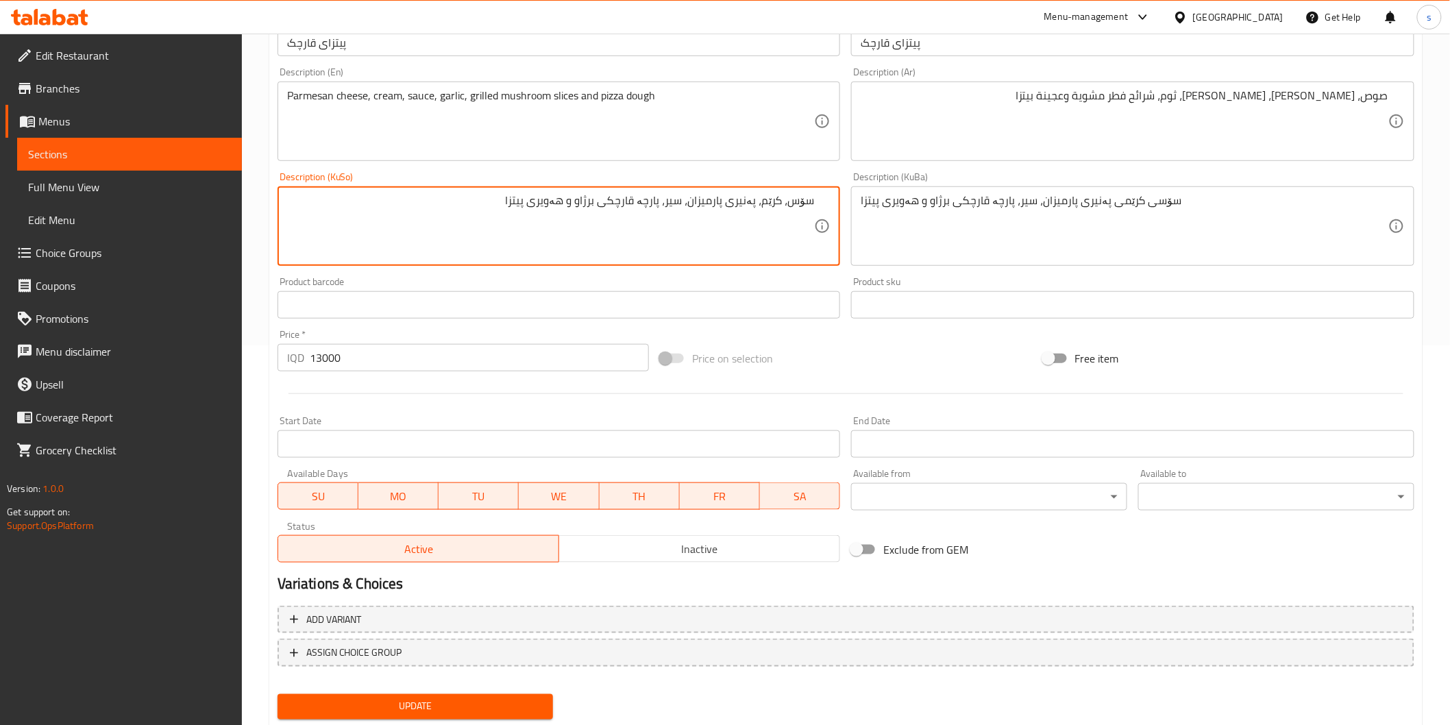
scroll to position [380, 0]
type textarea "سۆس، کرێم، پەنیری پارمیزان، سیر، پارچە قارچکی برژاو و هەویری پیتزا"
click at [462, 699] on span "Update" at bounding box center [415, 705] width 254 height 17
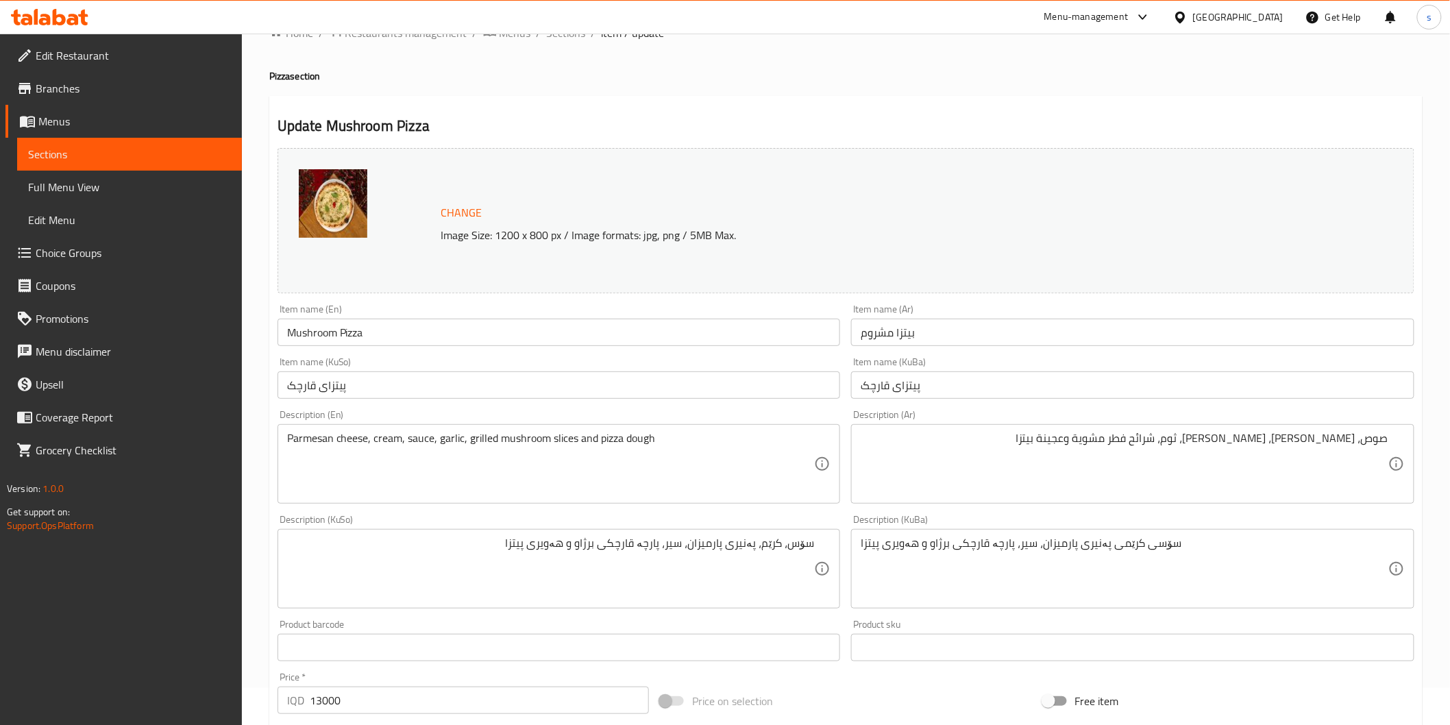
scroll to position [0, 0]
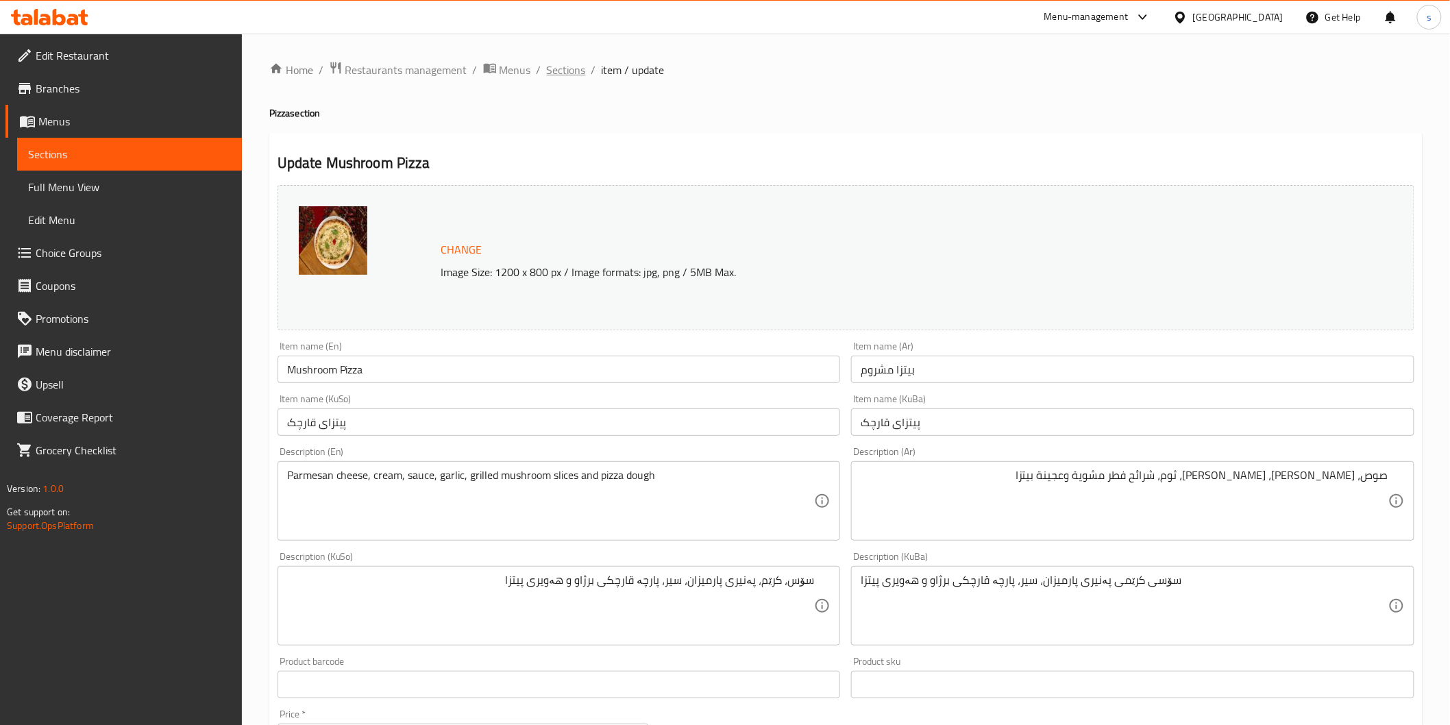
click at [573, 66] on span "Sections" at bounding box center [566, 70] width 39 height 16
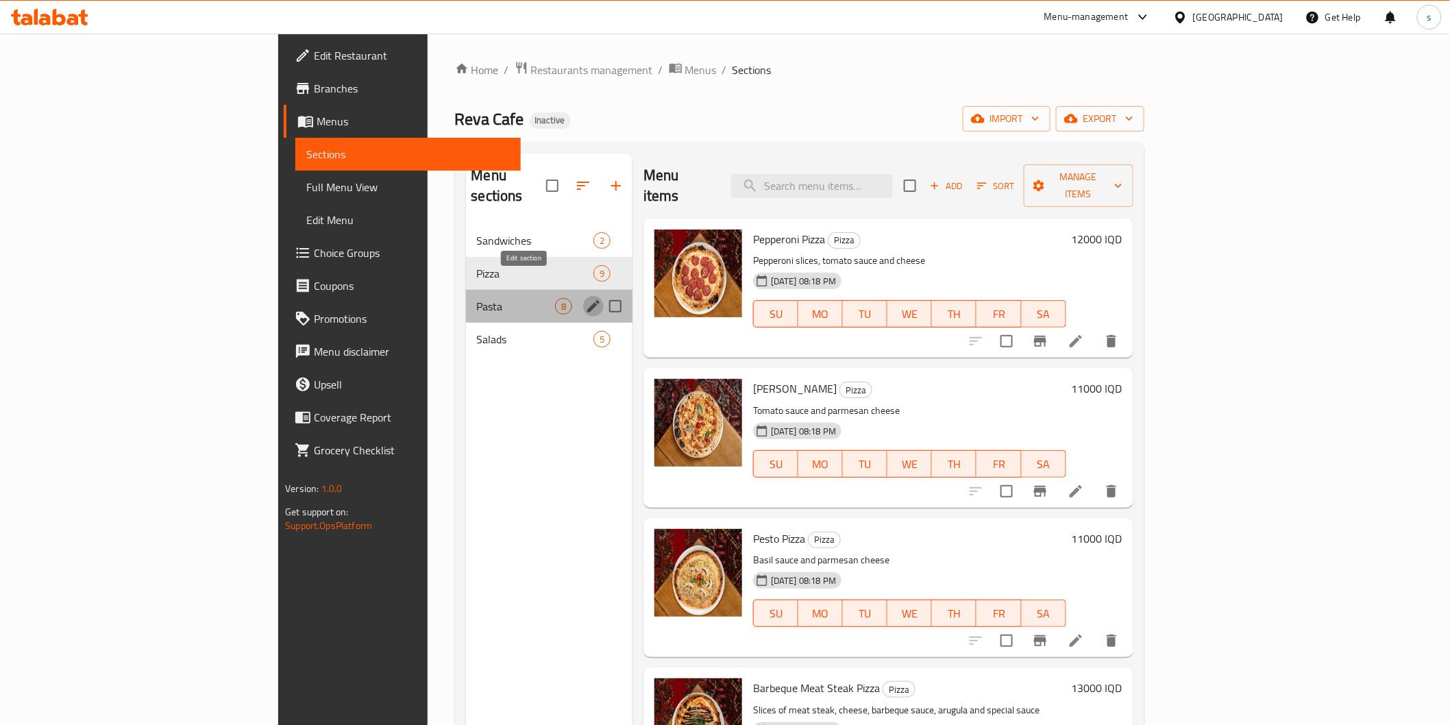
click at [585, 298] on icon "edit" at bounding box center [593, 306] width 16 height 16
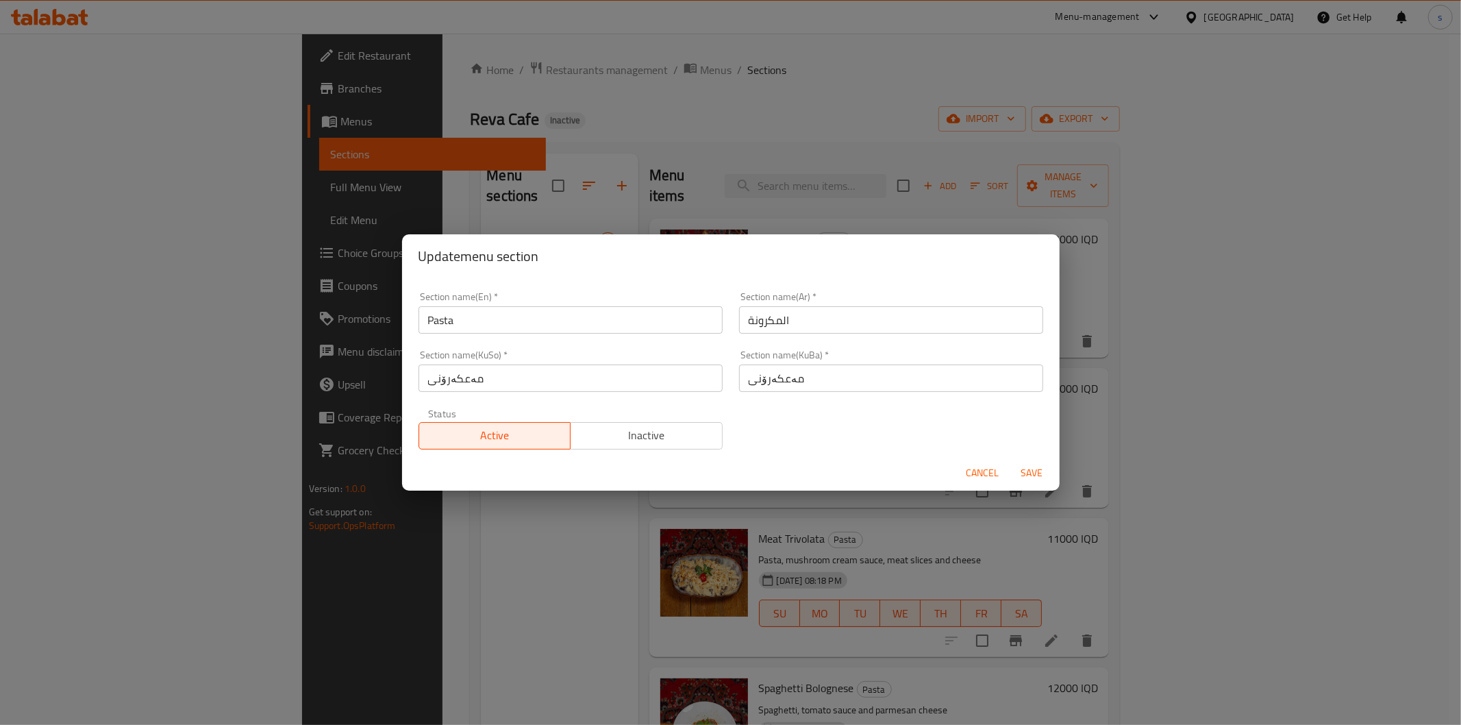
click at [778, 322] on input "المكرونة" at bounding box center [891, 319] width 304 height 27
type input "الباستا"
click at [649, 380] on input "مەعکەرۆنی" at bounding box center [571, 377] width 304 height 27
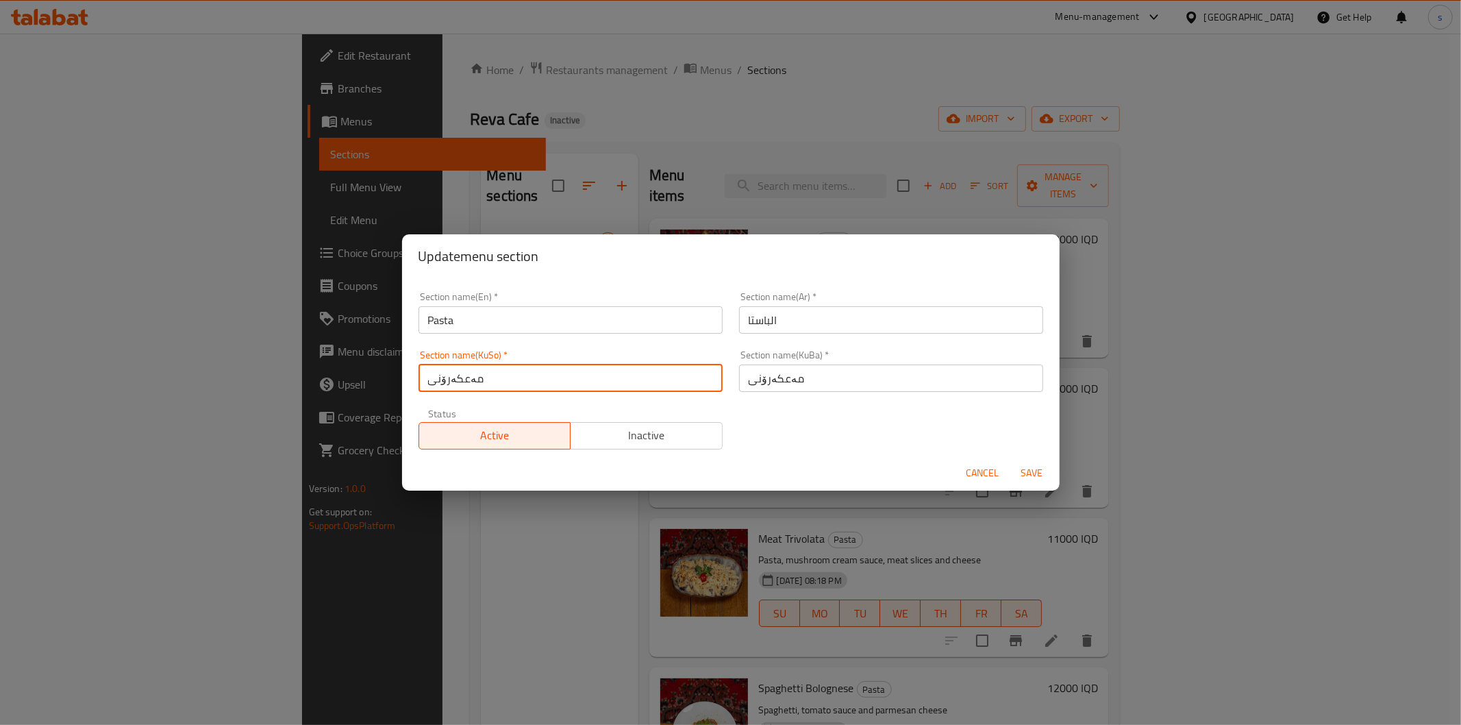
click at [649, 380] on input "مەعکەرۆنی" at bounding box center [571, 377] width 304 height 27
type input "پاستا"
click at [1011, 460] on button "Save" at bounding box center [1033, 472] width 44 height 25
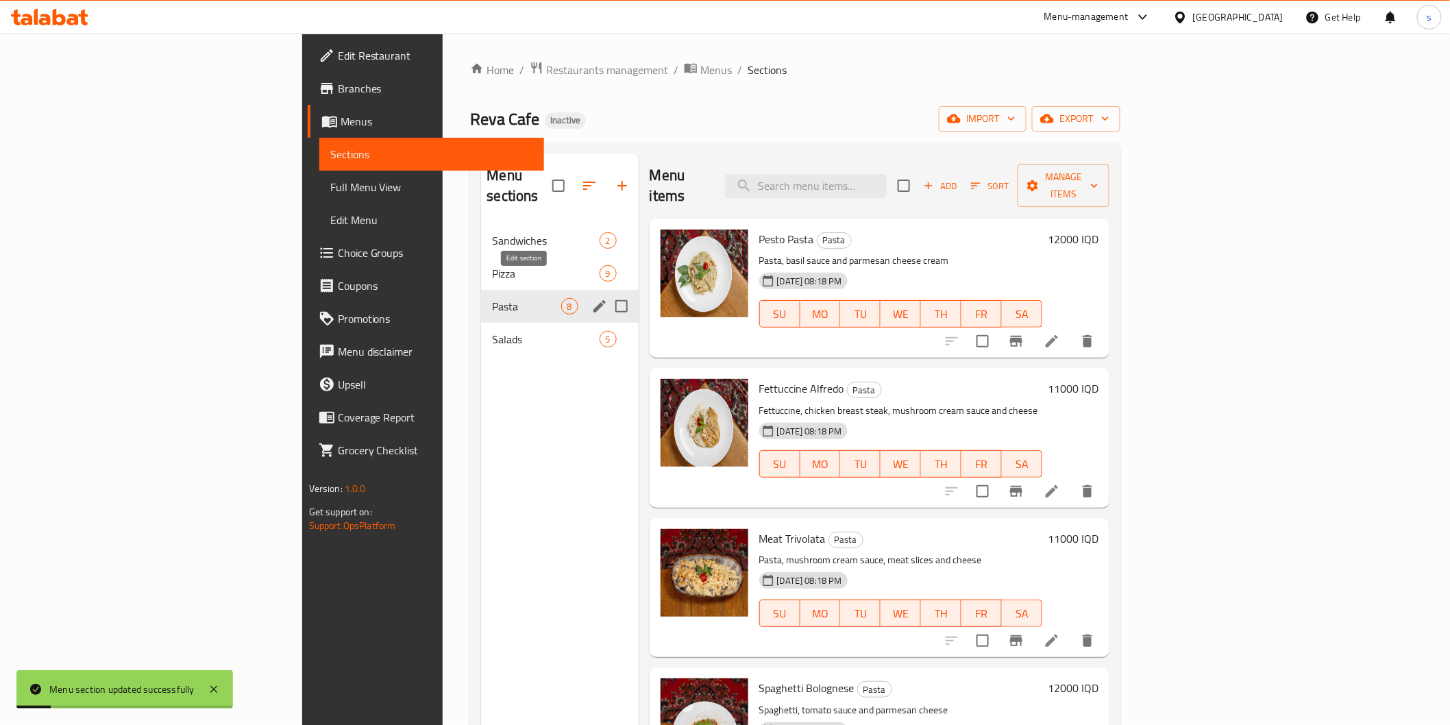
click at [593, 300] on icon "edit" at bounding box center [599, 306] width 12 height 12
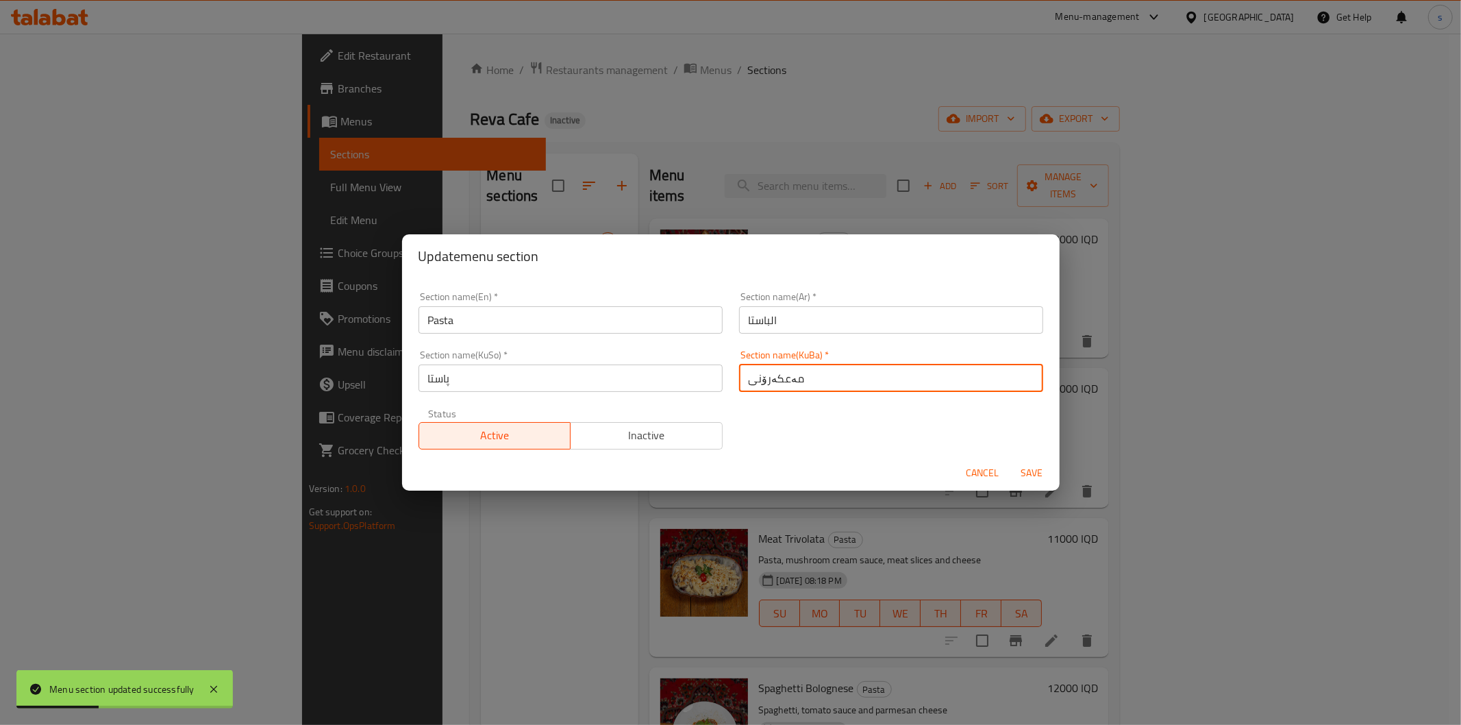
click at [800, 382] on input "مەعکەرۆنی" at bounding box center [891, 377] width 304 height 27
type input "پاستا"
click at [1011, 460] on button "Save" at bounding box center [1033, 472] width 44 height 25
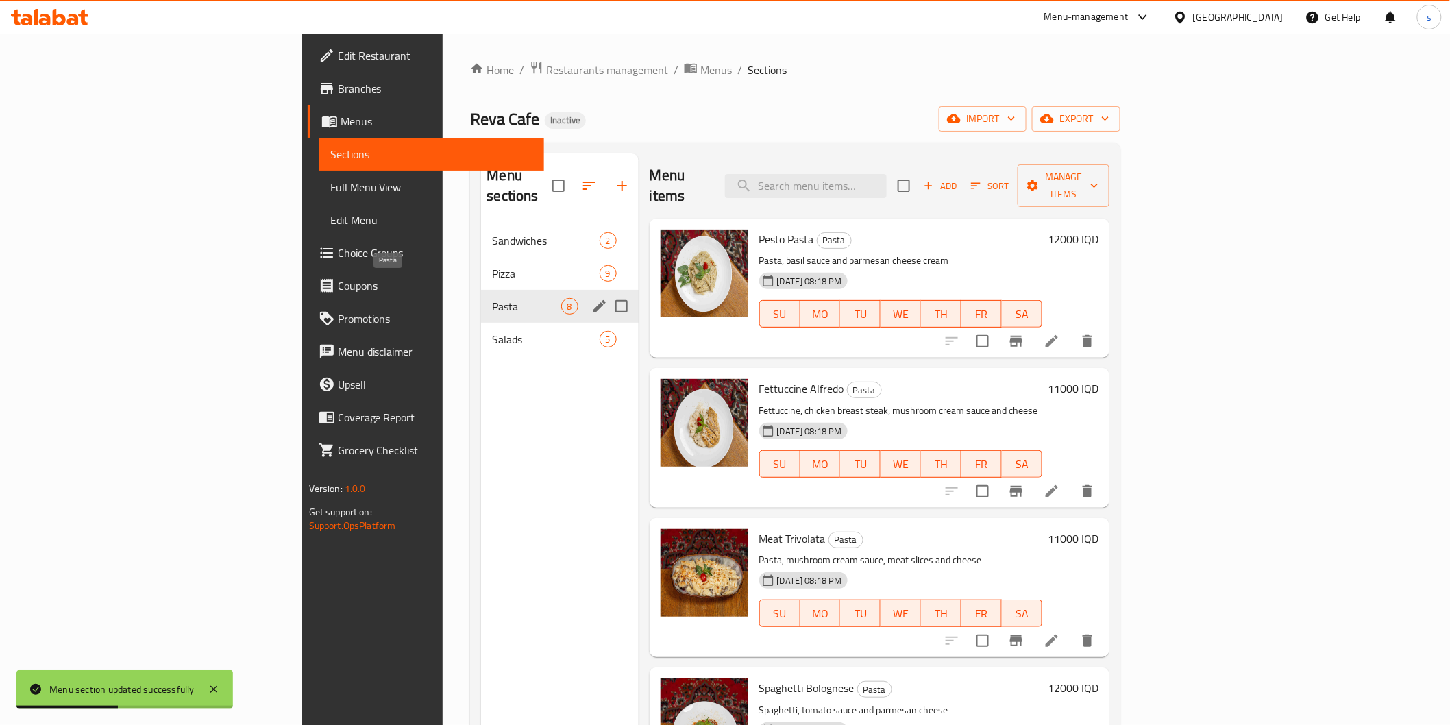
click at [492, 298] on span "Pasta" at bounding box center [526, 306] width 69 height 16
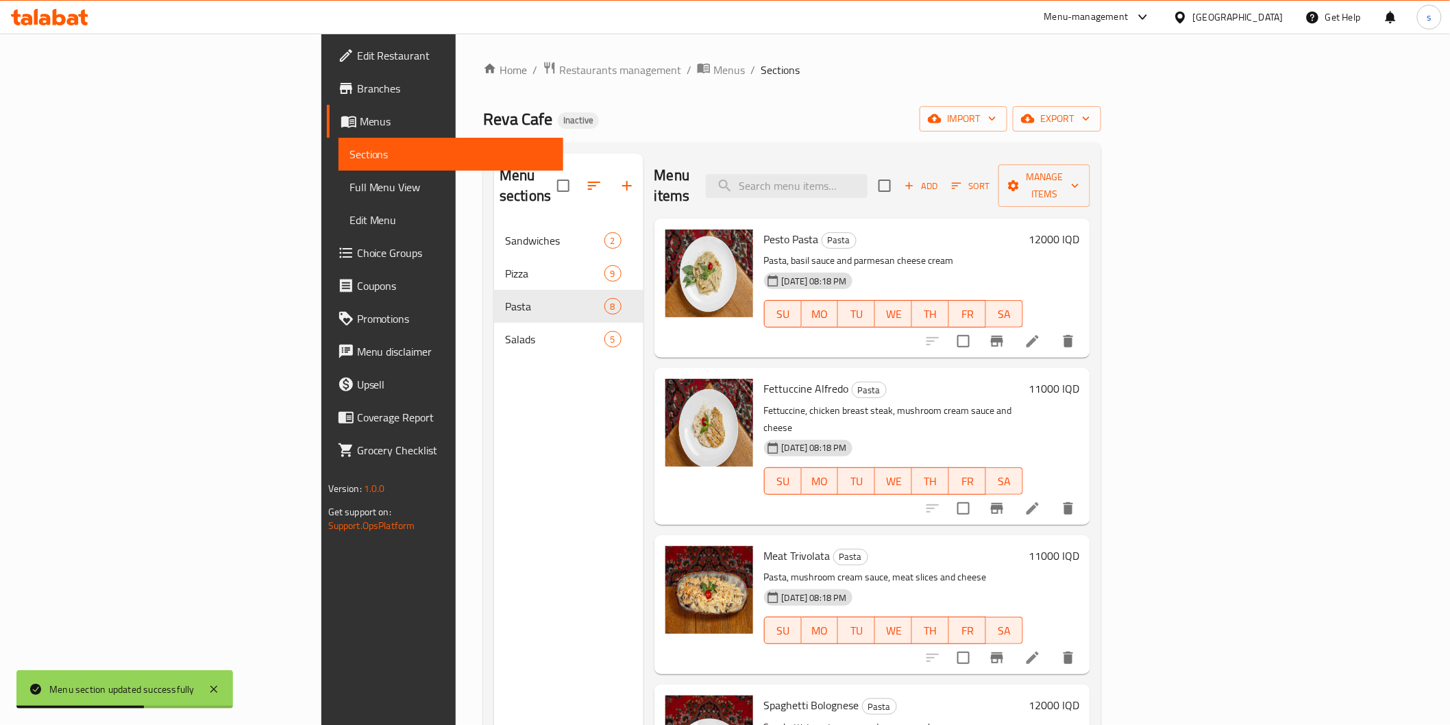
click at [1041, 333] on icon at bounding box center [1032, 341] width 16 height 16
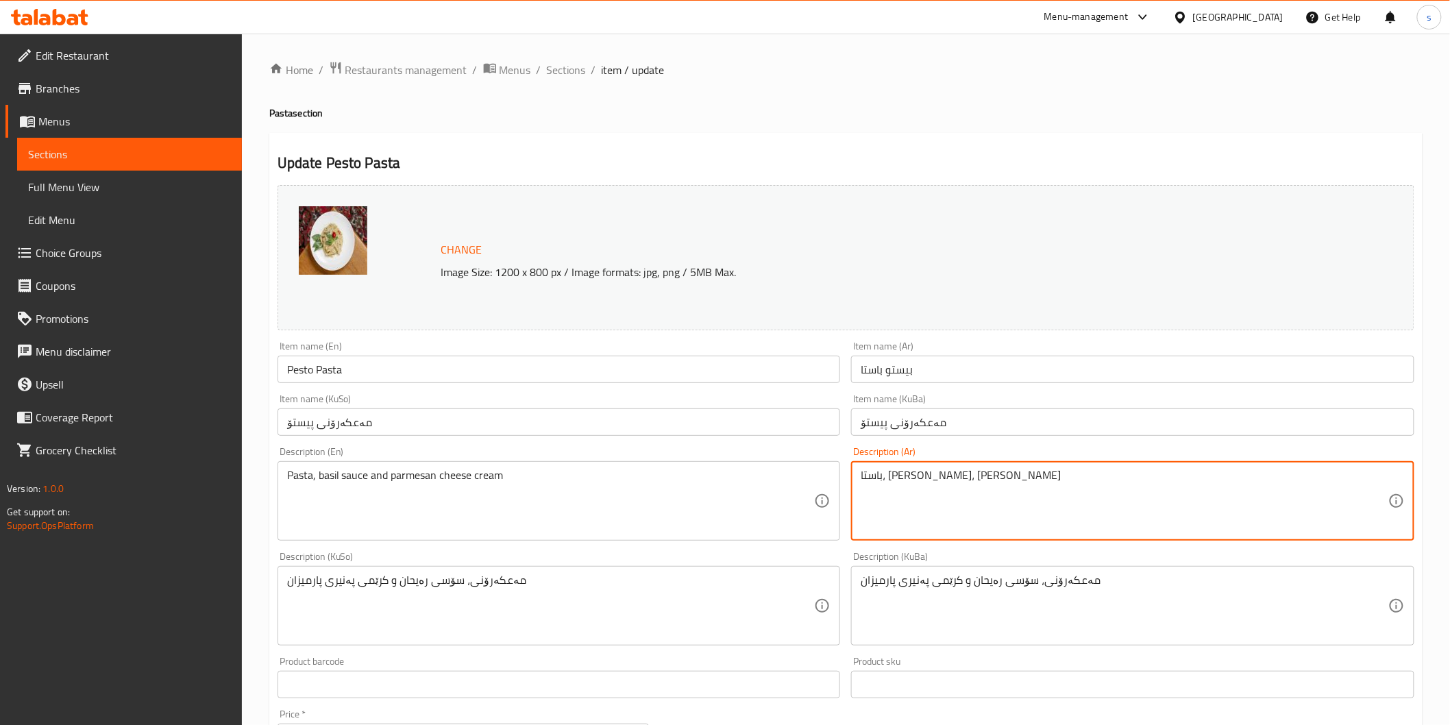
click at [918, 473] on textarea "باستا، صلصة ريحان، كريمة جبن بارميزان" at bounding box center [1124, 501] width 528 height 65
click at [913, 476] on textarea "باستا، صلصة ريحان، كريمة جبن بارميزان" at bounding box center [1124, 501] width 528 height 65
click at [913, 480] on textarea "باستا، صلصة ريحان، كريمة جبن بارميزان" at bounding box center [1124, 501] width 528 height 65
type textarea "باستا، صلصة ريحان، كريمة وجبن بارميزان"
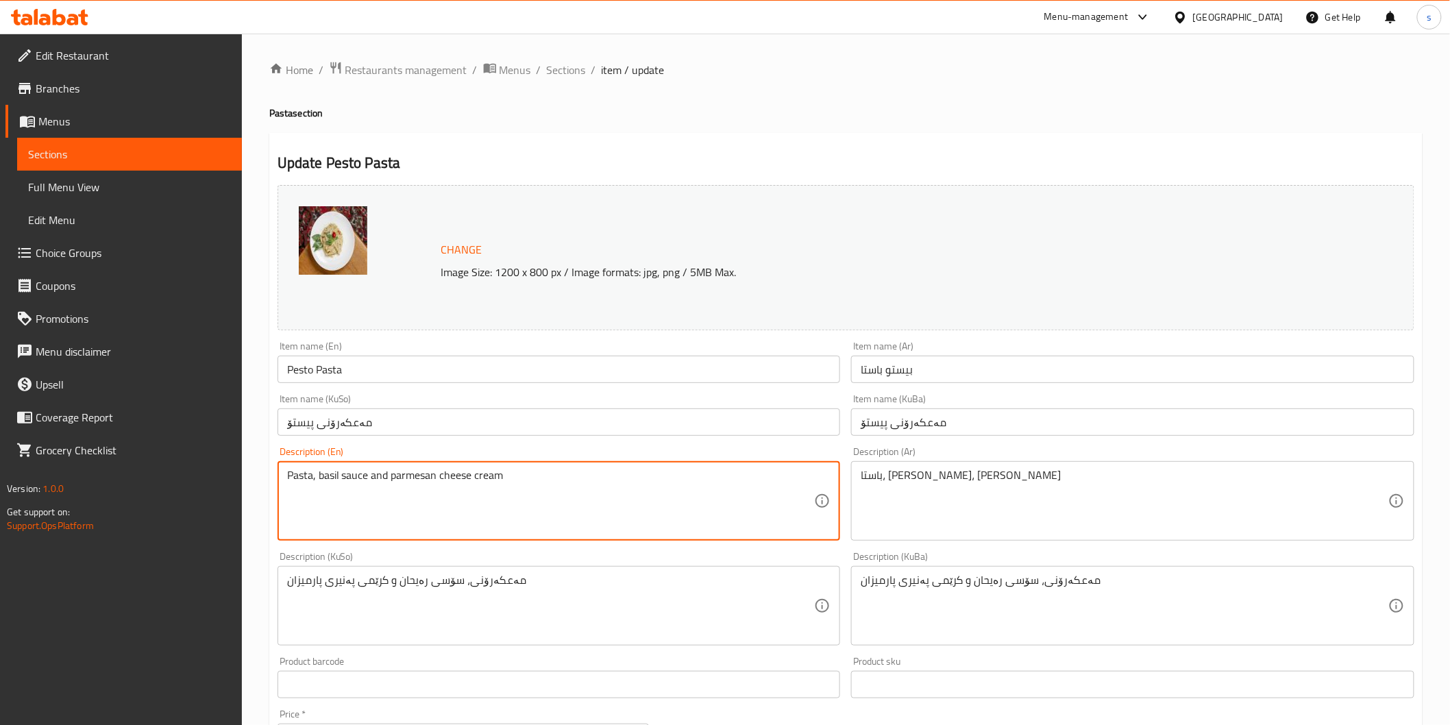
click at [382, 473] on textarea "Pasta, basil sauce and parmesan cheese cream" at bounding box center [551, 501] width 528 height 65
click at [455, 471] on textarea "Pasta, basil sauce, parmesan cheese cream" at bounding box center [551, 501] width 528 height 65
type textarea "Pasta, basil sauce, parmesan cheese and cream"
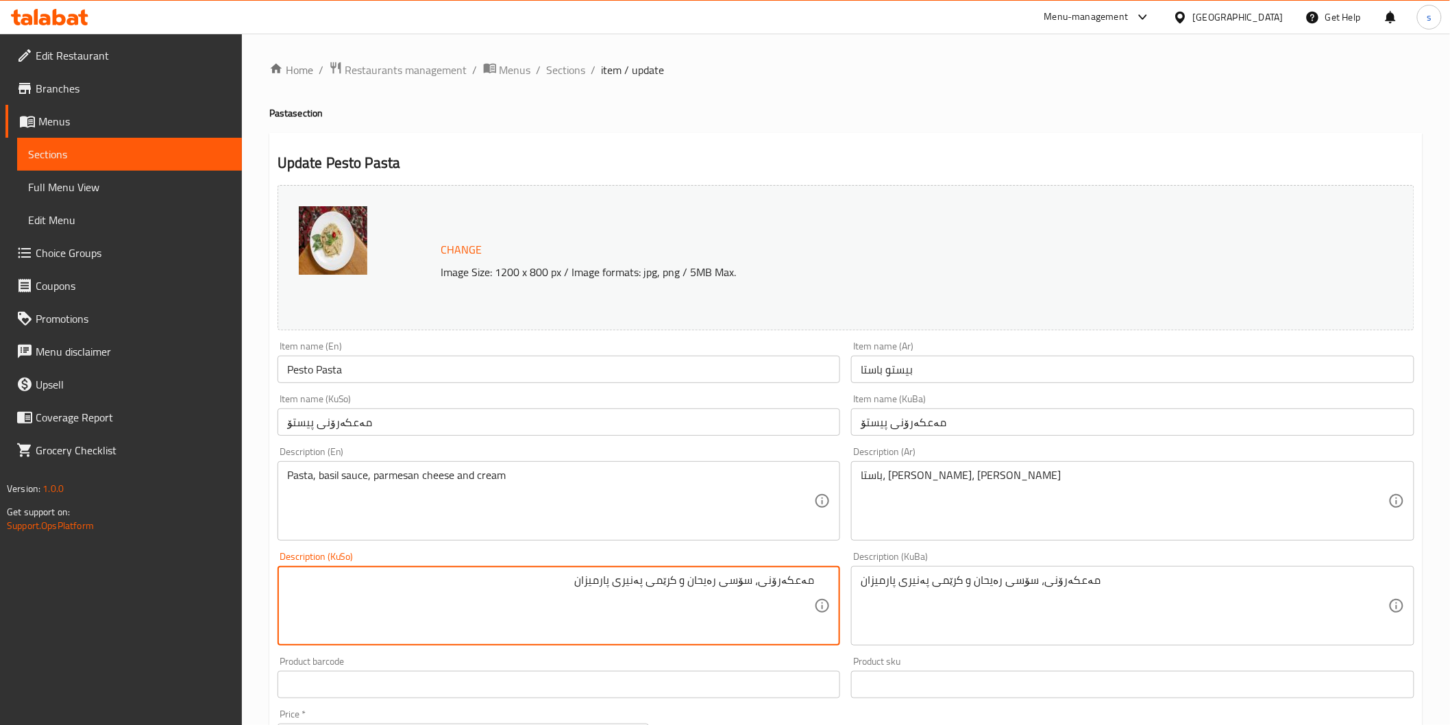
click at [689, 585] on textarea "مەعکەرۆنی، سۆسی رەیحان و کرێمی پەنیری پارمیزان" at bounding box center [551, 605] width 528 height 65
click at [666, 584] on textarea "مەعکەرۆنی، سۆسی رەیحان، کرێمی پەنیری پارمیزان" at bounding box center [551, 605] width 528 height 65
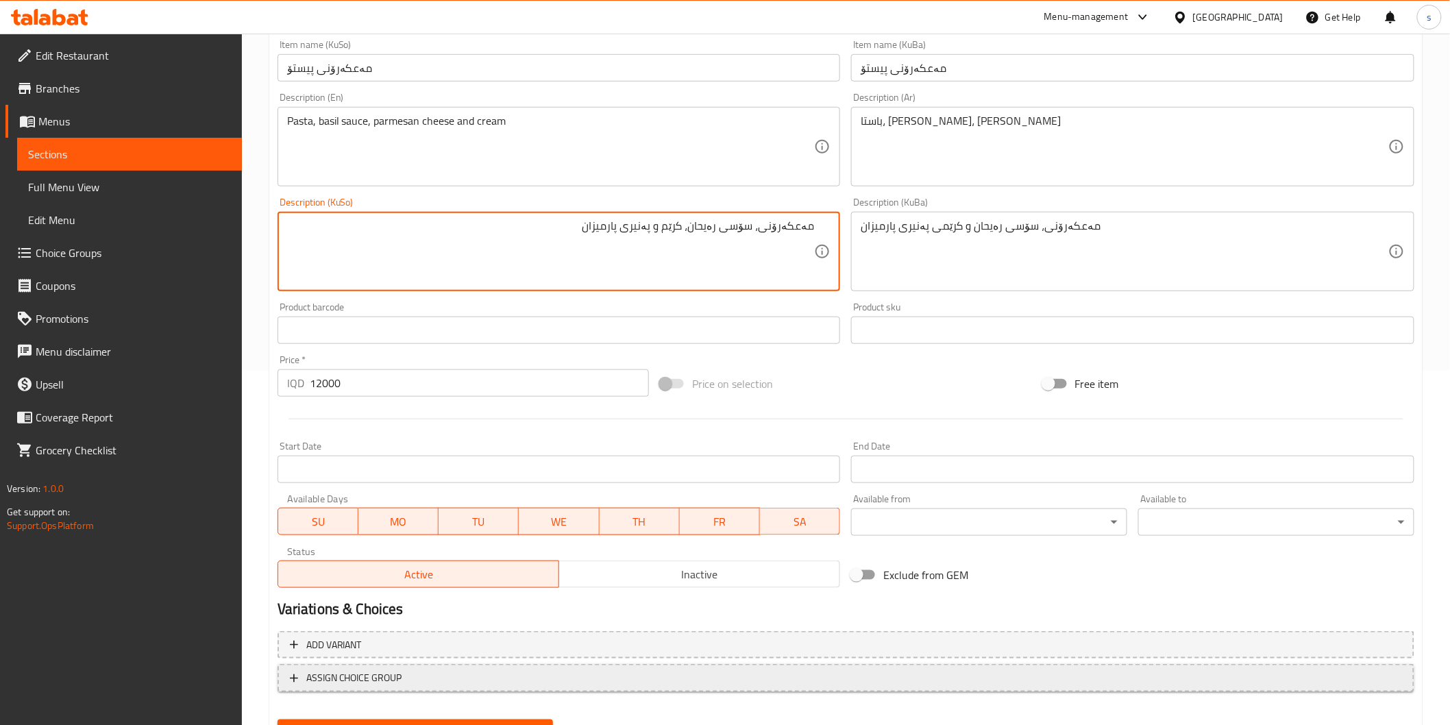
scroll to position [418, 0]
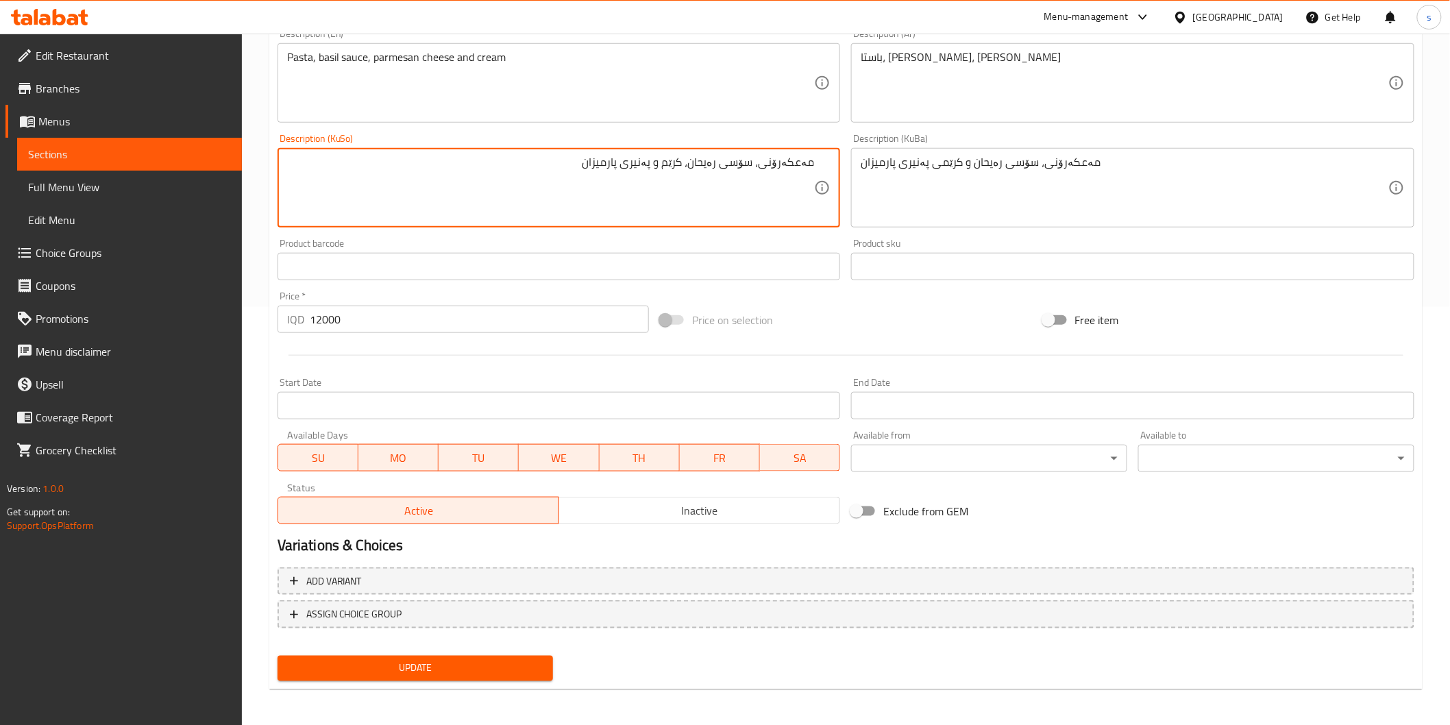
type textarea "مەعکەرۆنی، سۆسی رەیحان، کرێم و پەنیری پارمیزان"
click at [523, 672] on span "Update" at bounding box center [415, 668] width 254 height 17
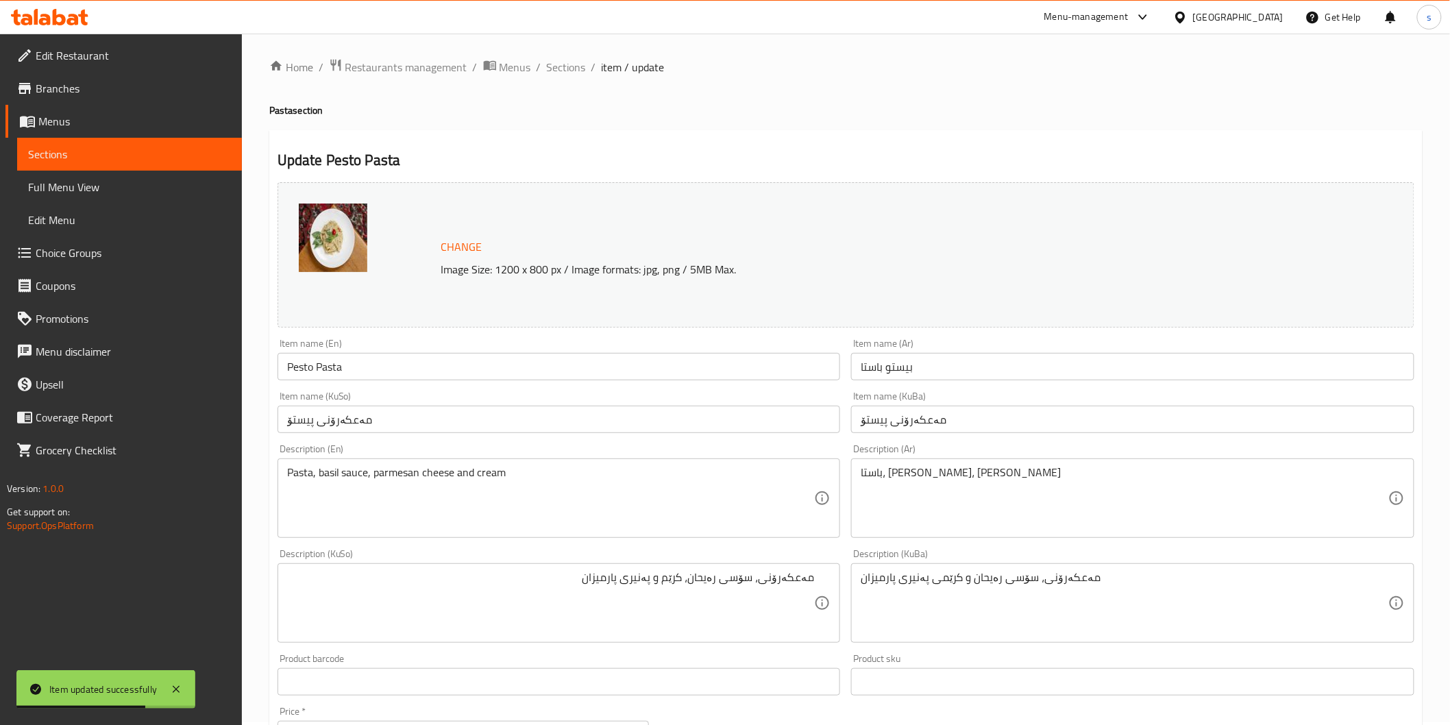
scroll to position [0, 0]
click at [554, 73] on span "Sections" at bounding box center [566, 70] width 39 height 16
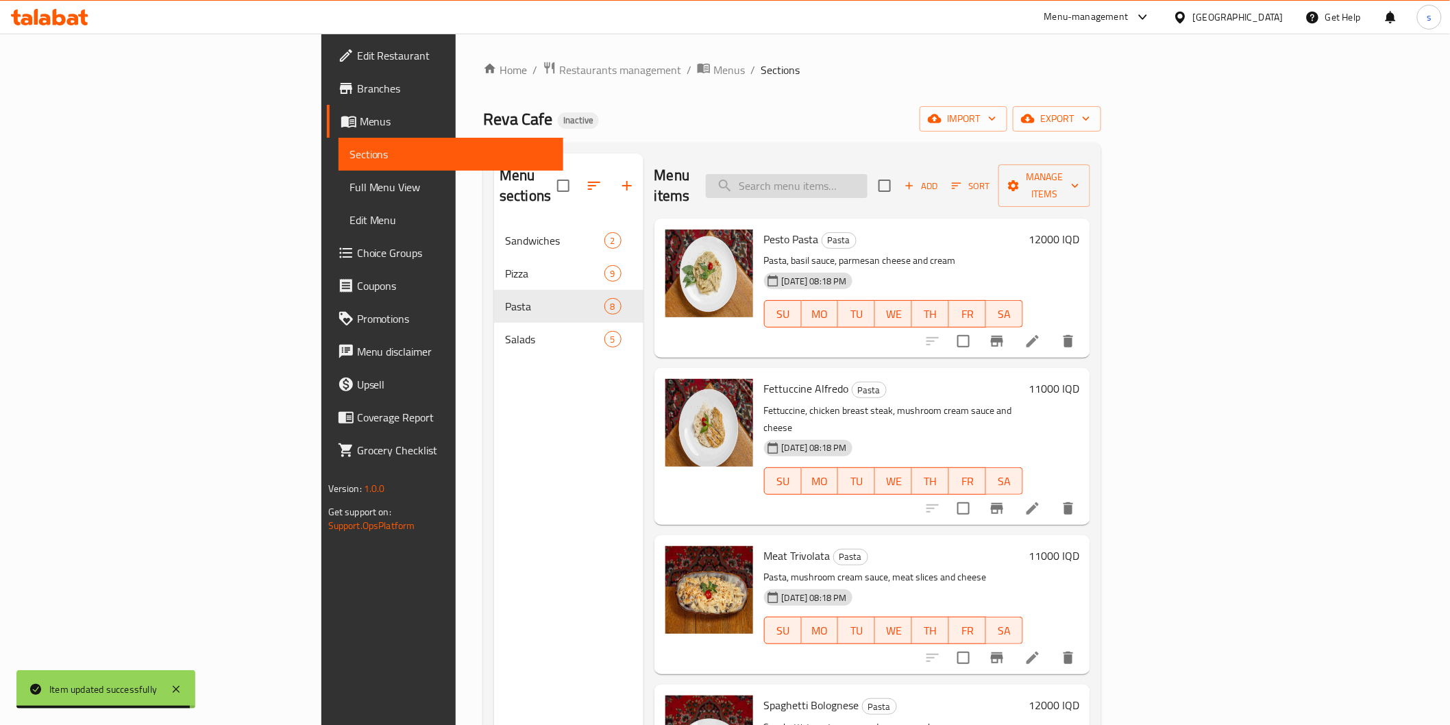
click at [867, 174] on input "search" at bounding box center [787, 186] width 162 height 24
paste input "Fettuccine Alfredo"
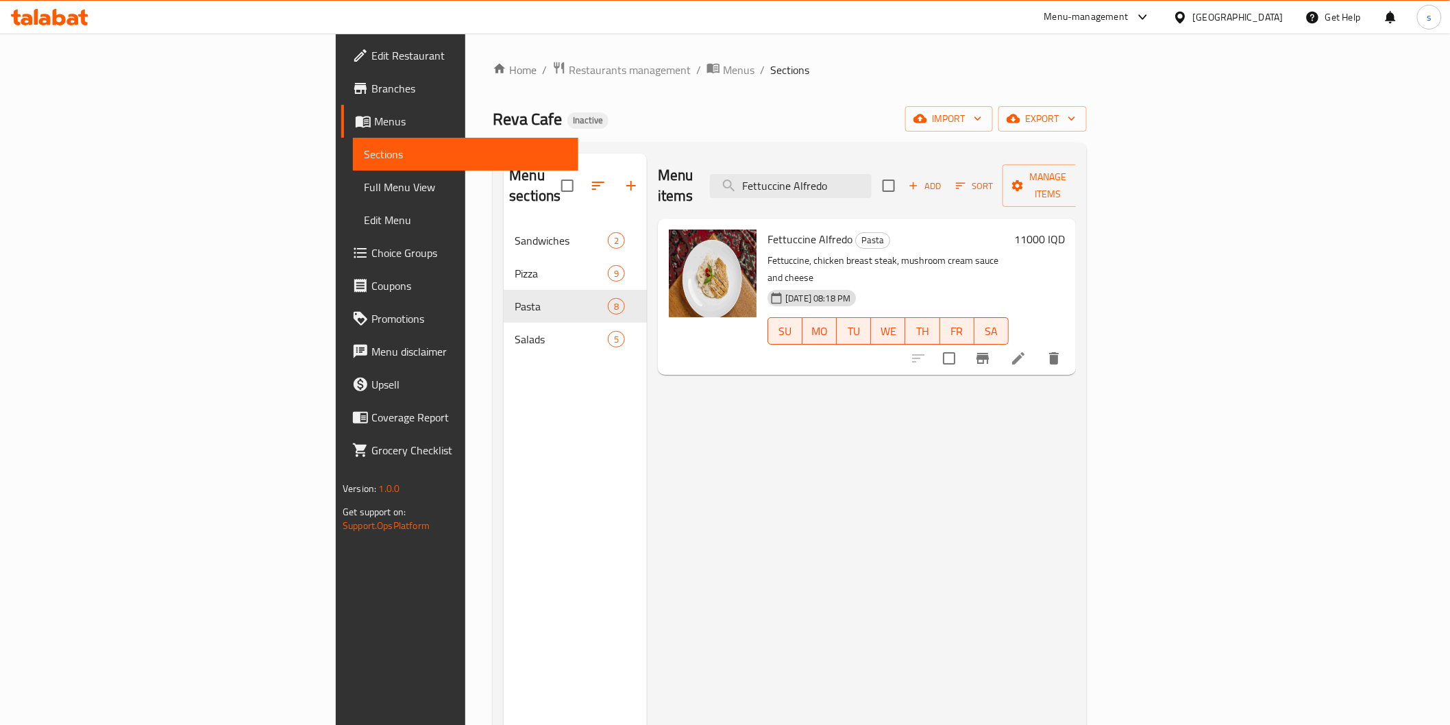
type input "Fettuccine Alfredo"
click at [1070, 342] on div at bounding box center [986, 358] width 169 height 33
click at [1026, 350] on icon at bounding box center [1018, 358] width 16 height 16
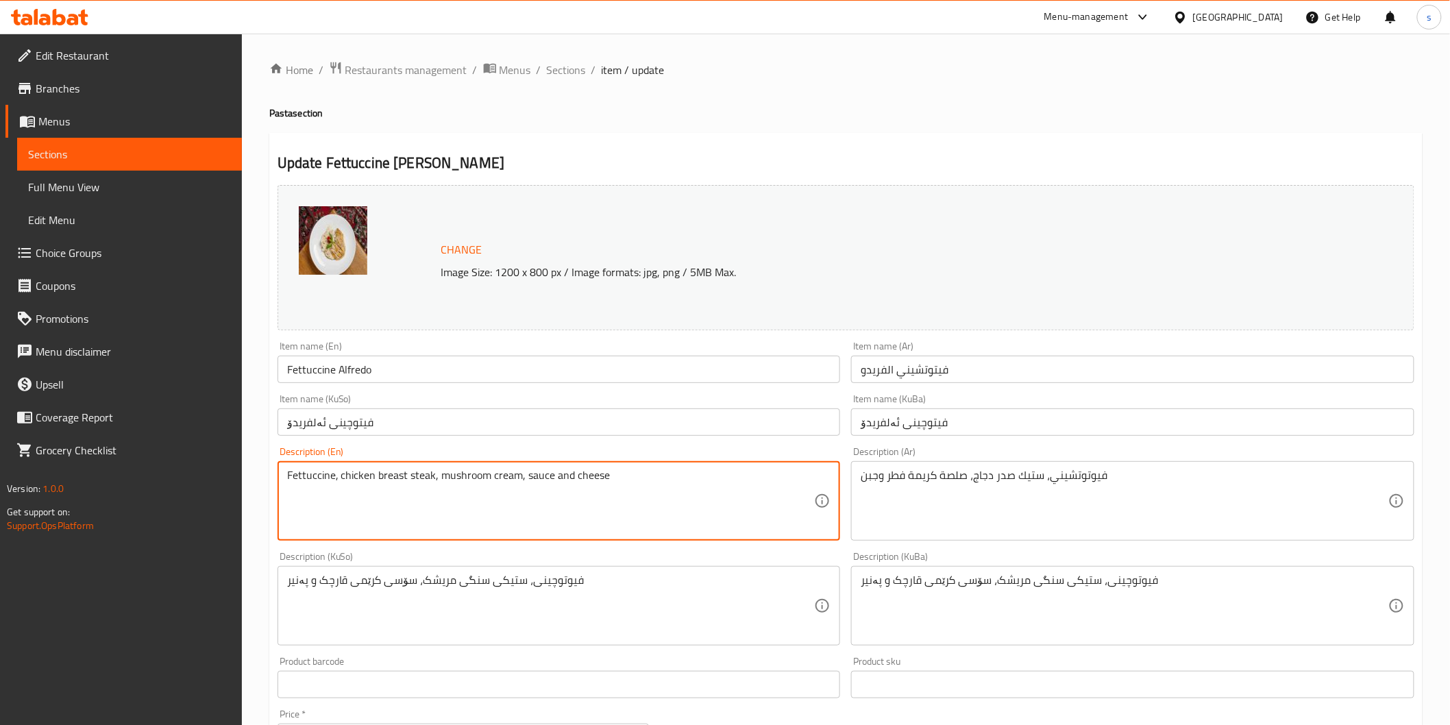
type textarea "Fettuccine, chicken breast steak, mushroom cream, sauce and cheese"
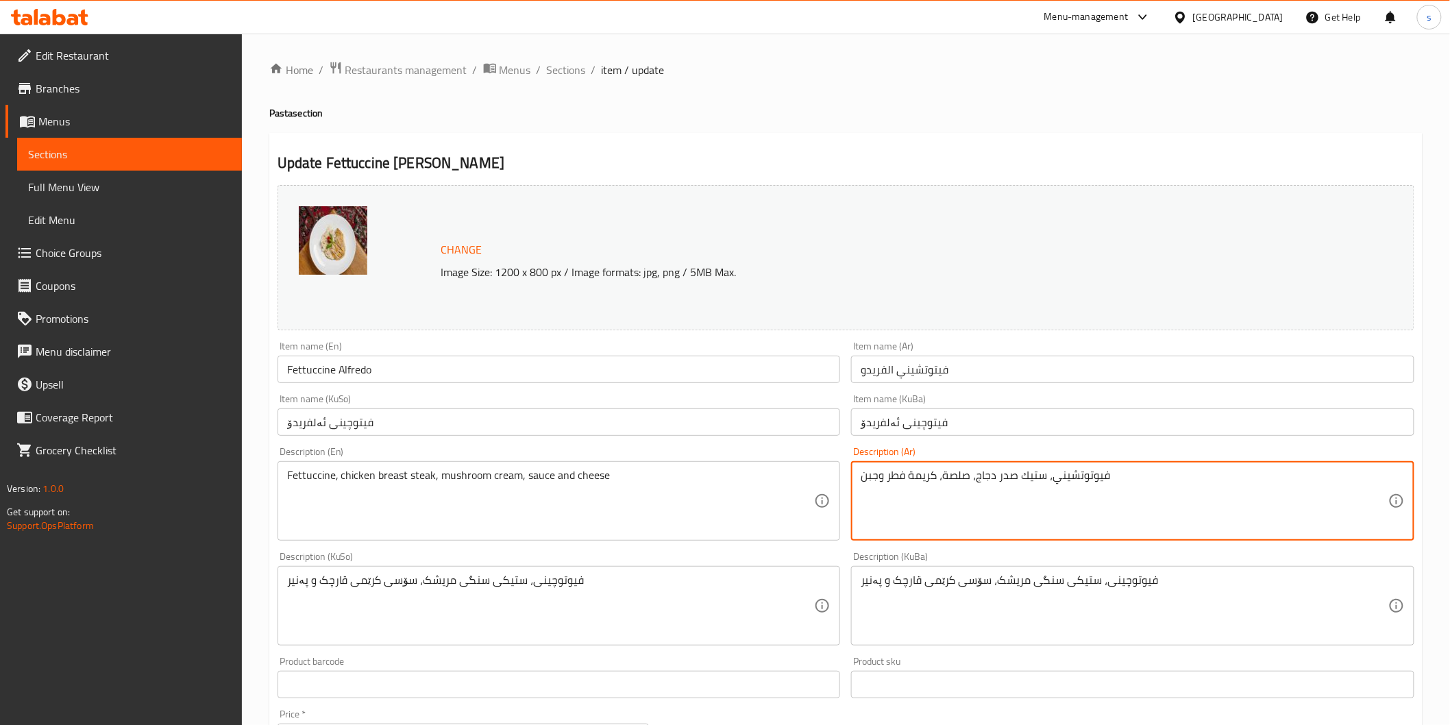
type textarea "فيوتوتشيني، ستيك صدر دجاج، صلصة، كريمة فطر وجبن"
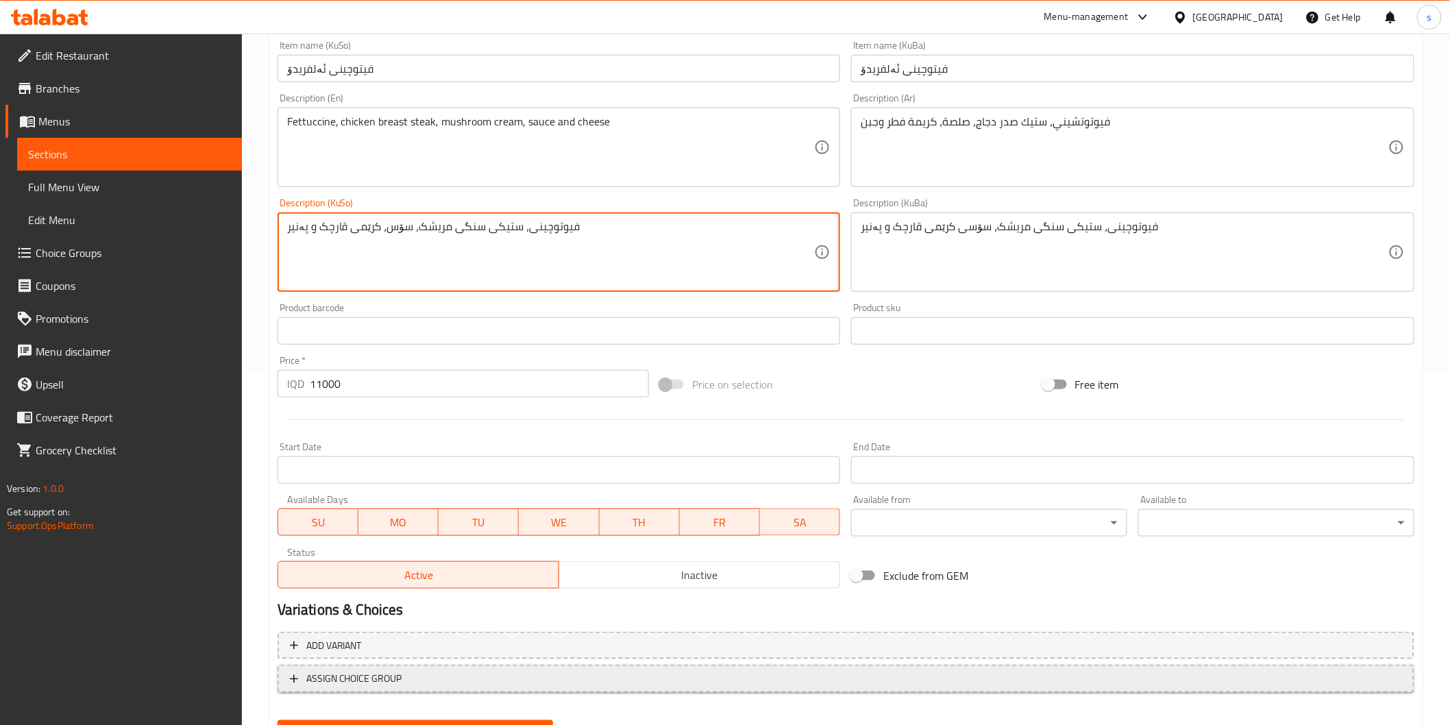
scroll to position [380, 0]
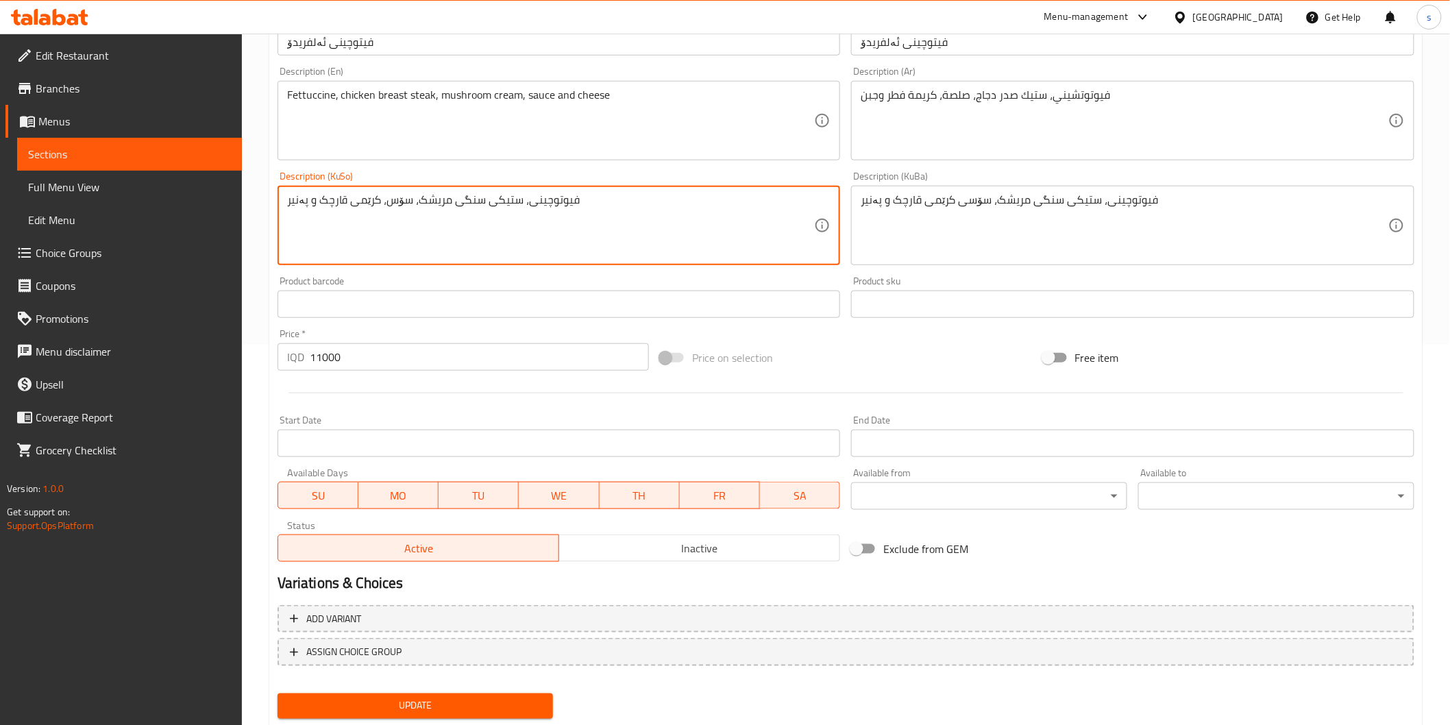
type textarea "فیوتوچینی، ستیکی سنگی مریشک، سۆس، کرێمی قارچک و پەنیر"
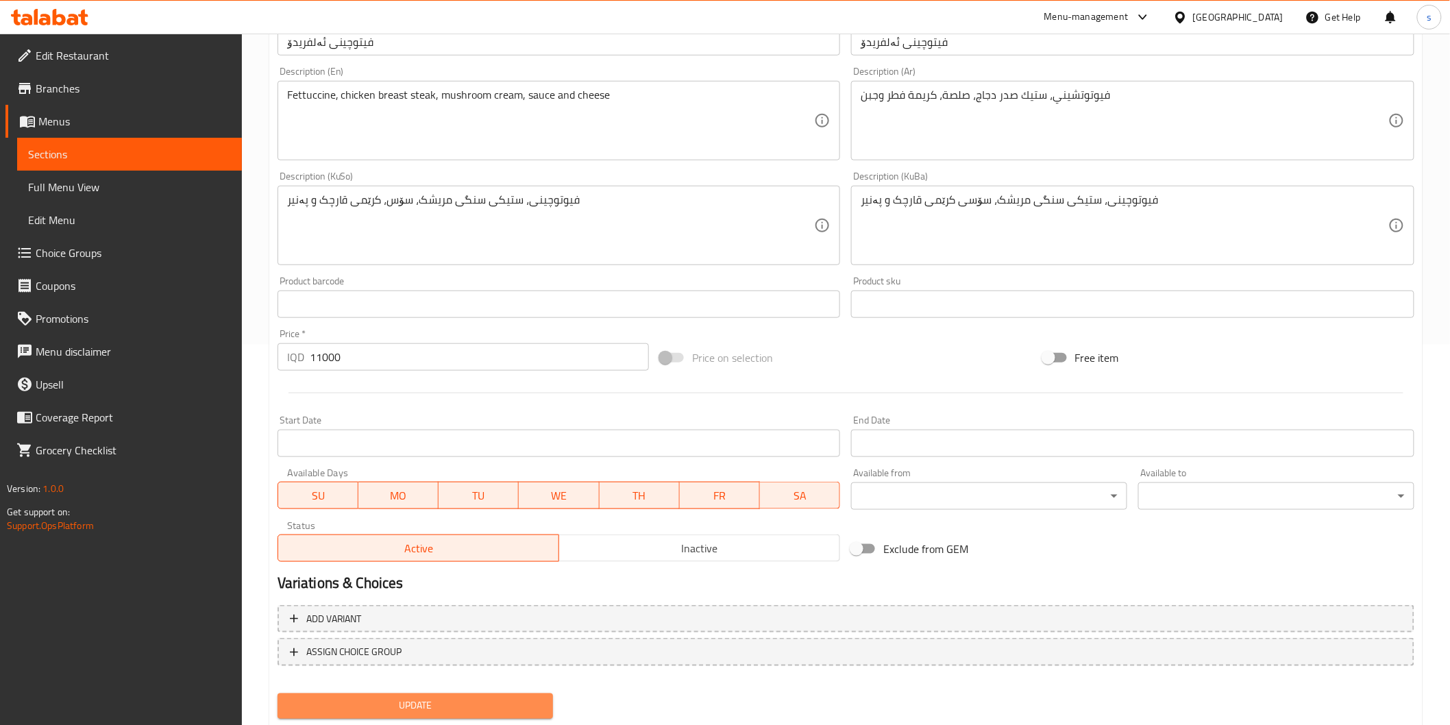
click at [400, 697] on span "Update" at bounding box center [415, 705] width 254 height 17
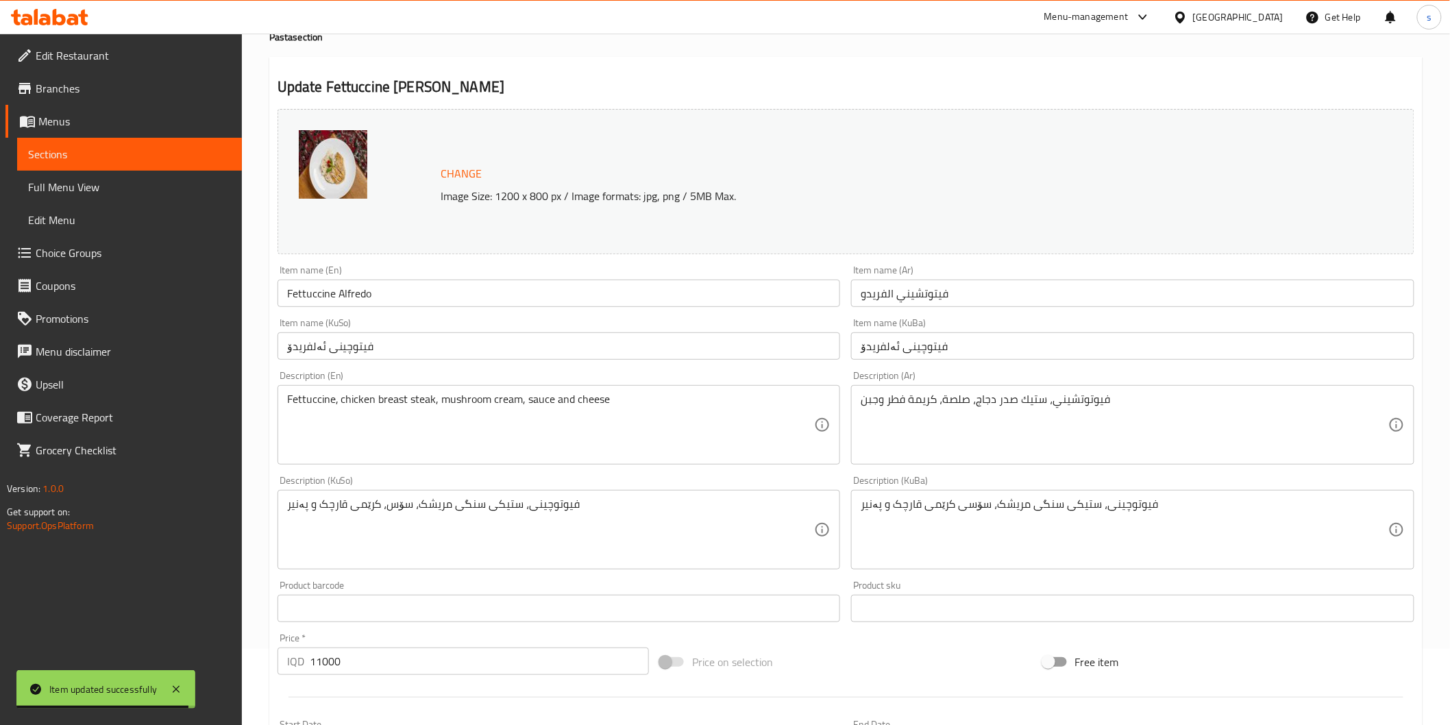
scroll to position [0, 0]
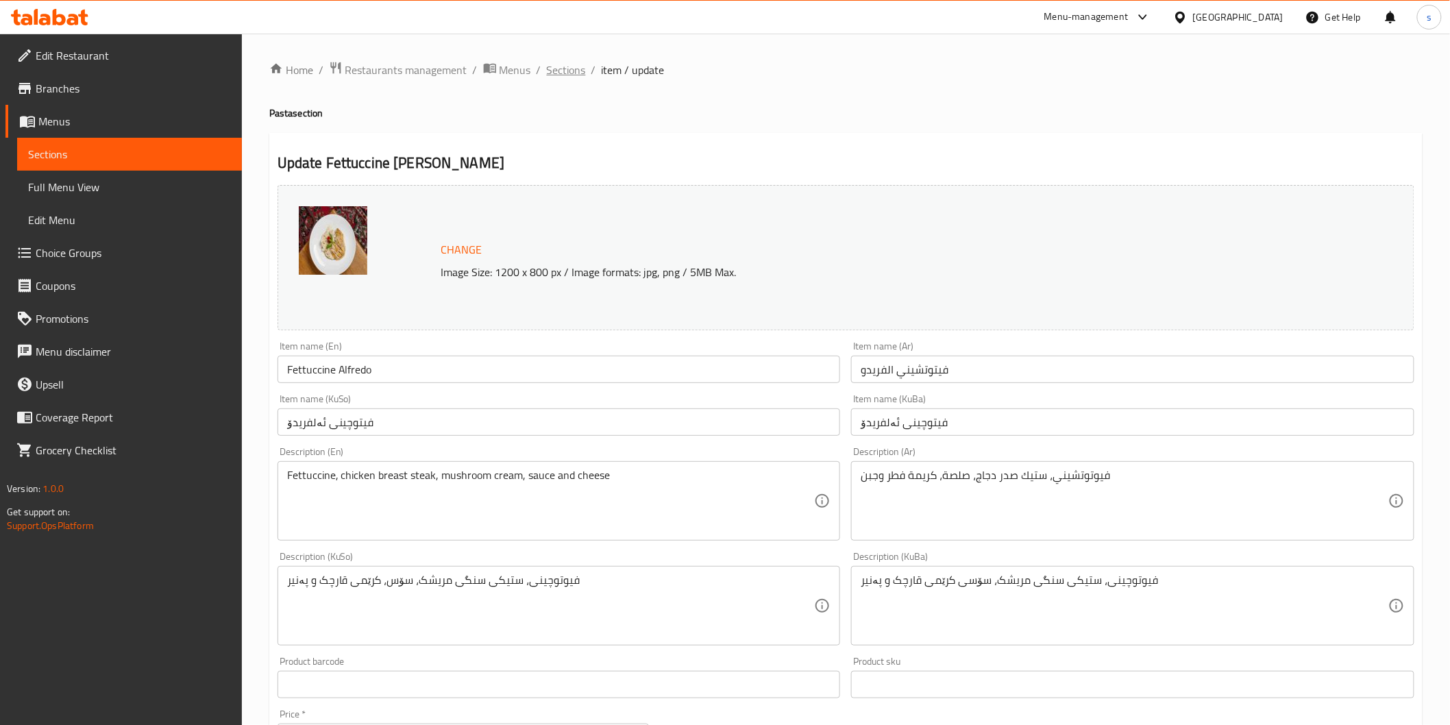
click at [580, 62] on span "Sections" at bounding box center [566, 70] width 39 height 16
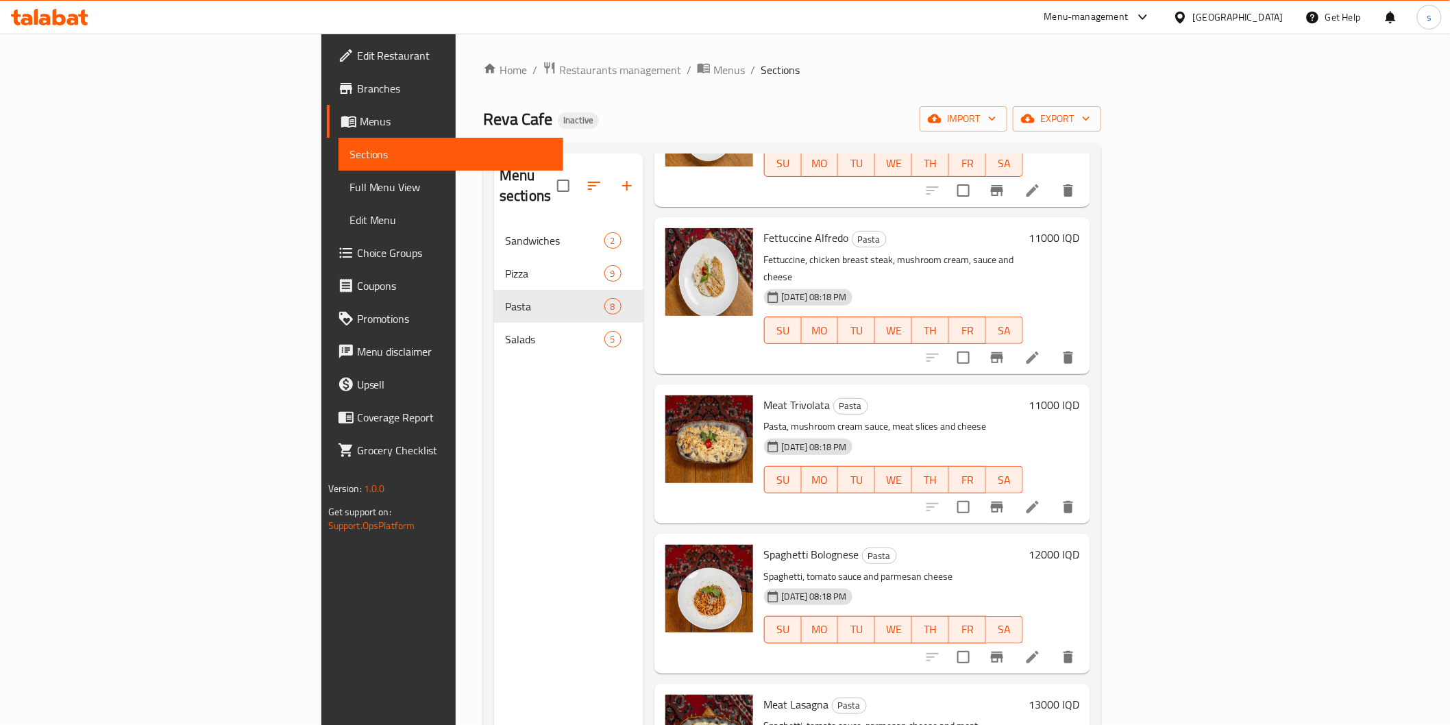
scroll to position [152, 0]
click at [1052, 493] on li at bounding box center [1032, 505] width 38 height 25
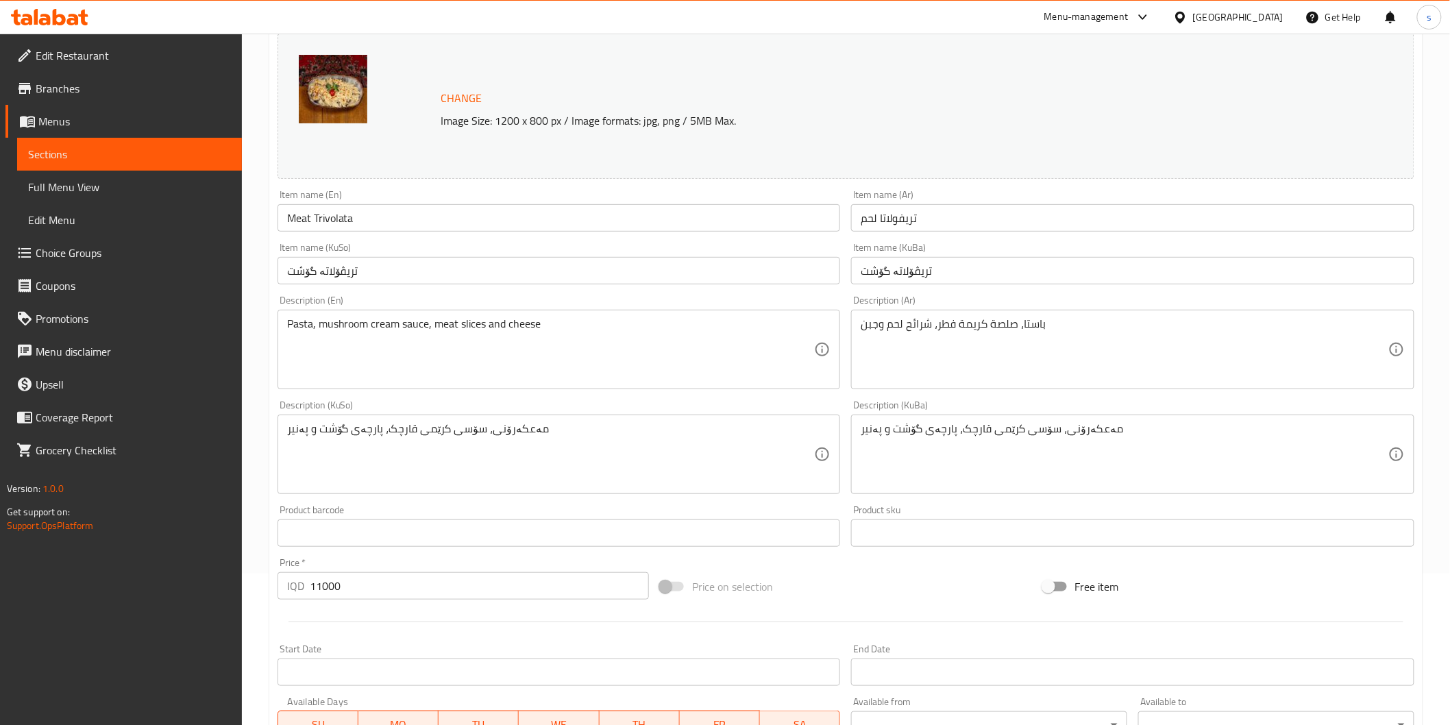
scroll to position [152, 0]
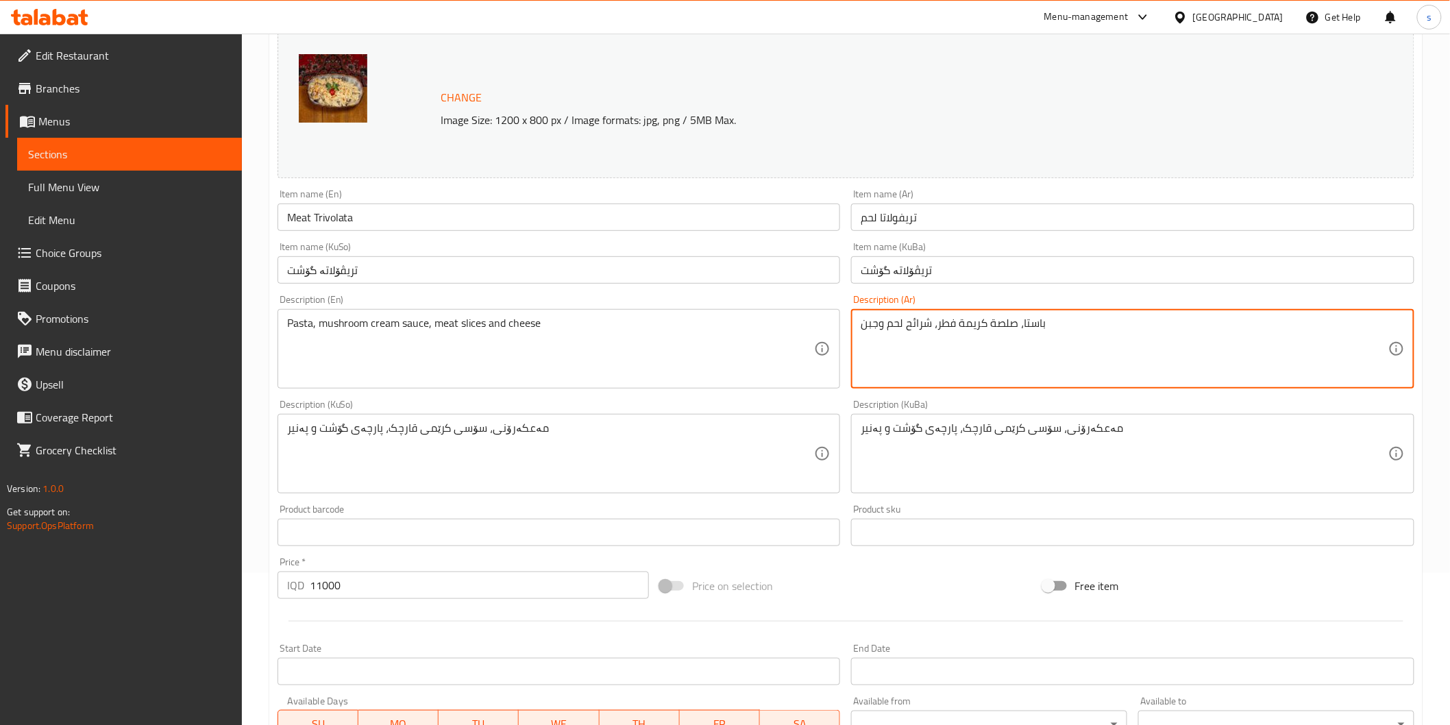
click at [993, 319] on textarea "باستا، صلصة كريمة فطر، شرائح لحم وجبن" at bounding box center [1124, 349] width 528 height 65
click at [991, 319] on textarea "باستا، صلصة كريمة فطر، شرائح لحم وجبن" at bounding box center [1124, 349] width 528 height 65
type textarea "باستا، صلصة، كريمة فطر، شرائح لحم وجبن"
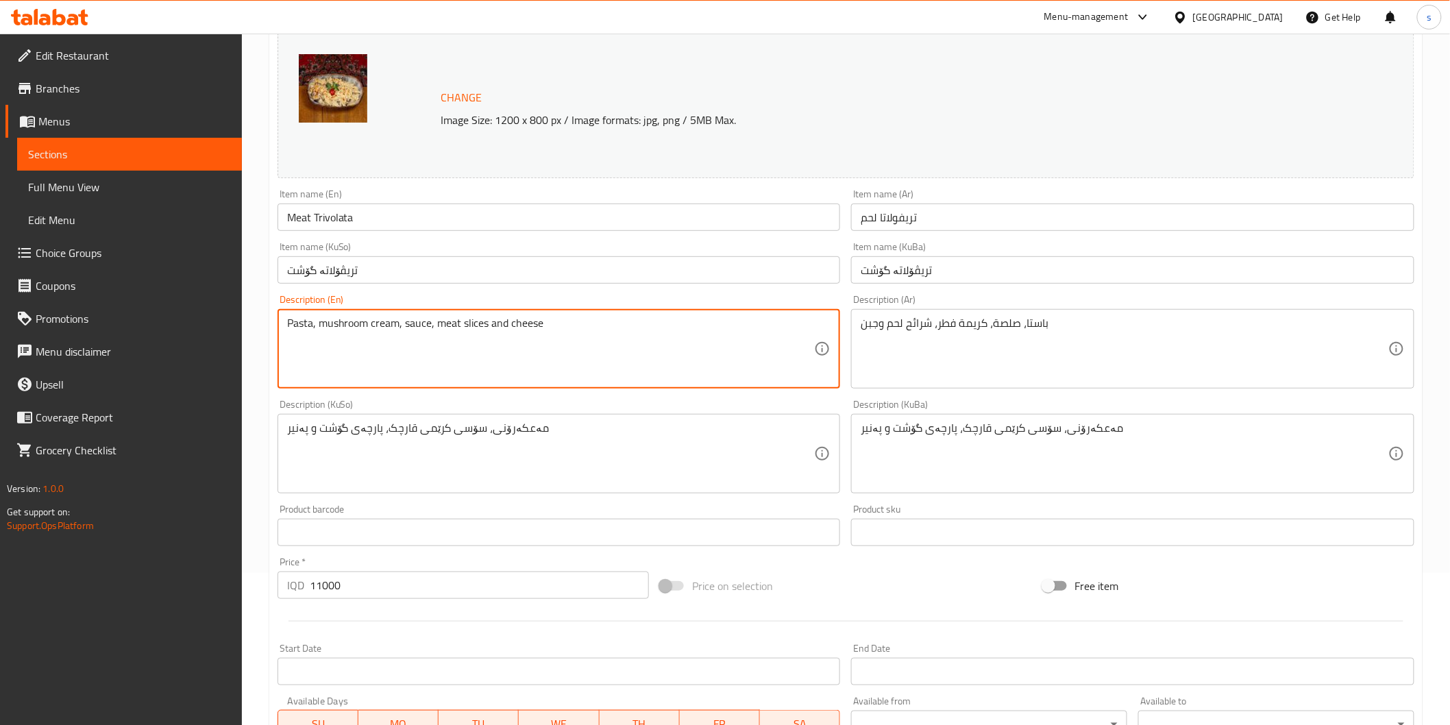
type textarea "Pasta, mushroom cream, sauce, meat slices and cheese"
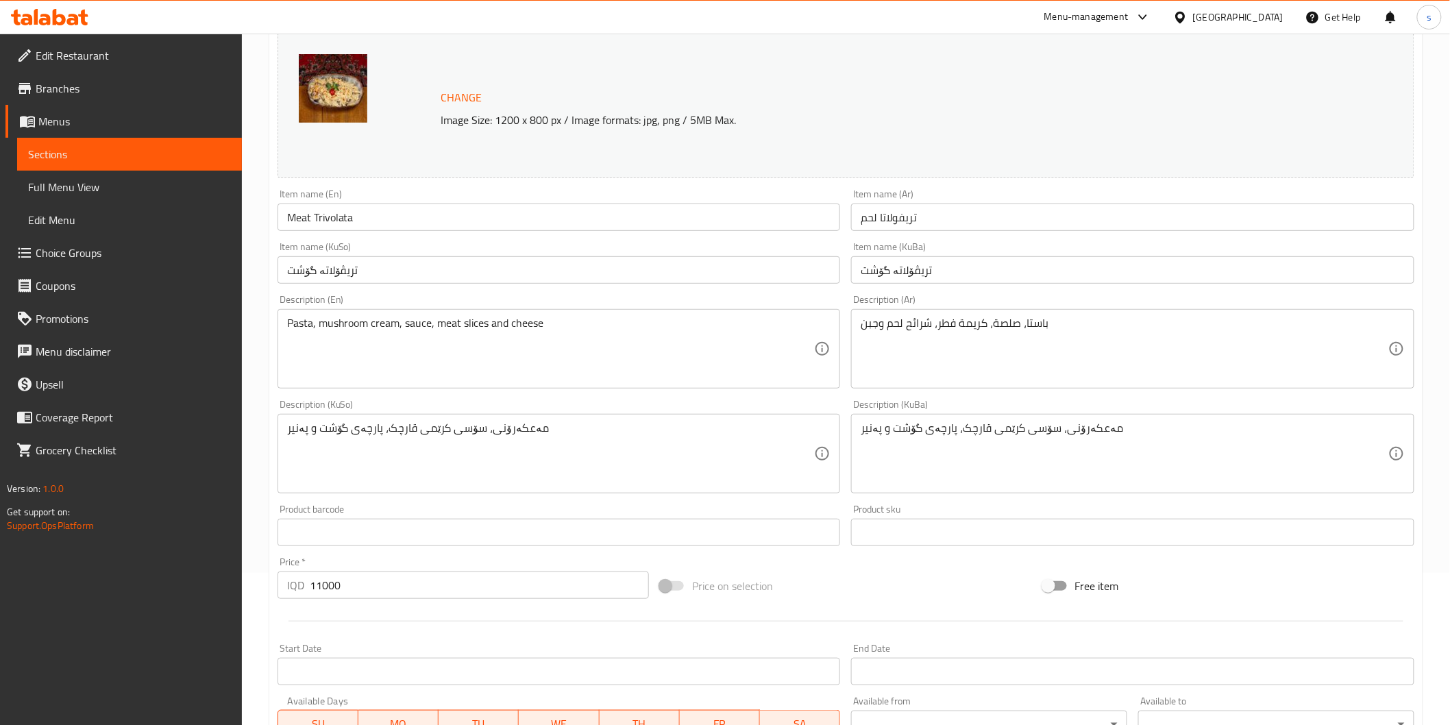
click at [460, 427] on textarea "مەعکەرۆنی، سۆسی کرێمی قارچک، پارچەی گۆشت و پەنیر" at bounding box center [551, 453] width 528 height 65
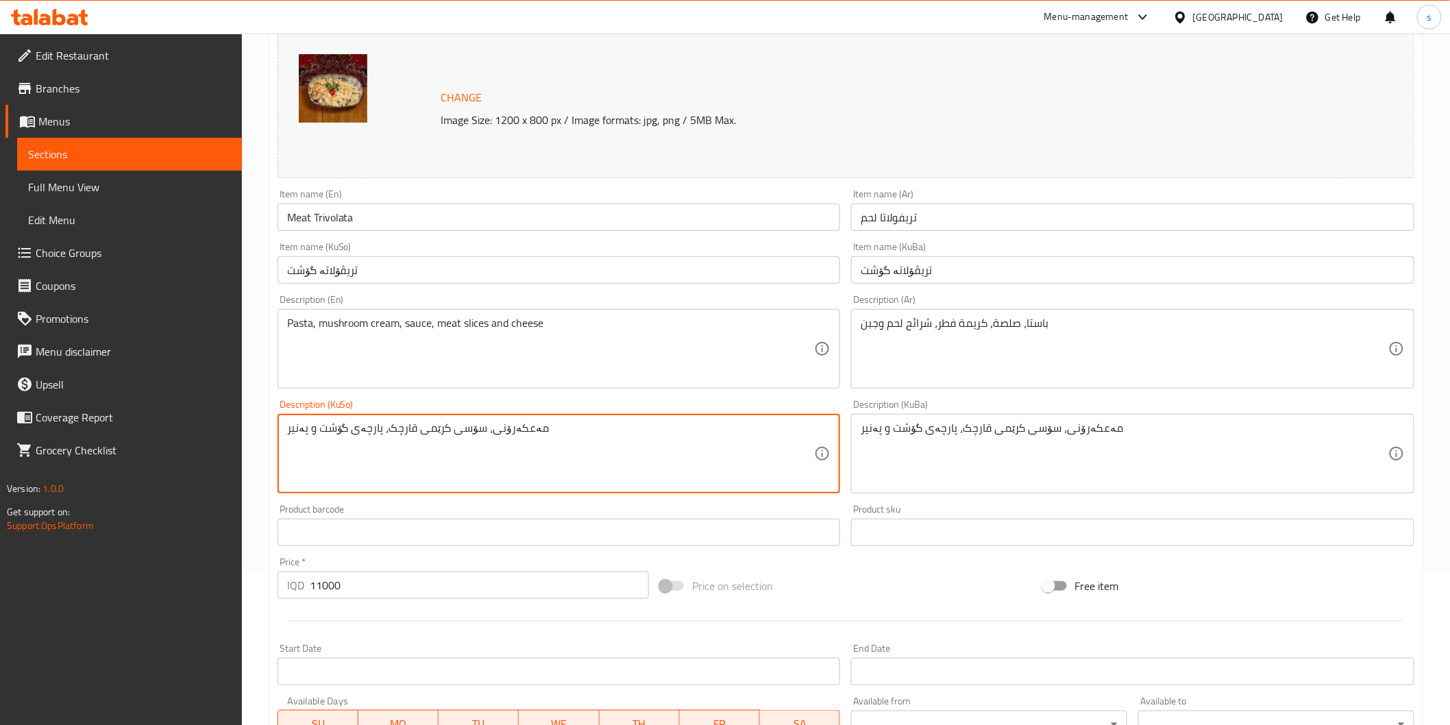
drag, startPoint x: 456, startPoint y: 425, endPoint x: 447, endPoint y: 427, distance: 8.5
click at [447, 427] on textarea "مەعکەرۆنی، سۆسی کرێمی قارچک، پارچەی گۆشت و پەنیر" at bounding box center [551, 453] width 528 height 65
click at [453, 449] on textarea "مەعکەرۆنی، سۆس. کرێمی قارچک، پارچەی گۆشت و پەنیر" at bounding box center [551, 453] width 528 height 65
click at [447, 430] on textarea "مەعکەرۆنی، سۆس. کرێمی قارچک، پارچەی گۆشت و پەنیر" at bounding box center [551, 453] width 528 height 65
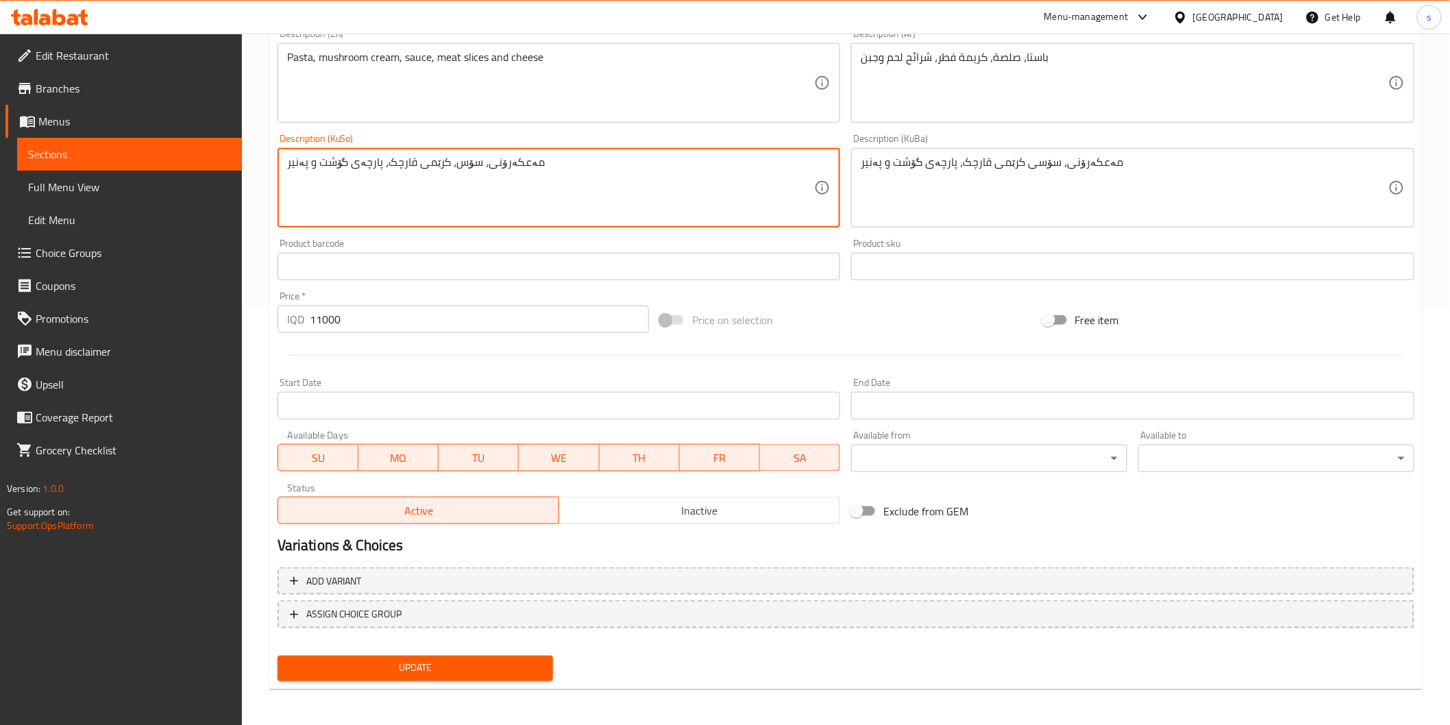
type textarea "مەعکەرۆنی، سۆس، کرێمی قارچک، پارچەی گۆشت و پەنیر"
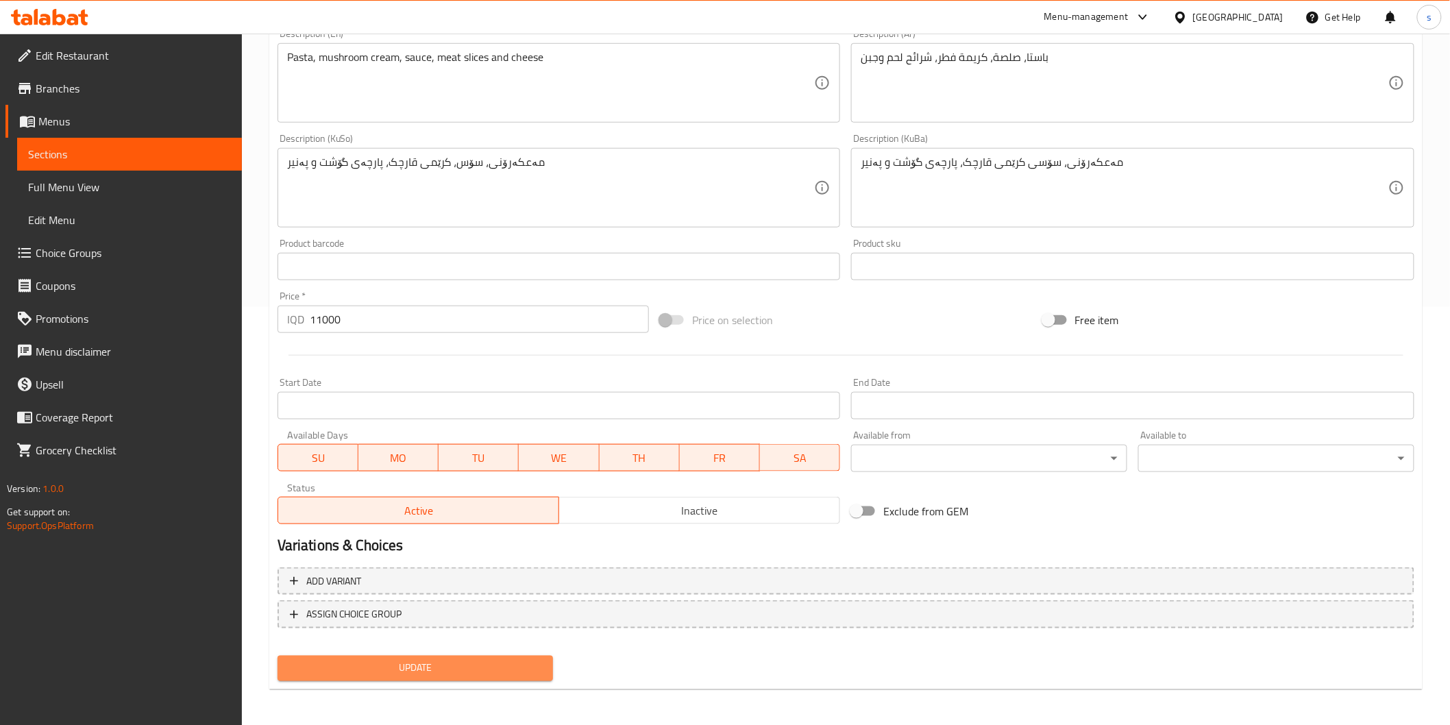
click at [477, 676] on button "Update" at bounding box center [415, 668] width 276 height 25
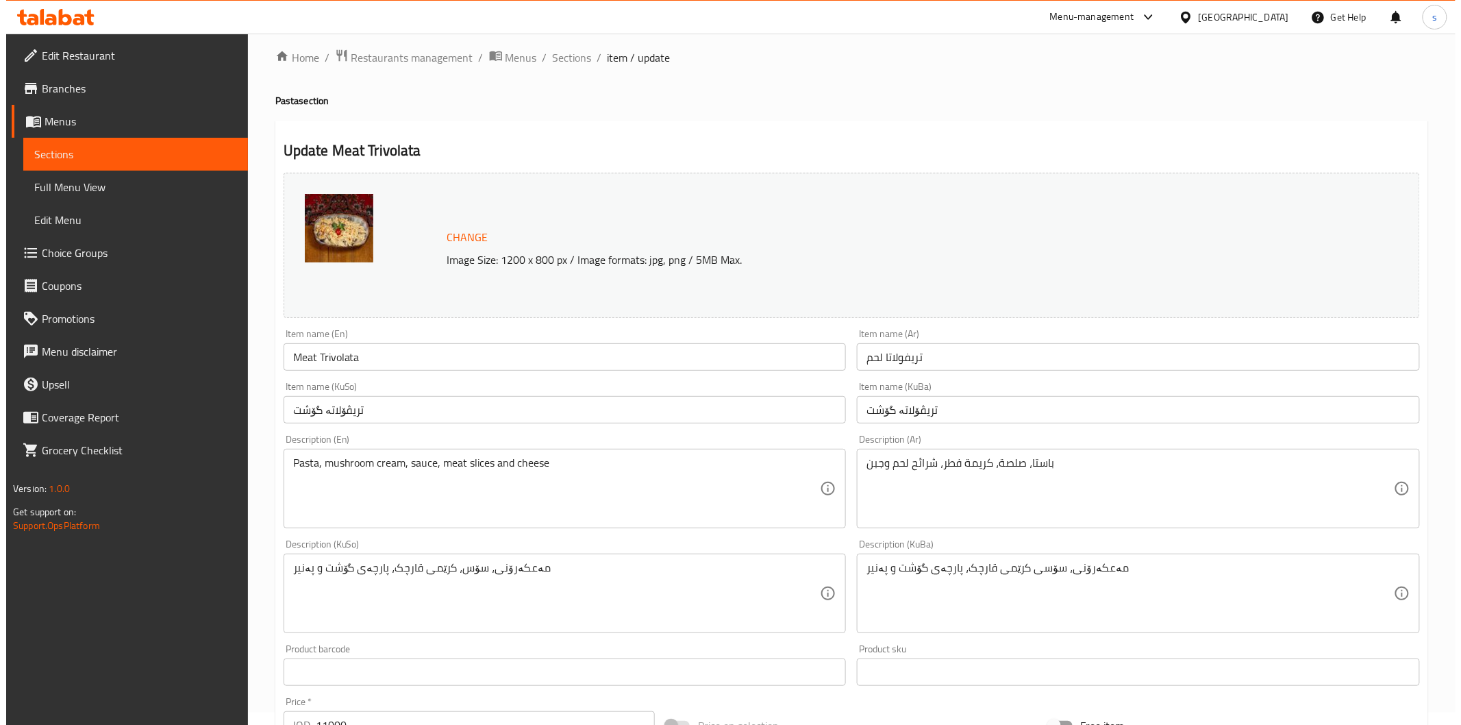
scroll to position [0, 0]
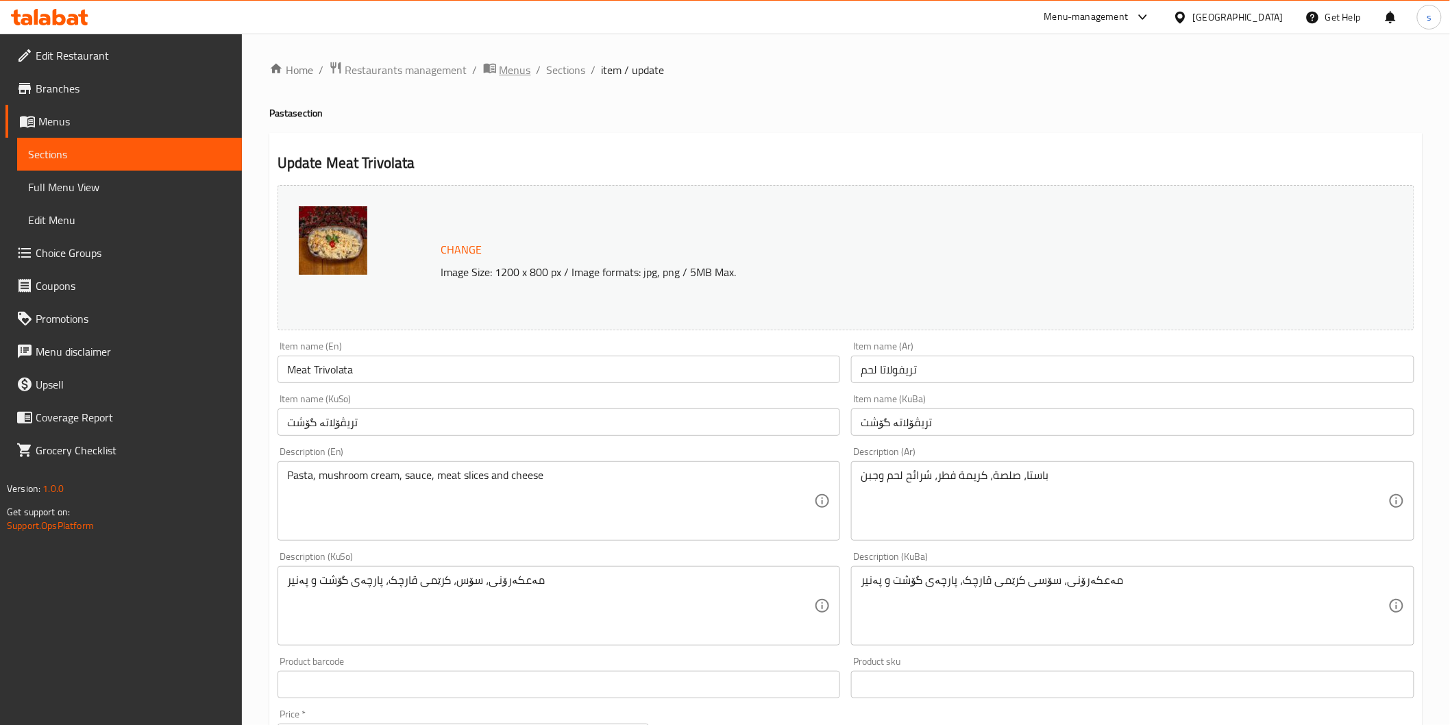
click at [517, 67] on span "Menus" at bounding box center [515, 70] width 32 height 16
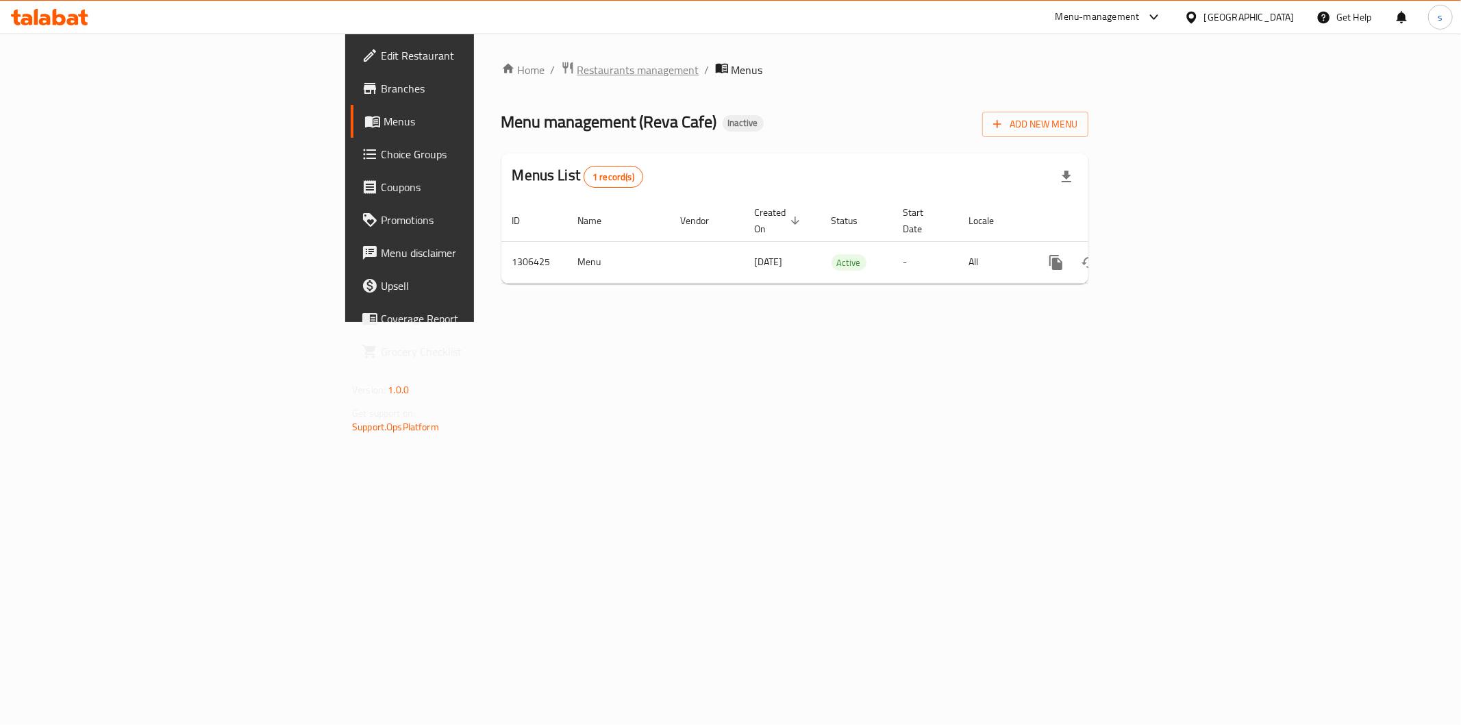
click at [578, 62] on span "Restaurants management" at bounding box center [639, 70] width 122 height 16
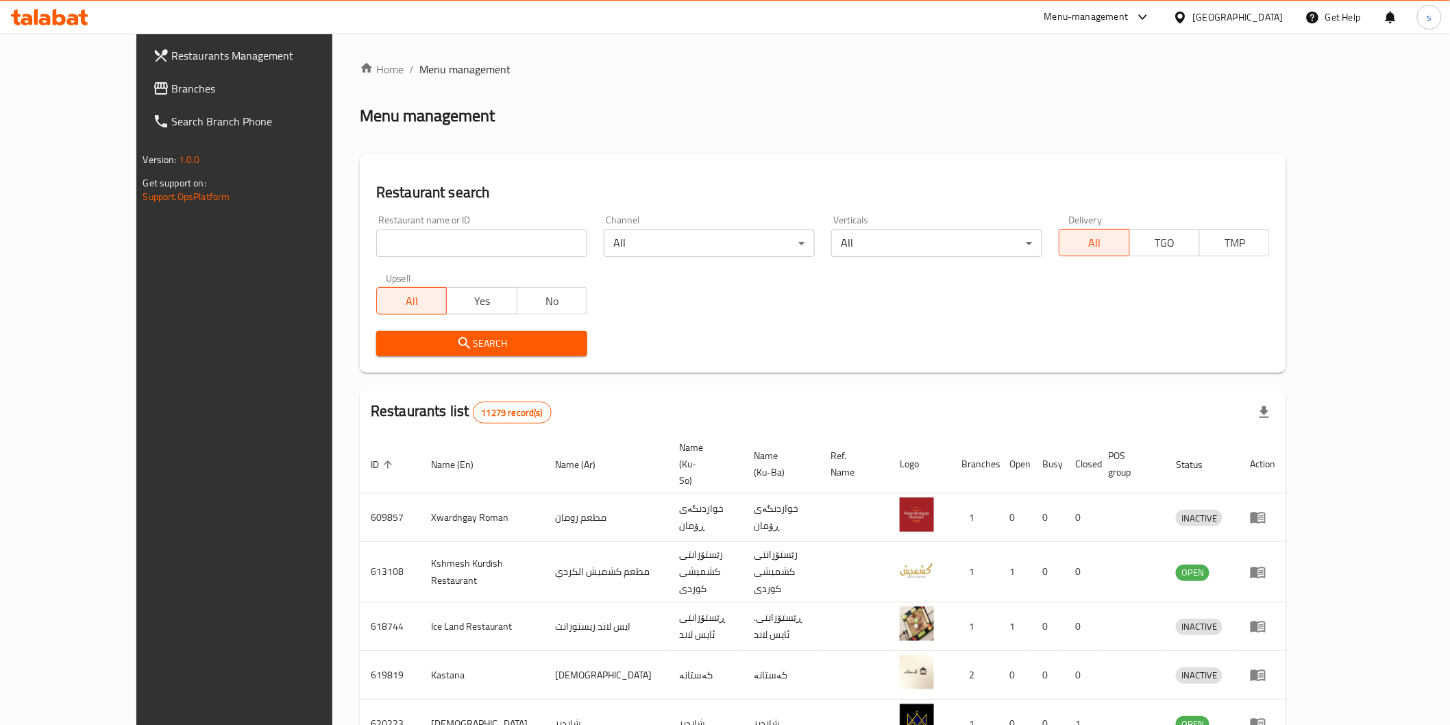
click at [376, 235] on input "search" at bounding box center [481, 243] width 211 height 27
paste input "Baghdad Ice cream"
type input "Baghdad Ice cream"
click button "Search" at bounding box center [481, 343] width 211 height 25
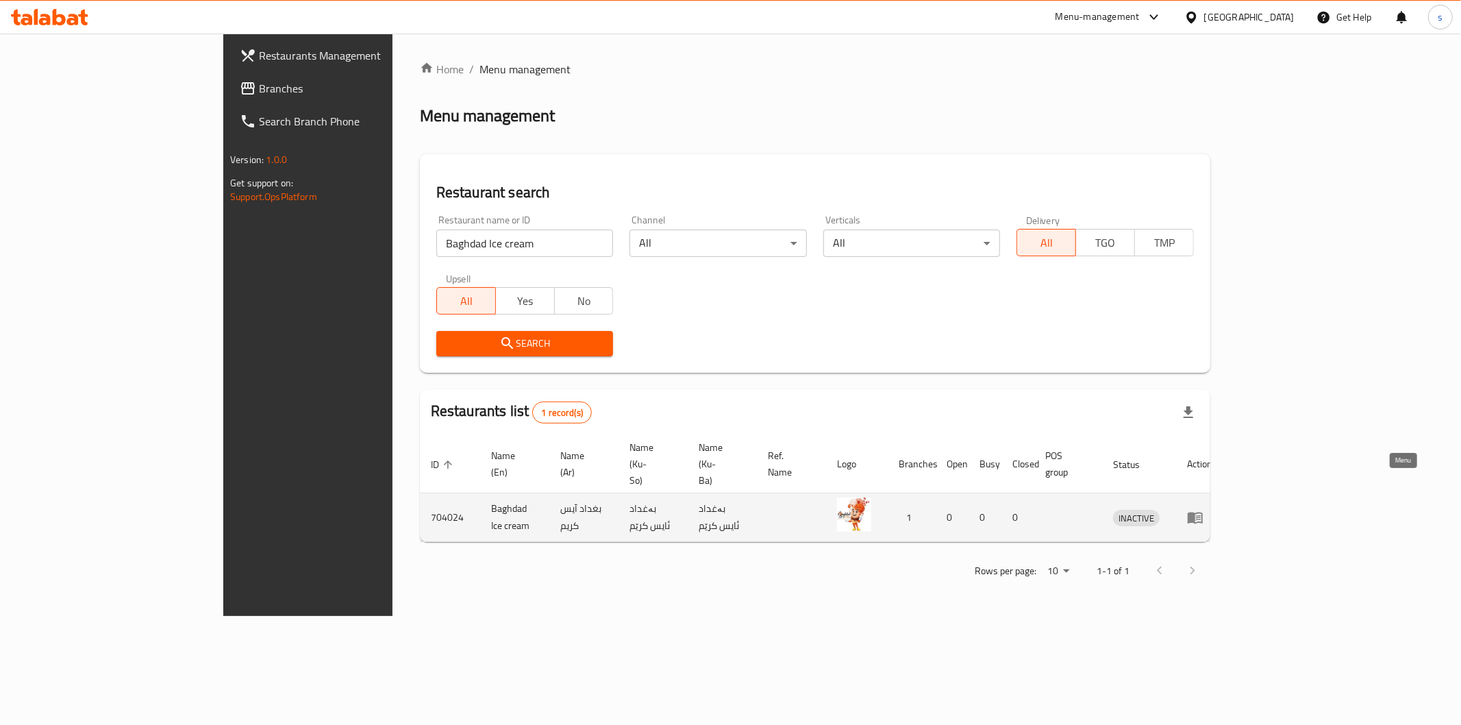
click at [1204, 509] on icon "enhanced table" at bounding box center [1195, 517] width 16 height 16
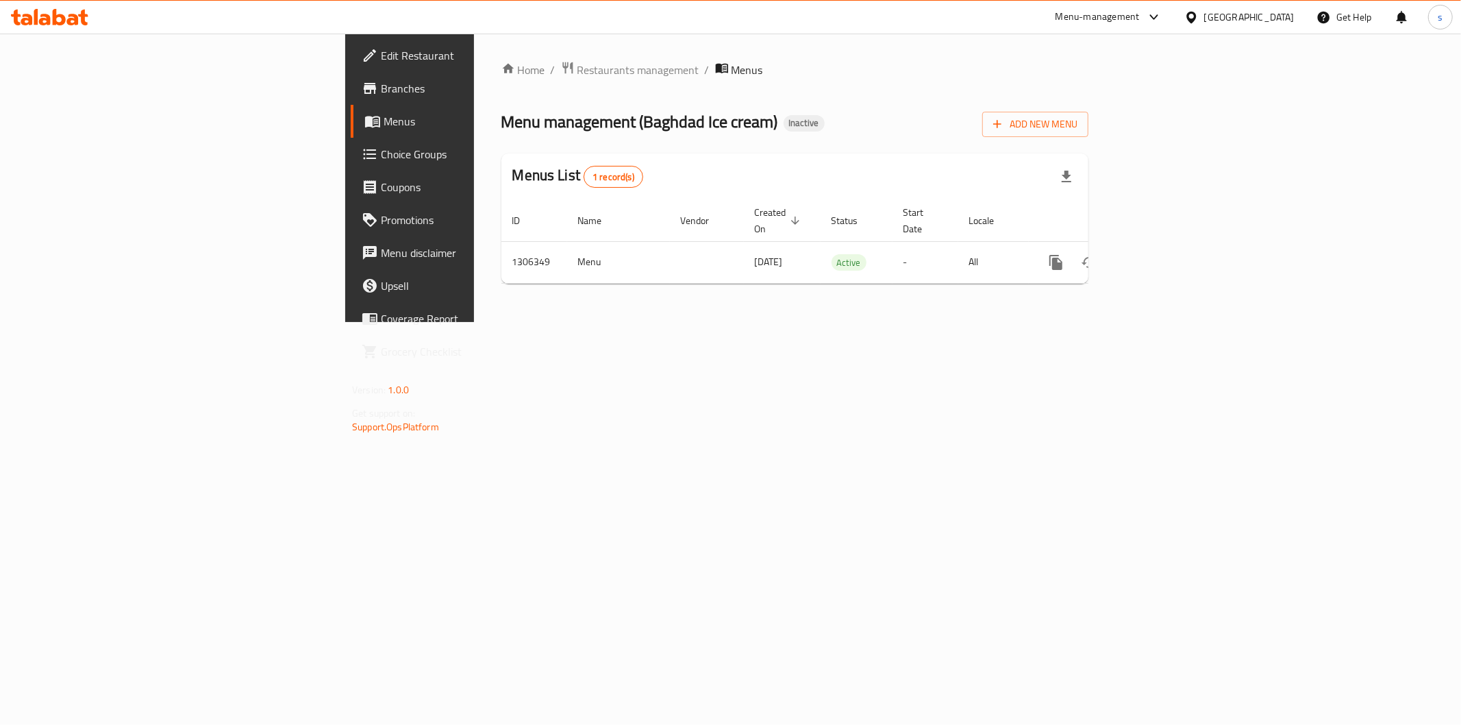
click at [351, 69] on link "Edit Restaurant" at bounding box center [470, 55] width 238 height 33
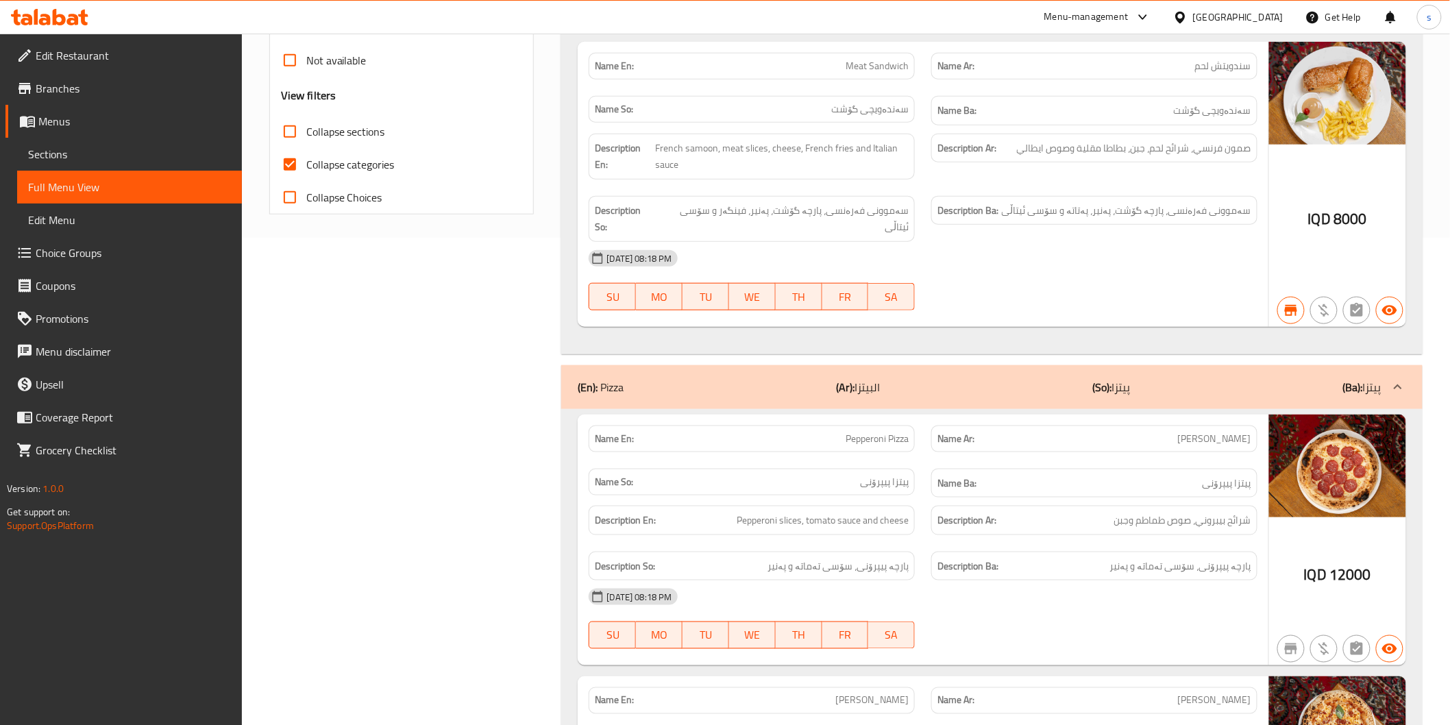
scroll to position [685, 0]
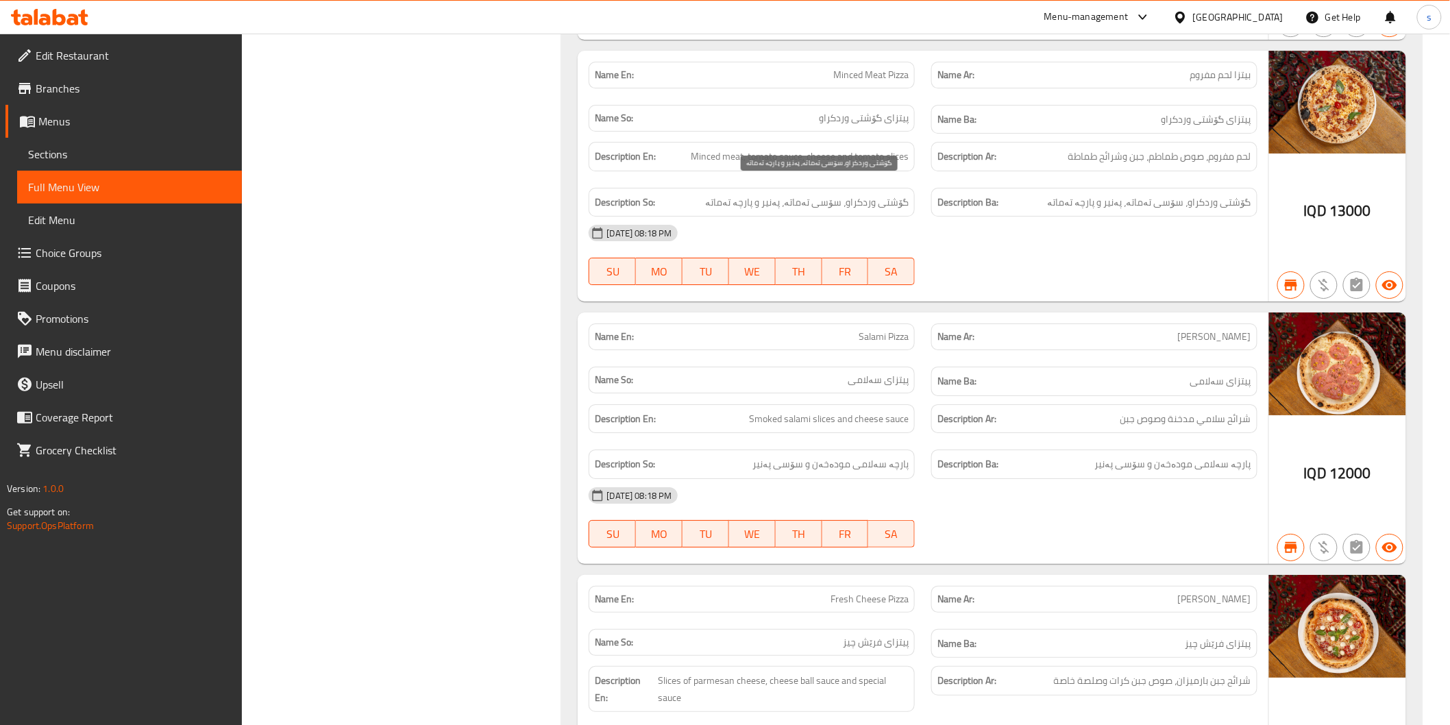
scroll to position [1979, 0]
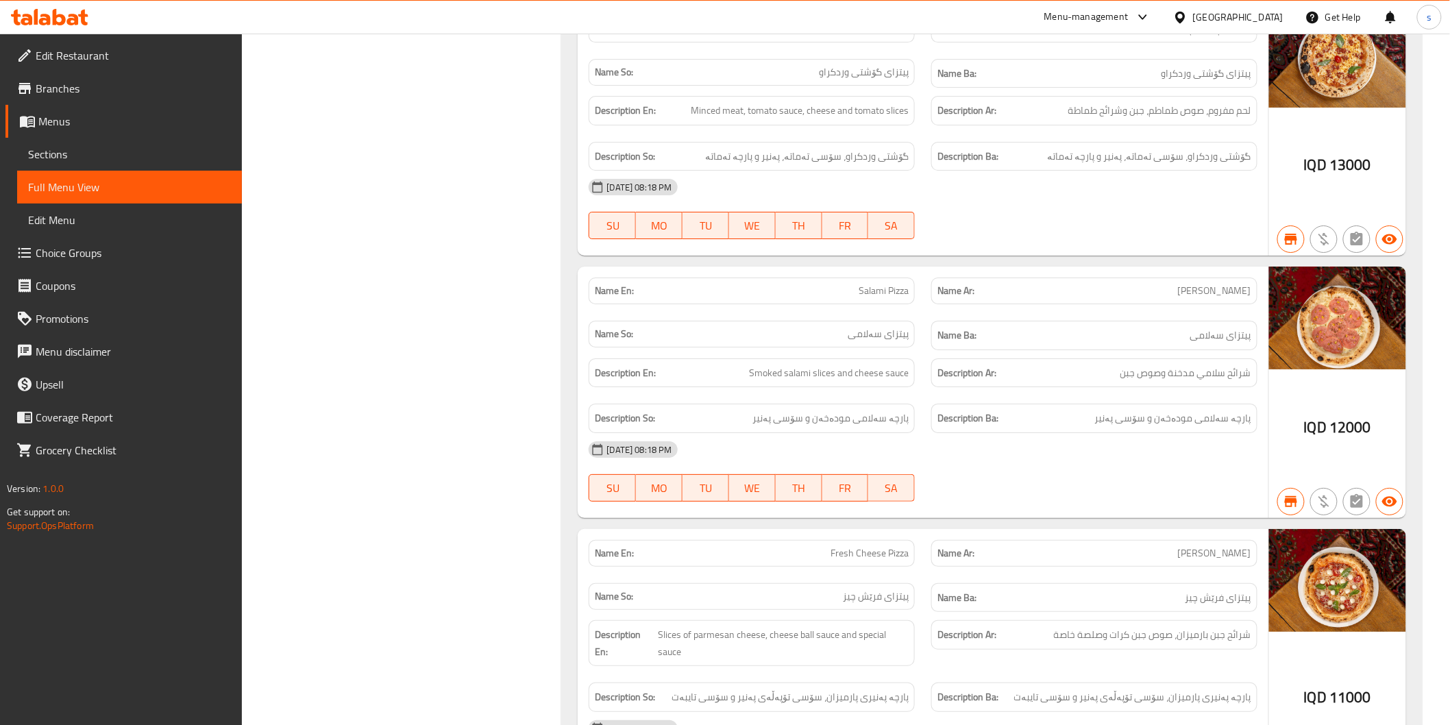
click at [864, 284] on span "Salami Pizza" at bounding box center [883, 291] width 50 height 14
copy span "Salami Pizza"
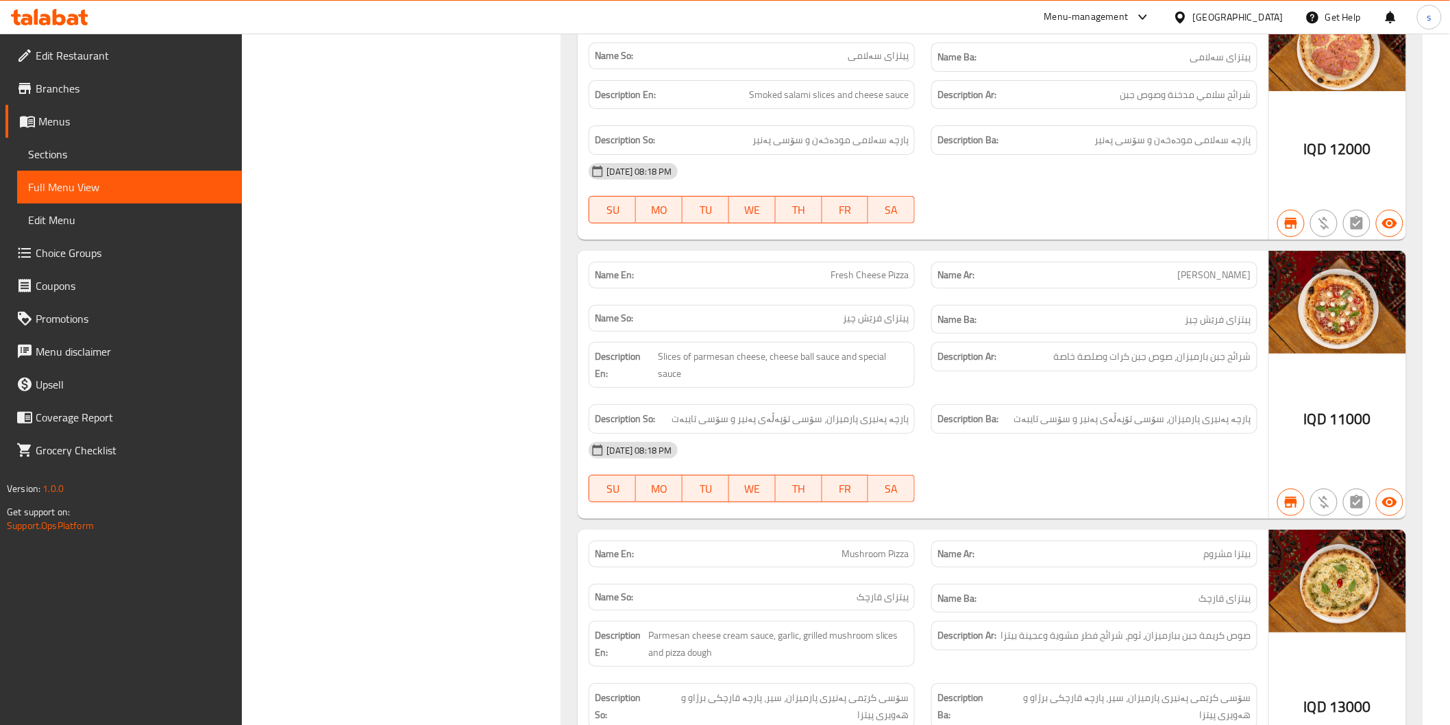
scroll to position [2283, 0]
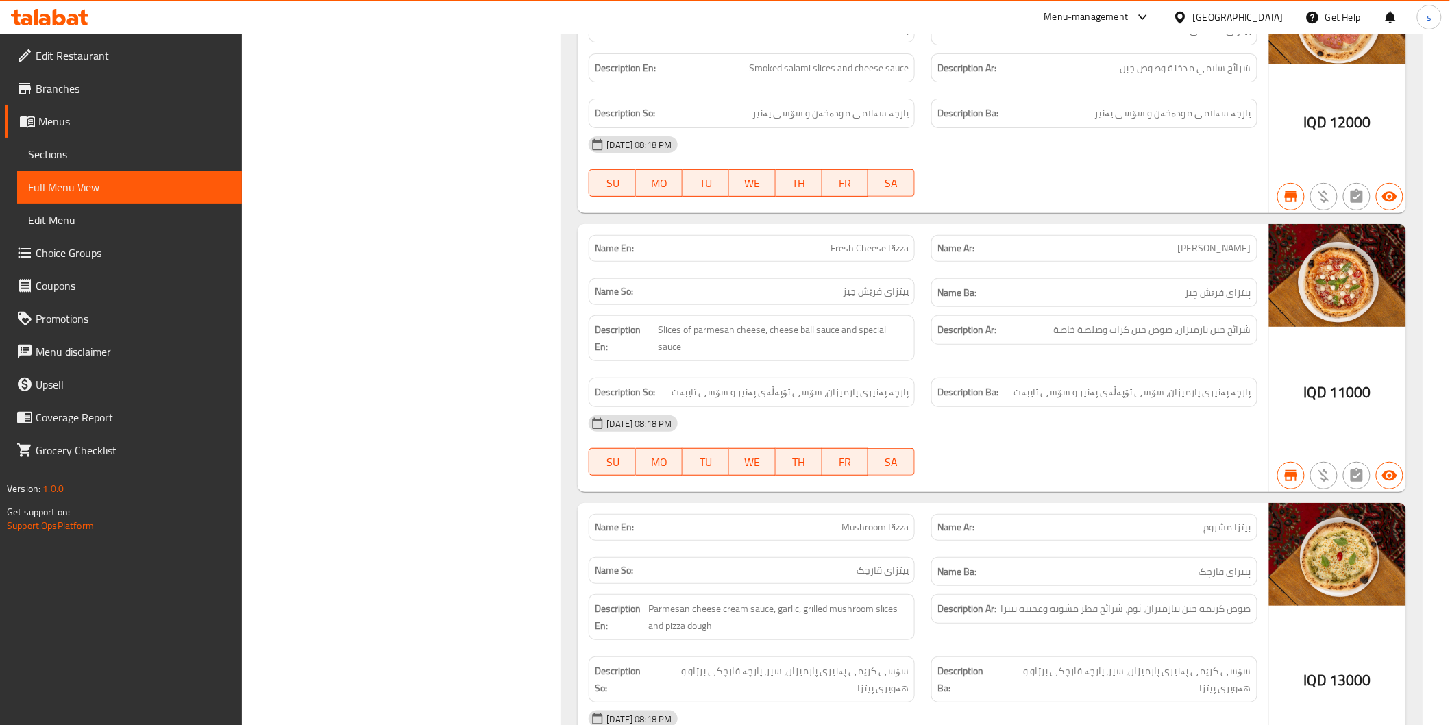
click at [824, 241] on p "Name En: Fresh Cheese Pizza" at bounding box center [752, 248] width 314 height 14
copy span "Fresh Cheese Pizza"
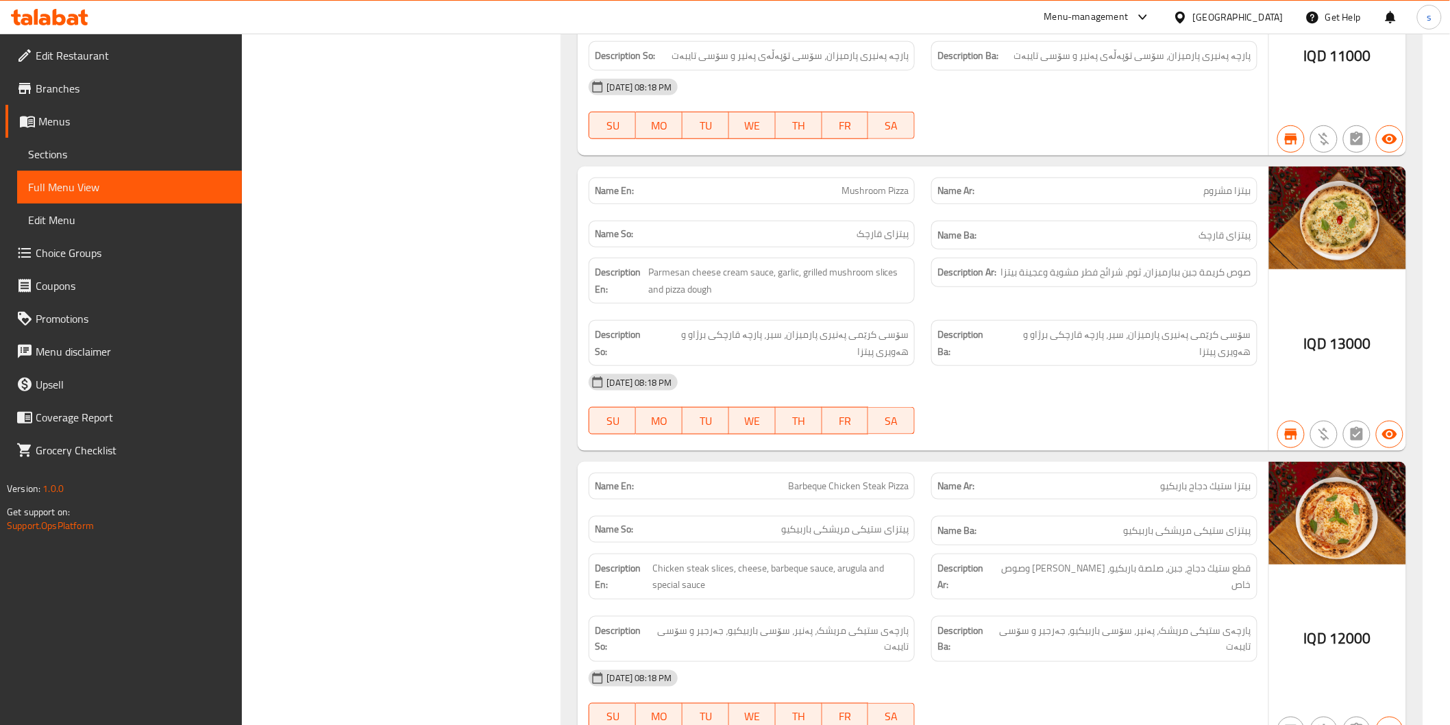
scroll to position [2664, 0]
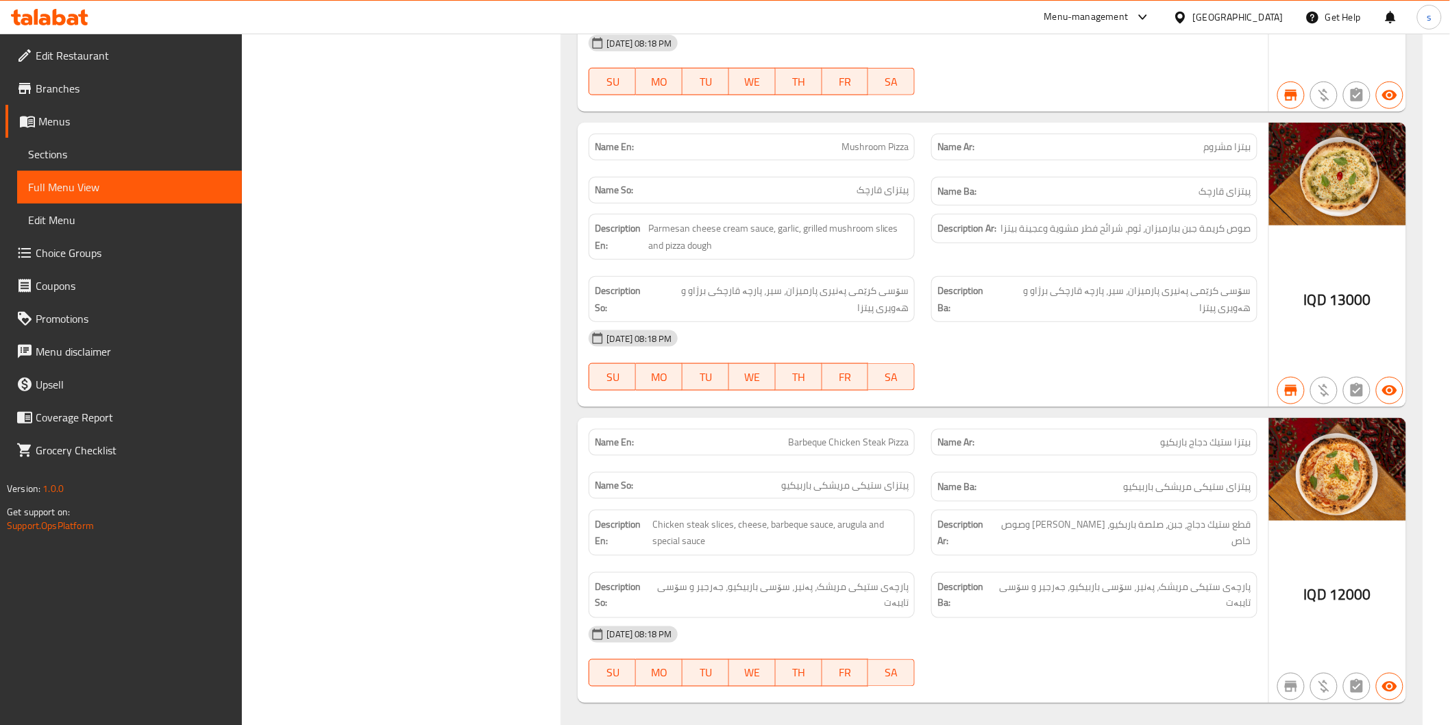
click at [852, 140] on span "Mushroom Pizza" at bounding box center [874, 147] width 67 height 14
copy span "Mushroom Pizza"
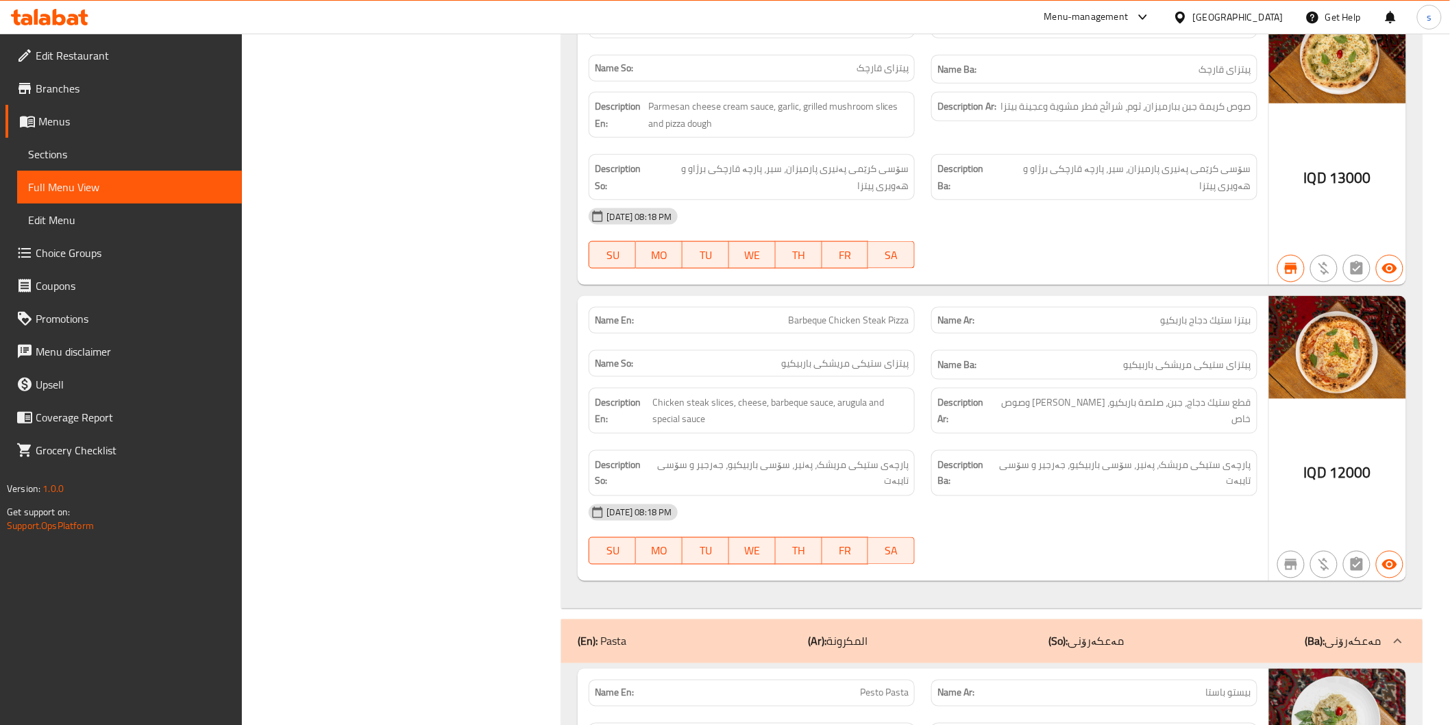
scroll to position [2740, 0]
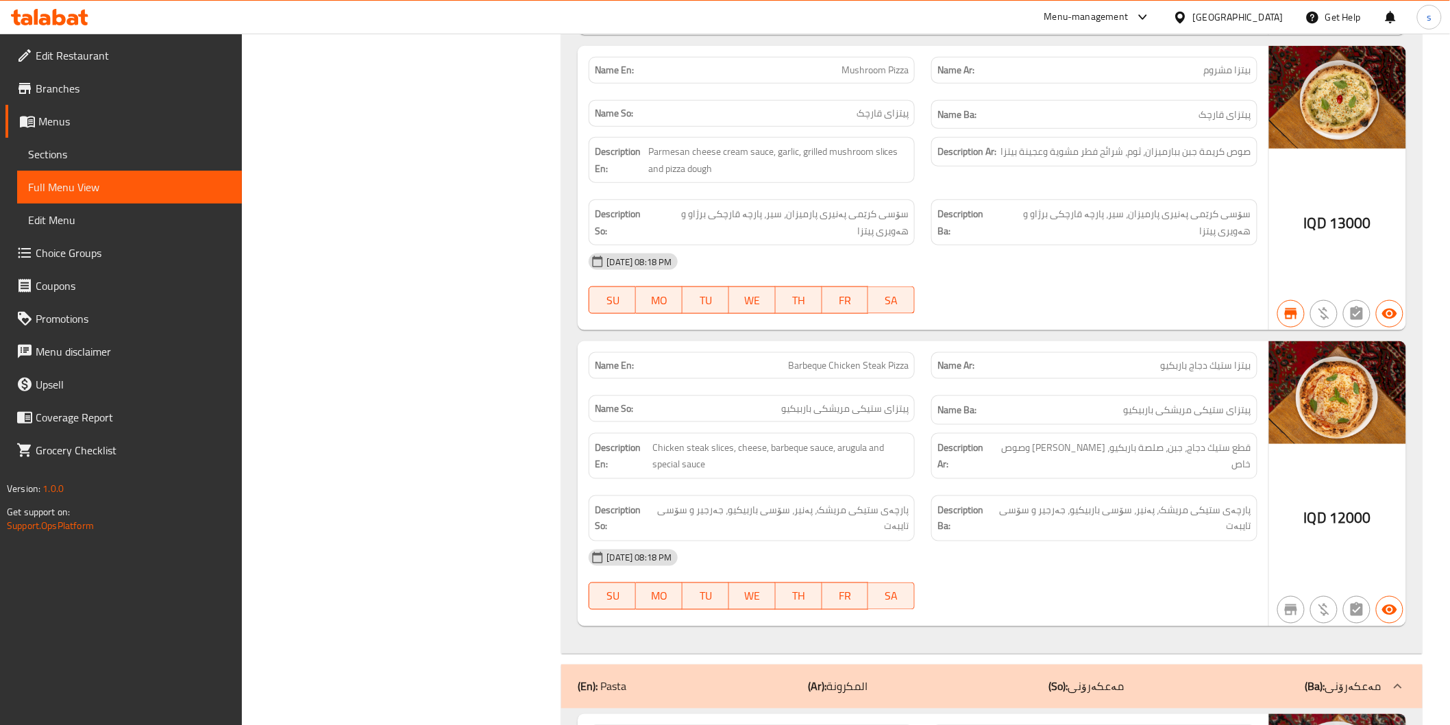
click at [1018, 541] on div "[DATE] 08:18 PM" at bounding box center [922, 557] width 684 height 33
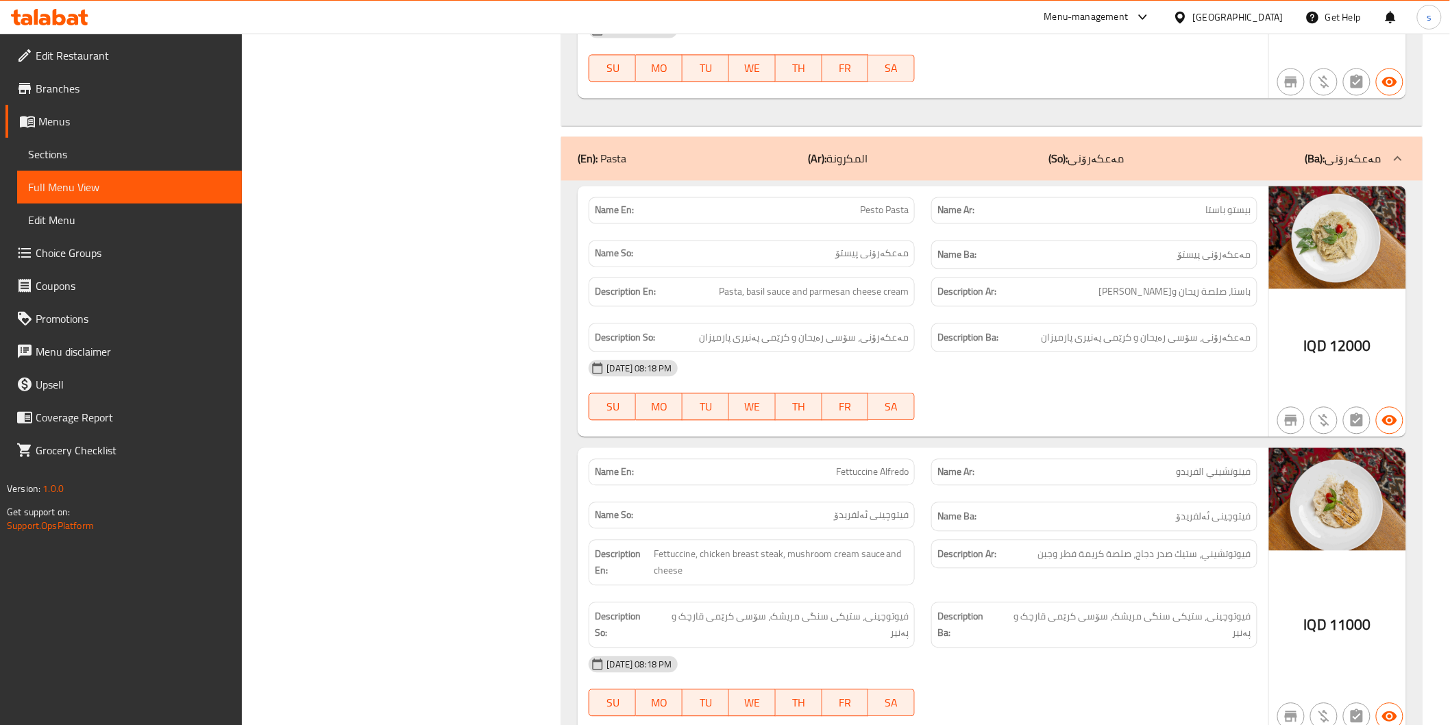
scroll to position [3197, 0]
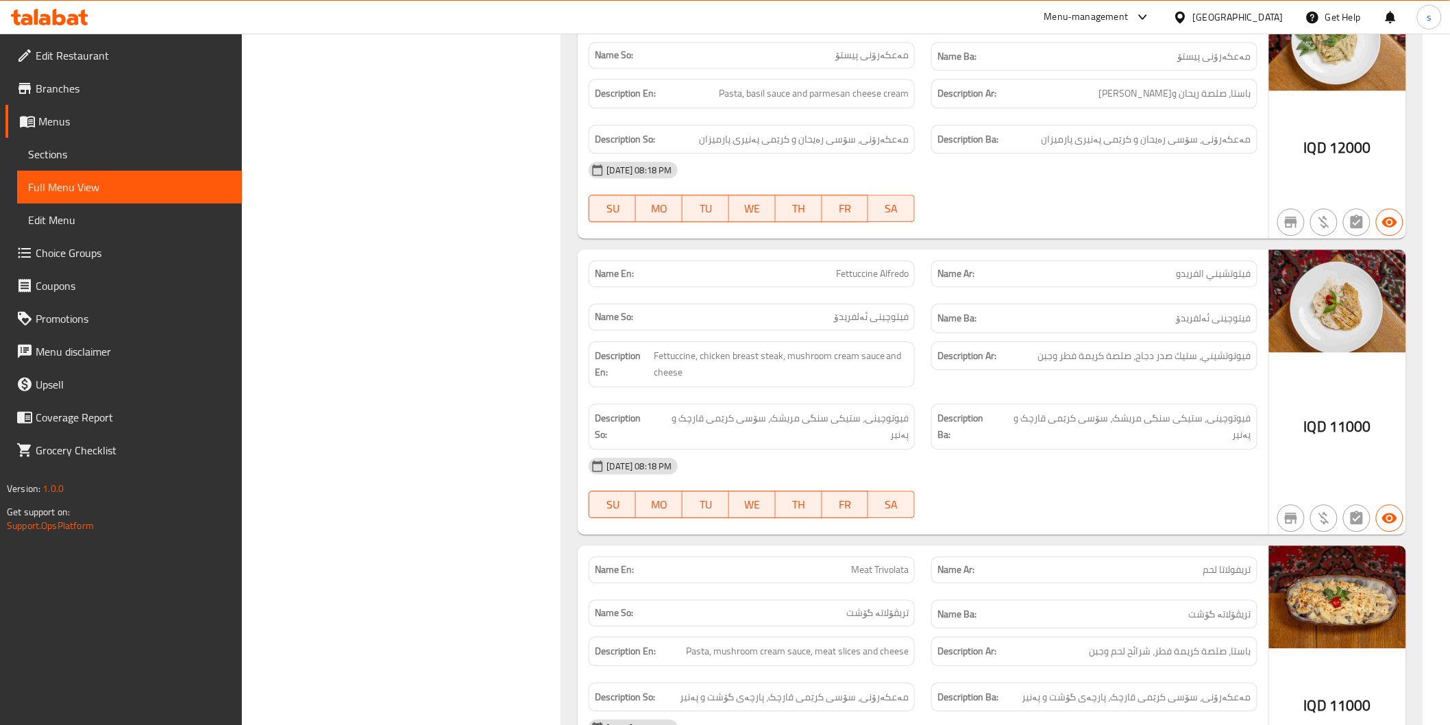
scroll to position [3502, 0]
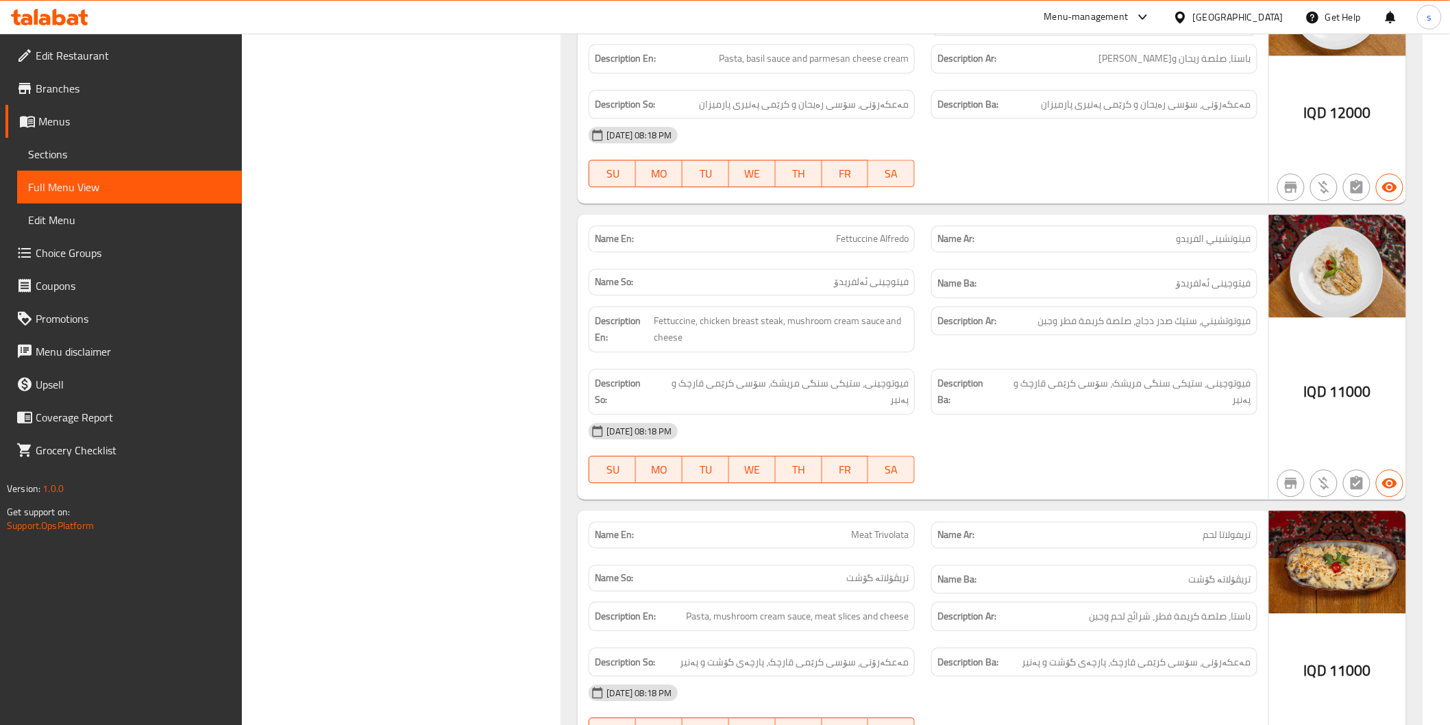
copy span "Fettuccine Alfredo"
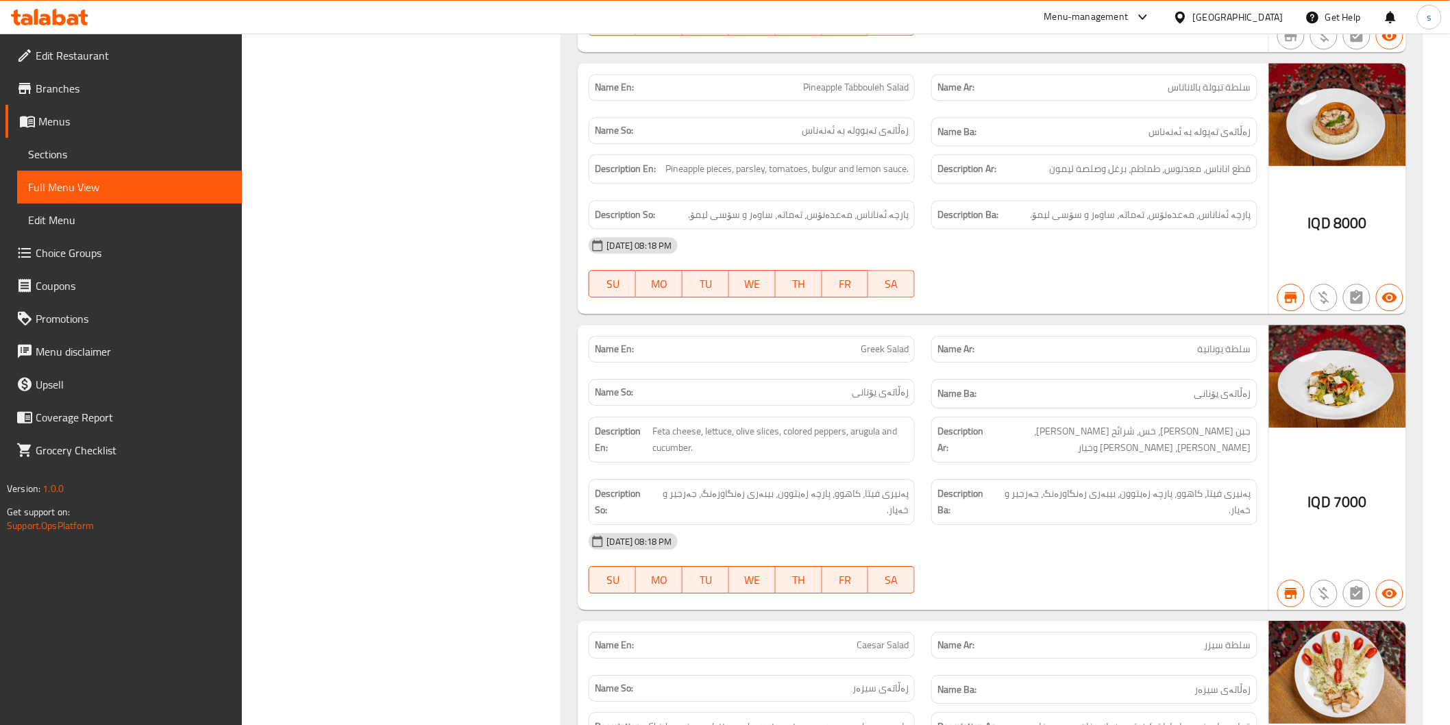
scroll to position [5937, 0]
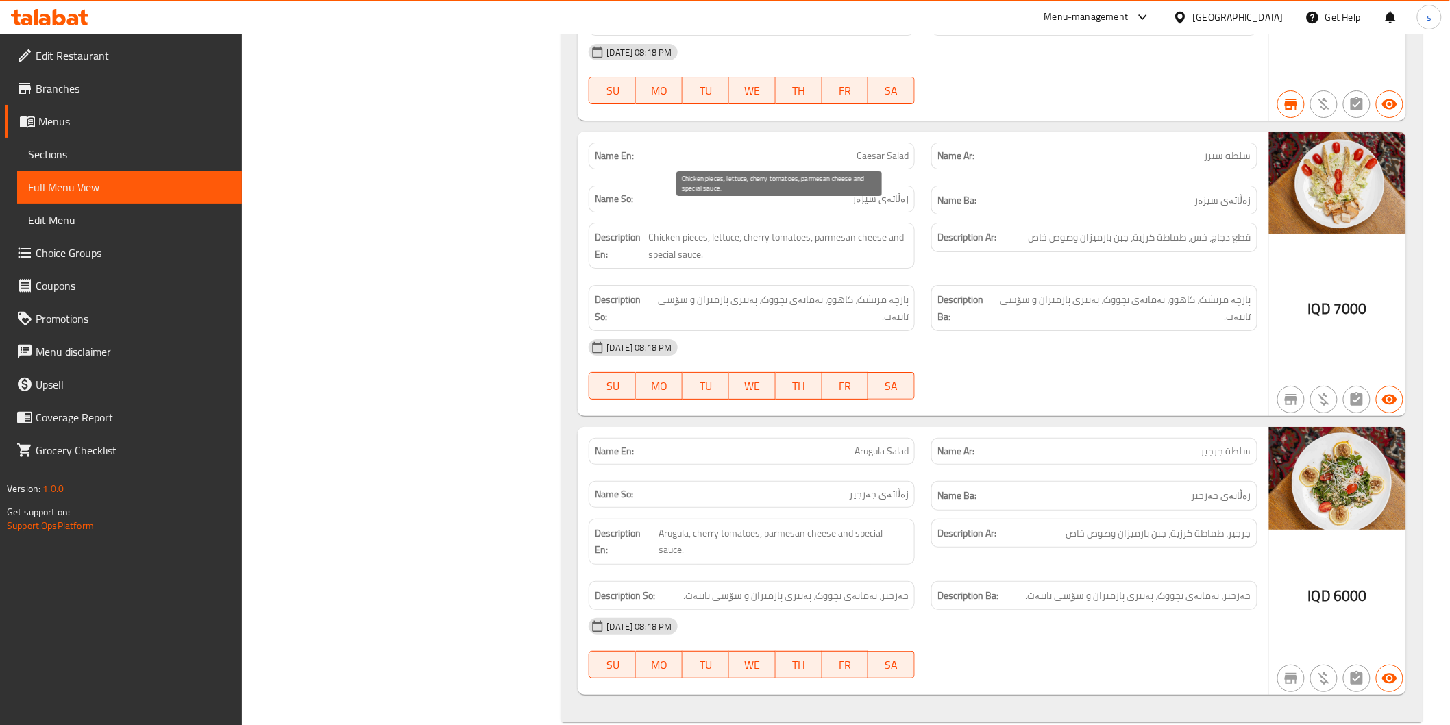
scroll to position [6401, 0]
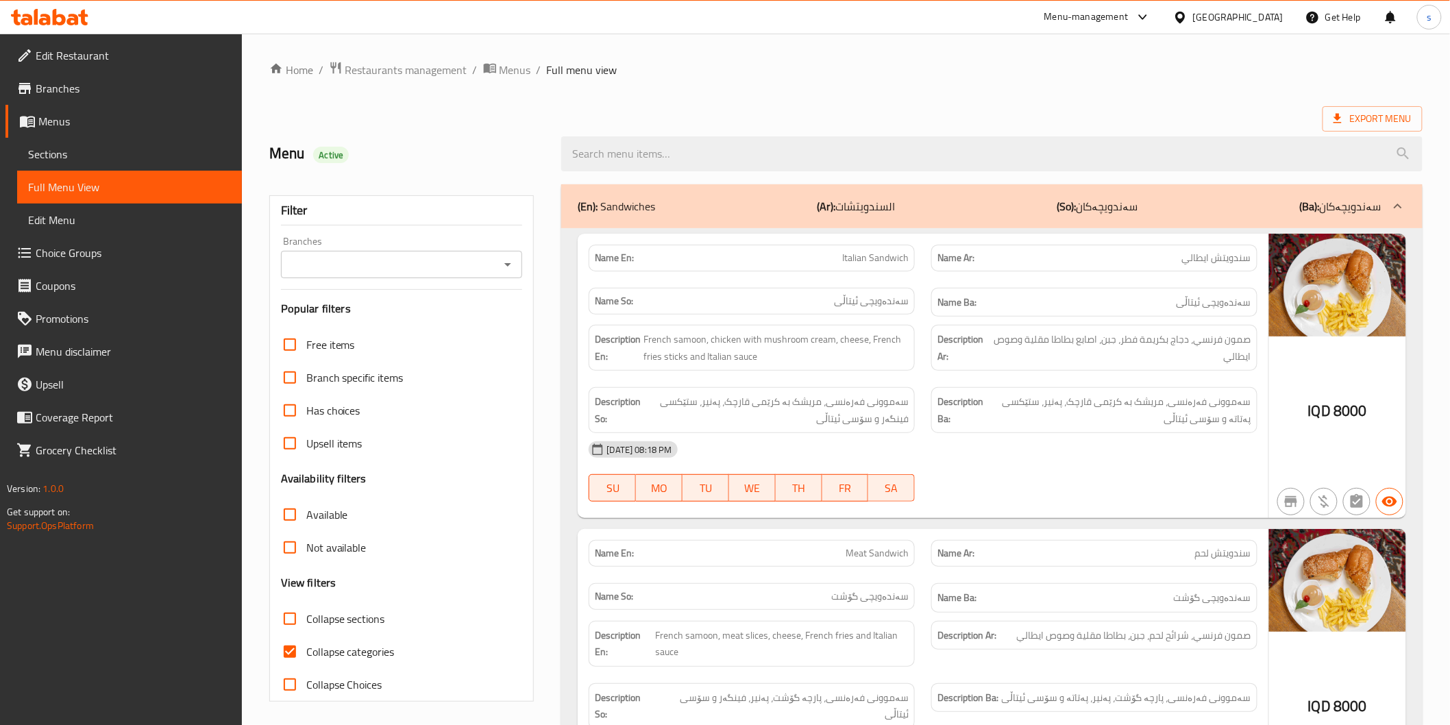
click at [367, 646] on span "Collapse categories" at bounding box center [350, 651] width 88 height 16
click at [306, 646] on input "Collapse categories" at bounding box center [289, 651] width 33 height 33
checkbox input "false"
click at [497, 251] on div "Branches" at bounding box center [402, 264] width 242 height 27
click at [498, 257] on div at bounding box center [507, 264] width 18 height 19
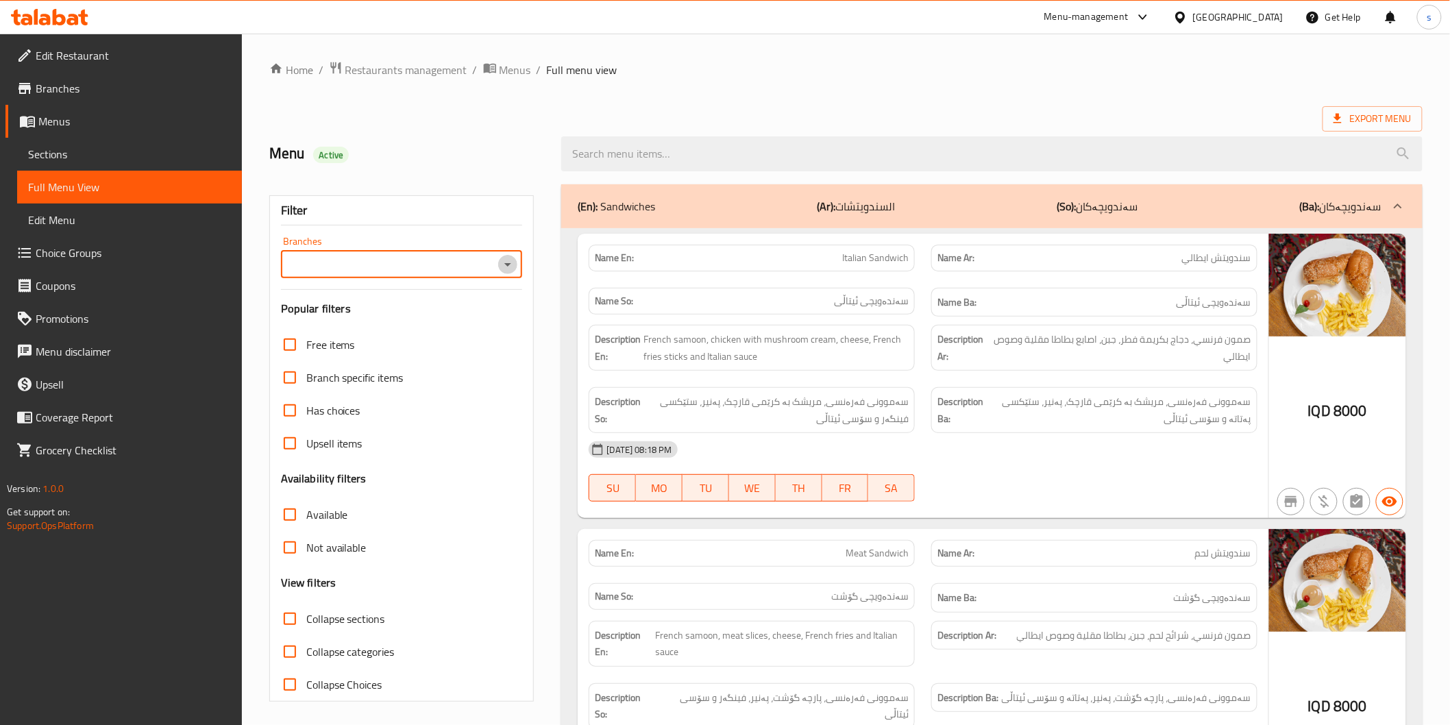
click at [498, 261] on button "Open" at bounding box center [507, 264] width 19 height 19
click at [469, 333] on li "Reva Cafe, [PERSON_NAME]" at bounding box center [401, 323] width 242 height 25
type input "Reva Cafe, [PERSON_NAME]"
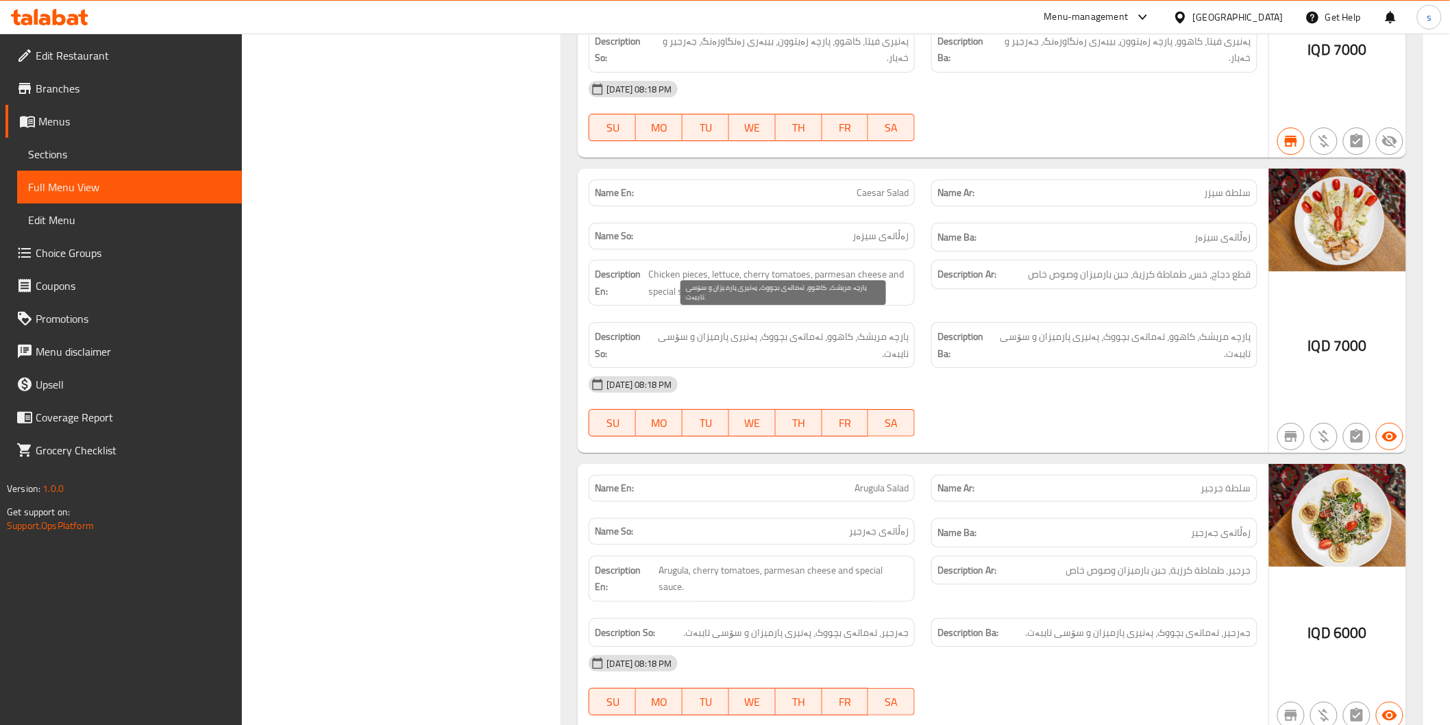
scroll to position [6401, 0]
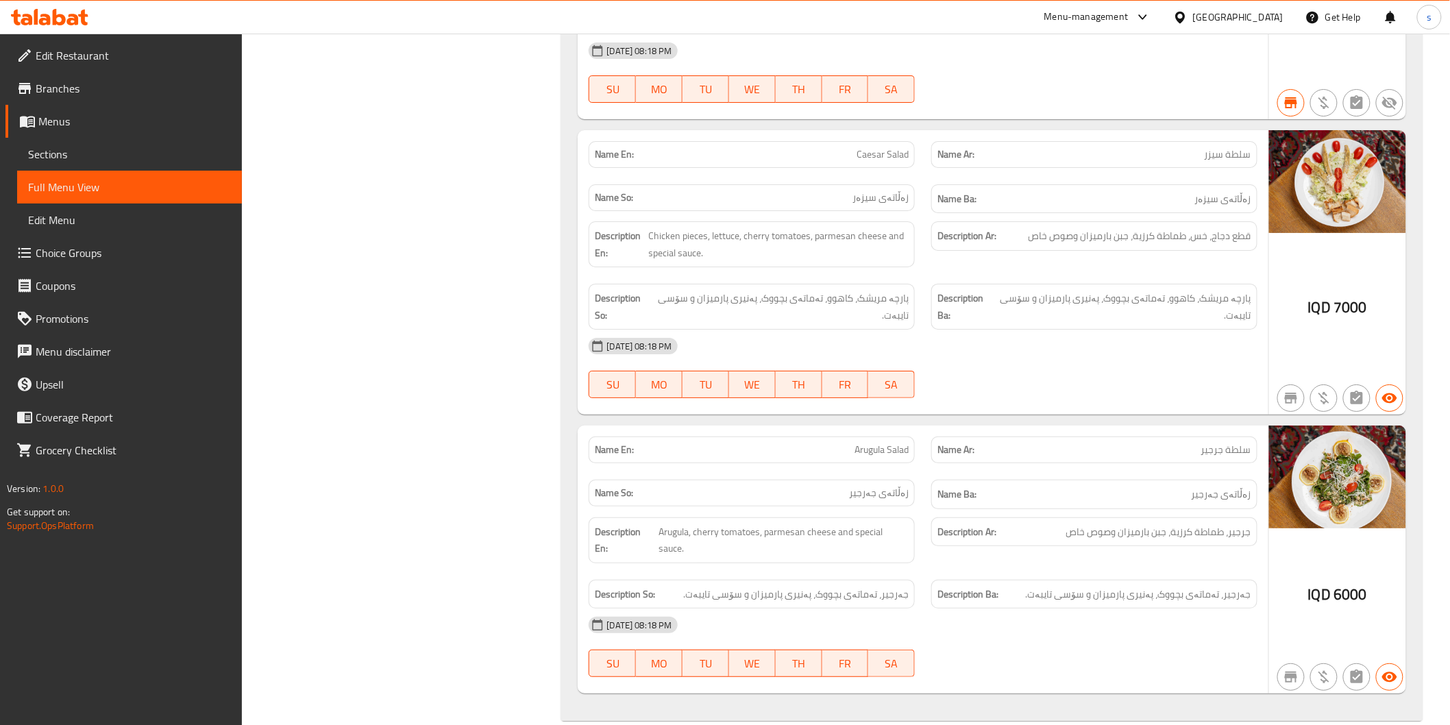
click at [222, 57] on span "Edit Restaurant" at bounding box center [133, 55] width 195 height 16
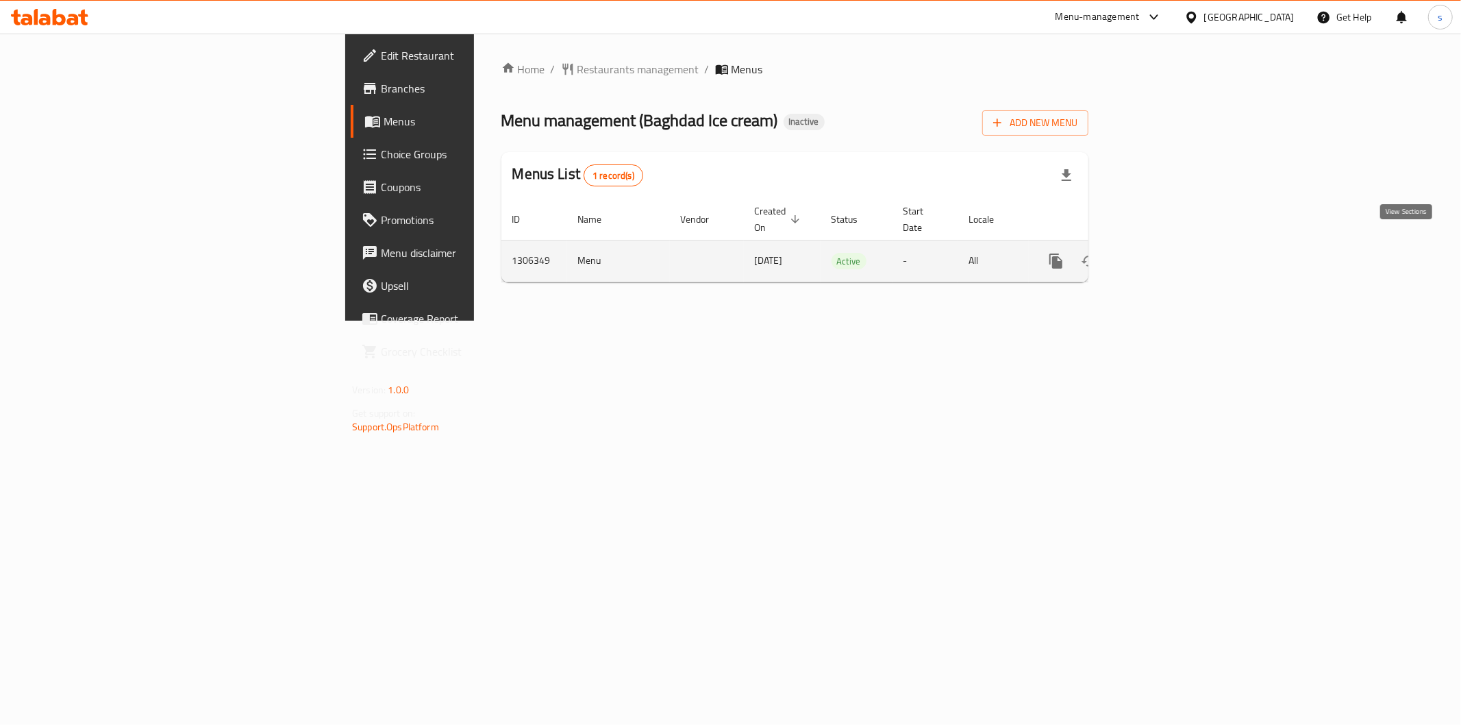
click at [1163, 253] on icon "enhanced table" at bounding box center [1155, 261] width 16 height 16
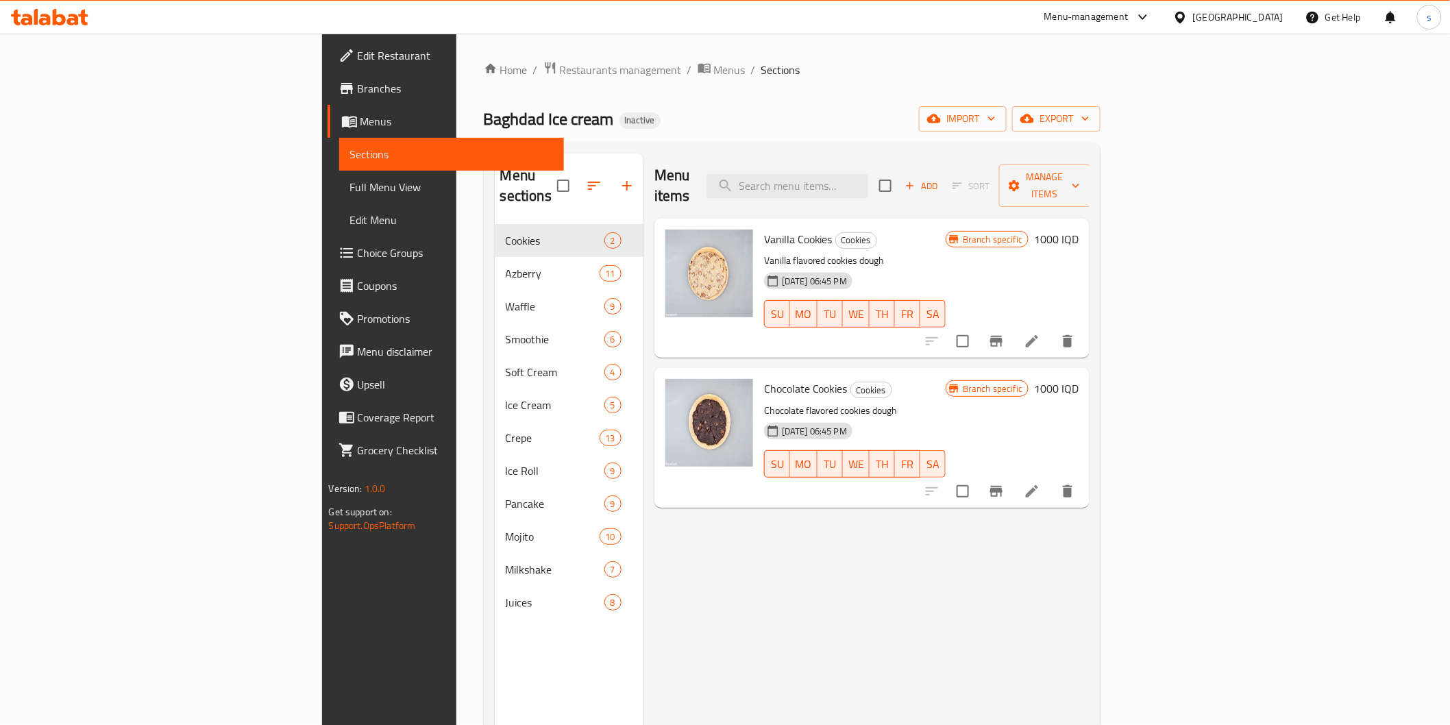
click at [350, 188] on span "Full Menu View" at bounding box center [451, 187] width 203 height 16
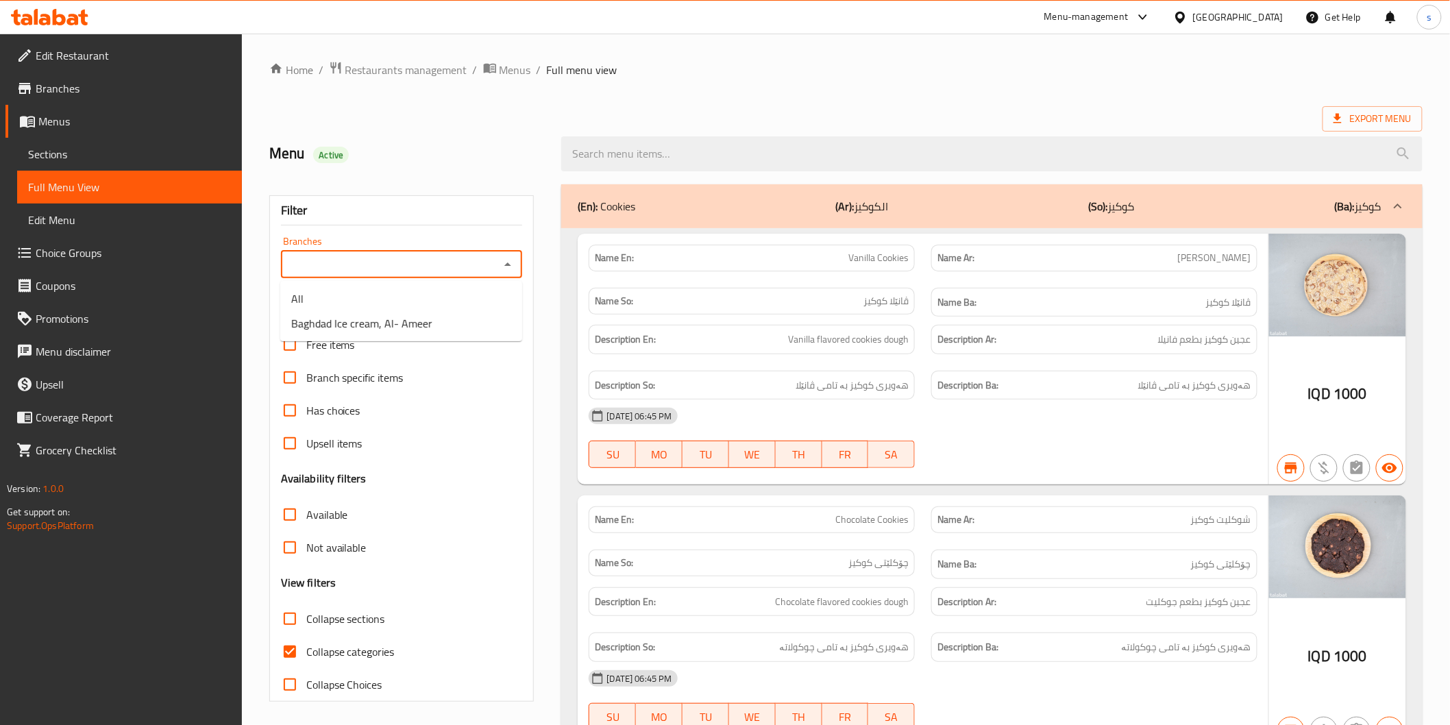
click at [404, 260] on input "Branches" at bounding box center [390, 264] width 211 height 19
click at [397, 326] on span "Baghdad Ice cream, Al- Ameer" at bounding box center [361, 323] width 141 height 16
type input "Baghdad Ice cream, Al- Ameer"
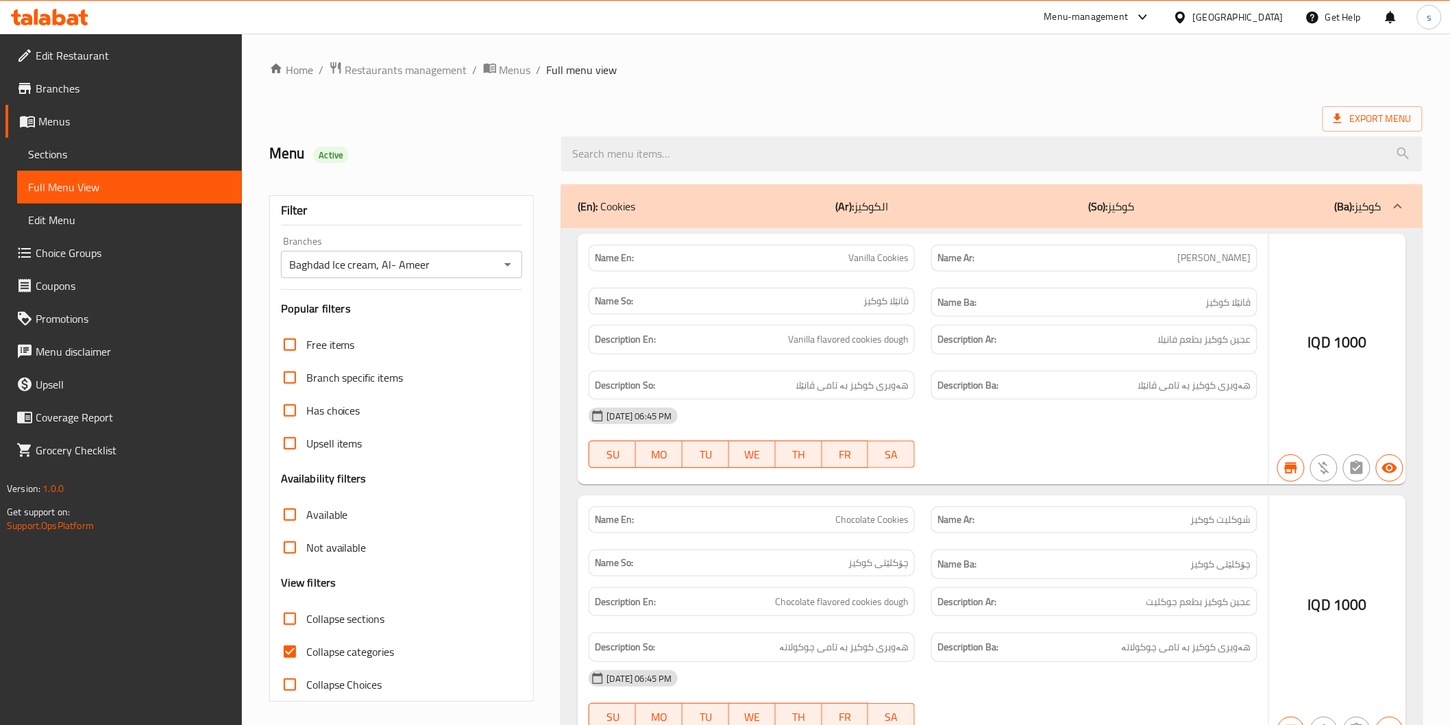
click at [373, 646] on div at bounding box center [725, 362] width 1450 height 725
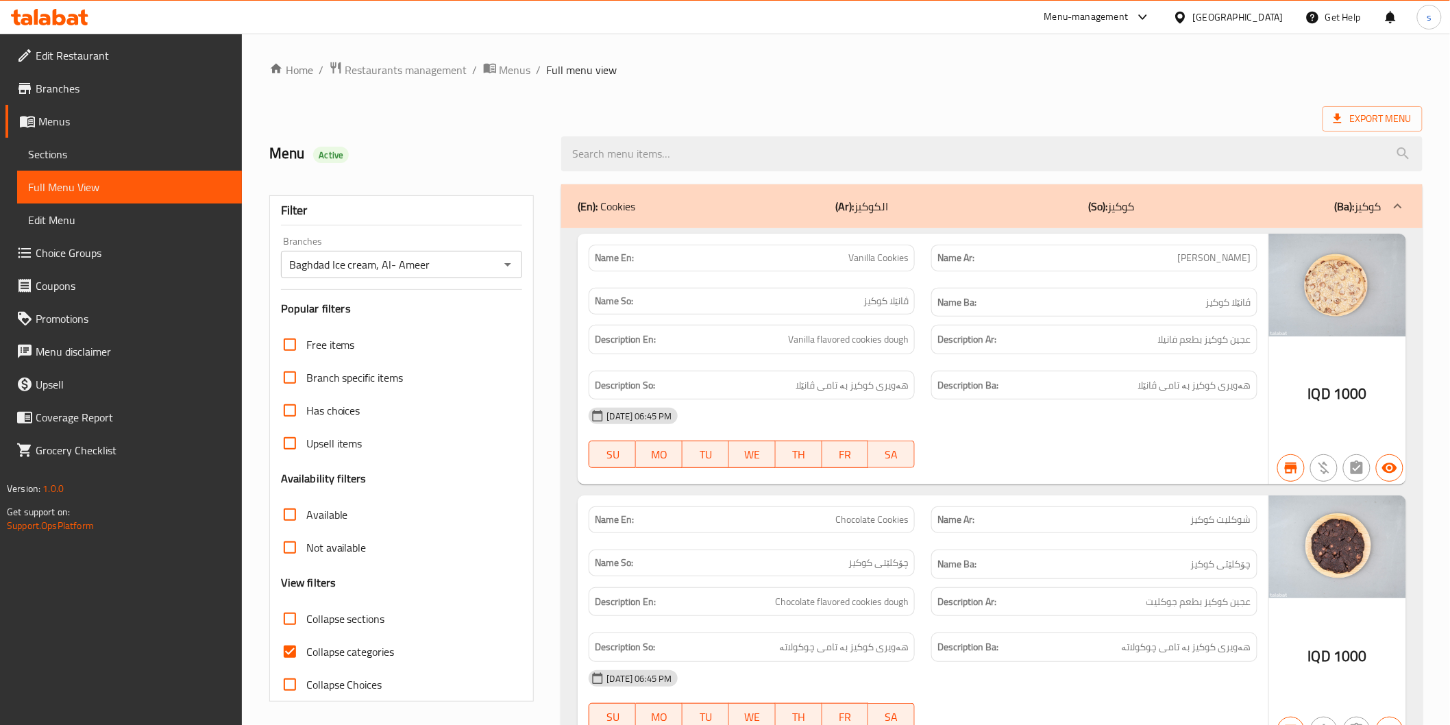
click at [373, 647] on span "Collapse categories" at bounding box center [350, 651] width 88 height 16
click at [306, 647] on input "Collapse categories" at bounding box center [289, 651] width 33 height 33
checkbox input "false"
click at [884, 108] on div "Export Menu" at bounding box center [845, 118] width 1153 height 25
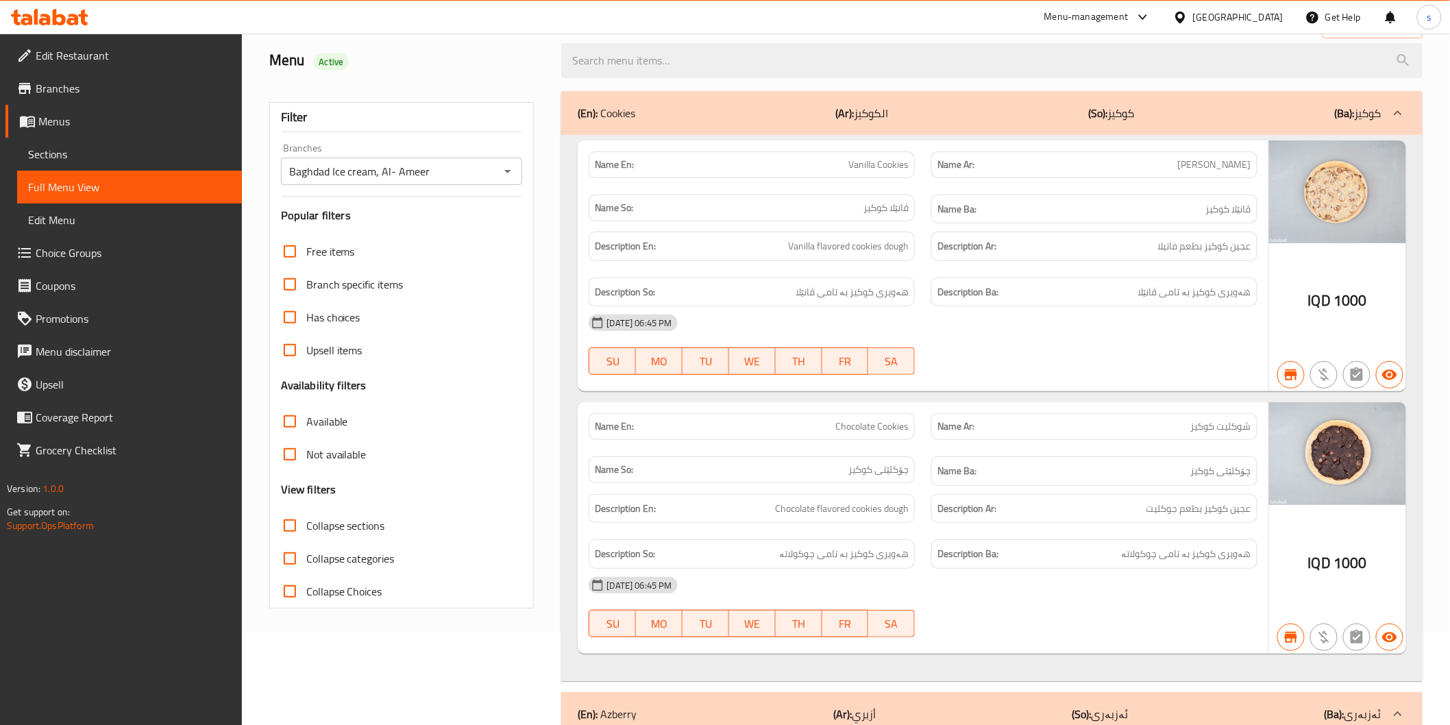
scroll to position [228, 0]
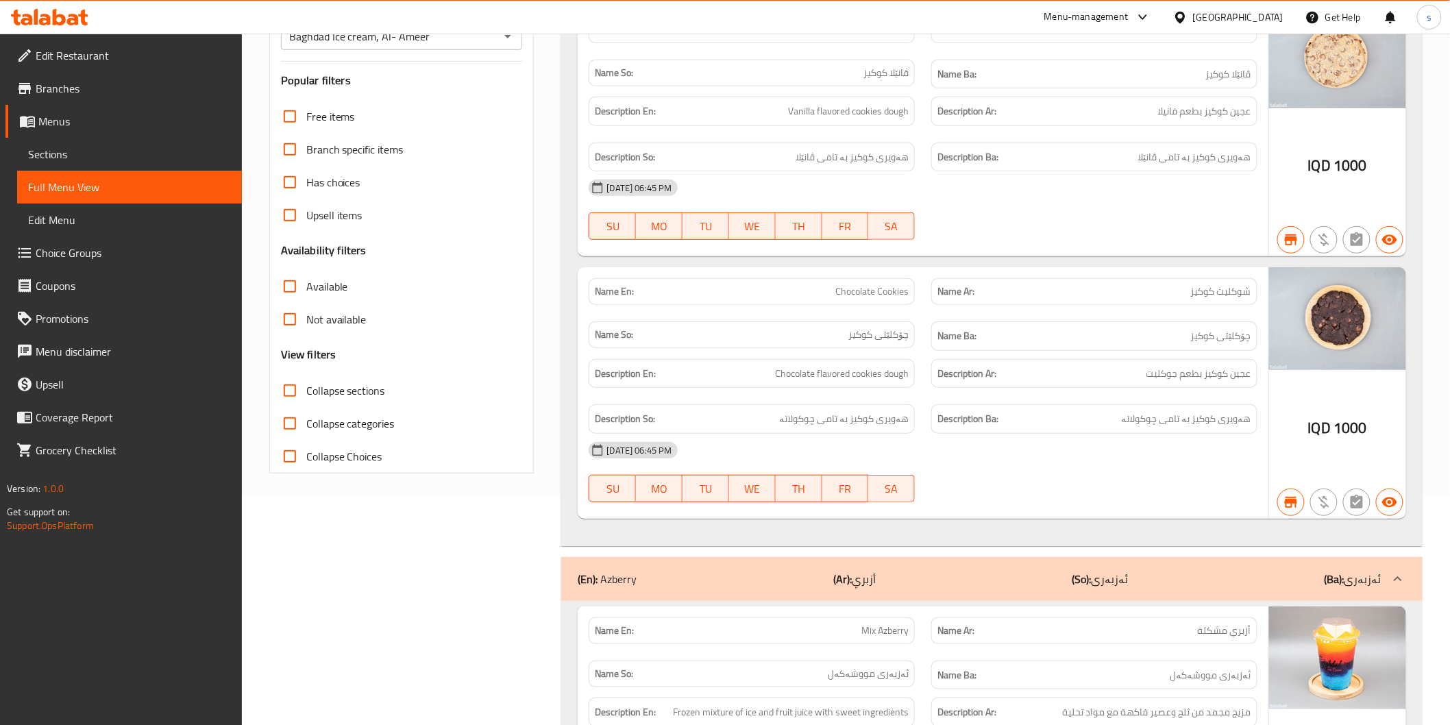
click at [346, 395] on span "Collapse sections" at bounding box center [345, 390] width 79 height 16
click at [306, 395] on input "Collapse sections" at bounding box center [289, 390] width 33 height 33
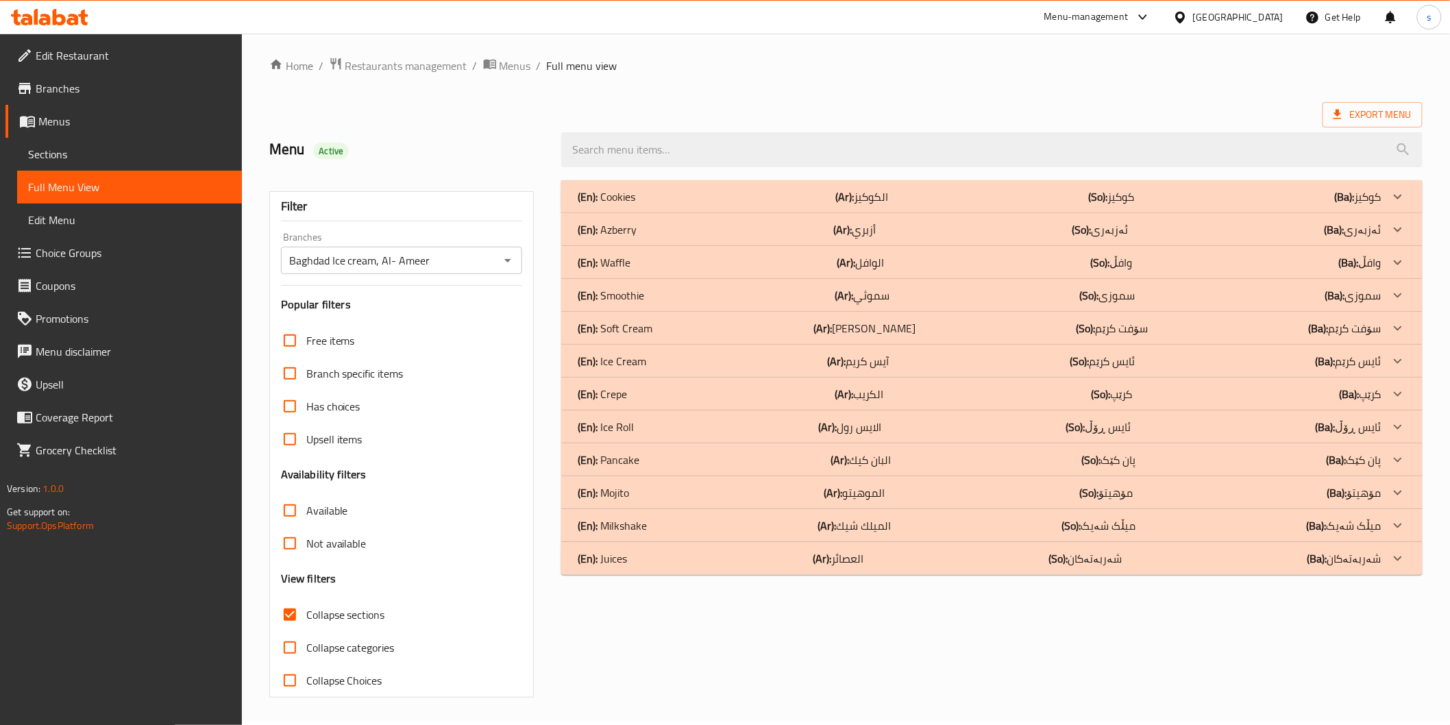
scroll to position [3, 0]
click at [836, 208] on b "(Ar):" at bounding box center [845, 197] width 18 height 21
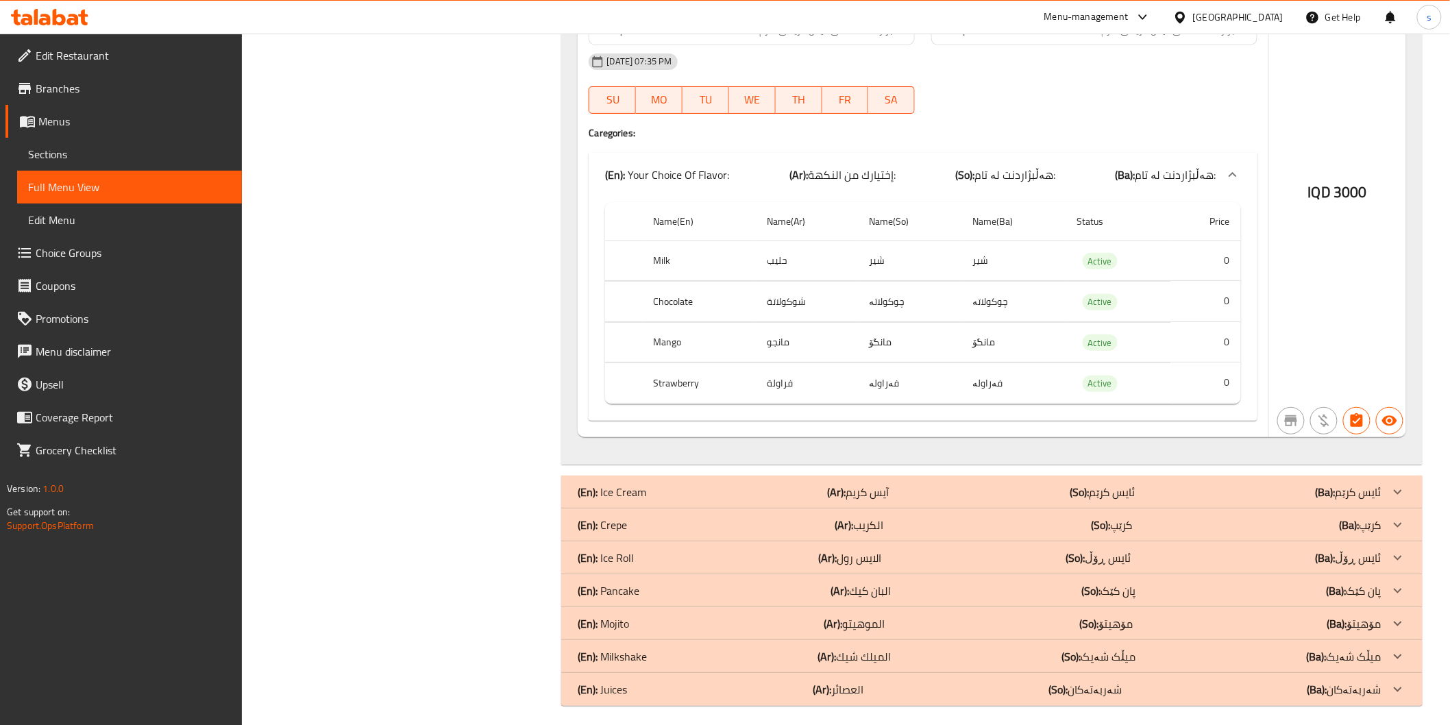
scroll to position [2213, 0]
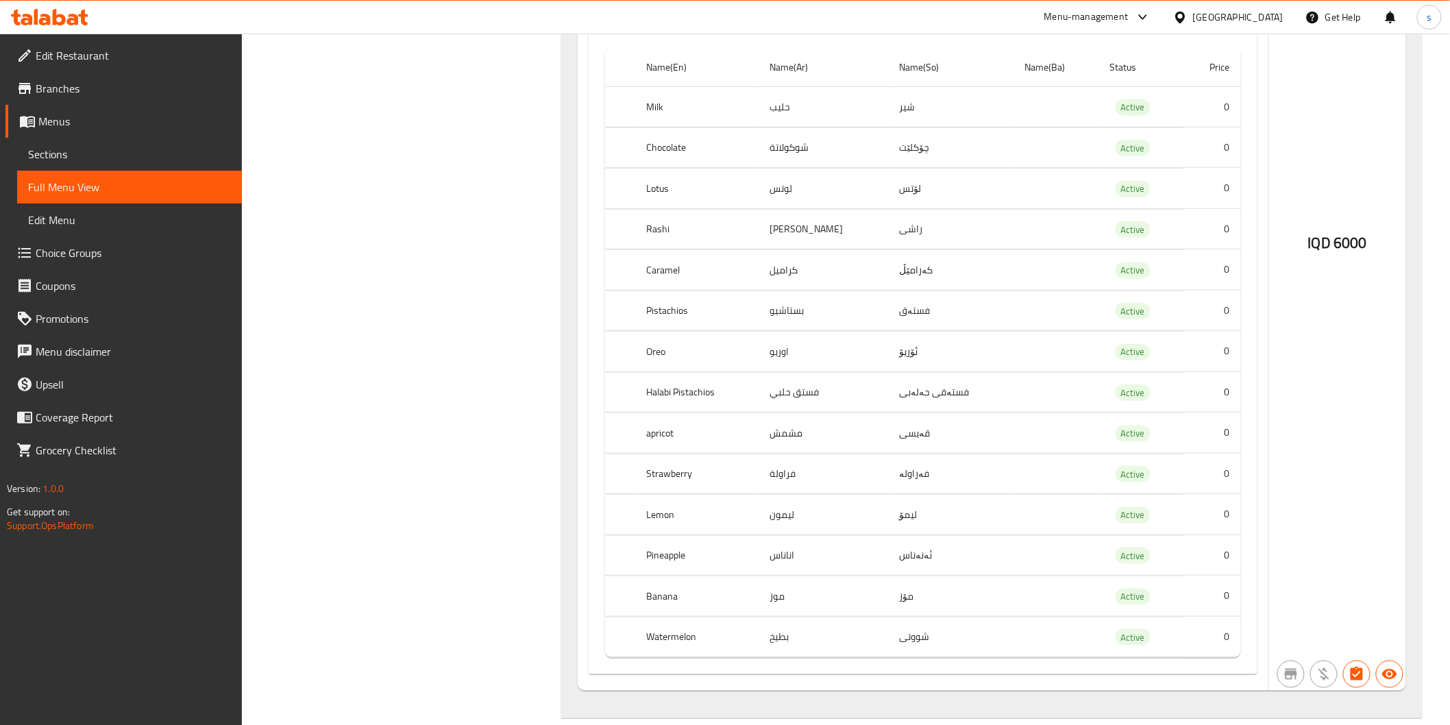
scroll to position [7135, 0]
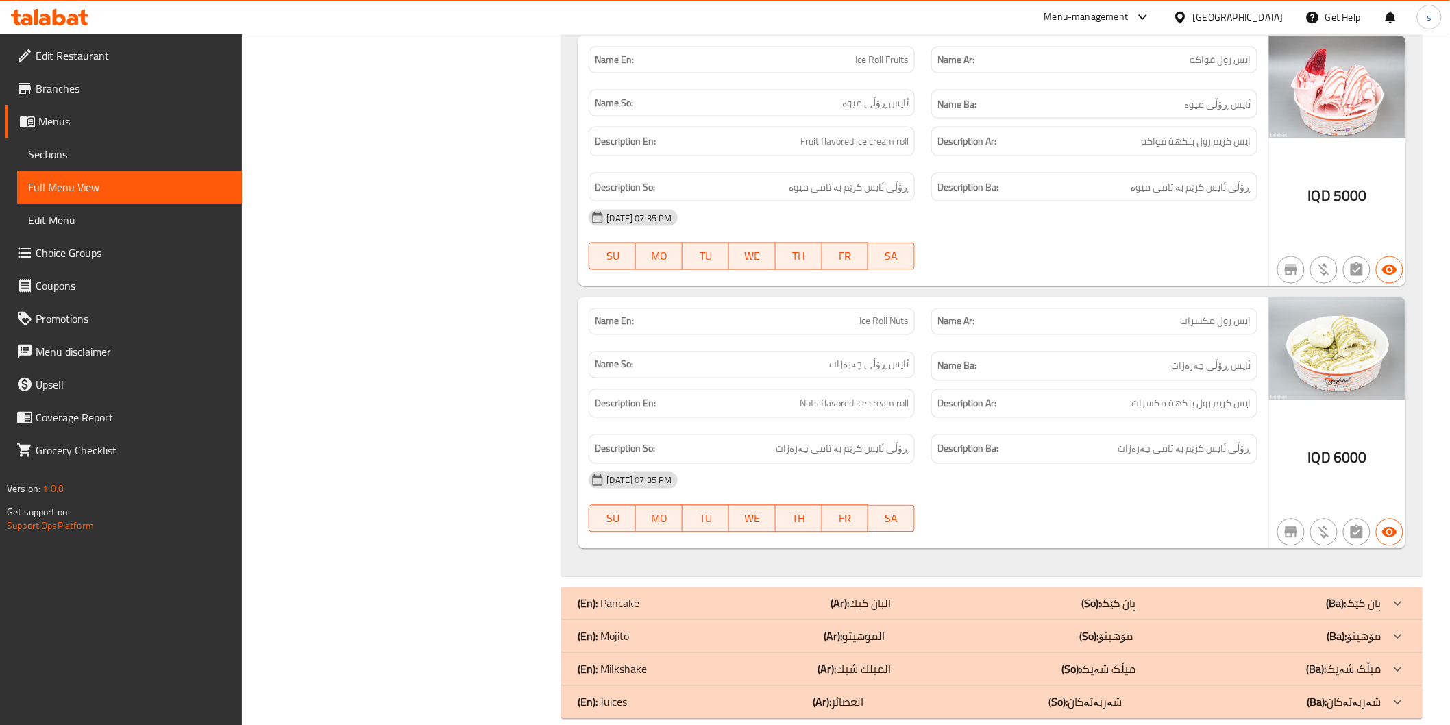
scroll to position [9553, 0]
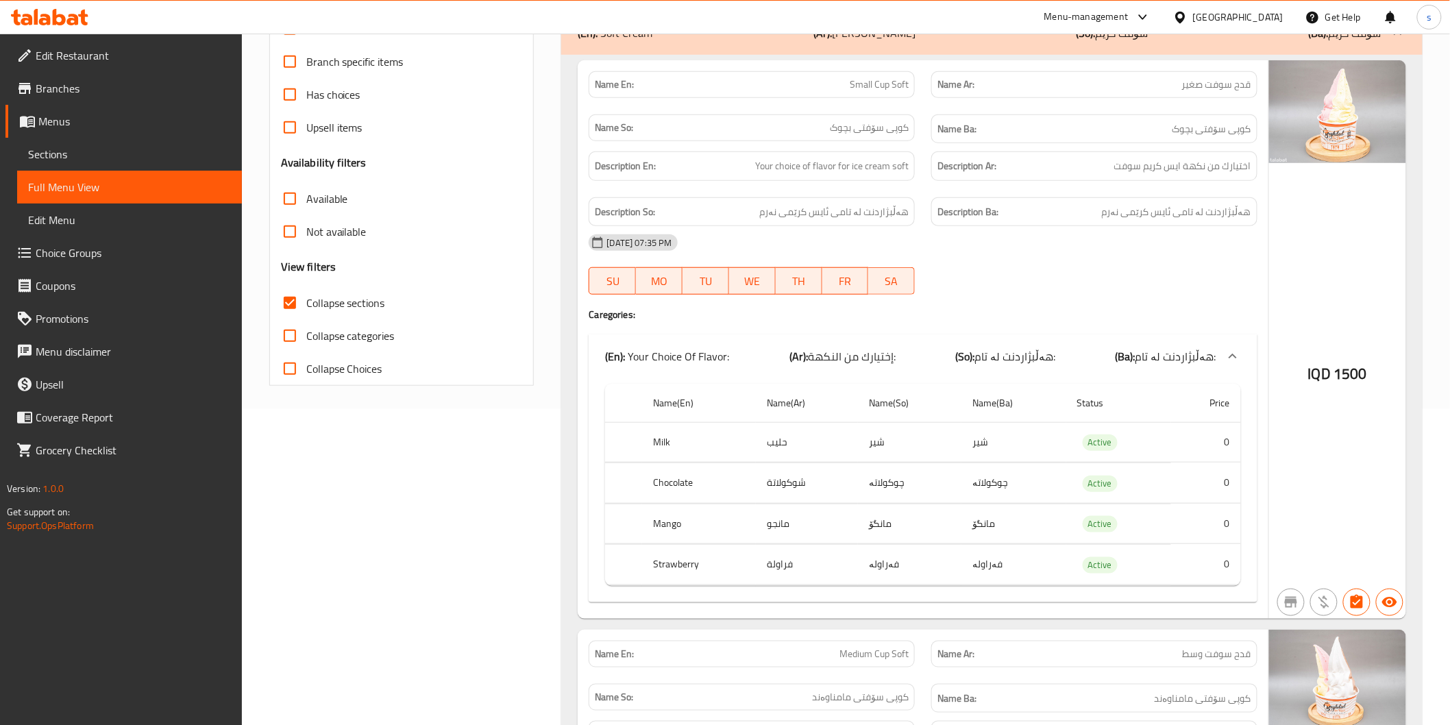
scroll to position [0, 0]
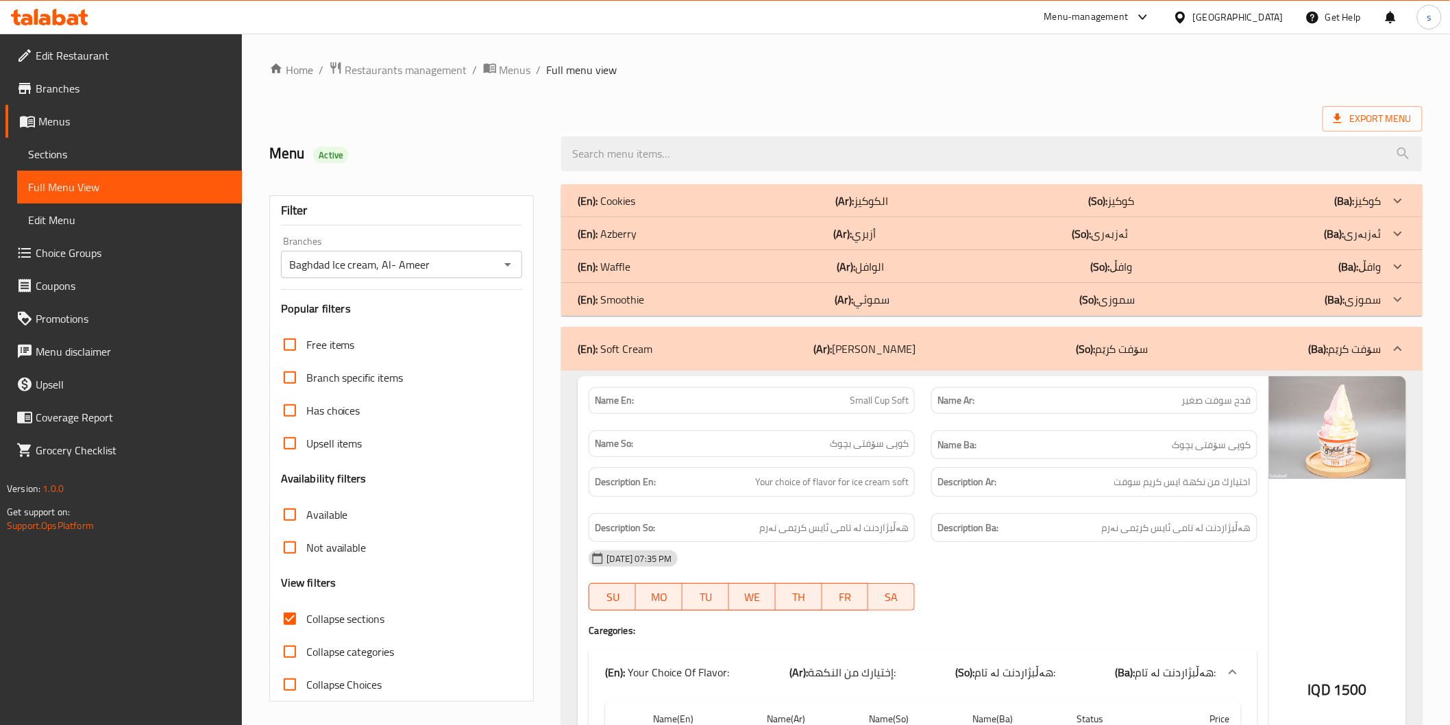
click at [1121, 217] on div "(En): Smoothie (Ar): سموثي (So): سموزی (Ba): سموزی" at bounding box center [991, 200] width 860 height 33
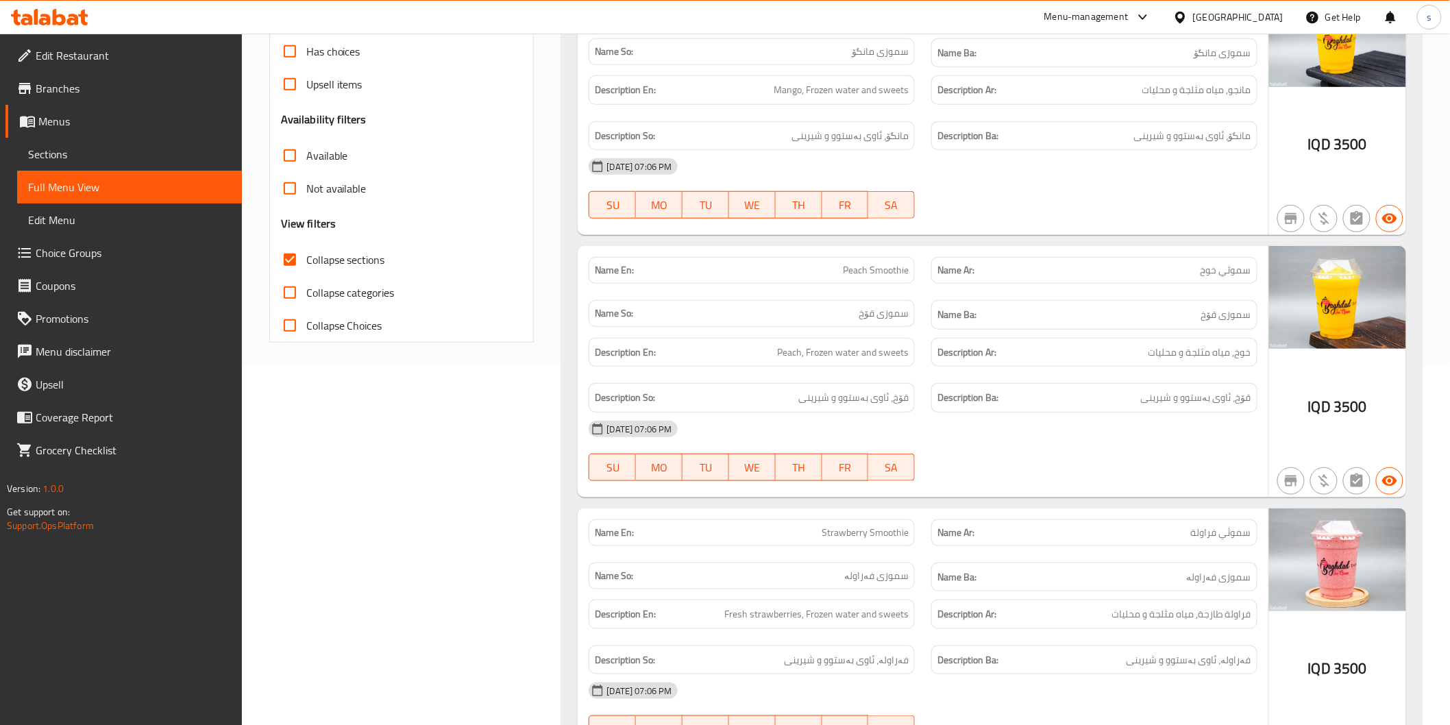
scroll to position [456, 0]
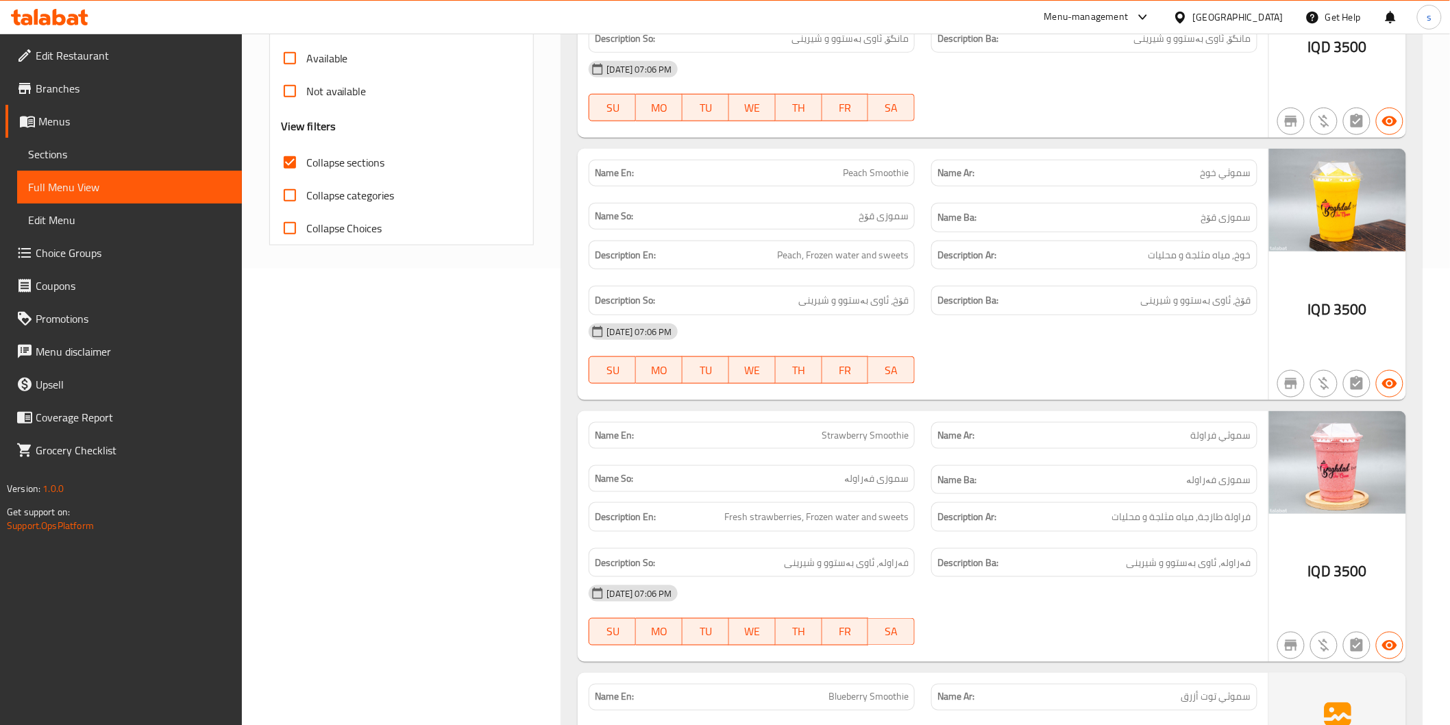
click at [906, 436] on span "Strawberry Smoothie" at bounding box center [864, 435] width 87 height 14
copy span "Strawberry Smoothie"
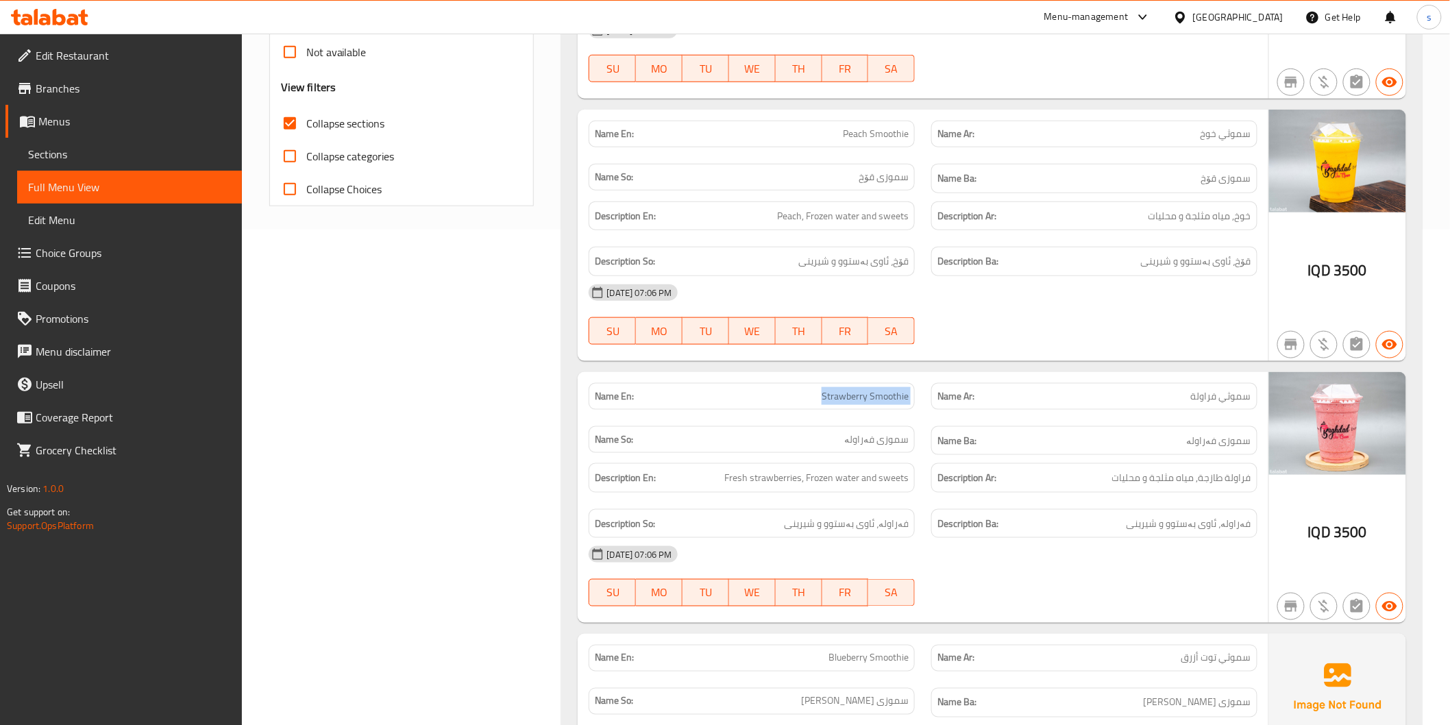
scroll to position [532, 0]
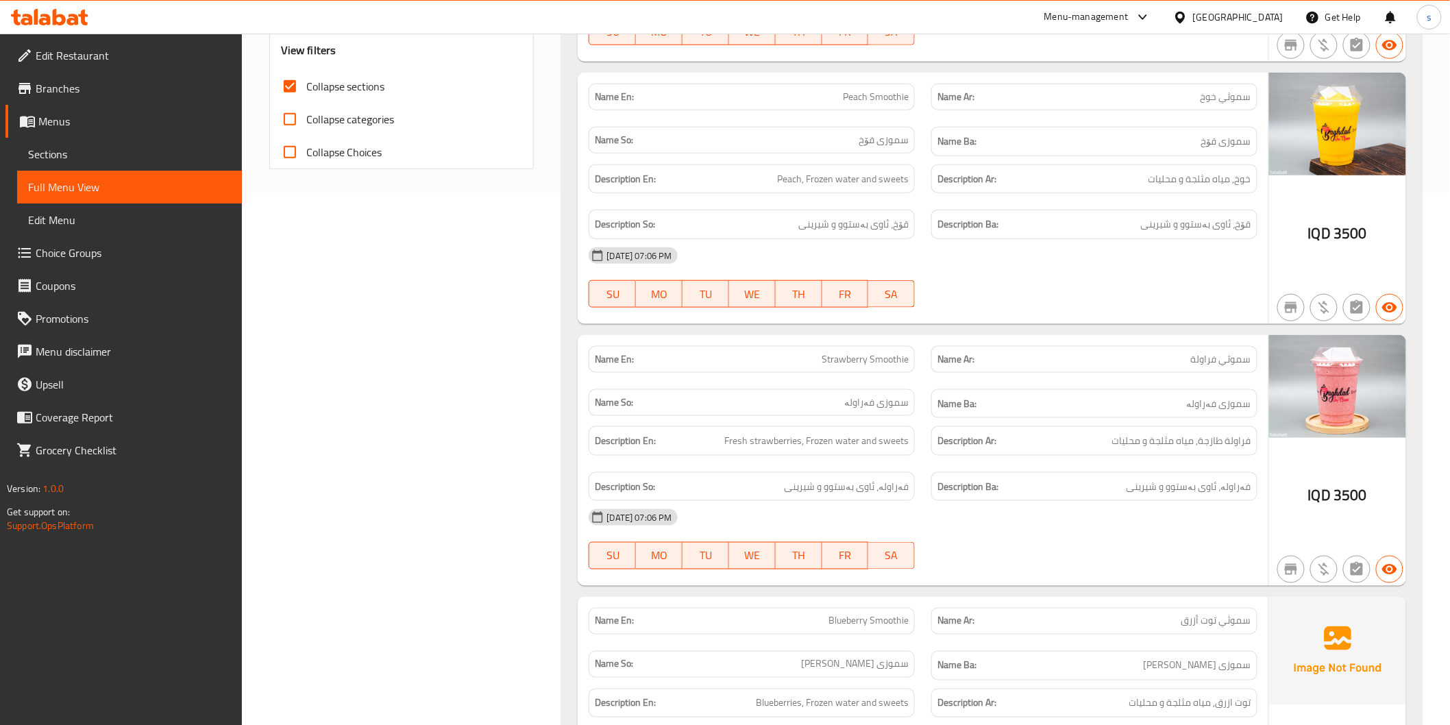
click at [833, 387] on div "Name So: سموزی فەراولە" at bounding box center [751, 404] width 343 height 46
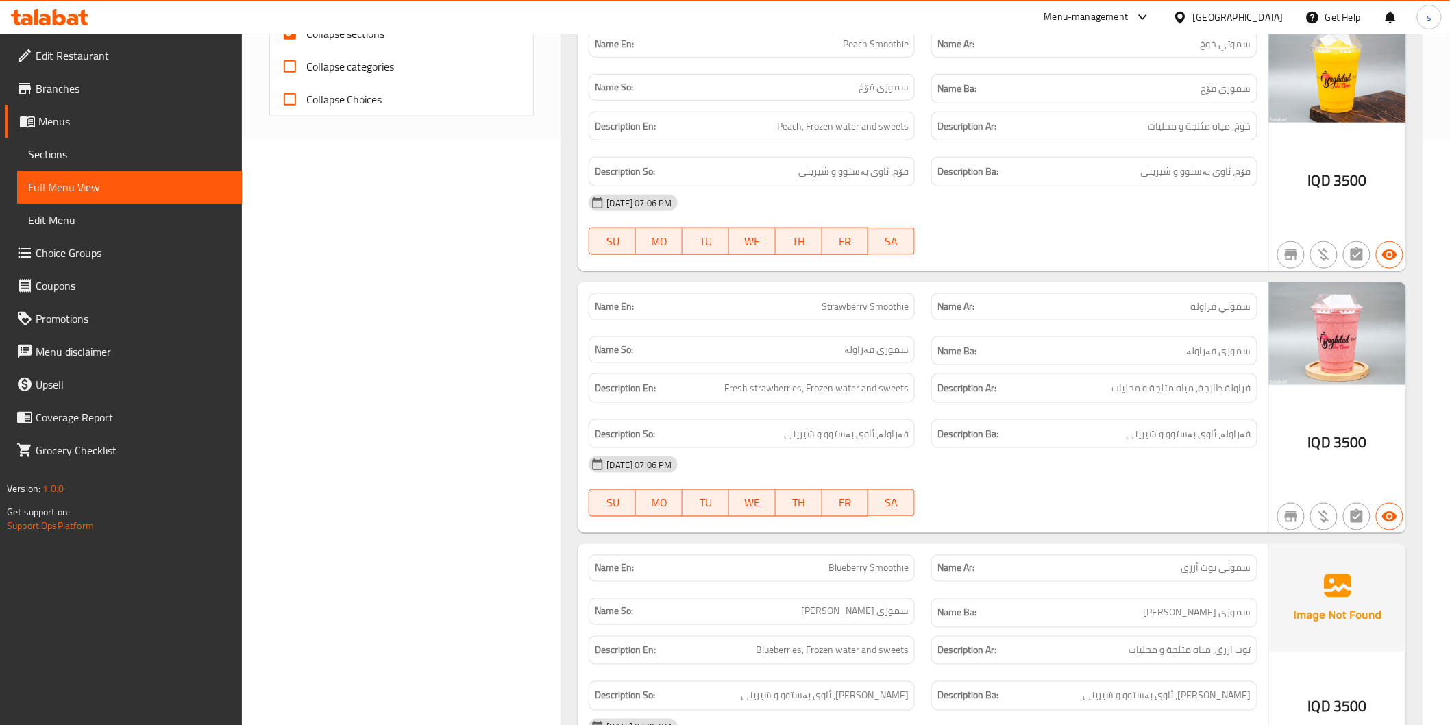
scroll to position [608, 0]
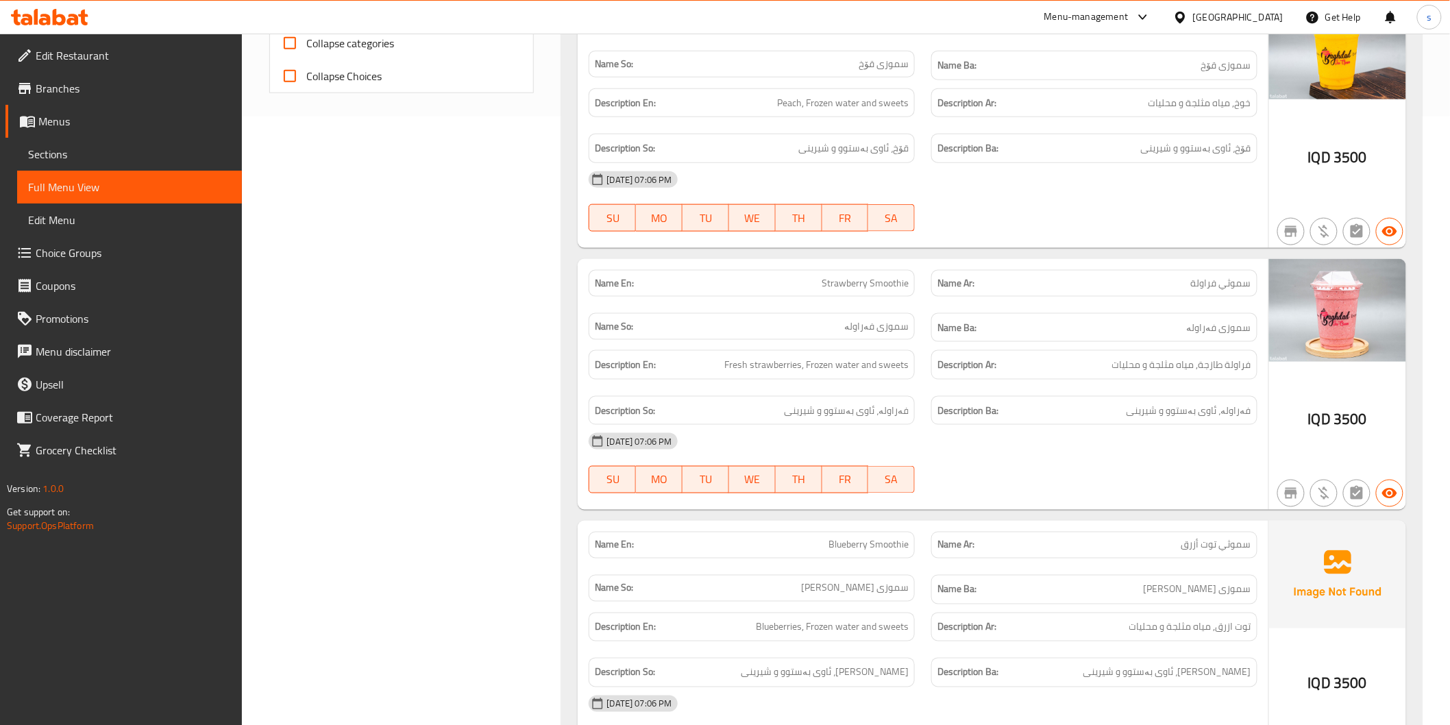
click at [847, 285] on span "Strawberry Smoothie" at bounding box center [864, 283] width 87 height 14
copy span "Strawberry Smoothie"
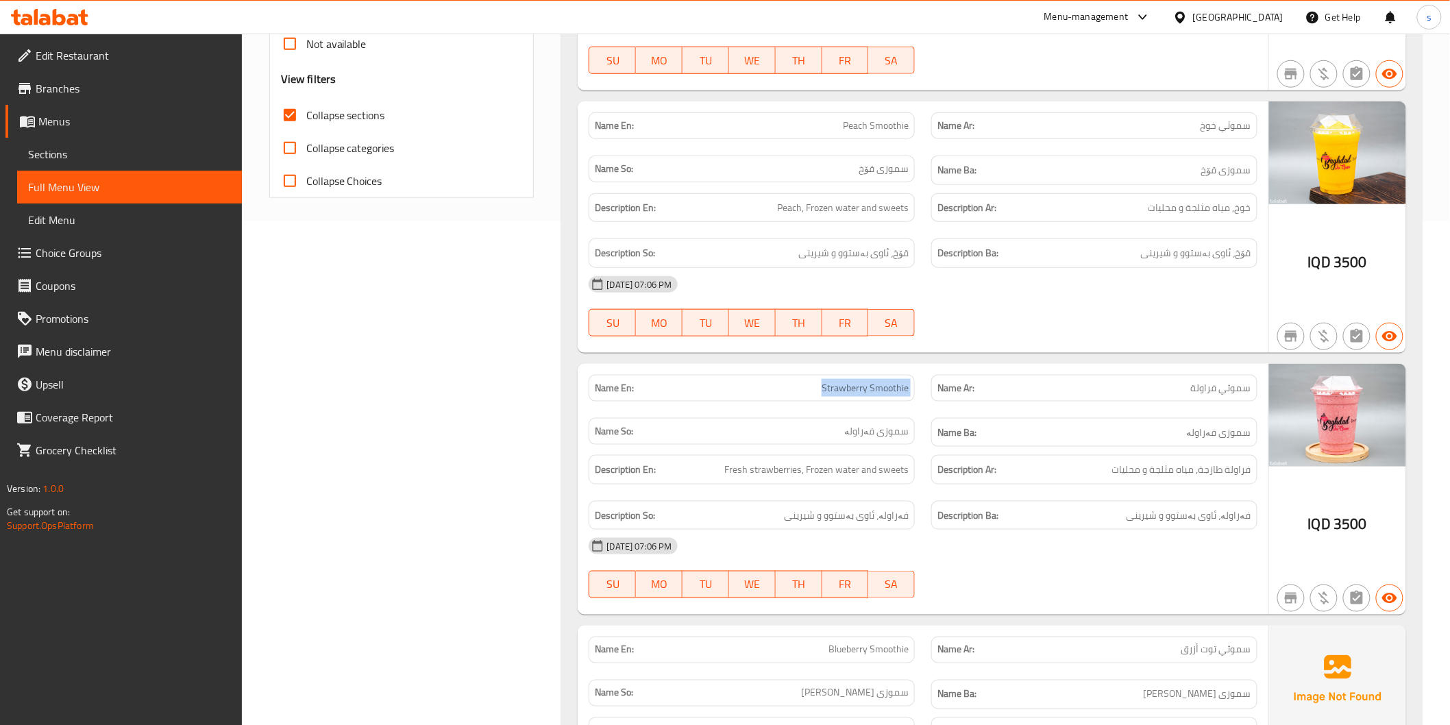
scroll to position [0, 0]
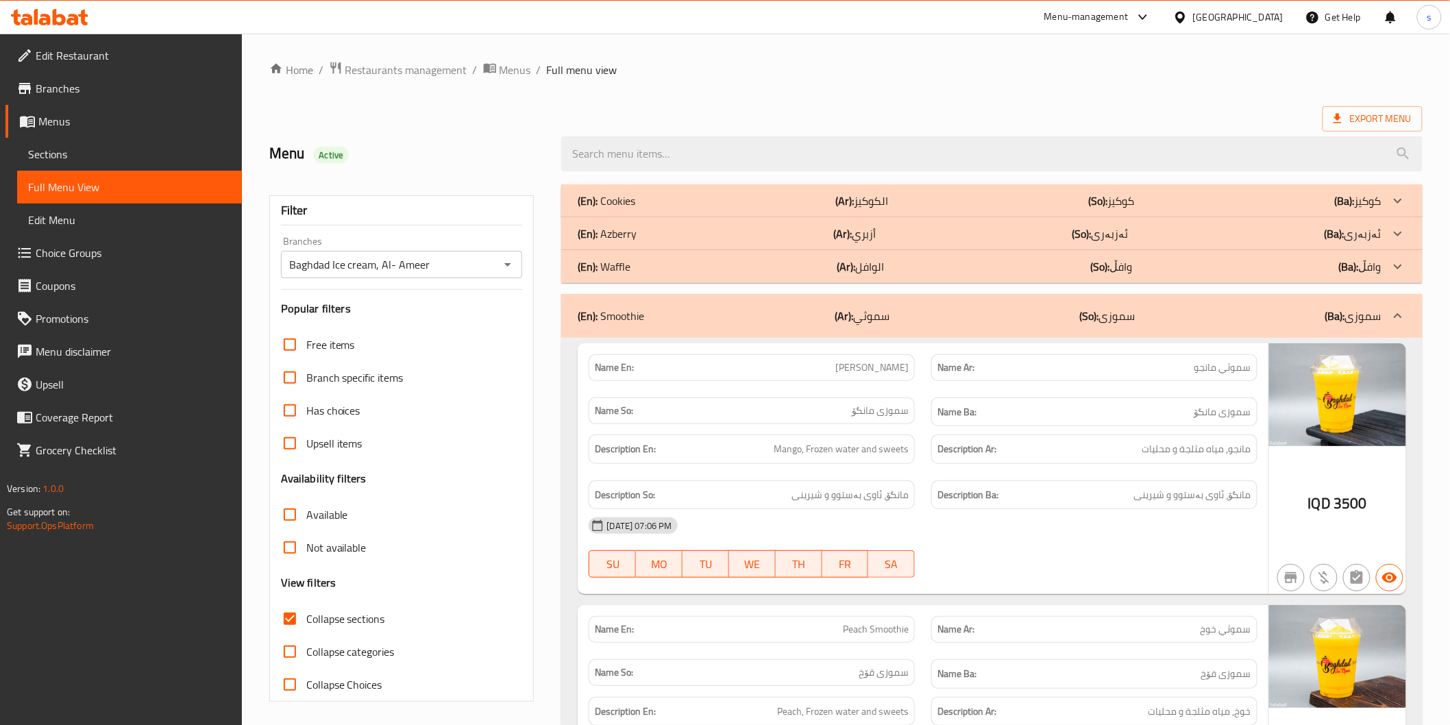
click at [956, 209] on div "(En): Azberry (Ar): أزبري (So): ئەزبەری (Ba): ئەزبەری" at bounding box center [979, 201] width 803 height 16
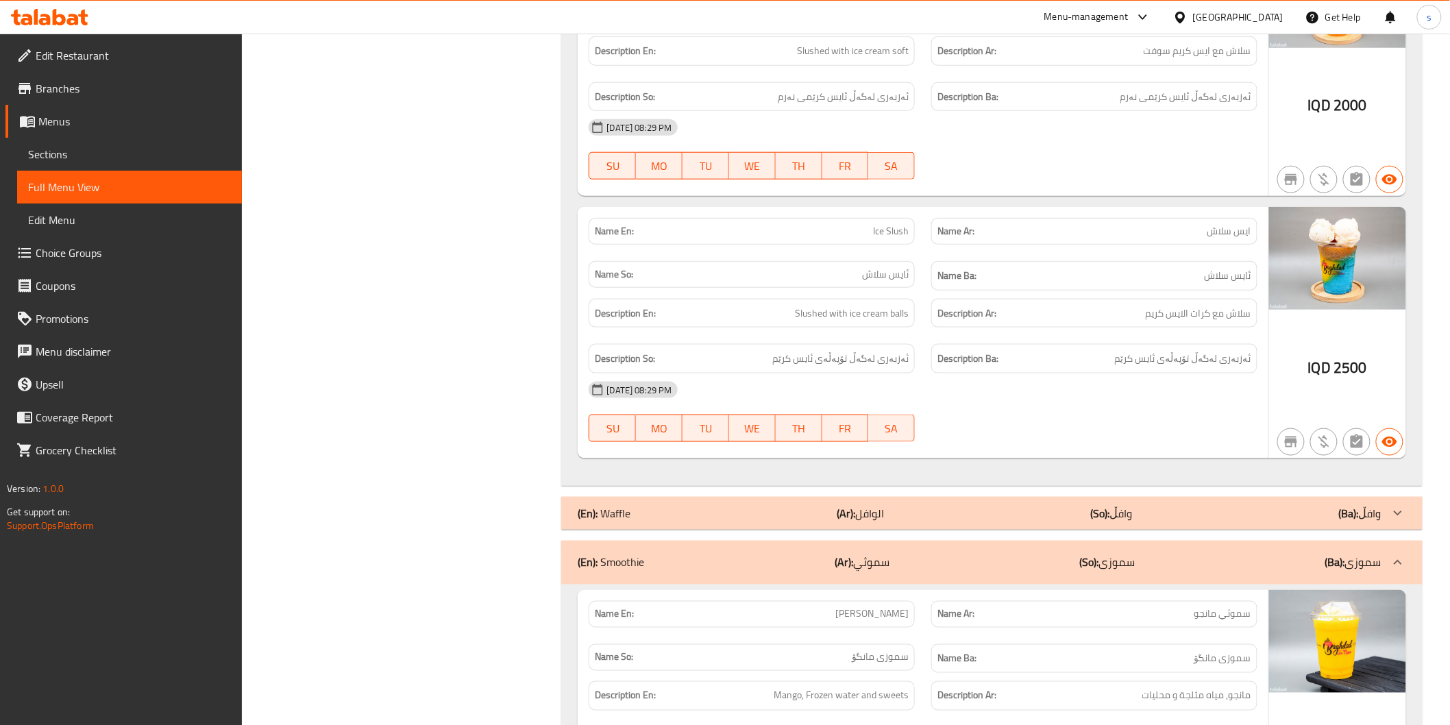
scroll to position [19023, 0]
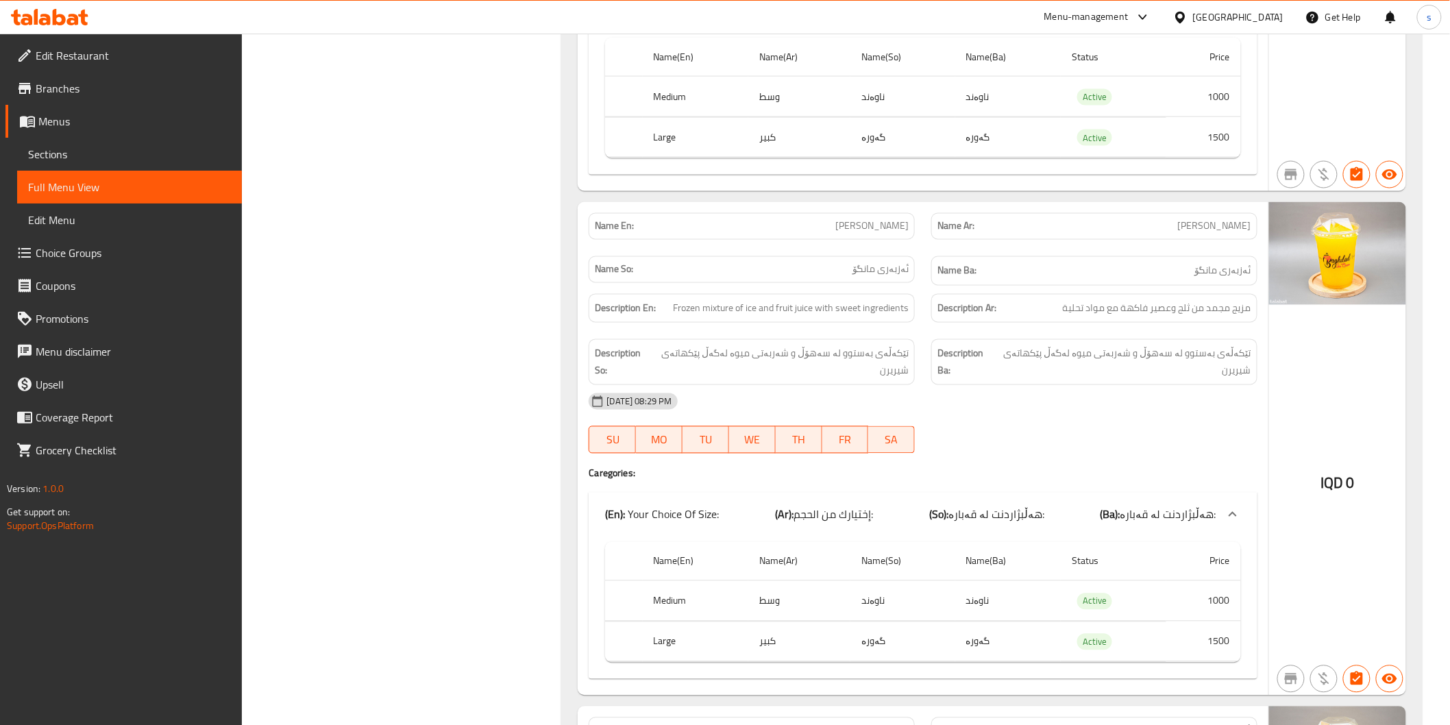
scroll to position [0, 0]
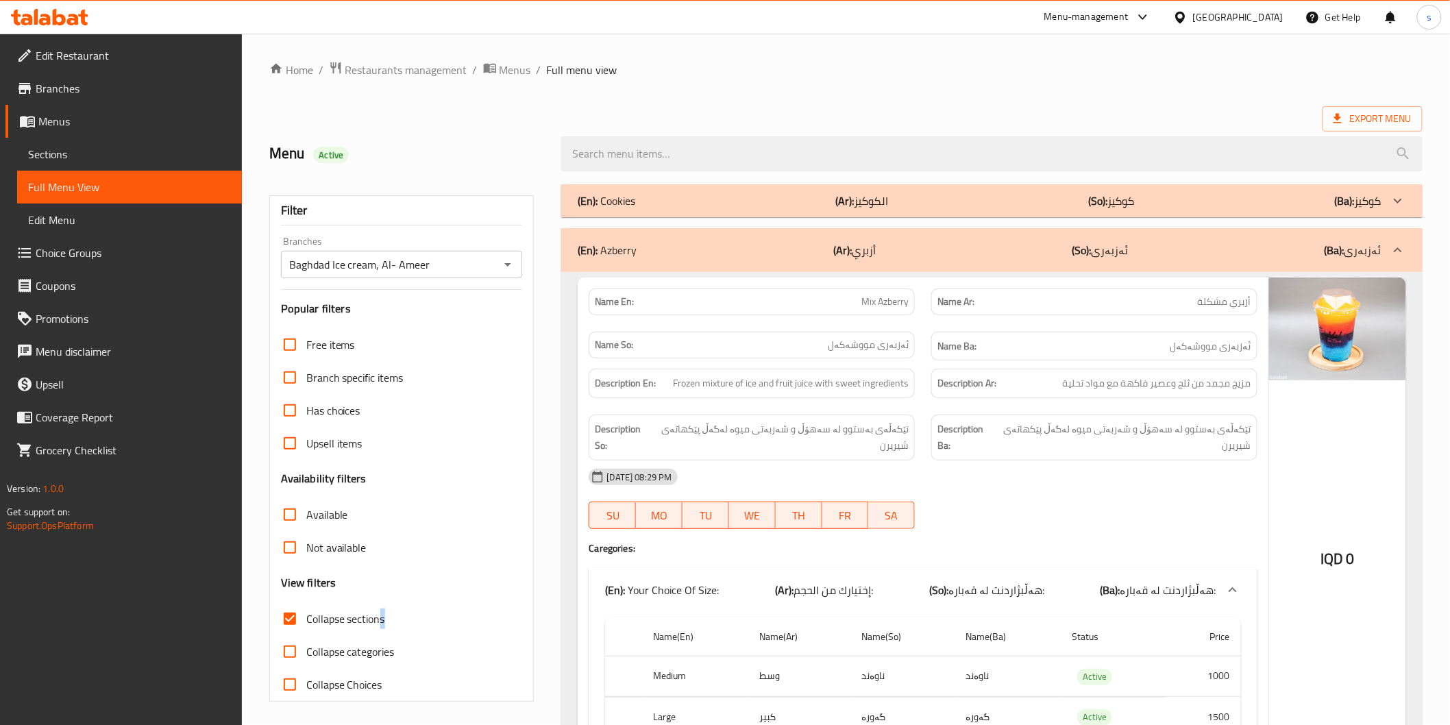
click at [382, 614] on span "Collapse sections" at bounding box center [345, 618] width 79 height 16
click at [306, 614] on input "Collapse sections" at bounding box center [289, 618] width 33 height 33
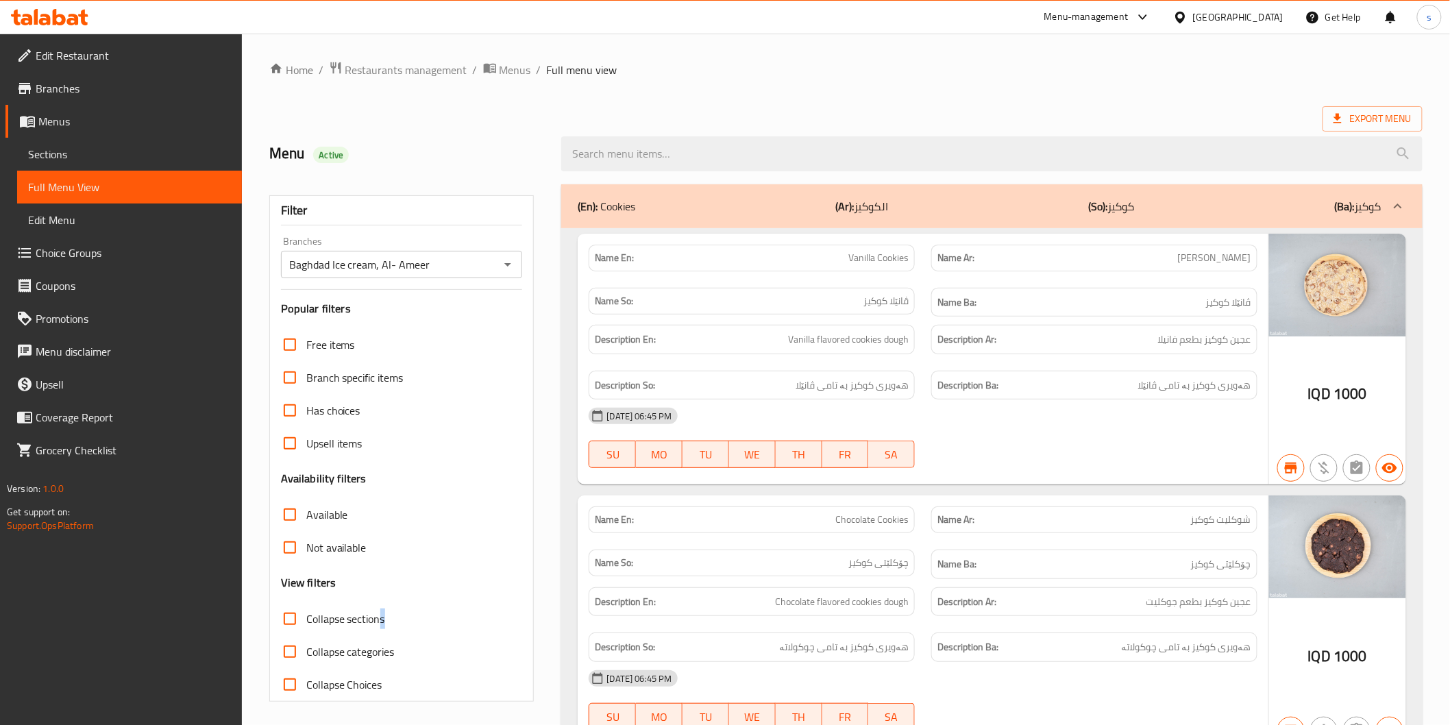
click at [382, 614] on span "Collapse sections" at bounding box center [345, 618] width 79 height 16
click at [306, 614] on input "Collapse sections" at bounding box center [289, 618] width 33 height 33
checkbox input "true"
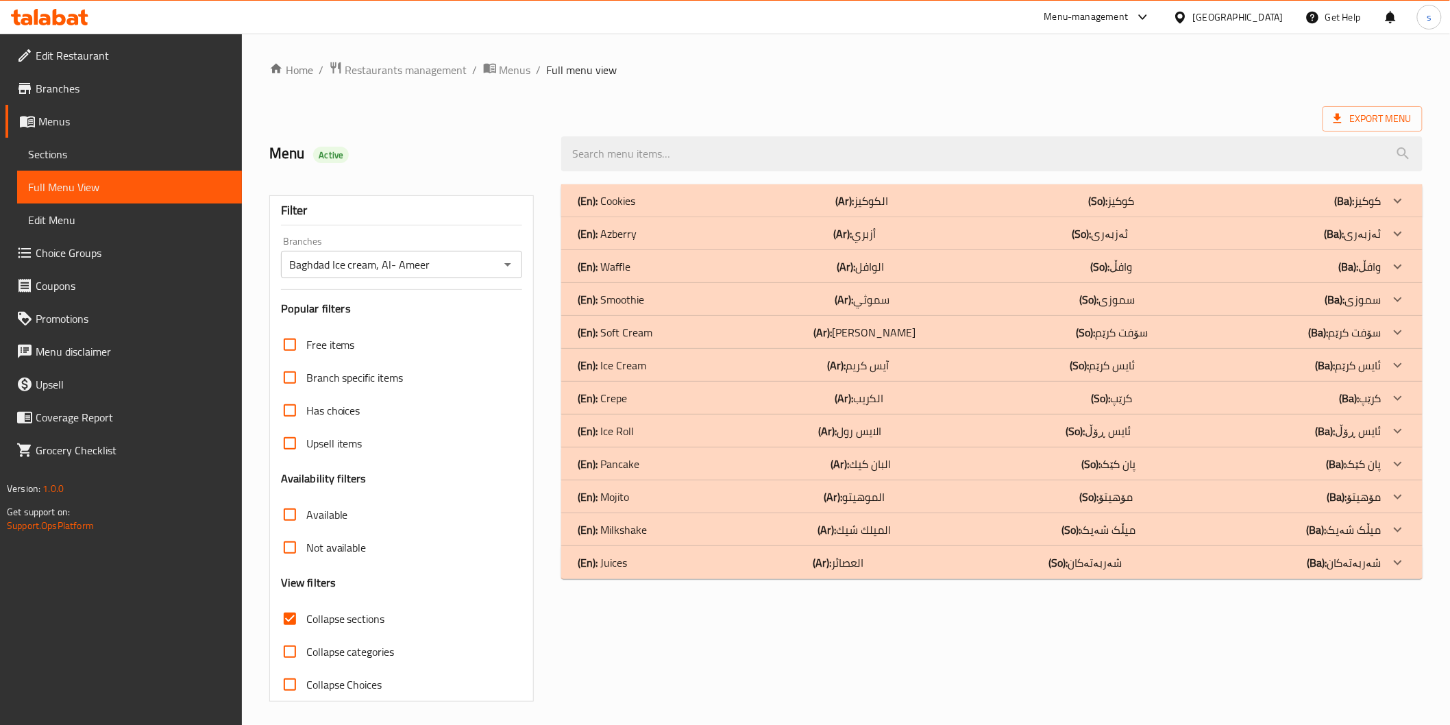
click at [771, 209] on div "(En): Milkshake (Ar): الميلك شيك (So): میڵک شەیک (Ba): میڵک شەیک" at bounding box center [979, 201] width 803 height 16
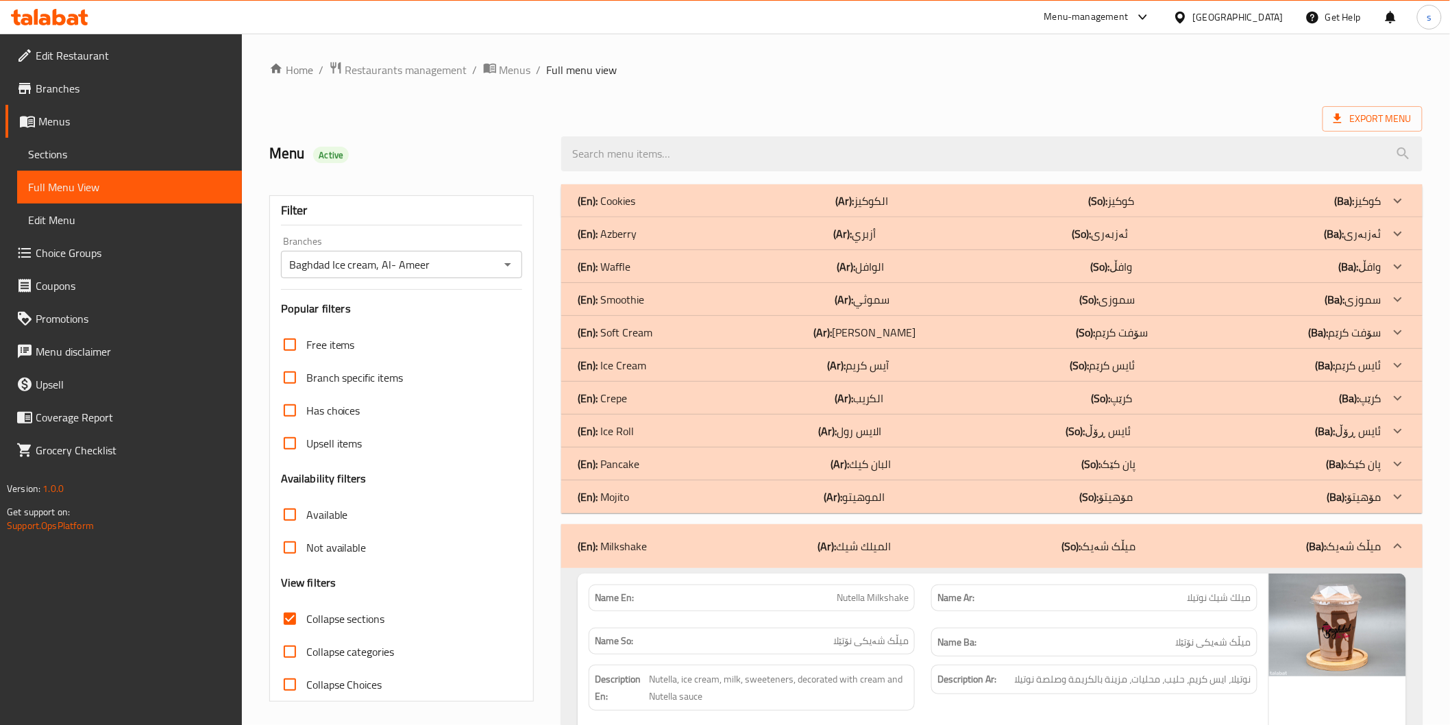
click at [1139, 209] on div "(En): Pancake (Ar): البان كيك (So): پان کێک (Ba): پان کێک" at bounding box center [979, 201] width 803 height 16
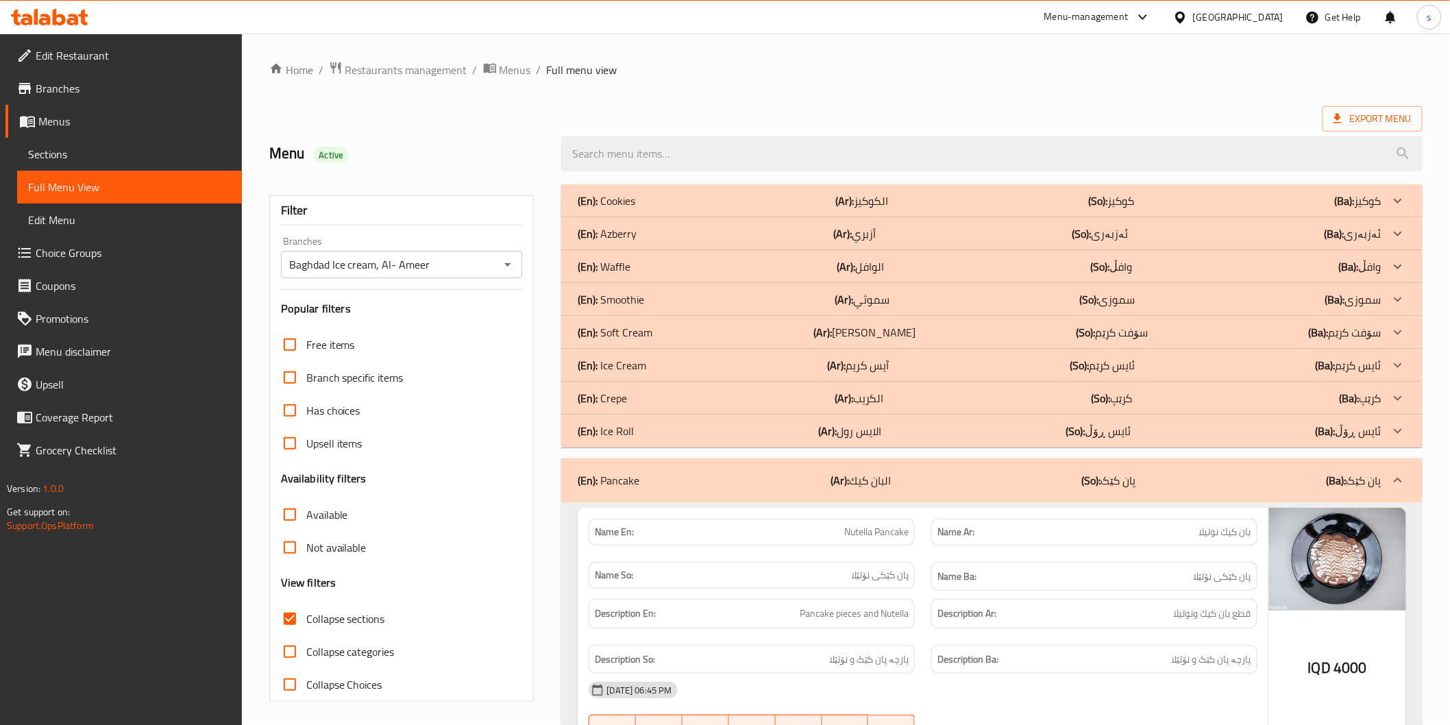
click at [915, 209] on div "(En): Crepe (Ar): الكریب (So): کرێپ (Ba): کرێپ" at bounding box center [979, 201] width 803 height 16
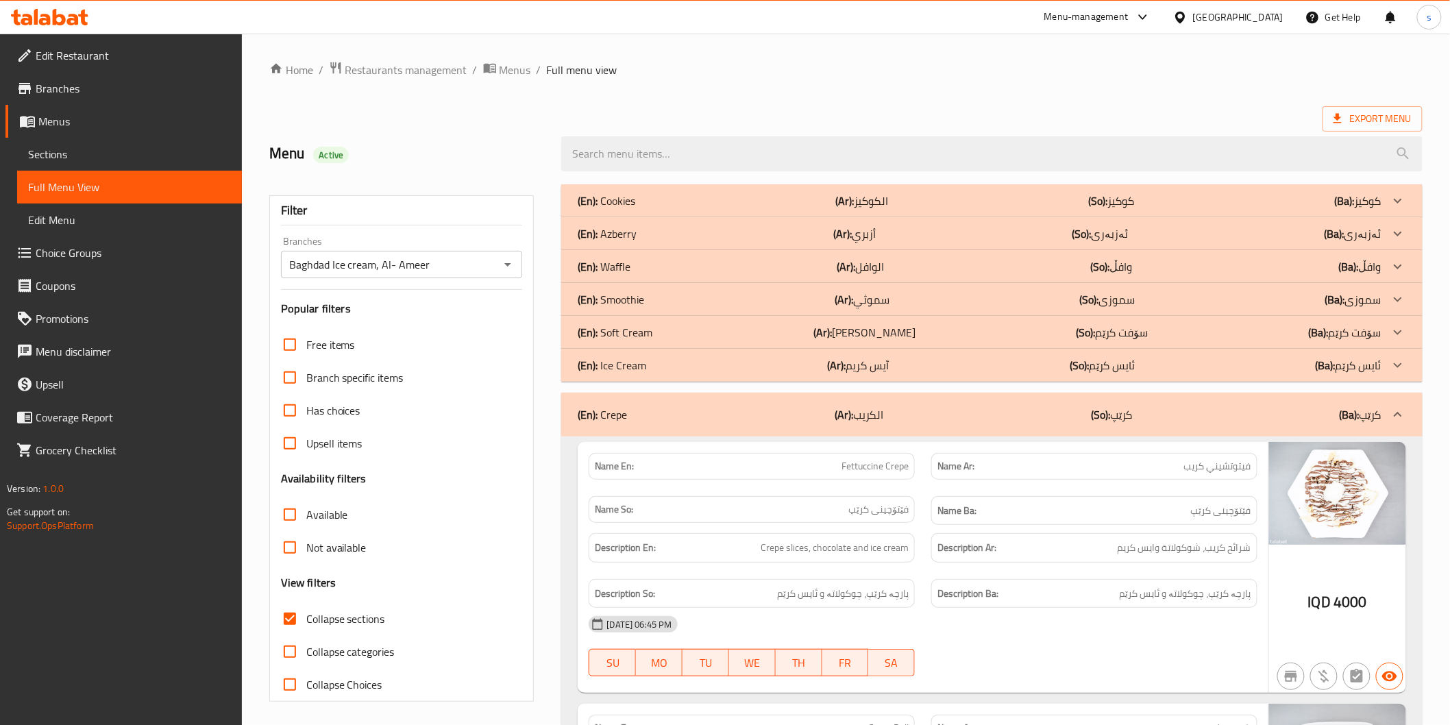
click at [1074, 217] on div "(En): Waffle (Ar): الوافل (So): وافڵ (Ba): وافڵ" at bounding box center [991, 200] width 860 height 33
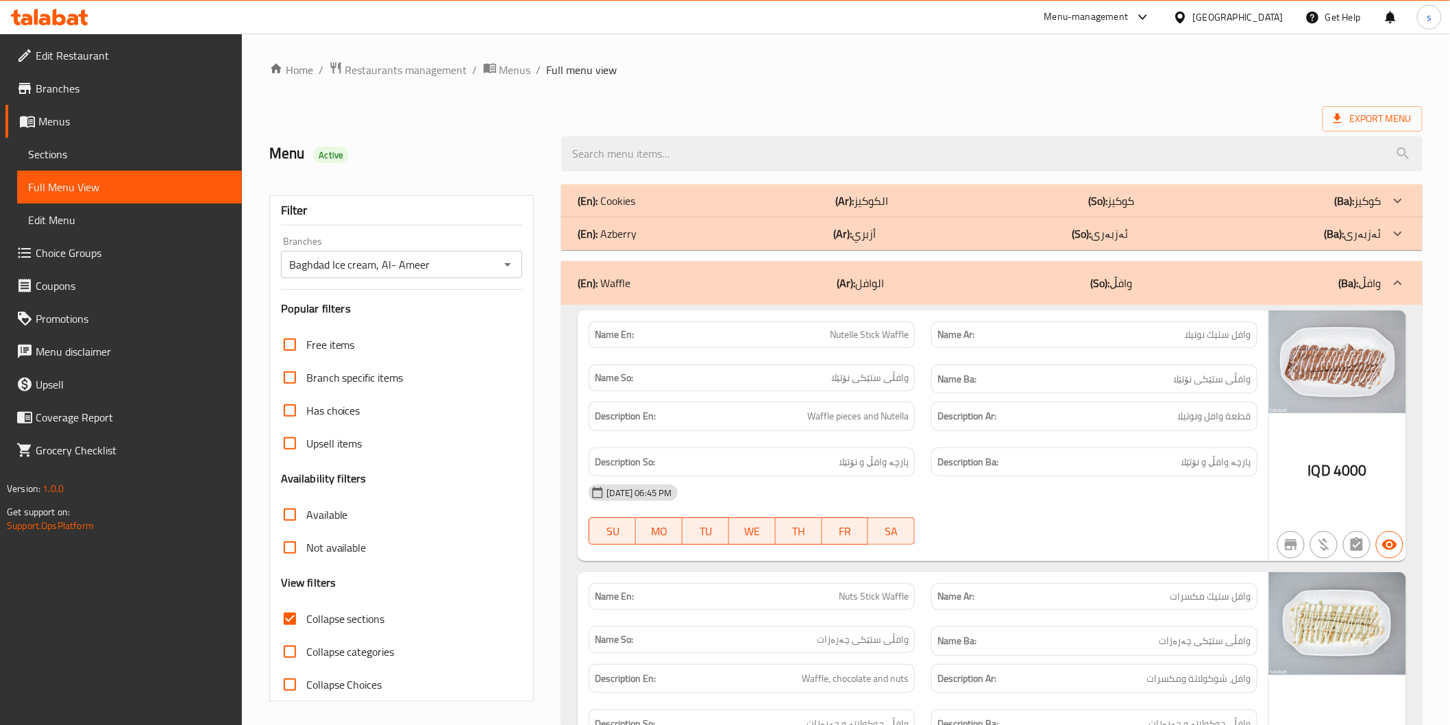
click at [1214, 199] on div "(En): Cookies (Ar): الكوكيز (So): كوكيز (Ba): كوكيز" at bounding box center [979, 201] width 803 height 16
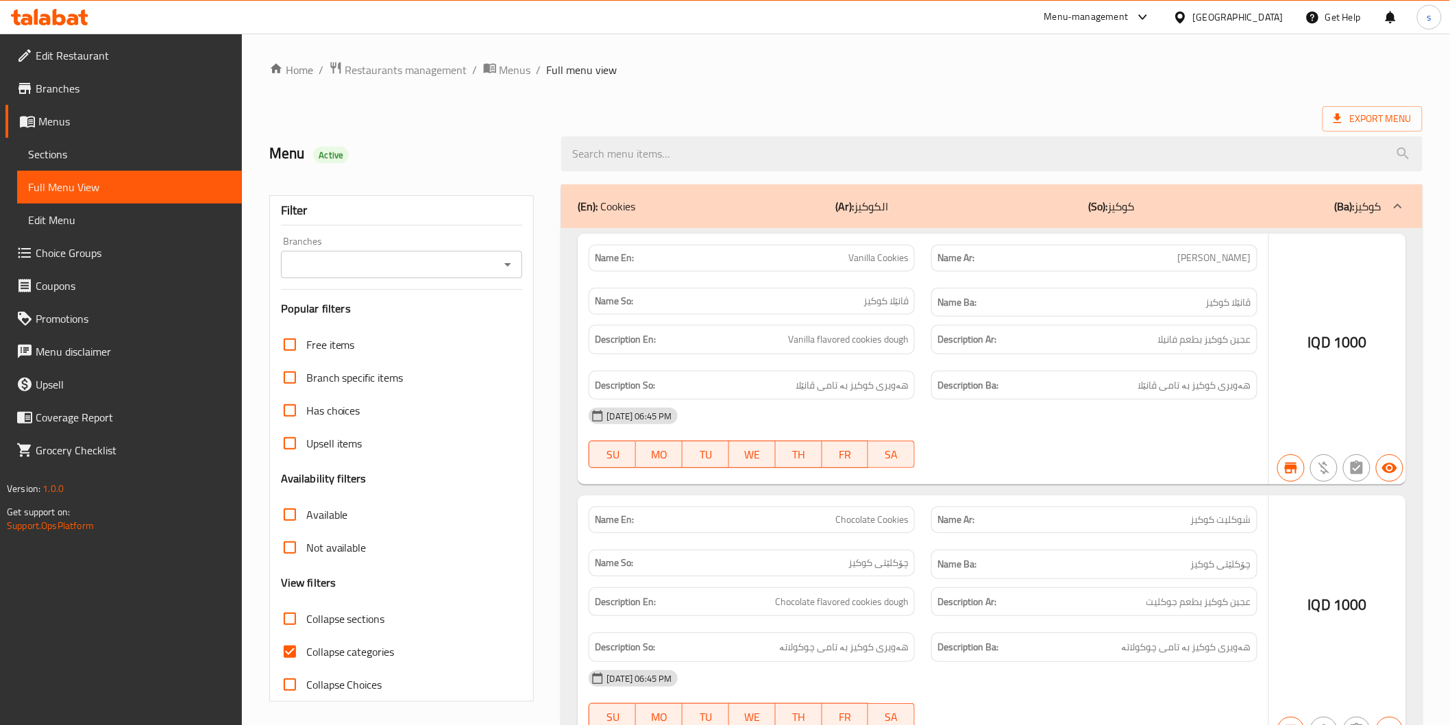
click at [74, 153] on div at bounding box center [725, 362] width 1450 height 725
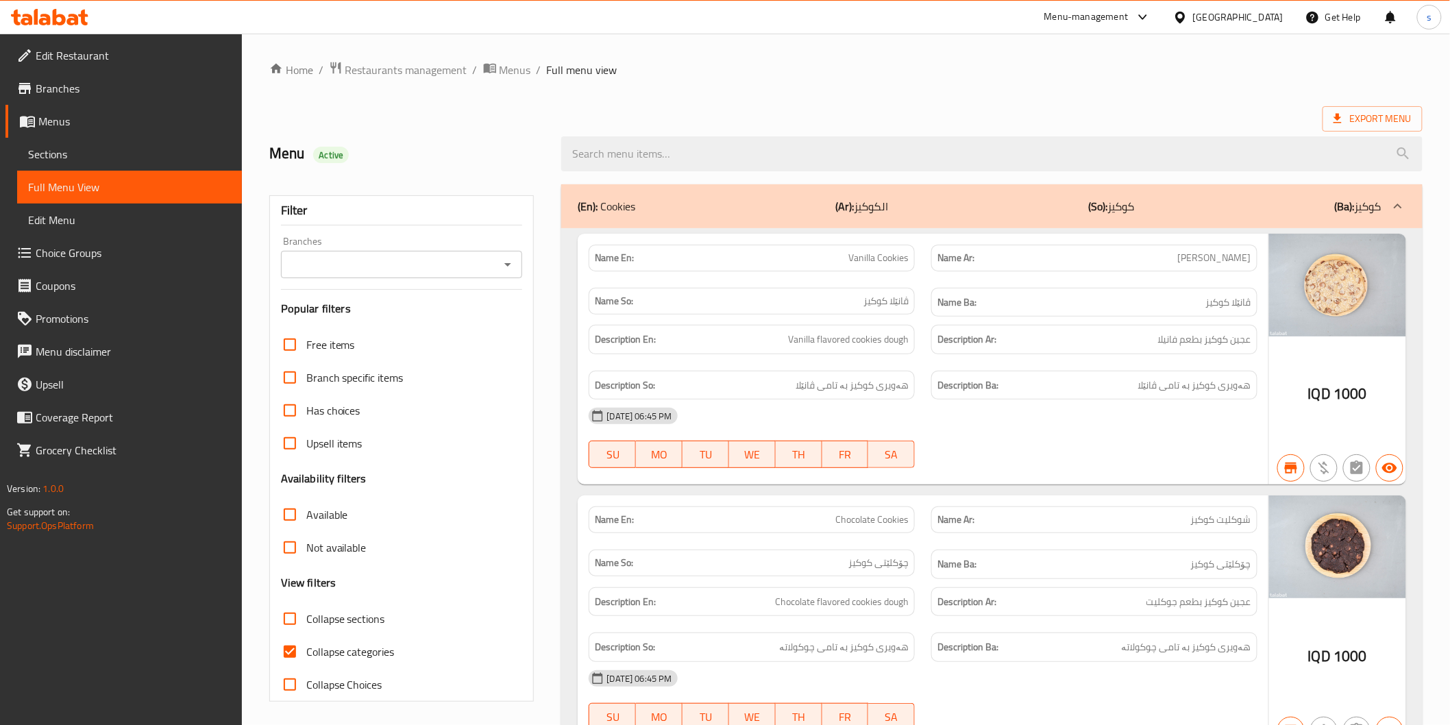
click at [74, 153] on span "Sections" at bounding box center [129, 154] width 203 height 16
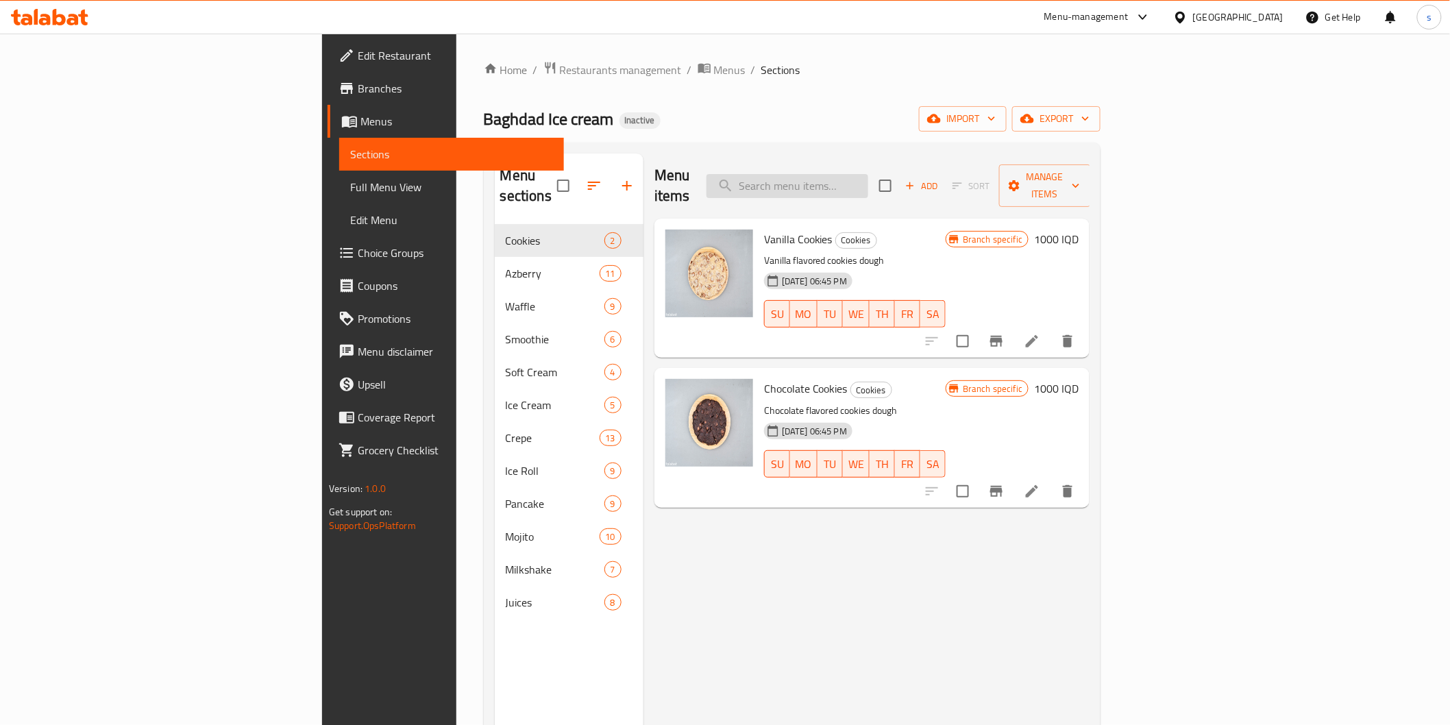
click at [868, 181] on input "search" at bounding box center [787, 186] width 162 height 24
paste input "Strawberry Smoothie"
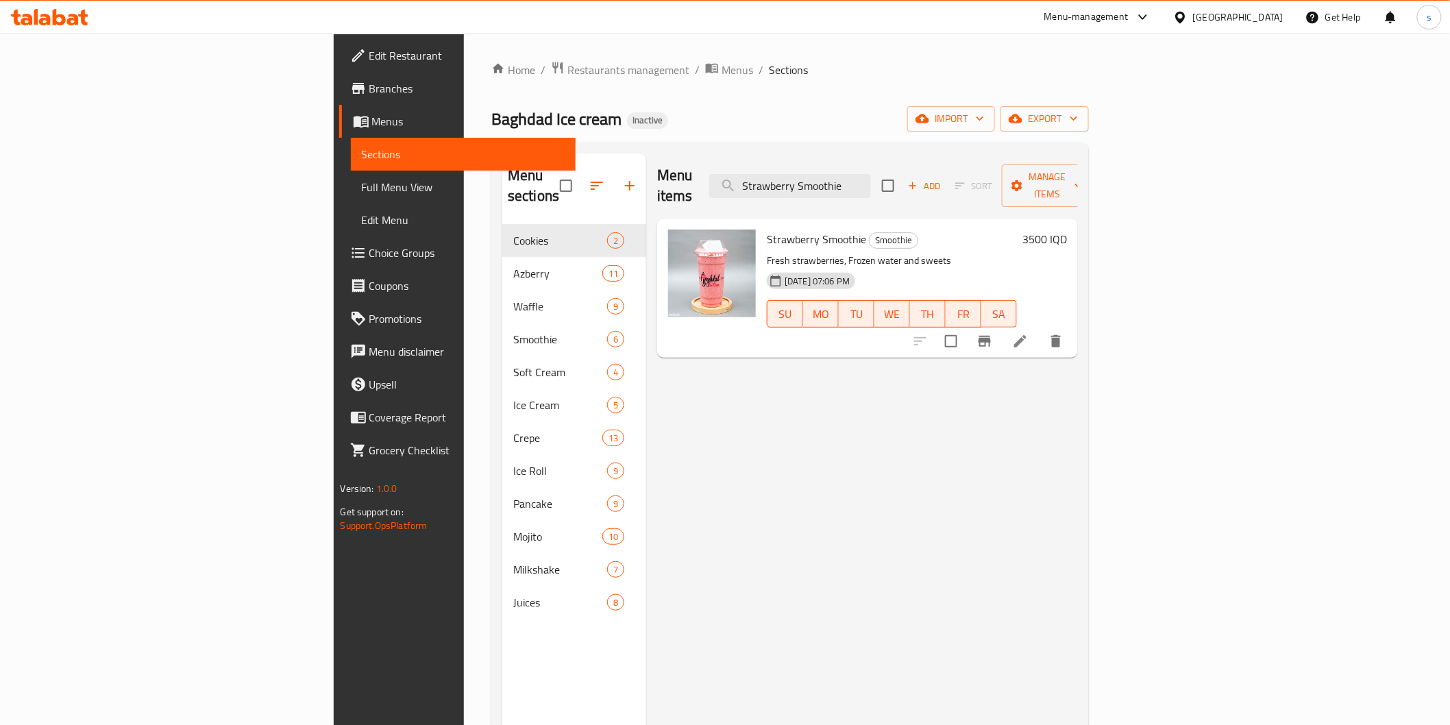
type input "Strawberry Smoothie"
click at [1039, 329] on li at bounding box center [1020, 341] width 38 height 25
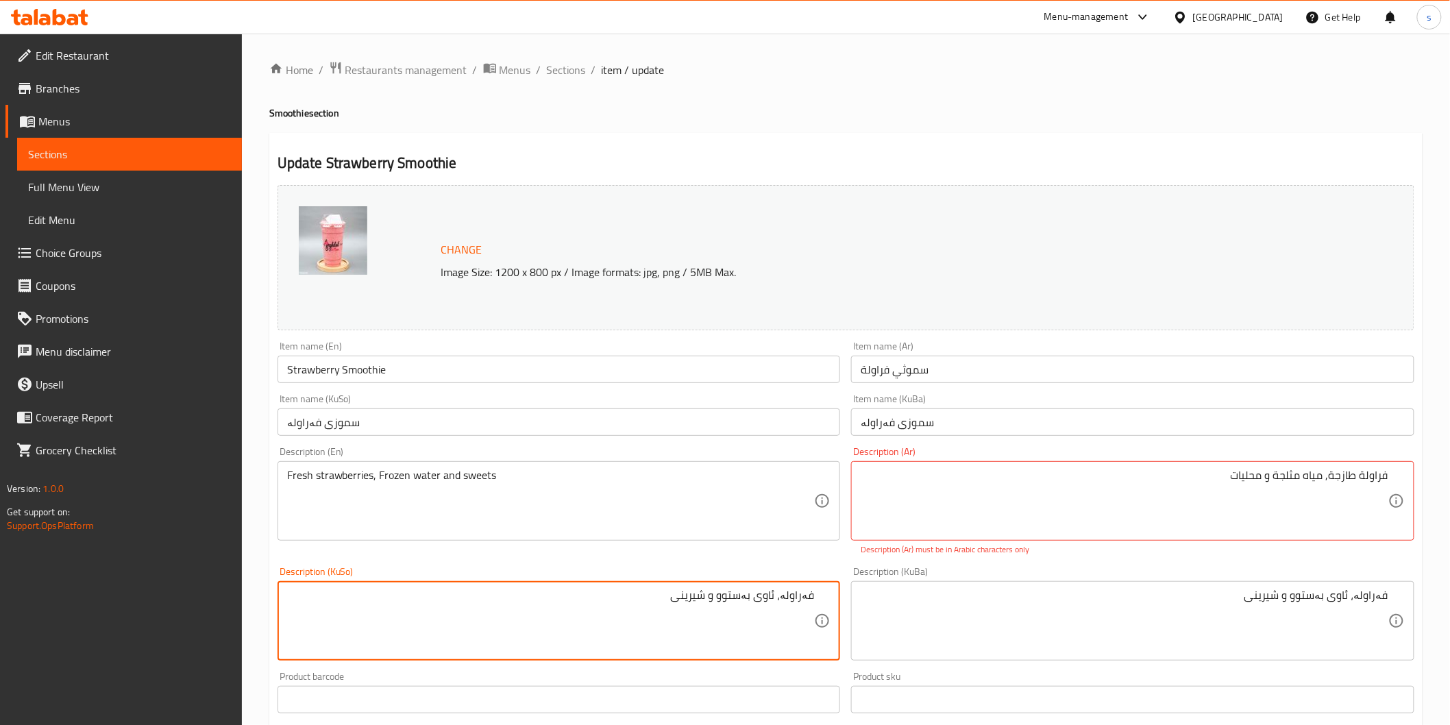
click at [784, 589] on textarea "فەراولە، ئاوی بەستوو و شیرینی" at bounding box center [551, 620] width 528 height 65
click at [690, 596] on textarea "فەراولەی فرێش، ئاوی بەستوو و شیرینی" at bounding box center [551, 620] width 528 height 65
click at [612, 592] on textarea "فەراولەی فرێش، ئاوی سارد و شیرینی" at bounding box center [551, 620] width 528 height 65
type textarea "فەراولەی فرێش، ئاوی سارد و شیرینکەرەوە"
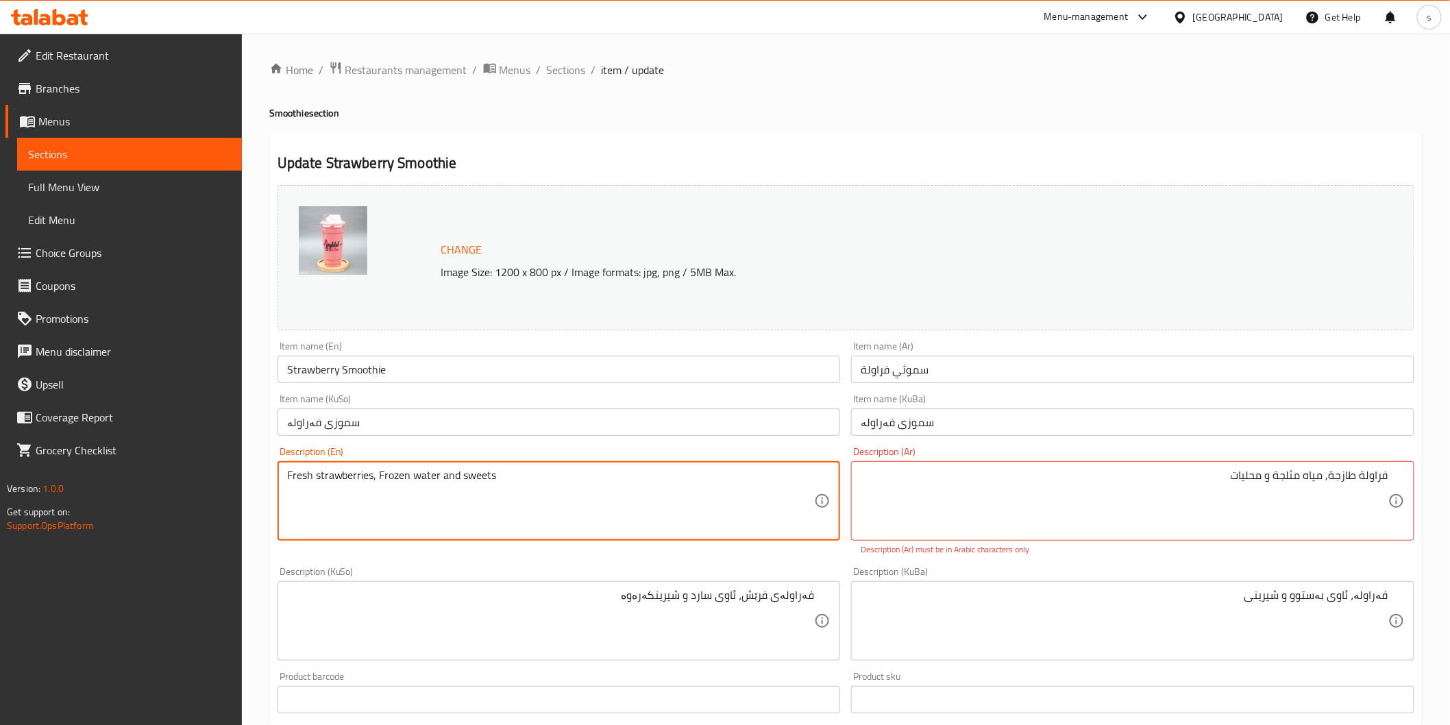
click at [401, 469] on textarea "Fresh strawberries, Frozen water and sweets" at bounding box center [551, 501] width 528 height 65
click at [381, 469] on textarea "Fresh strawberries, ice water and sweets" at bounding box center [551, 501] width 528 height 65
click at [387, 473] on textarea "Fresh strawberries, cold water and sweets" at bounding box center [551, 501] width 528 height 65
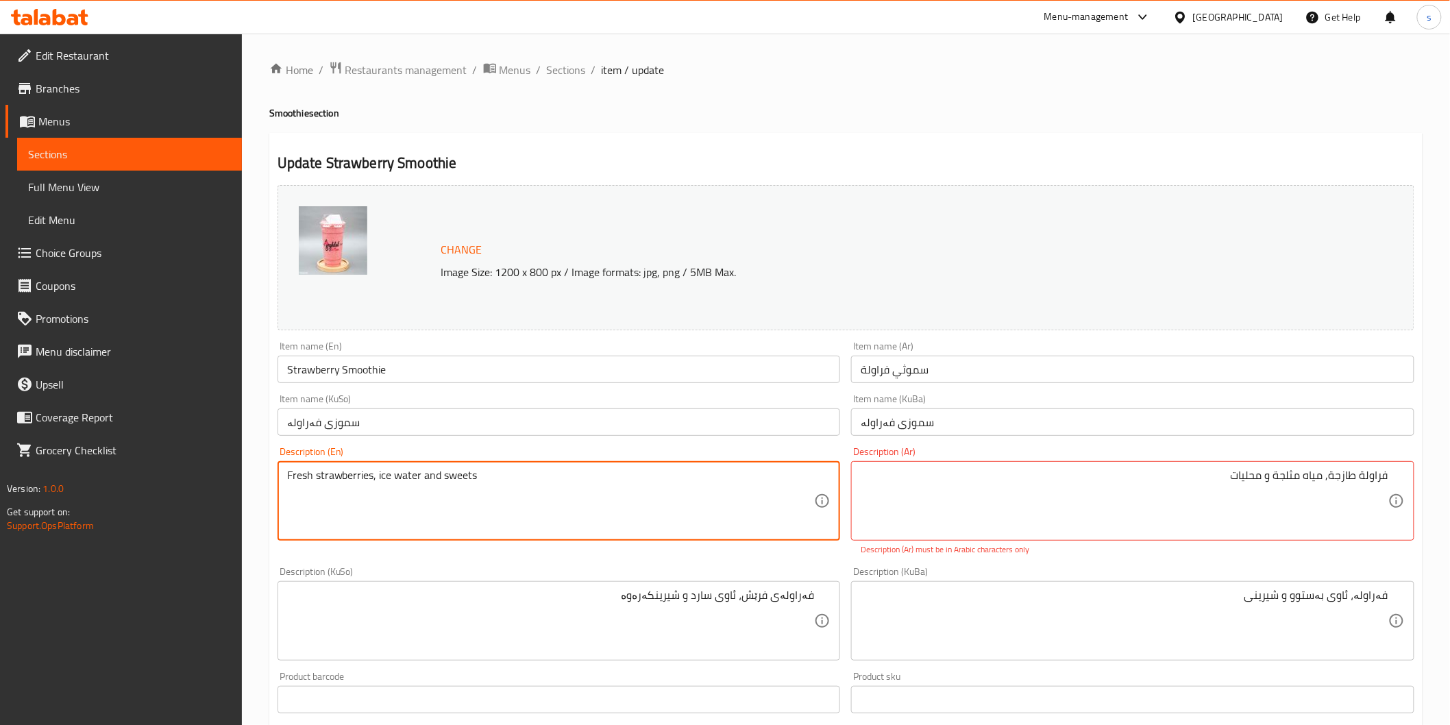
click at [478, 471] on textarea "Fresh strawberries, ice water and sweets" at bounding box center [551, 501] width 528 height 65
type textarea "Fresh strawberries, ice water and sweetneers"
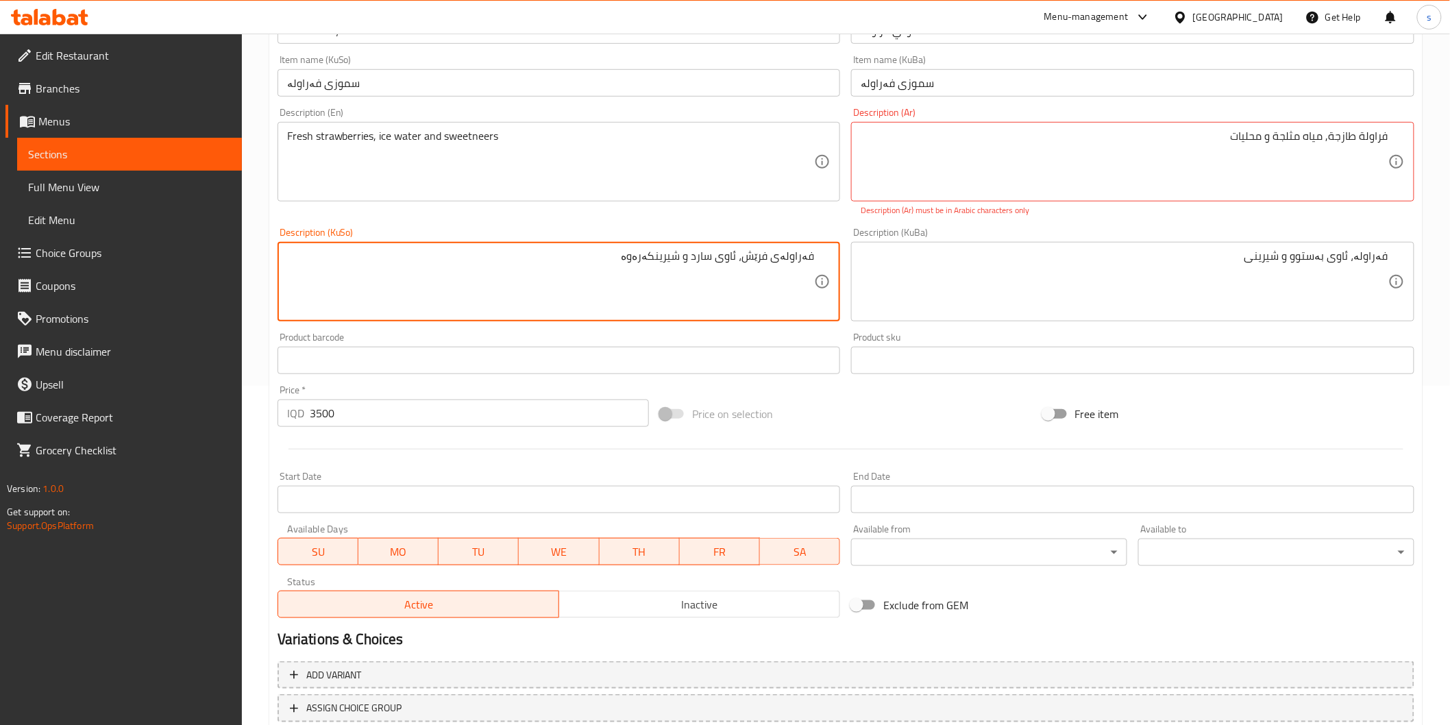
scroll to position [432, 0]
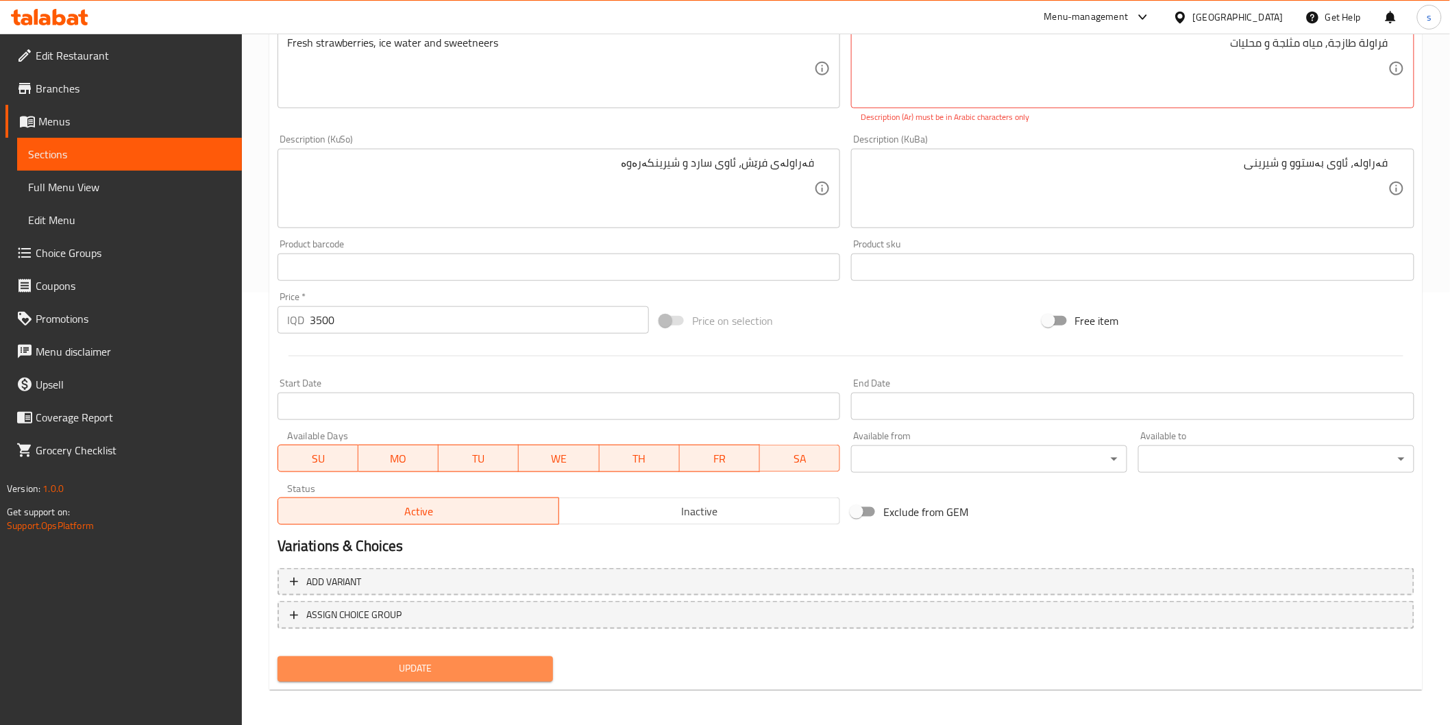
click at [507, 669] on span "Update" at bounding box center [415, 668] width 254 height 17
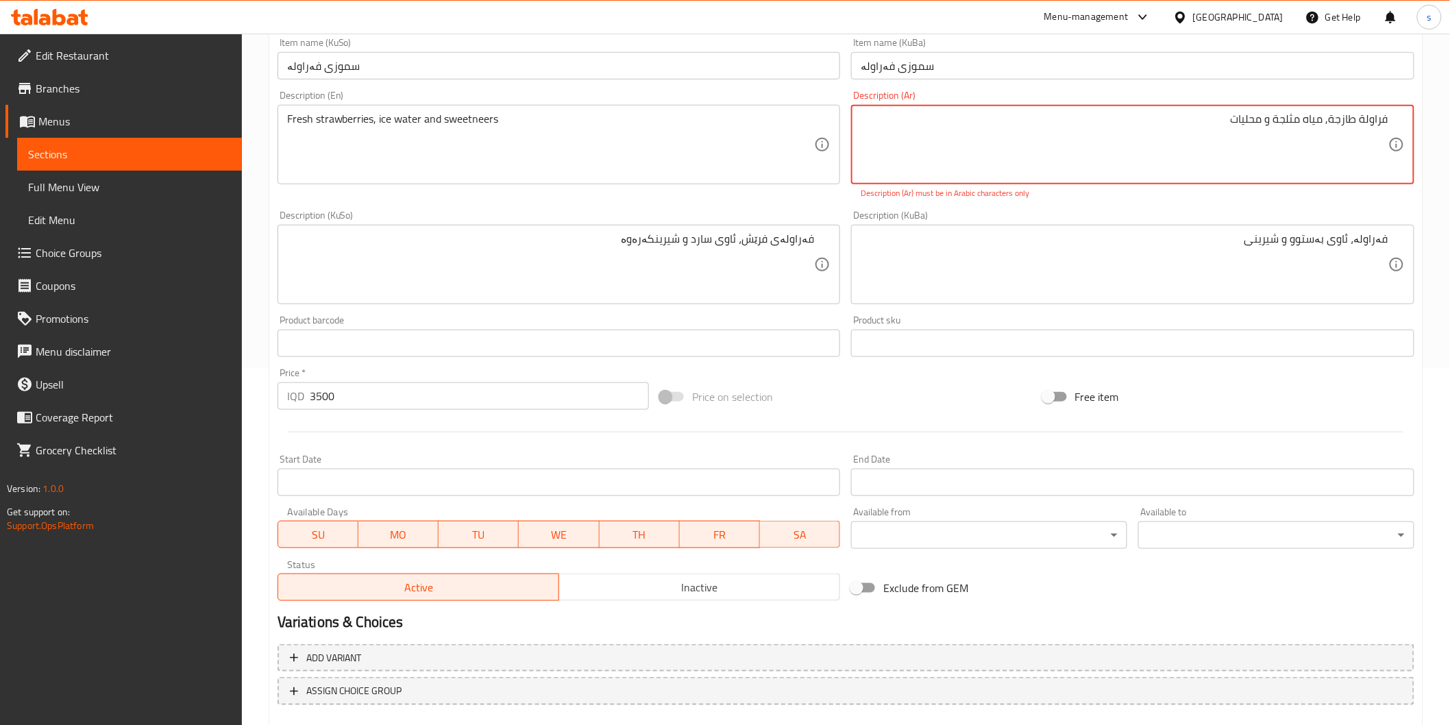
scroll to position [51, 0]
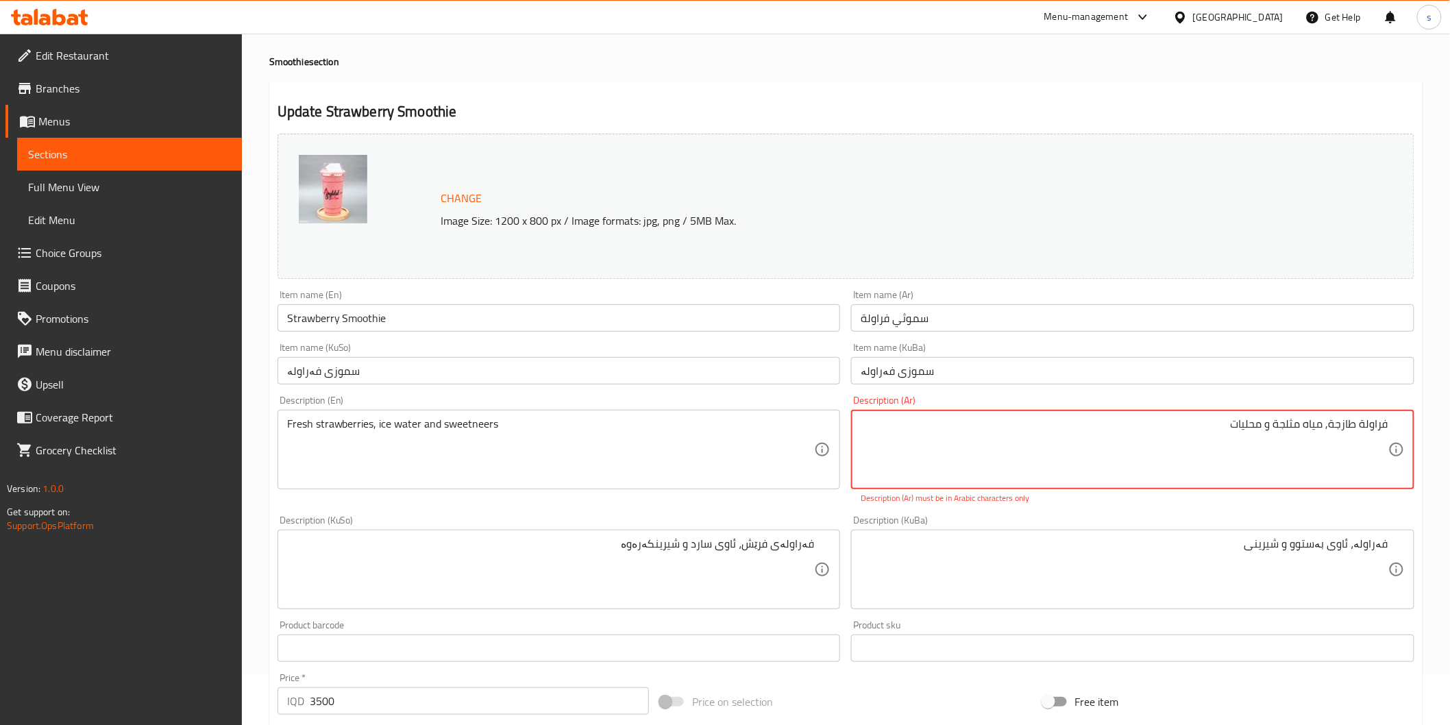
click at [1343, 450] on textarea "فراولة طازجة, میاه مثلجة و محلیات" at bounding box center [1124, 449] width 528 height 65
click at [1275, 451] on textarea "فراولة طازجة, میاه مثلجة ومحلیات" at bounding box center [1124, 449] width 528 height 65
click at [1255, 425] on textarea "فراولة طازجة, میاه مثلجة ومحلیات" at bounding box center [1124, 449] width 528 height 65
click at [1079, 419] on textarea "فراولة طازجة, میاه مثلجة ومحلیات" at bounding box center [1124, 449] width 528 height 65
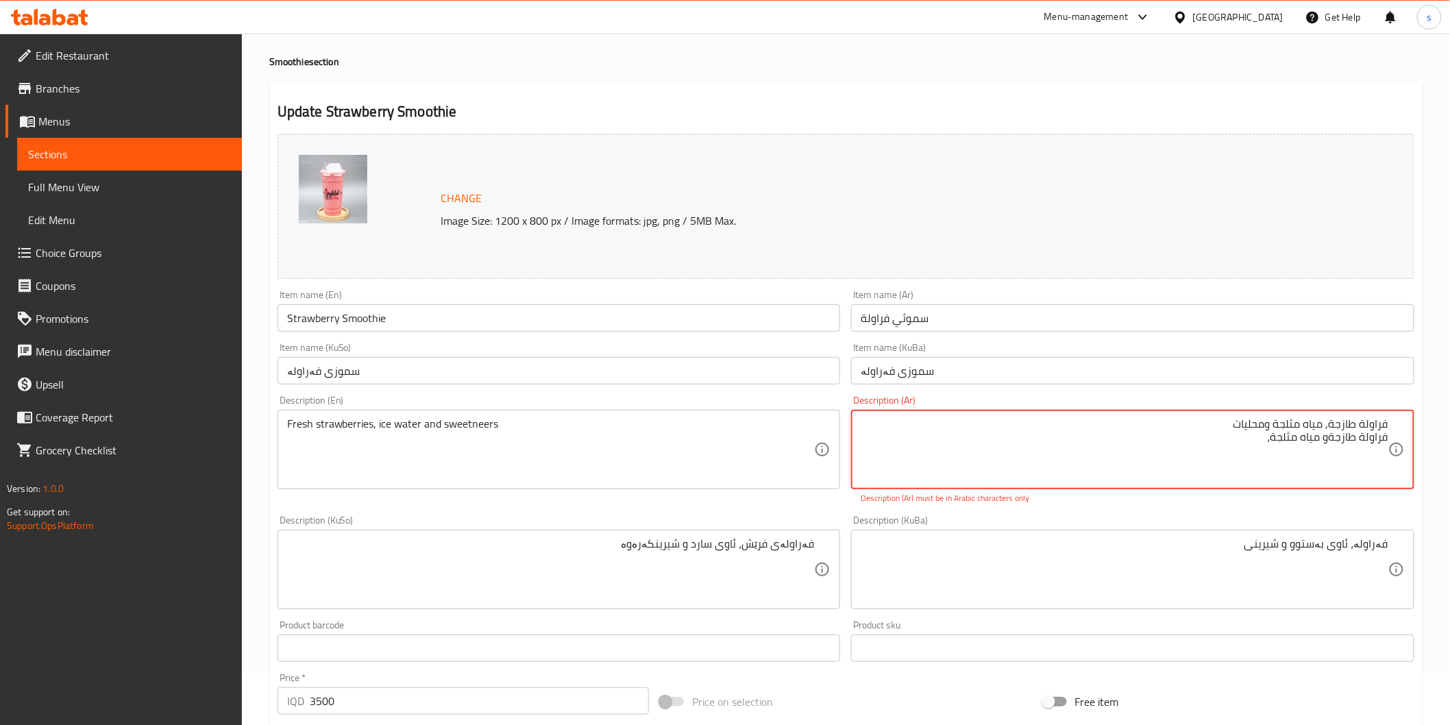
click at [1320, 436] on textarea "فراولة طازجة, میاه مثلجة ومحلیات فراولة طازجةو مياه مثلجة،" at bounding box center [1124, 449] width 528 height 65
click at [1266, 447] on textarea "فراولة طازجة, میاه مثلجة ومحلیات فراولة طازجة، مياه مثلجة،" at bounding box center [1124, 449] width 528 height 65
drag, startPoint x: 1224, startPoint y: 440, endPoint x: 1456, endPoint y: 438, distance: 232.3
click at [1450, 438] on html "​ Menu-management Iraq Get Help s Edit Restaurant Branches Menus Sections Full …" at bounding box center [725, 311] width 1450 height 725
drag, startPoint x: 1207, startPoint y: 413, endPoint x: 1291, endPoint y: 434, distance: 86.7
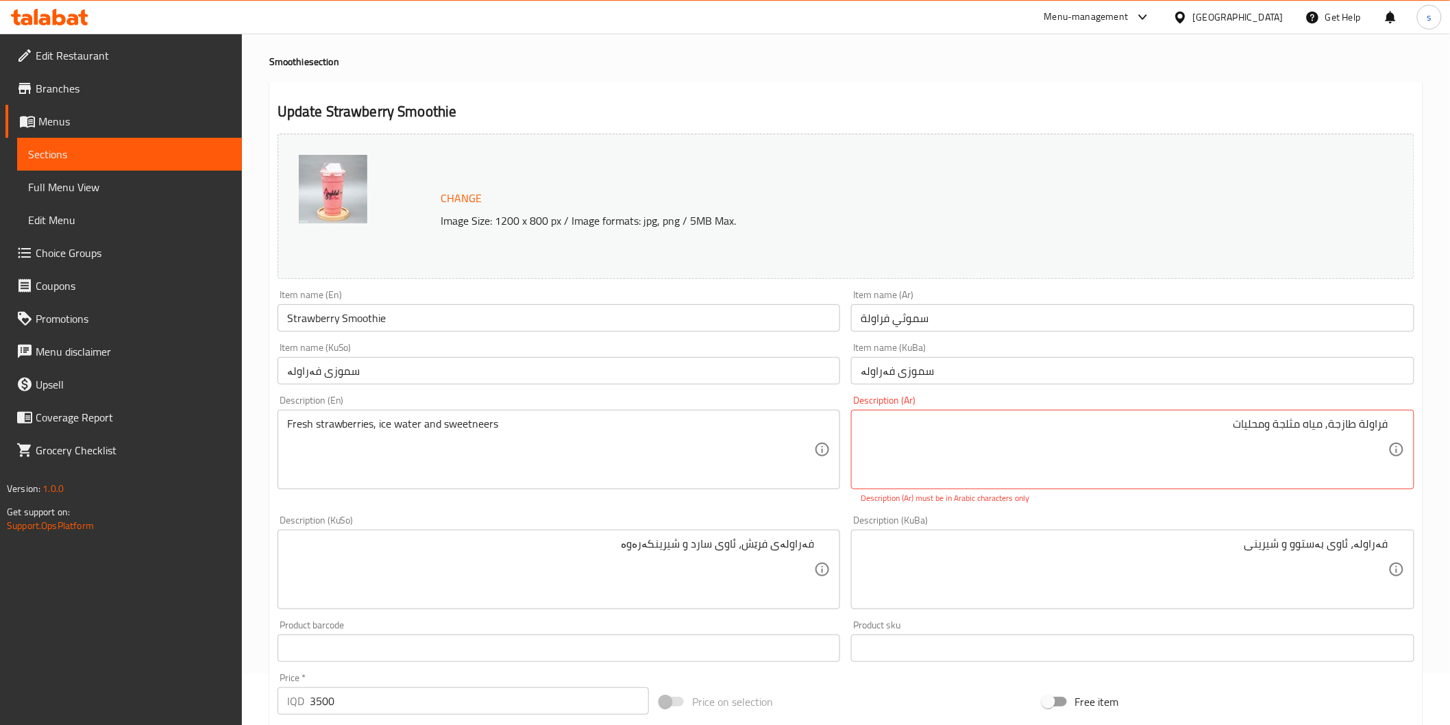
click at [1291, 434] on div "فراولة طازجة, میاه مثلجة ومحلیات Description (Ar)" at bounding box center [1132, 449] width 563 height 79
click at [1290, 434] on textarea "فراولة طازجة, میاه مثلجة ومحلیات" at bounding box center [1124, 449] width 528 height 65
paste textarea "، مياه مثلجة ومحليات"
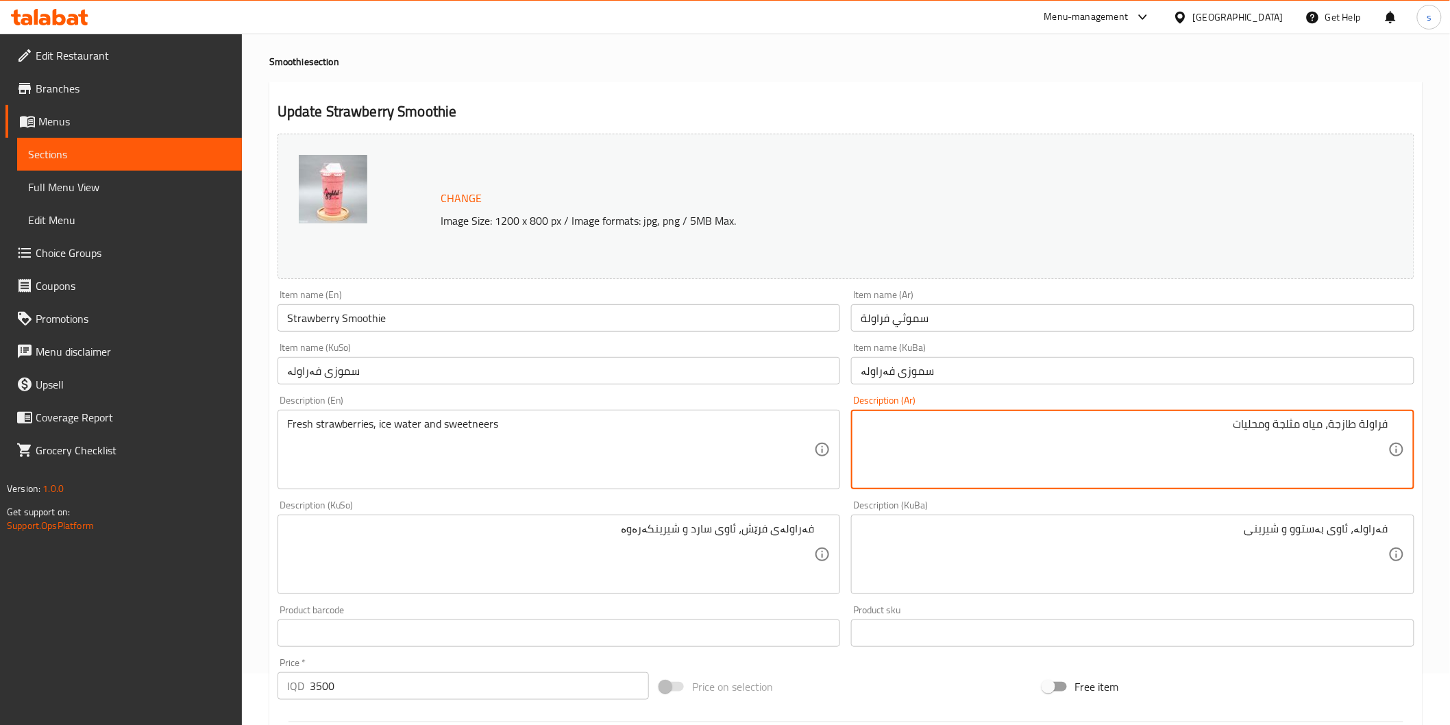
type textarea "فراولة طازجة، مياه مثلجة ومحليات"
click at [1224, 517] on div "فەراولە، ئاوی بەستوو و شیرینی Description (KuBa)" at bounding box center [1132, 554] width 563 height 79
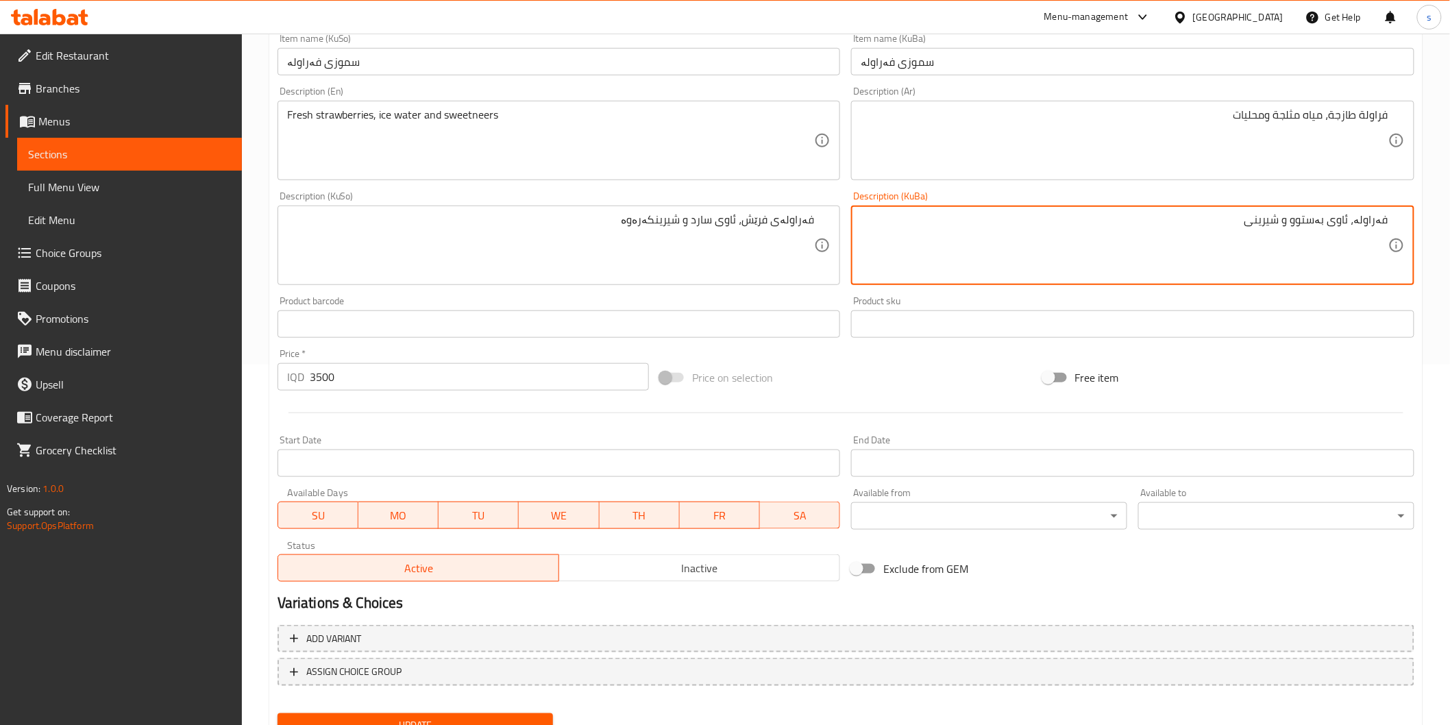
scroll to position [418, 0]
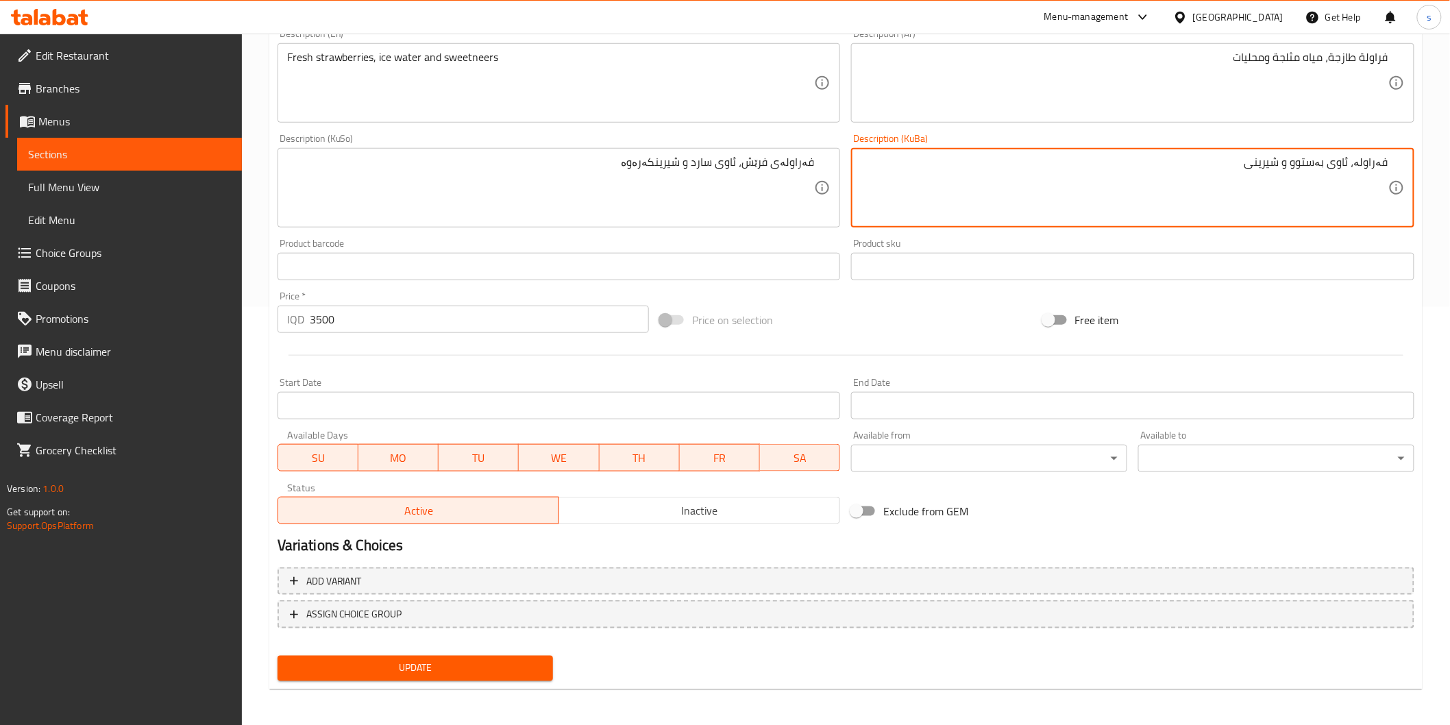
click at [543, 673] on button "Update" at bounding box center [415, 668] width 276 height 25
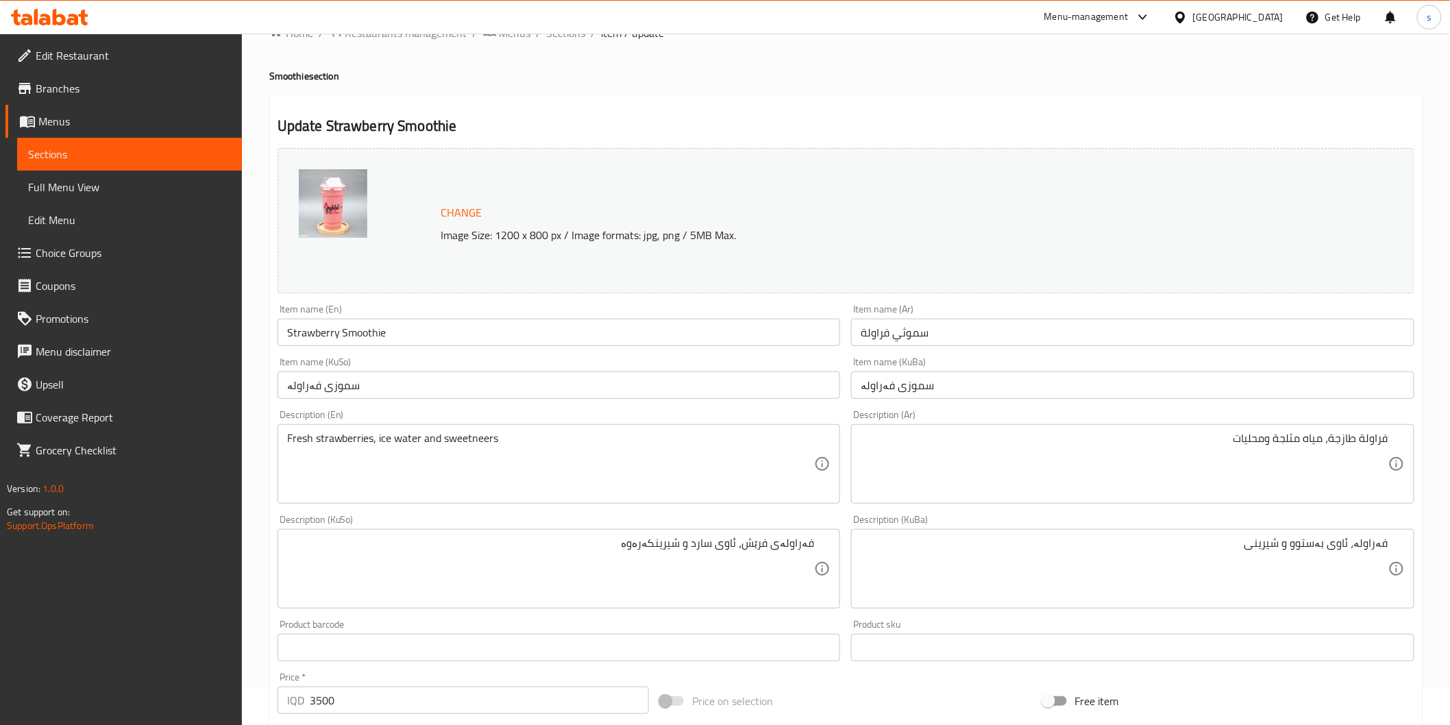
scroll to position [0, 0]
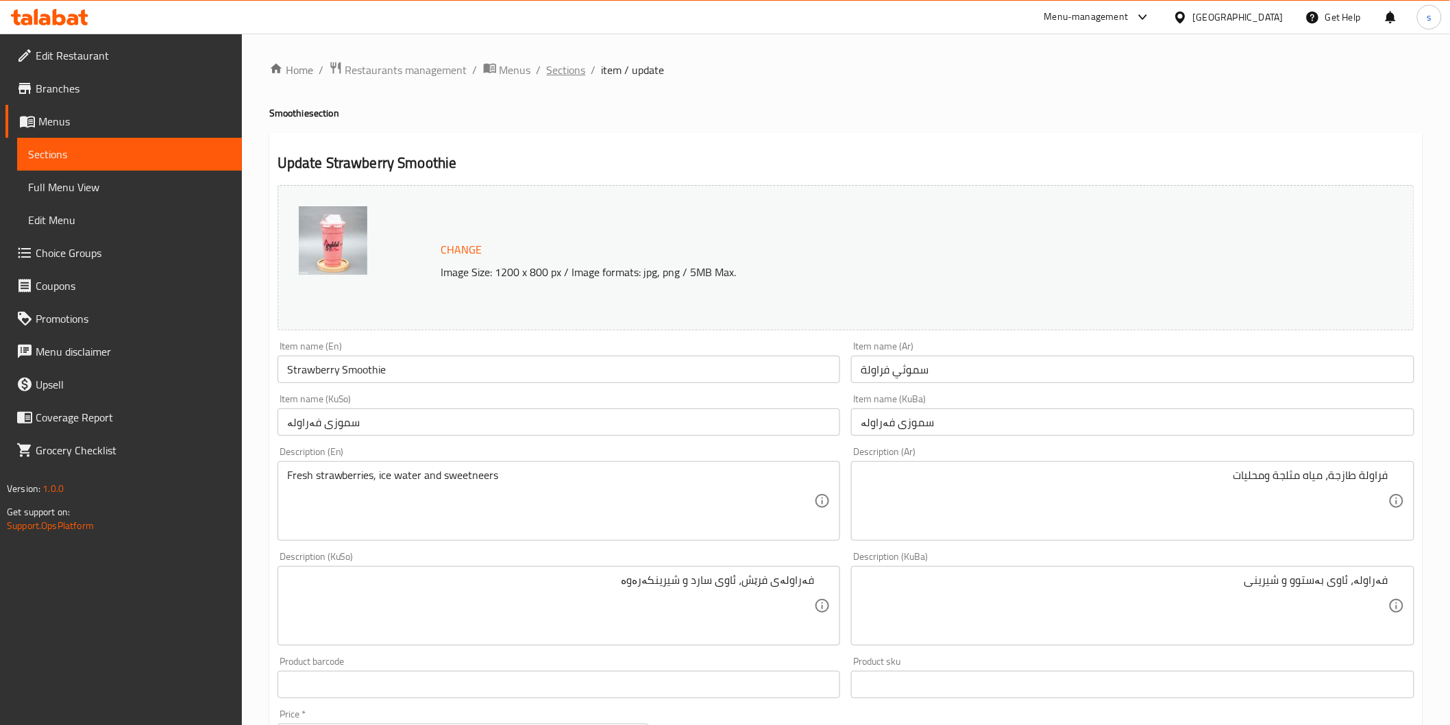
click at [570, 77] on span "Sections" at bounding box center [566, 70] width 39 height 16
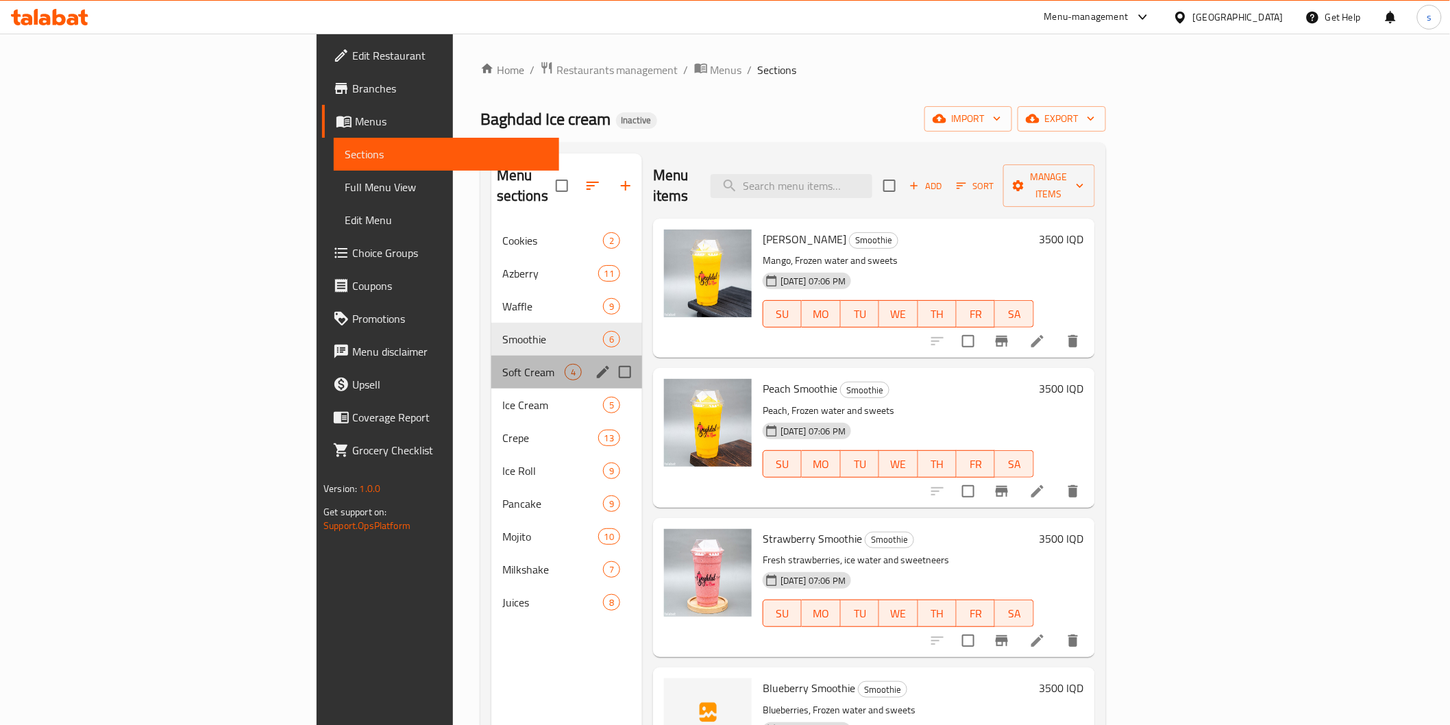
click at [491, 364] on div "Soft Cream 4" at bounding box center [566, 372] width 151 height 33
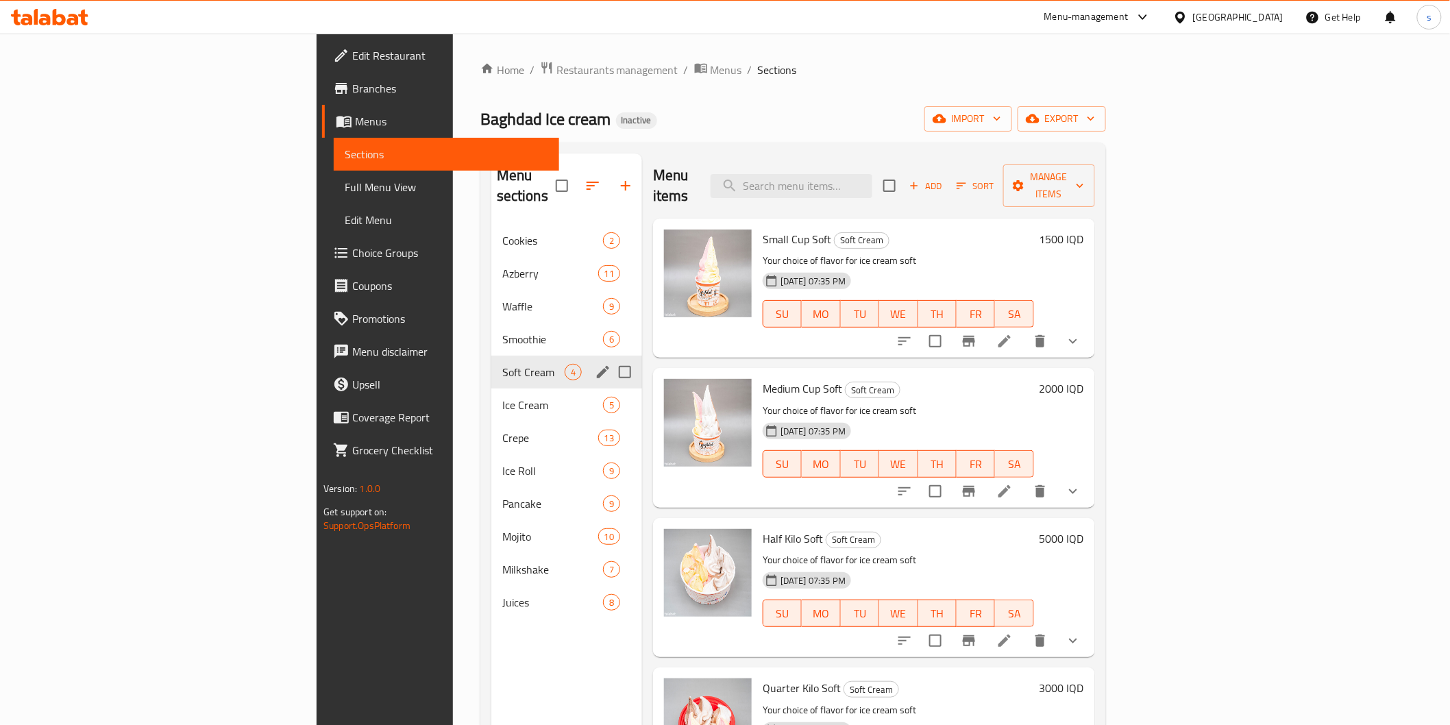
click at [502, 397] on span "Ice Cream" at bounding box center [552, 405] width 101 height 16
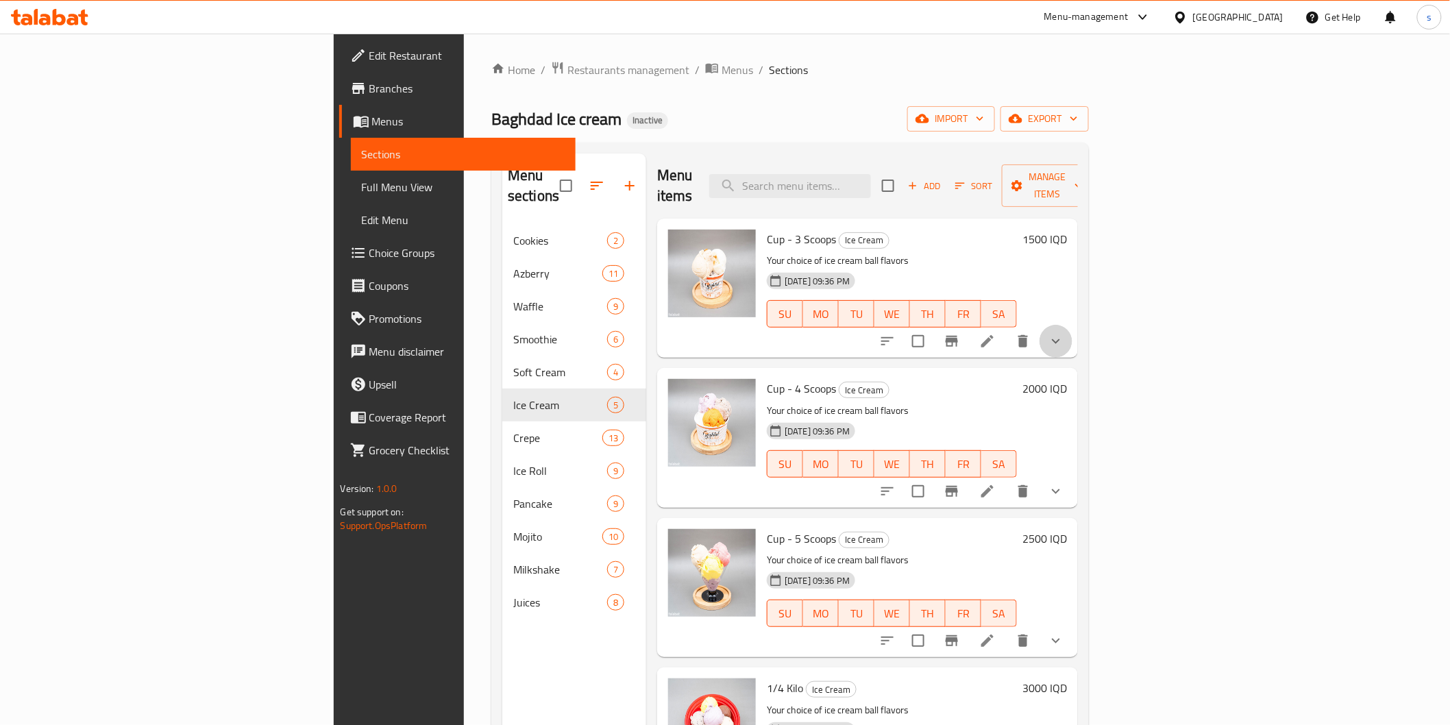
click at [1072, 330] on button "show more" at bounding box center [1055, 341] width 33 height 33
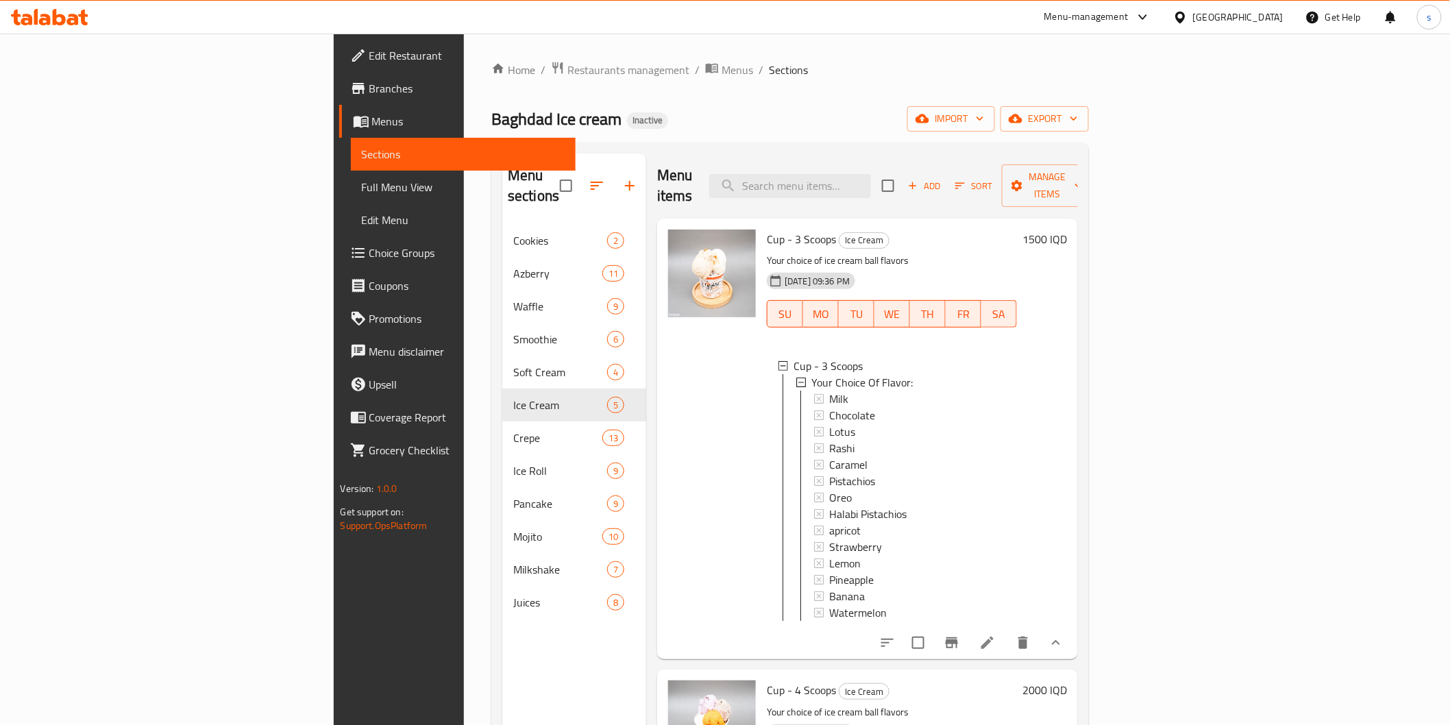
click at [791, 89] on div "Home / Restaurants management / Menus / Sections Baghdad Ice cream Inactive imp…" at bounding box center [789, 475] width 597 height 828
click at [1006, 522] on div "apricot" at bounding box center [917, 530] width 177 height 16
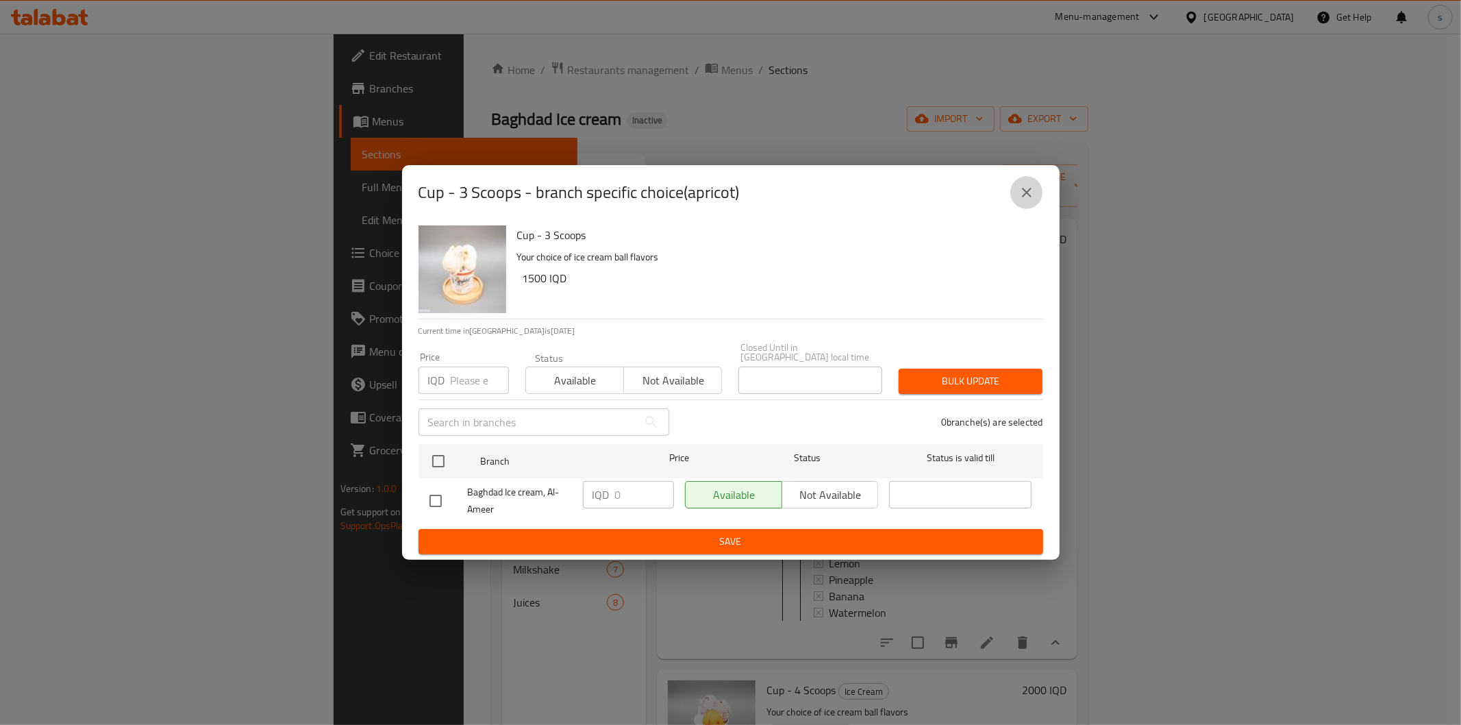
click at [1038, 190] on button "close" at bounding box center [1027, 192] width 33 height 33
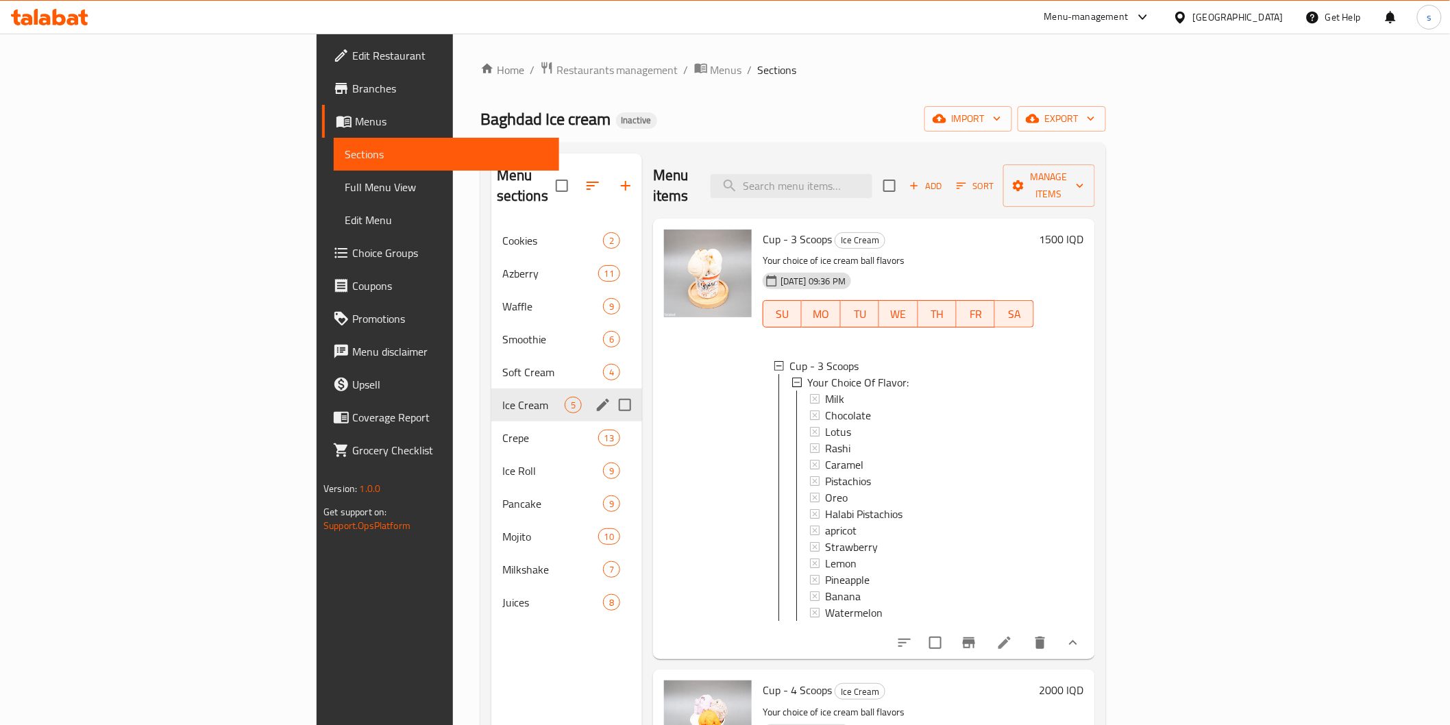
click at [610, 391] on input "Menu sections" at bounding box center [624, 405] width 29 height 29
checkbox input "true"
click at [577, 177] on icon "button" at bounding box center [585, 185] width 16 height 16
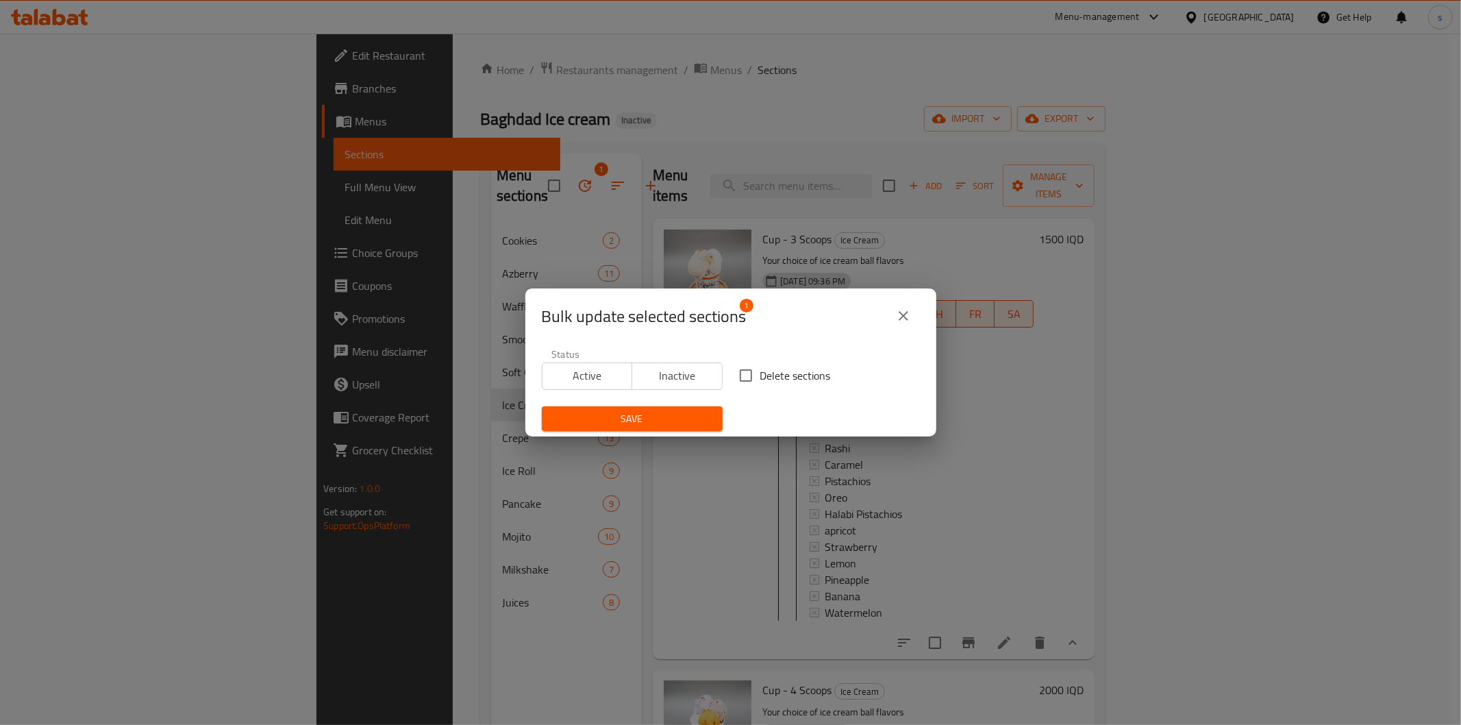
click at [799, 377] on span "Delete sections" at bounding box center [795, 375] width 71 height 16
click at [760, 377] on input "Delete sections" at bounding box center [746, 375] width 29 height 29
checkbox input "true"
click at [699, 412] on span "Save" at bounding box center [632, 418] width 159 height 17
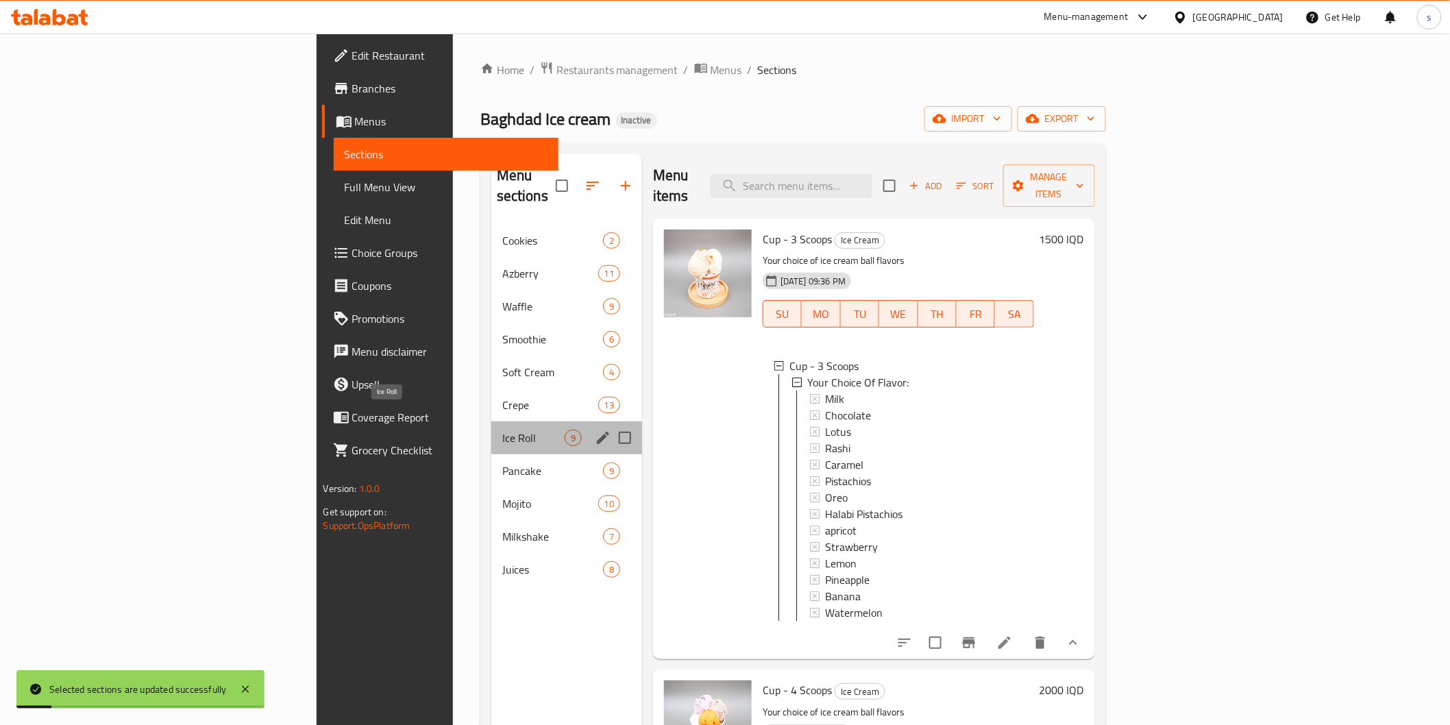
click at [502, 430] on span "Ice Roll" at bounding box center [533, 438] width 62 height 16
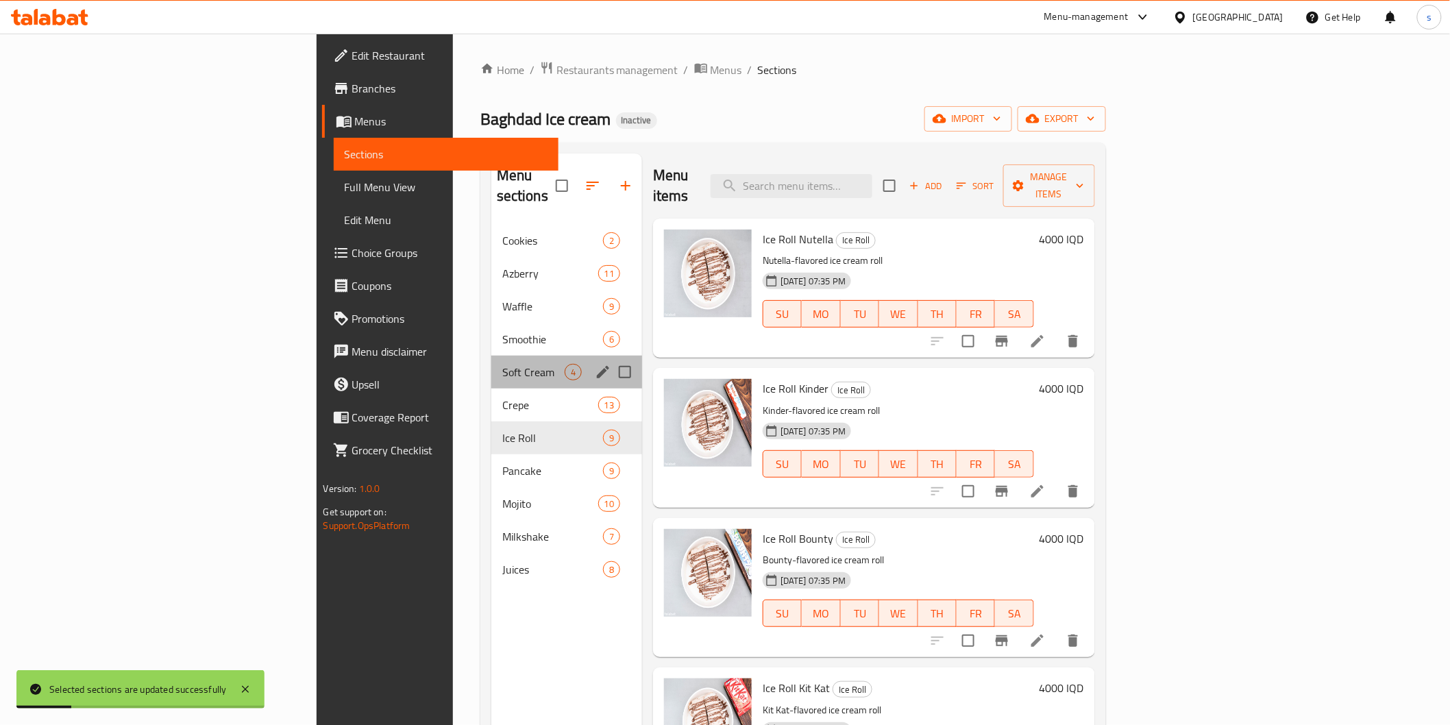
click at [491, 361] on div "Soft Cream 4" at bounding box center [566, 372] width 151 height 33
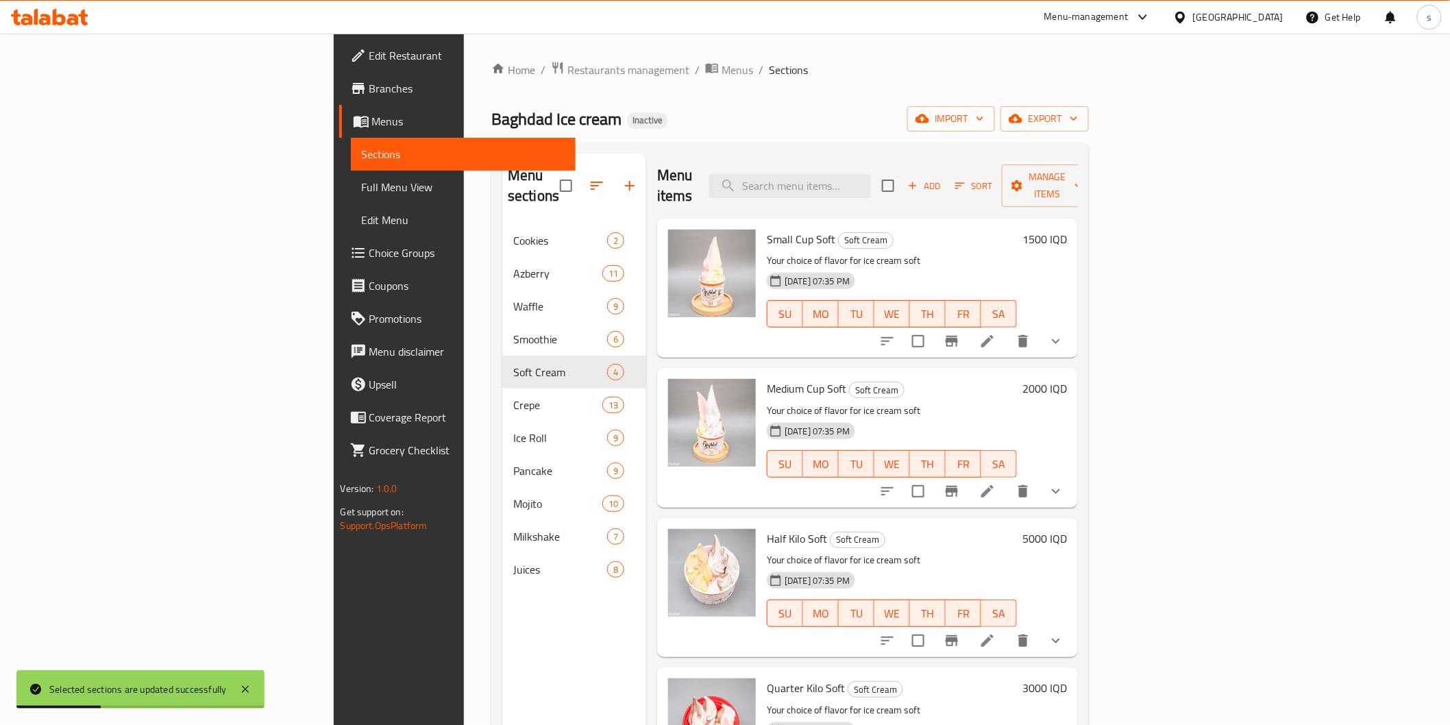
click at [362, 192] on span "Full Menu View" at bounding box center [463, 187] width 203 height 16
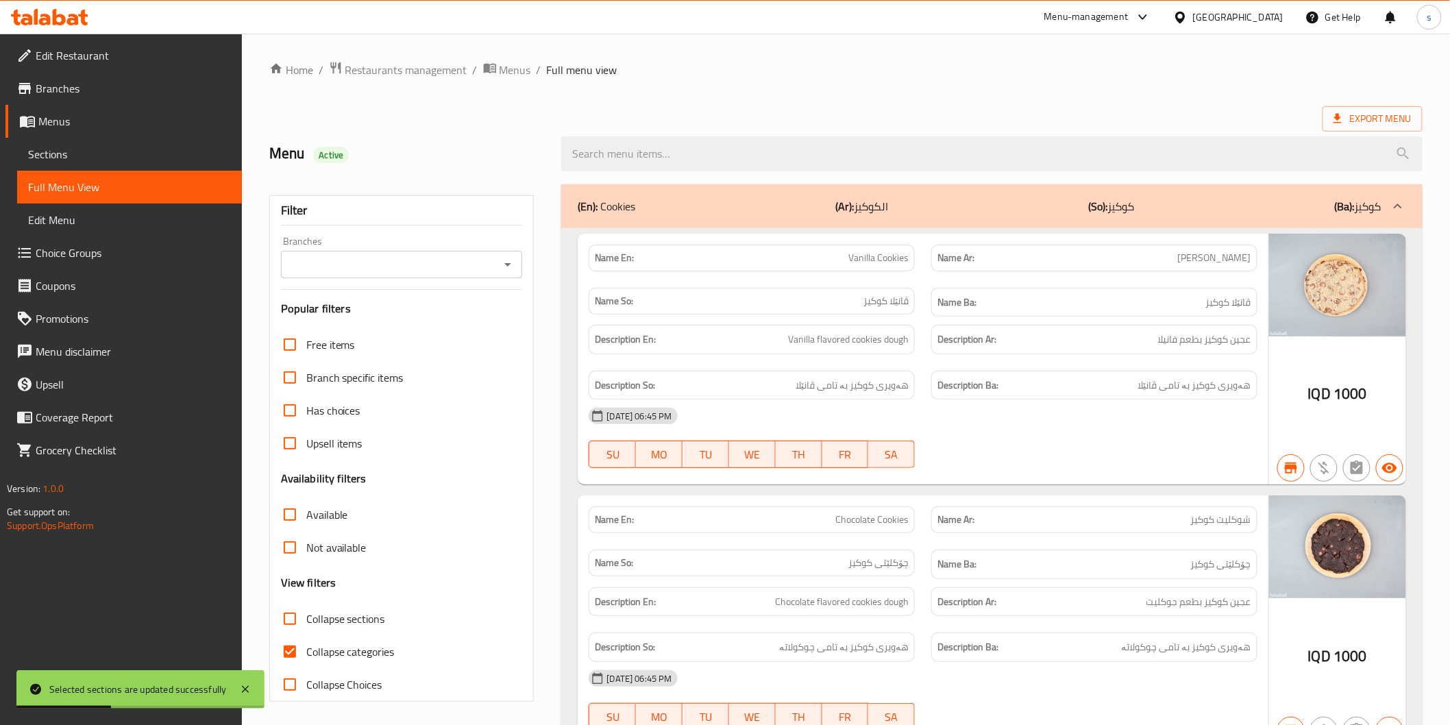
click at [393, 264] on input "Branches" at bounding box center [390, 264] width 211 height 19
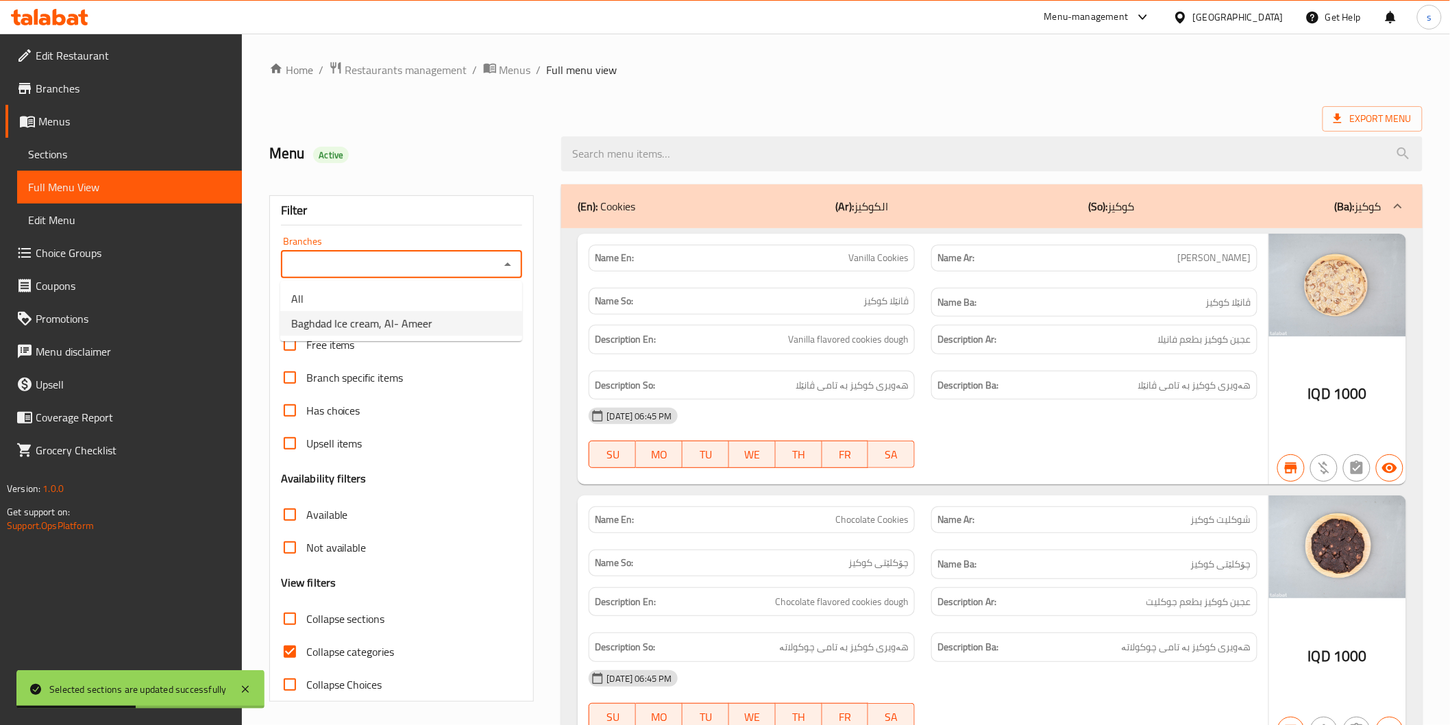
click at [395, 312] on li "Baghdad Ice cream, Al- Ameer" at bounding box center [401, 323] width 242 height 25
type input "Baghdad Ice cream, Al- Ameer"
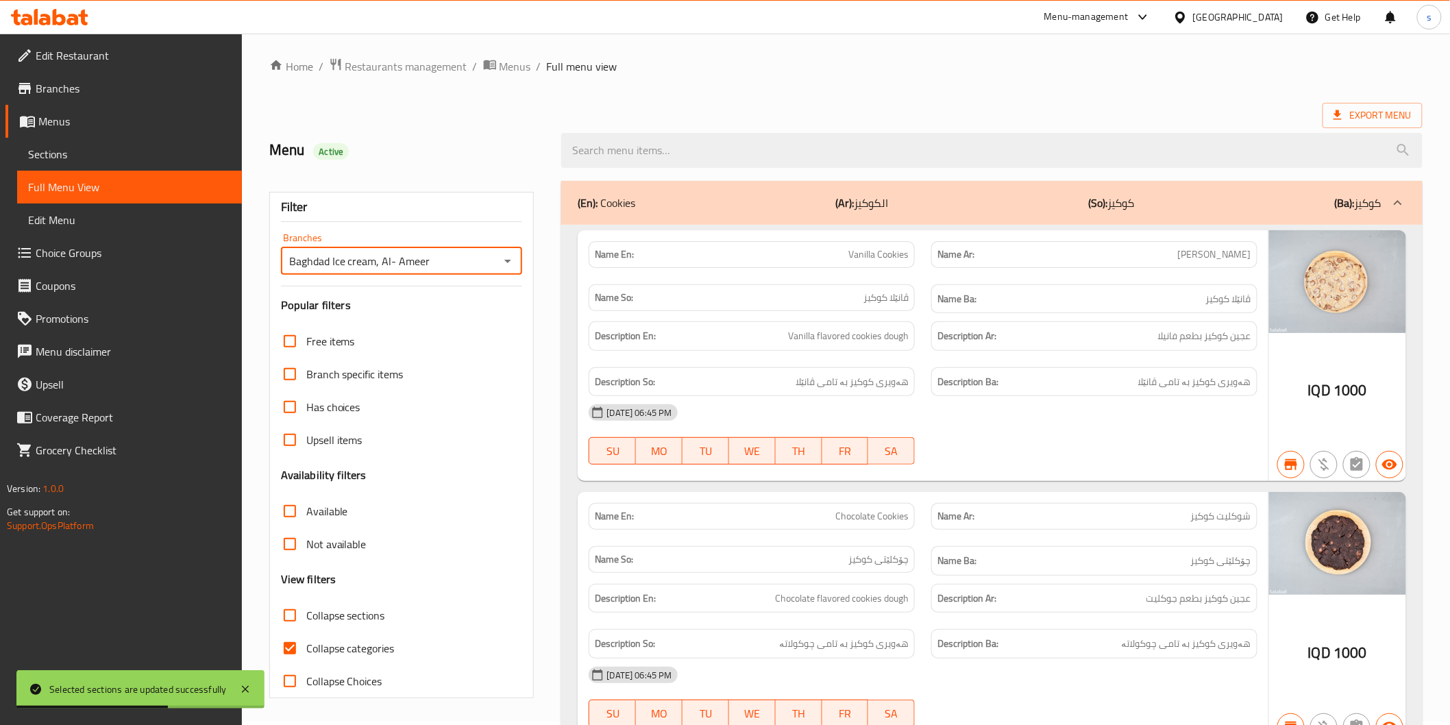
scroll to position [156, 0]
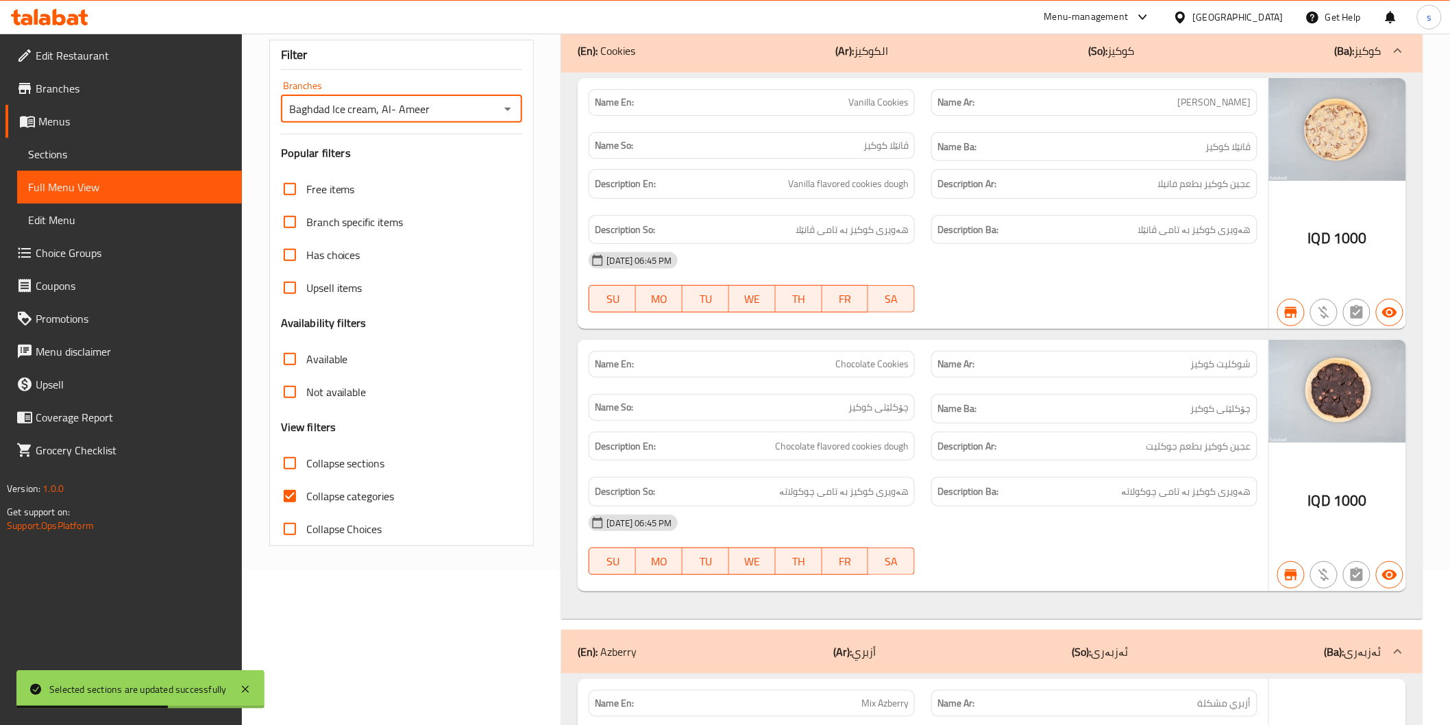
click at [375, 502] on span "Collapse categories" at bounding box center [350, 496] width 88 height 16
click at [306, 502] on input "Collapse categories" at bounding box center [289, 496] width 33 height 33
checkbox input "false"
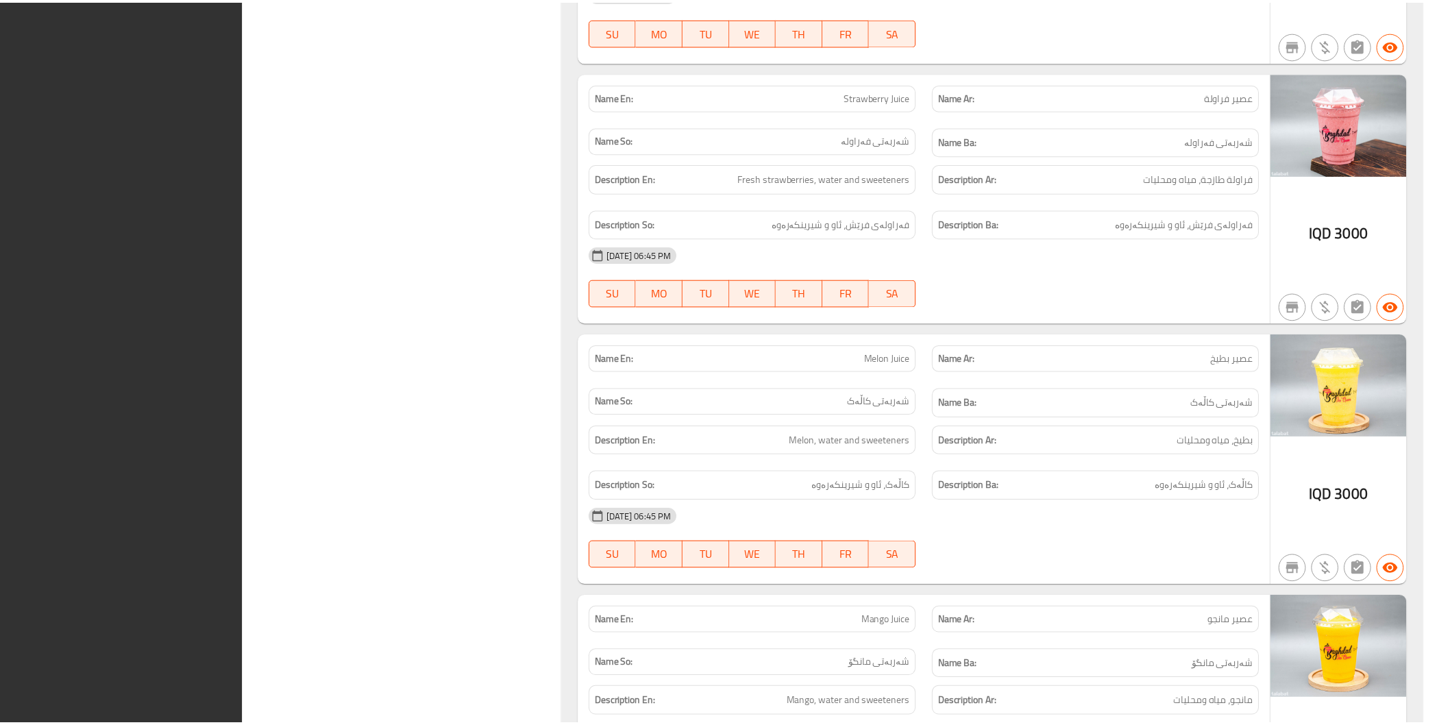
scroll to position [26942, 0]
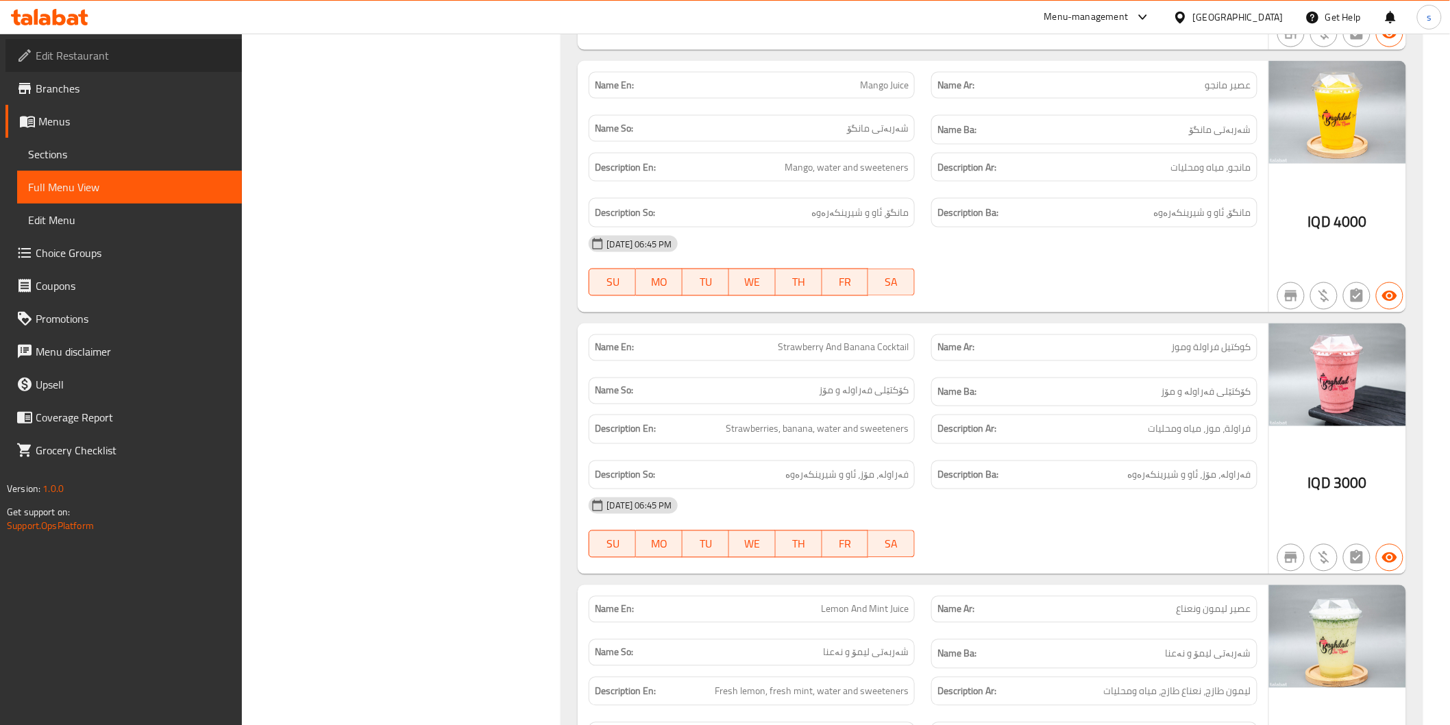
click at [80, 49] on span "Edit Restaurant" at bounding box center [133, 55] width 195 height 16
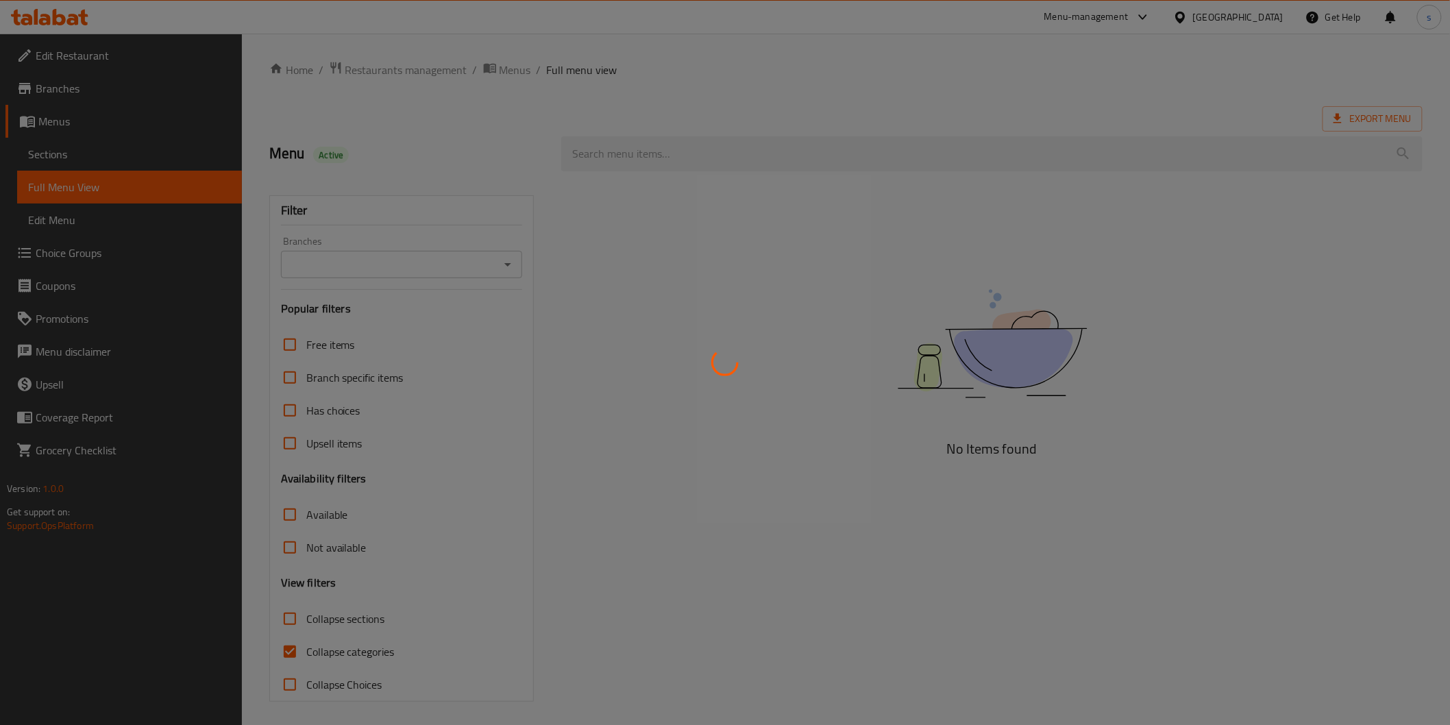
click at [508, 262] on div at bounding box center [725, 362] width 1450 height 725
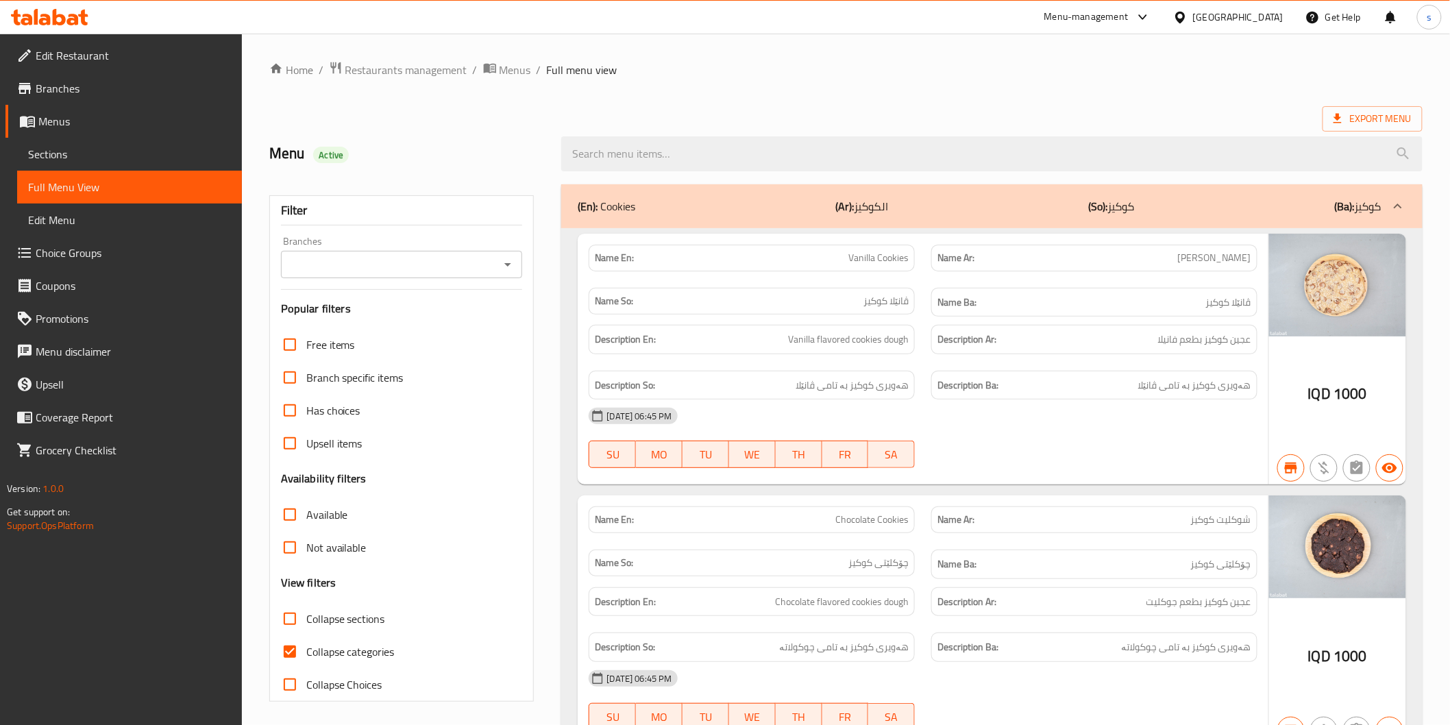
click at [503, 264] on icon "Open" at bounding box center [507, 264] width 16 height 16
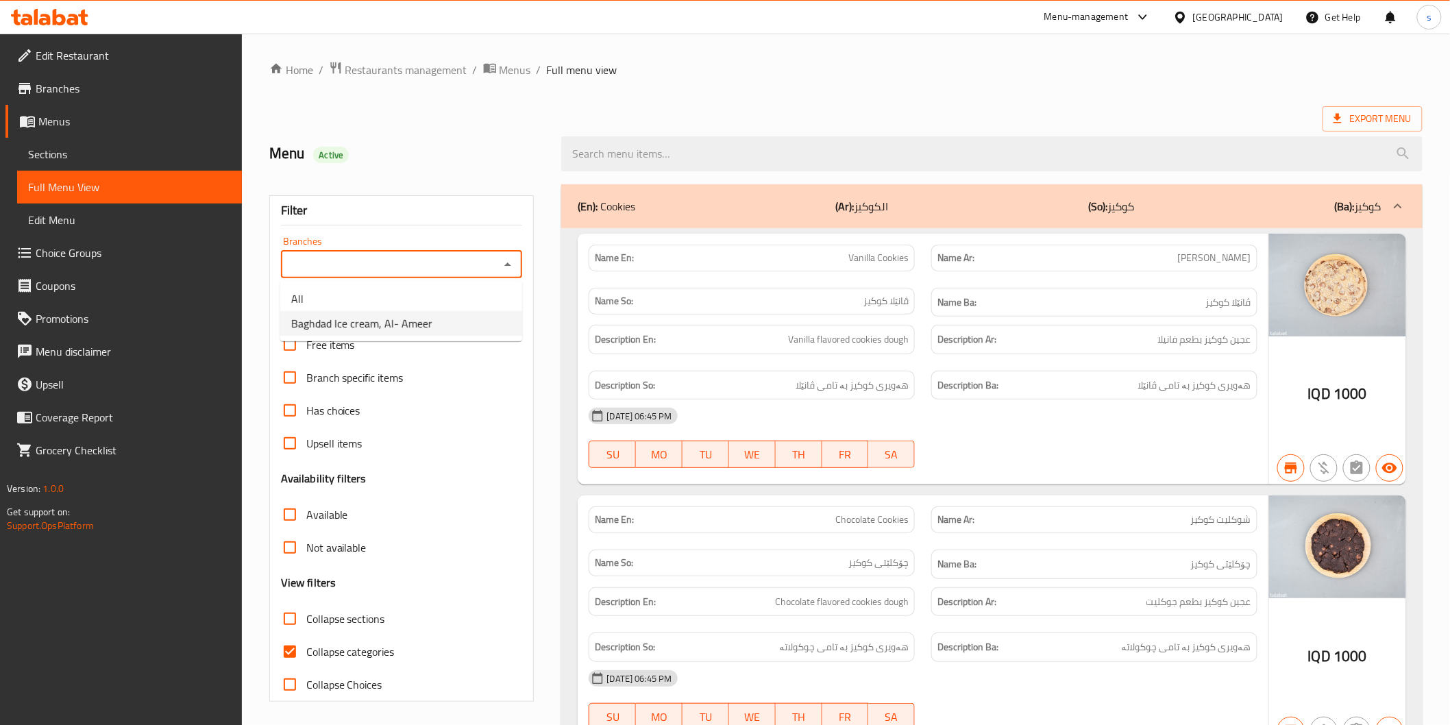
click at [415, 334] on li "Baghdad Ice cream, Al- Ameer" at bounding box center [401, 323] width 242 height 25
type input "Baghdad Ice cream, Al- Ameer"
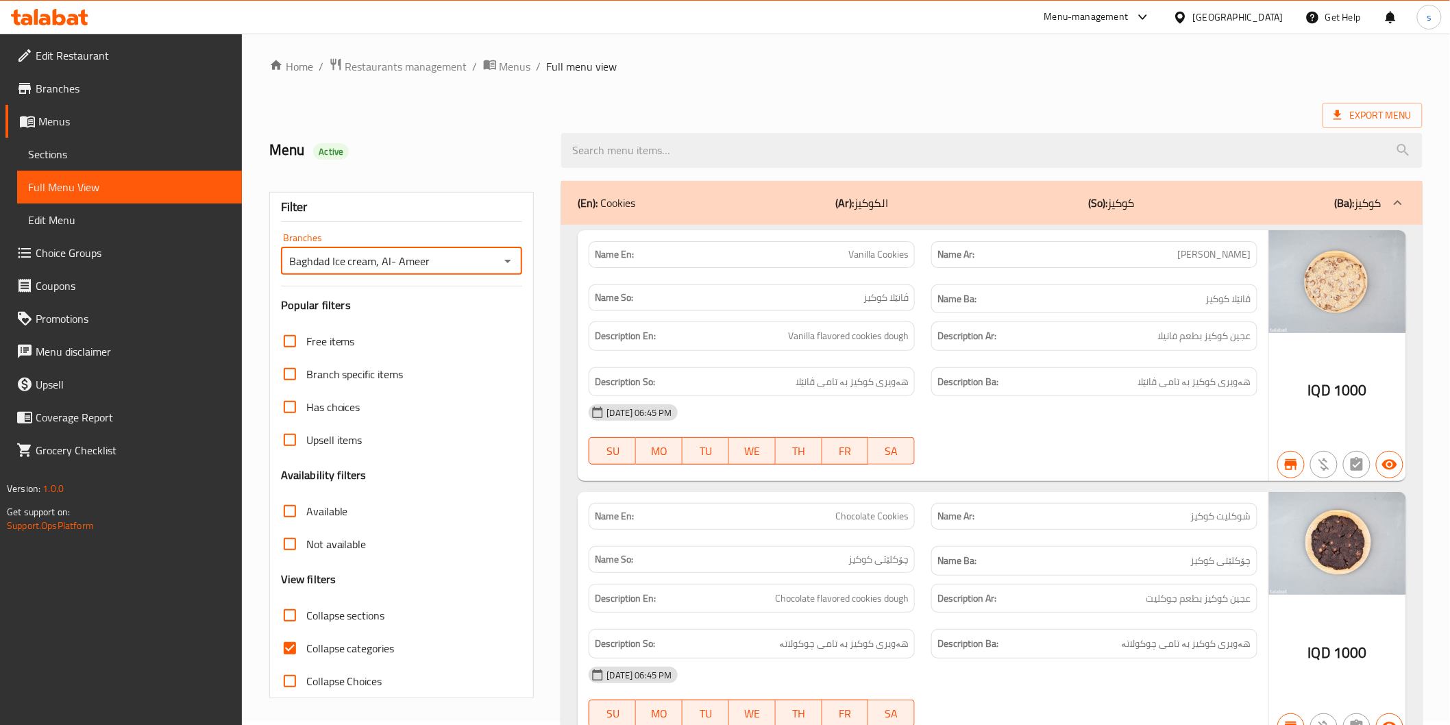
scroll to position [79, 0]
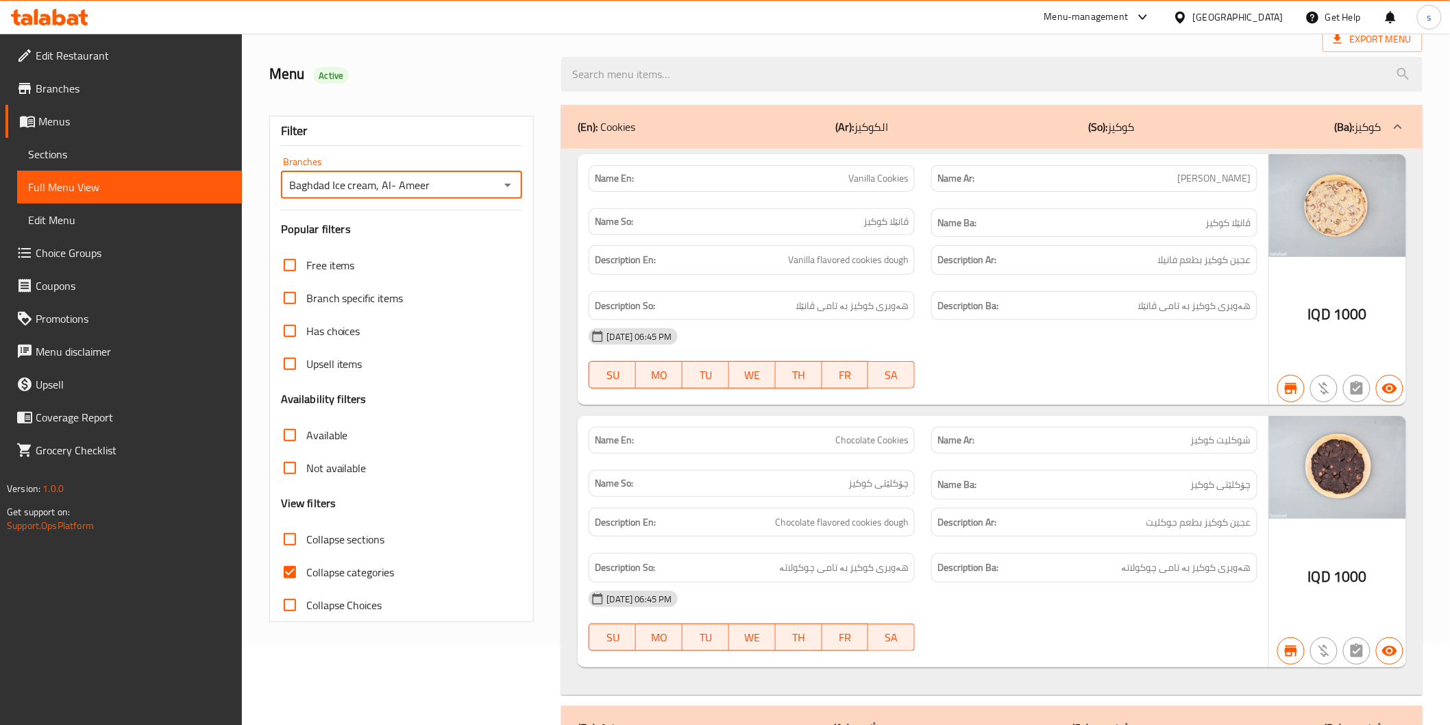
click at [334, 571] on span "Collapse categories" at bounding box center [350, 572] width 88 height 16
click at [306, 571] on input "Collapse categories" at bounding box center [289, 572] width 33 height 33
checkbox input "false"
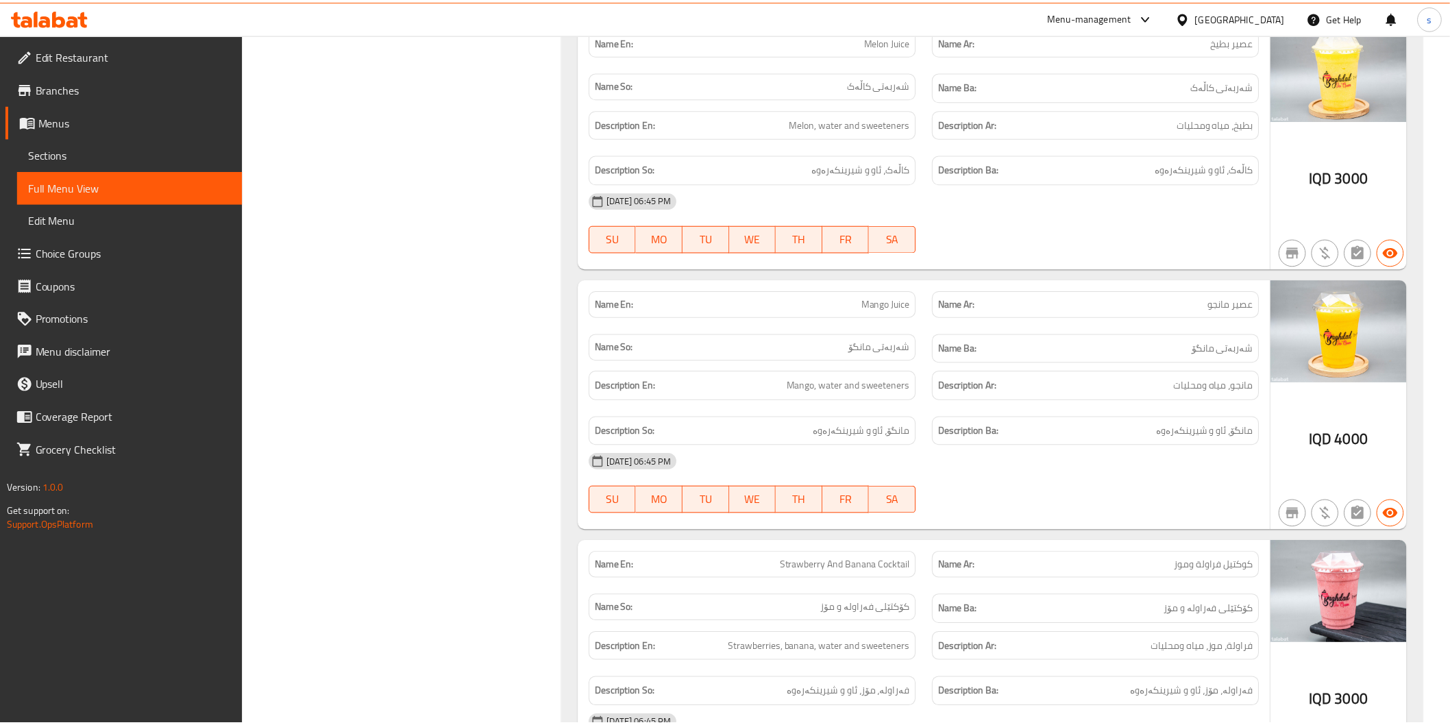
scroll to position [31899, 0]
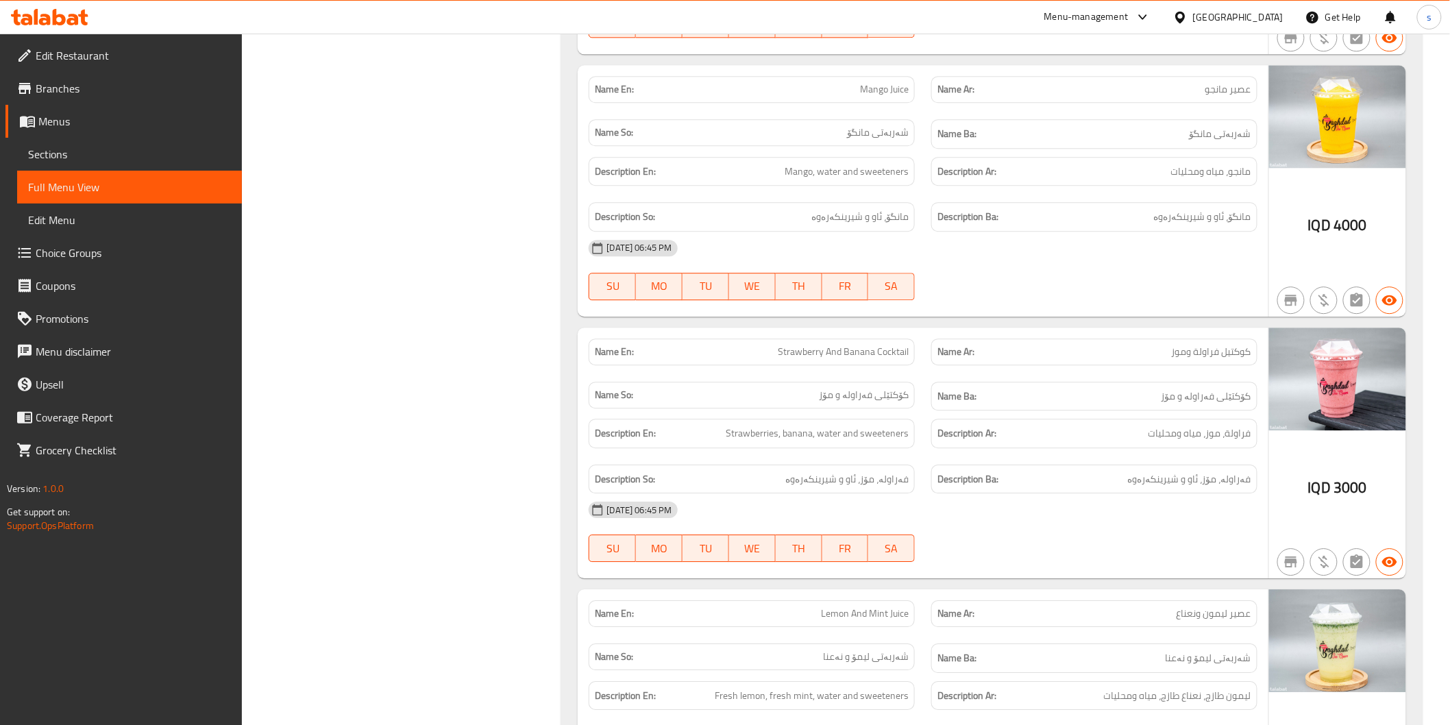
click at [160, 99] on link "Branches" at bounding box center [123, 88] width 236 height 33
